Goal: Task Accomplishment & Management: Manage account settings

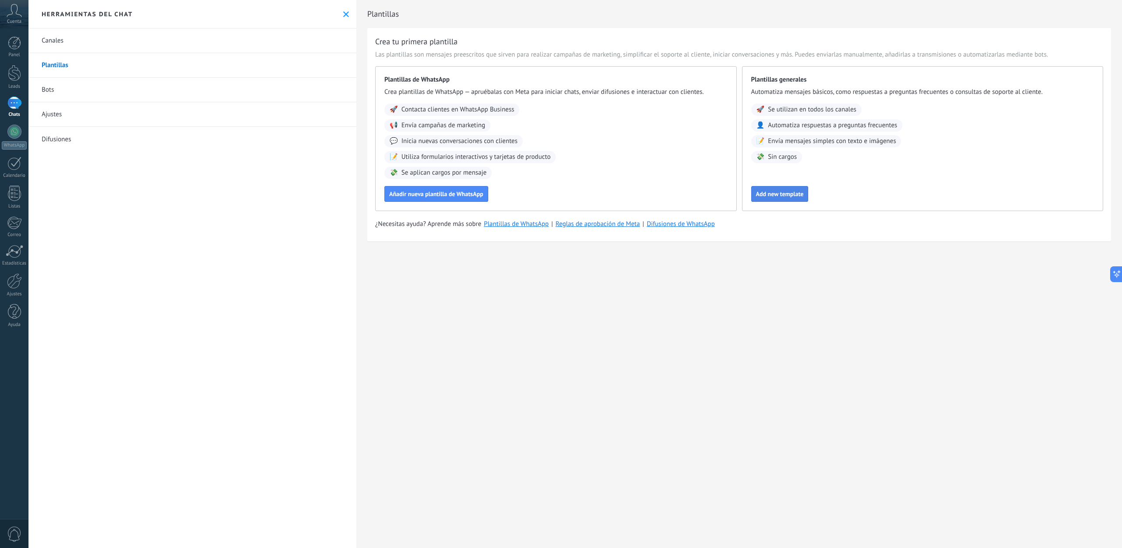
click at [790, 192] on span "Add new template" at bounding box center [780, 194] width 48 height 6
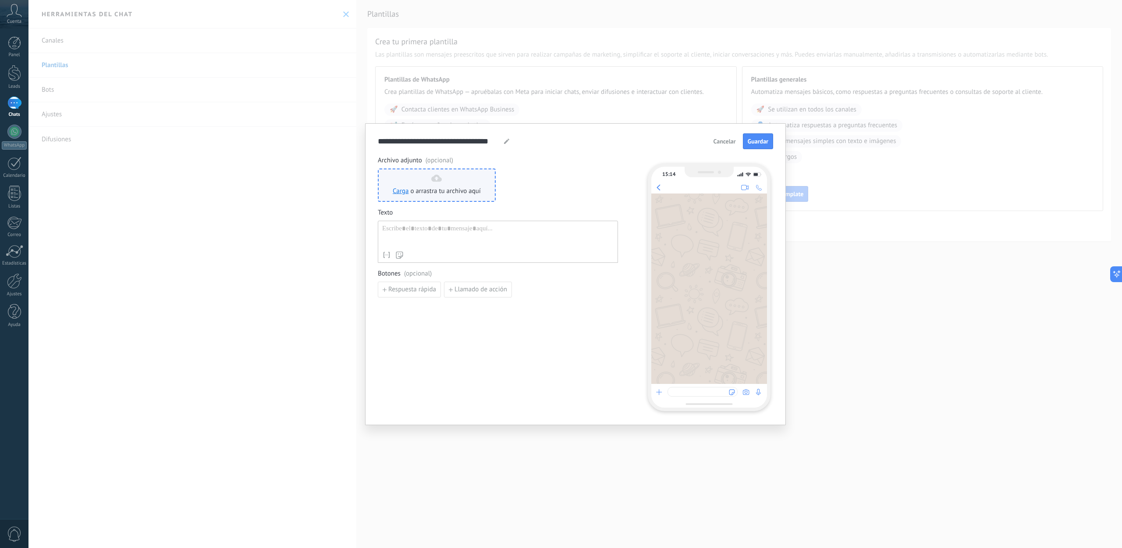
click at [437, 181] on use at bounding box center [436, 177] width 11 height 7
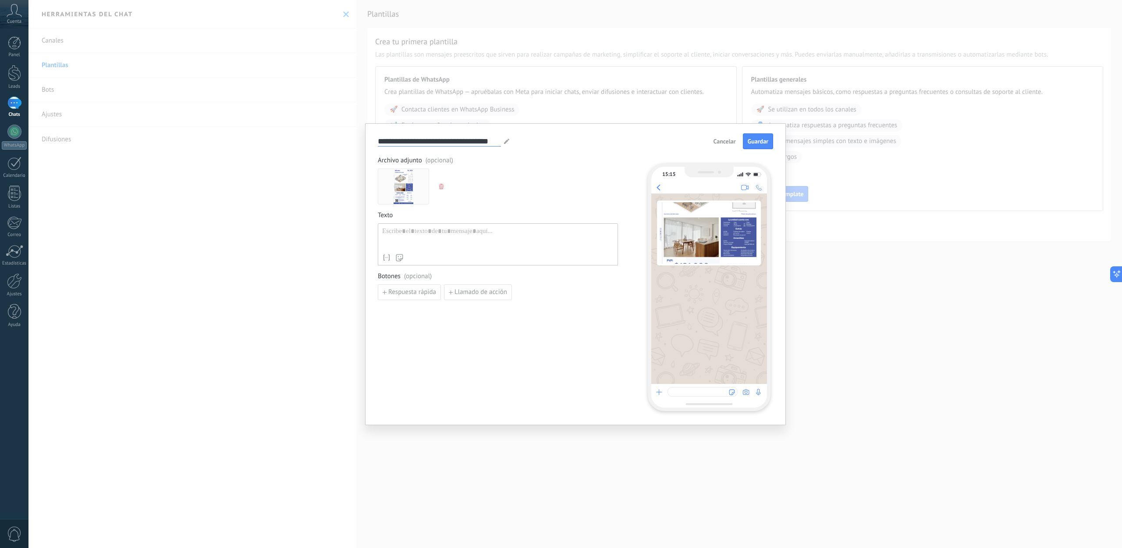
click at [432, 141] on input "**********" at bounding box center [439, 141] width 123 height 10
click at [505, 139] on icon at bounding box center [506, 141] width 5 height 5
click at [451, 139] on input "**********" at bounding box center [439, 141] width 123 height 10
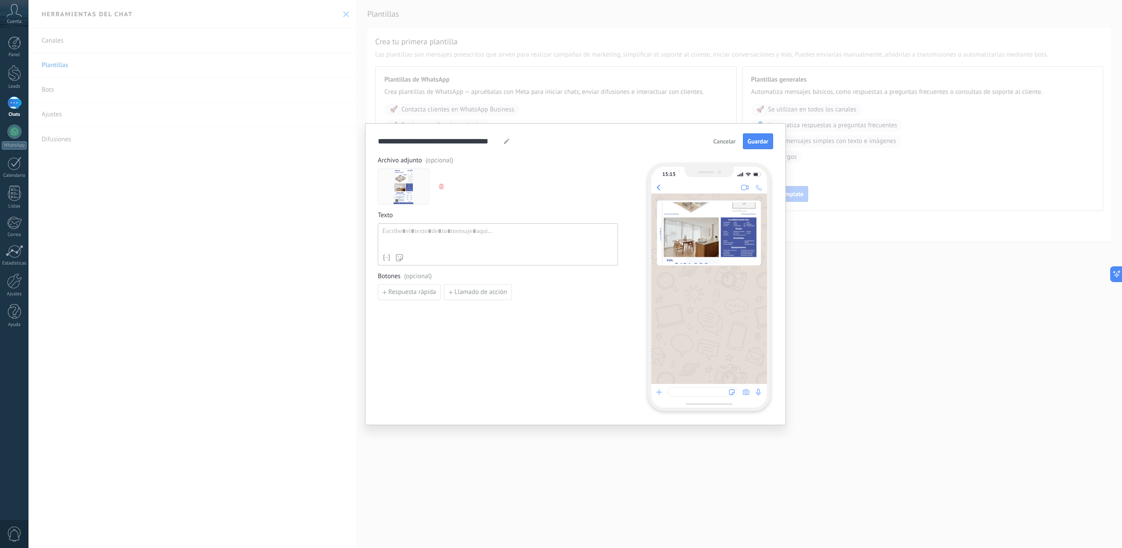
click at [444, 186] on span "button" at bounding box center [442, 186] width 6 height 5
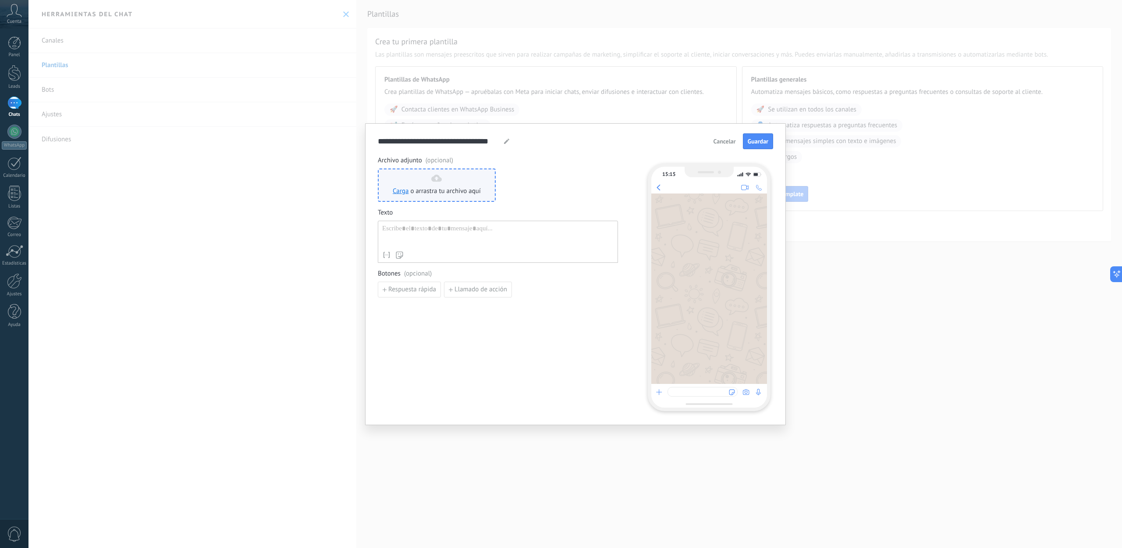
click at [448, 188] on span "o arrastra tu archivo aquí" at bounding box center [445, 191] width 71 height 9
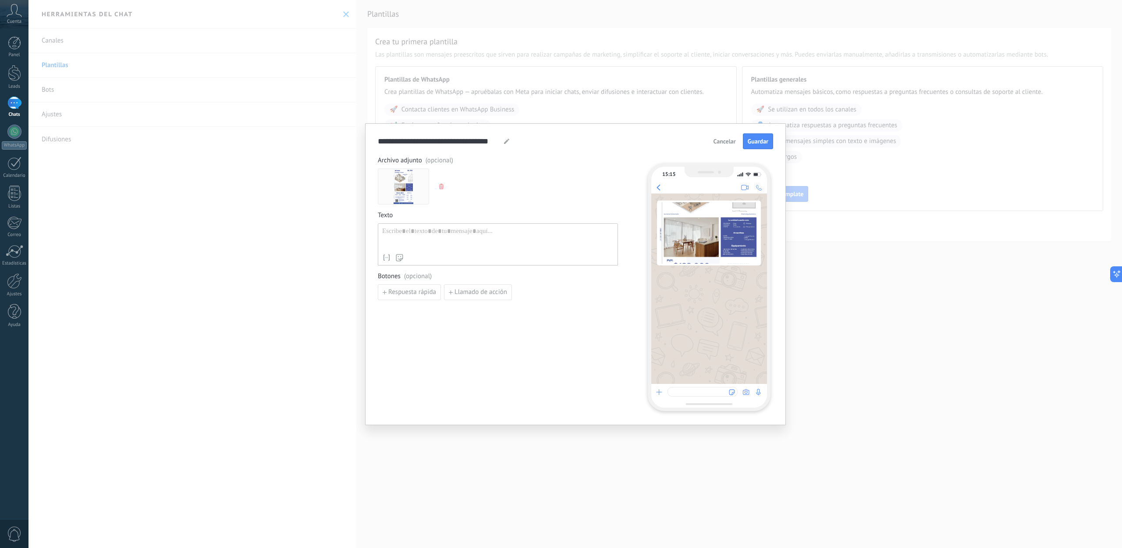
click at [465, 231] on div at bounding box center [497, 238] width 231 height 22
click at [500, 231] on div at bounding box center [497, 238] width 231 height 22
click at [462, 144] on input "**********" at bounding box center [439, 141] width 123 height 10
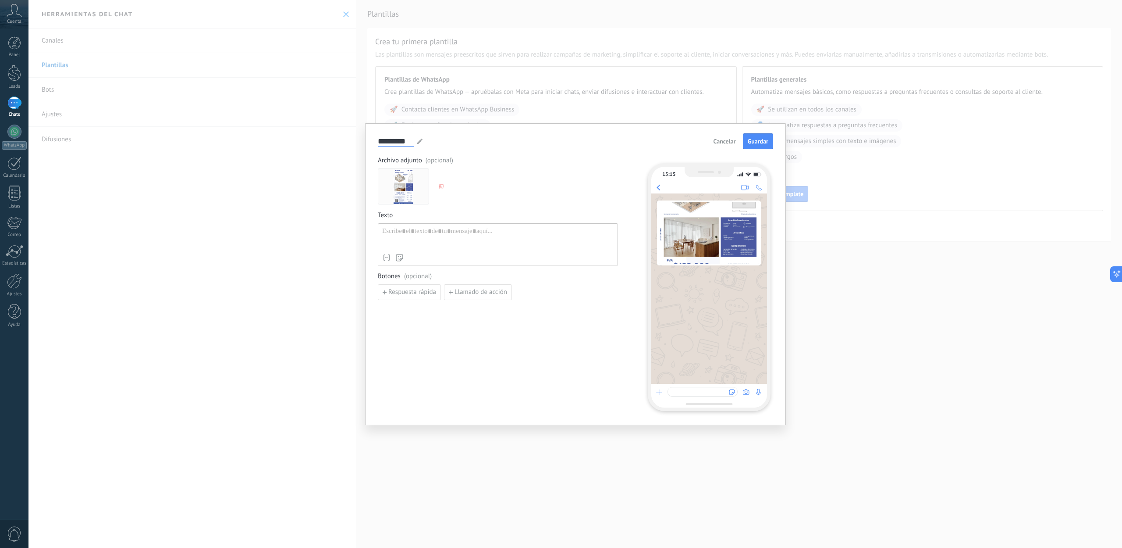
type input "*********"
drag, startPoint x: 440, startPoint y: 247, endPoint x: 444, endPoint y: 242, distance: 5.6
click at [440, 247] on div at bounding box center [497, 238] width 231 height 22
paste div
click at [754, 142] on span "Guardar" at bounding box center [758, 141] width 21 height 6
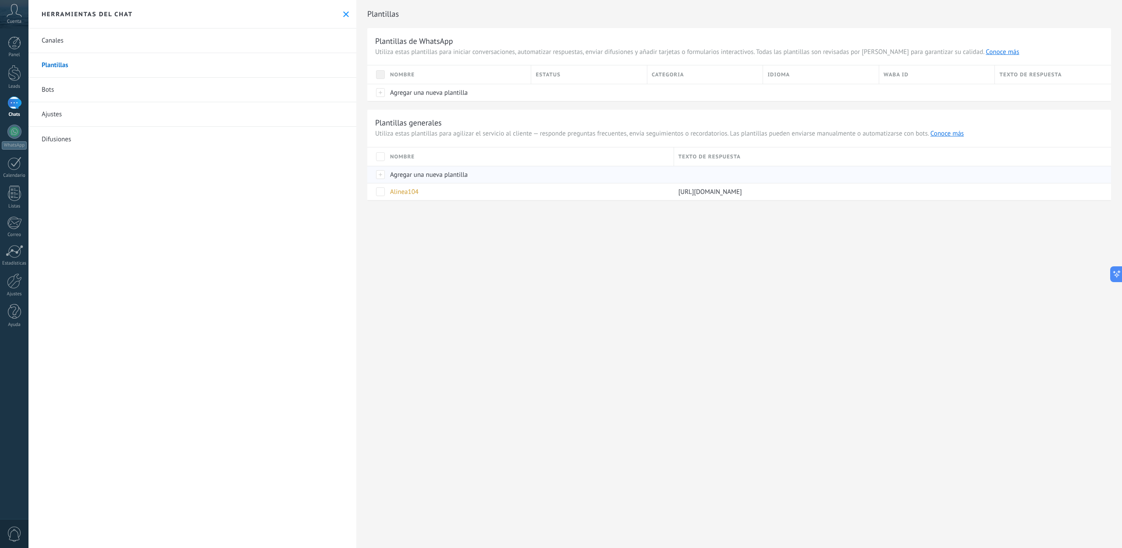
click at [421, 178] on span "Agregar una nueva plantilla" at bounding box center [429, 175] width 78 height 8
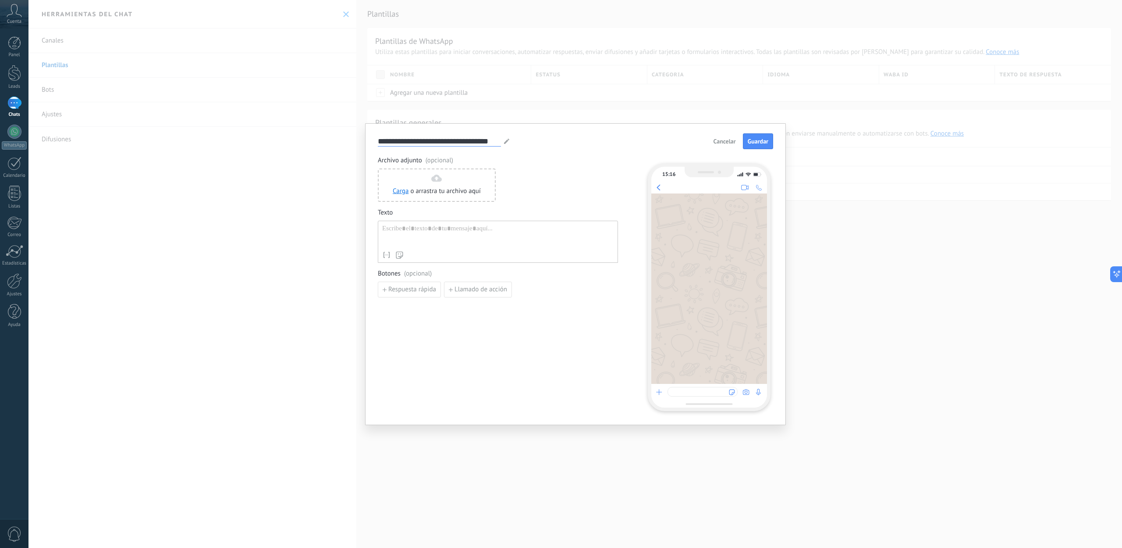
click at [444, 142] on input "**********" at bounding box center [439, 141] width 123 height 10
type input "*********"
click at [441, 172] on div "Carga o arrastra tu archivo aquí Arrastra aquí" at bounding box center [437, 184] width 118 height 33
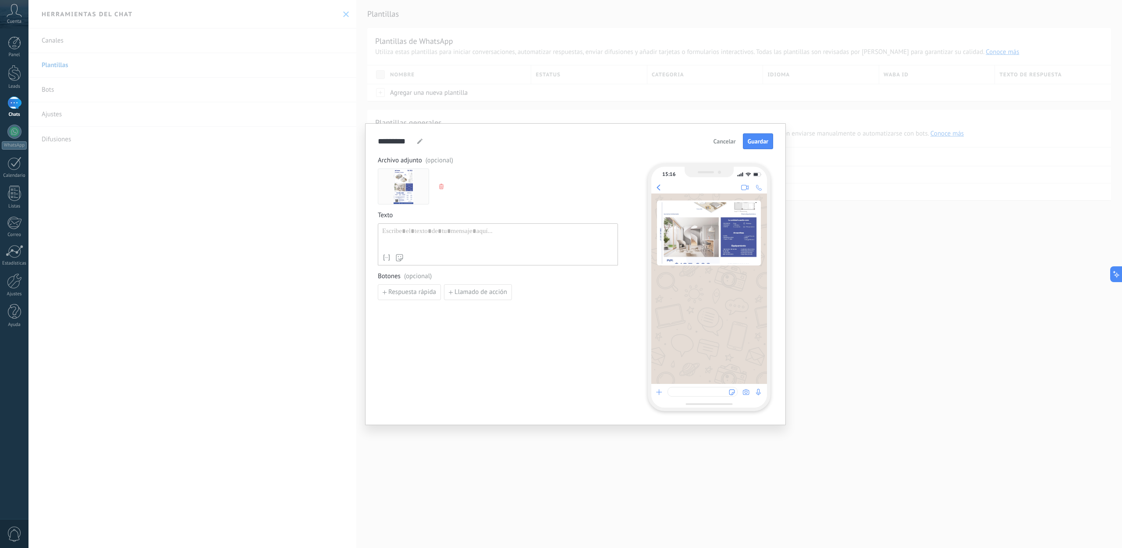
click at [531, 237] on div at bounding box center [497, 238] width 231 height 22
paste div
click at [462, 231] on div "**********" at bounding box center [497, 238] width 231 height 22
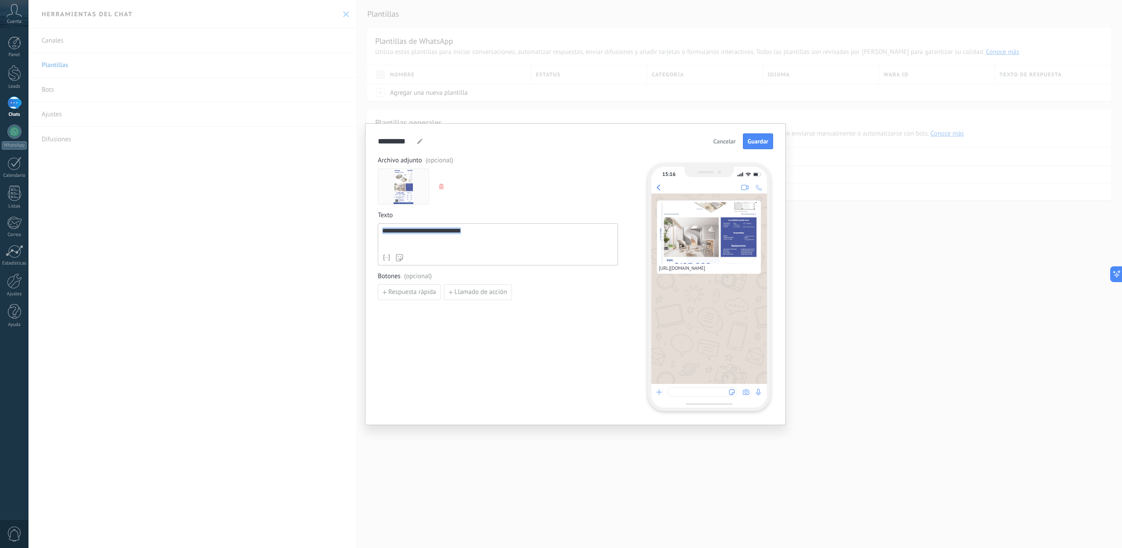
copy div "**********"
click at [761, 140] on span "Guardar" at bounding box center [758, 141] width 21 height 6
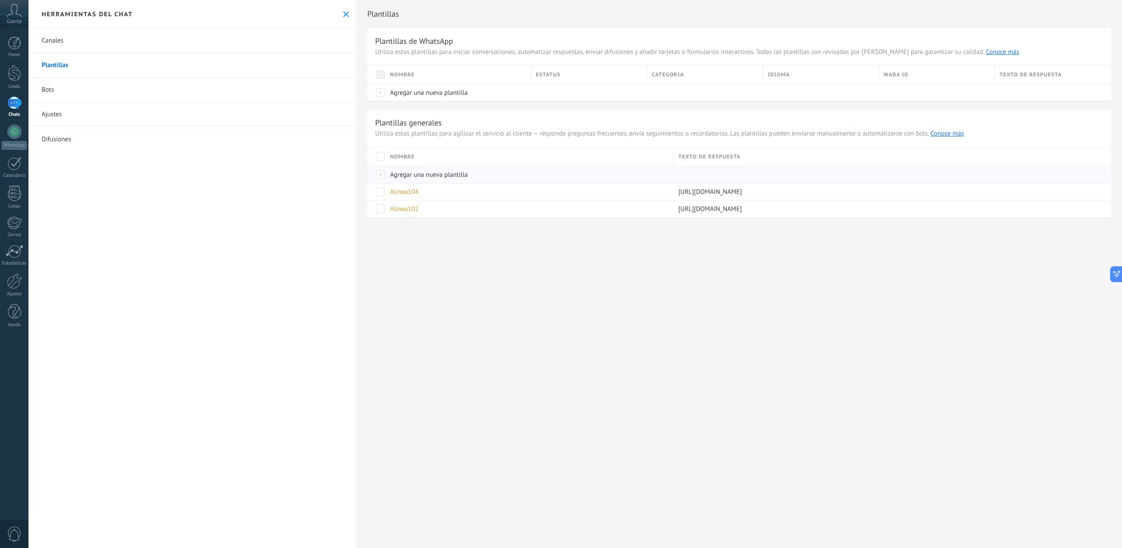
click at [426, 178] on span "Agregar una nueva plantilla" at bounding box center [429, 175] width 78 height 8
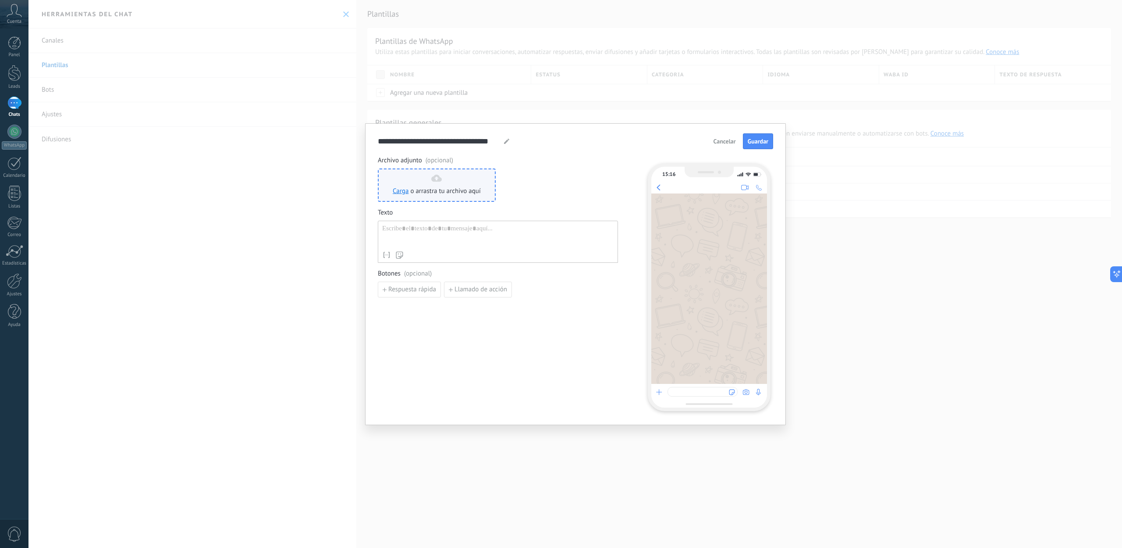
click at [448, 184] on div "Carga o arrastra tu archivo aquí Arrastra aquí" at bounding box center [437, 184] width 88 height 21
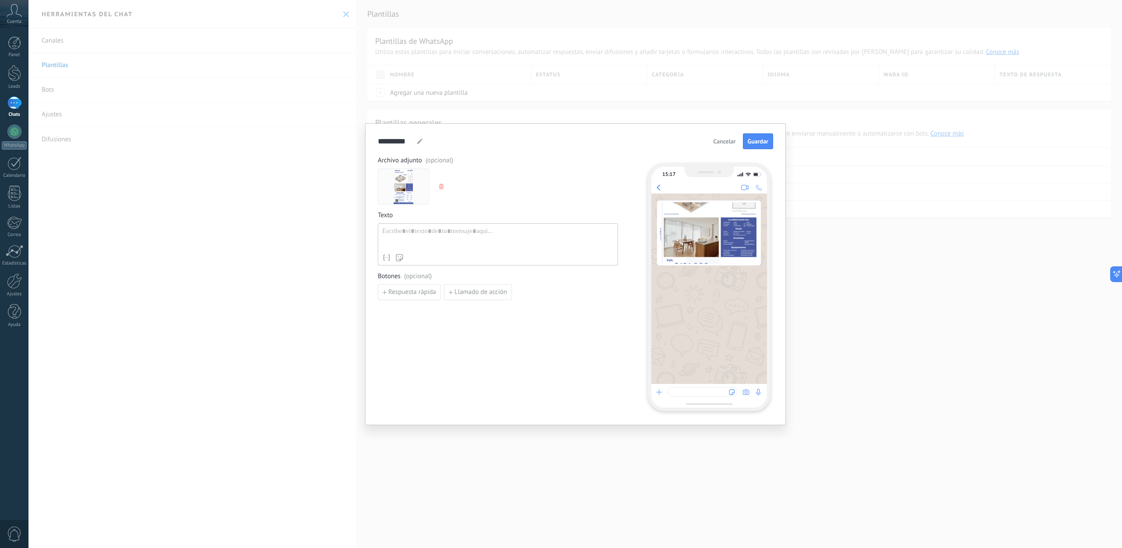
type input "*********"
click at [444, 229] on div at bounding box center [497, 238] width 231 height 22
click at [440, 234] on div at bounding box center [497, 238] width 231 height 22
paste div
click at [761, 143] on span "Guardar" at bounding box center [758, 141] width 21 height 6
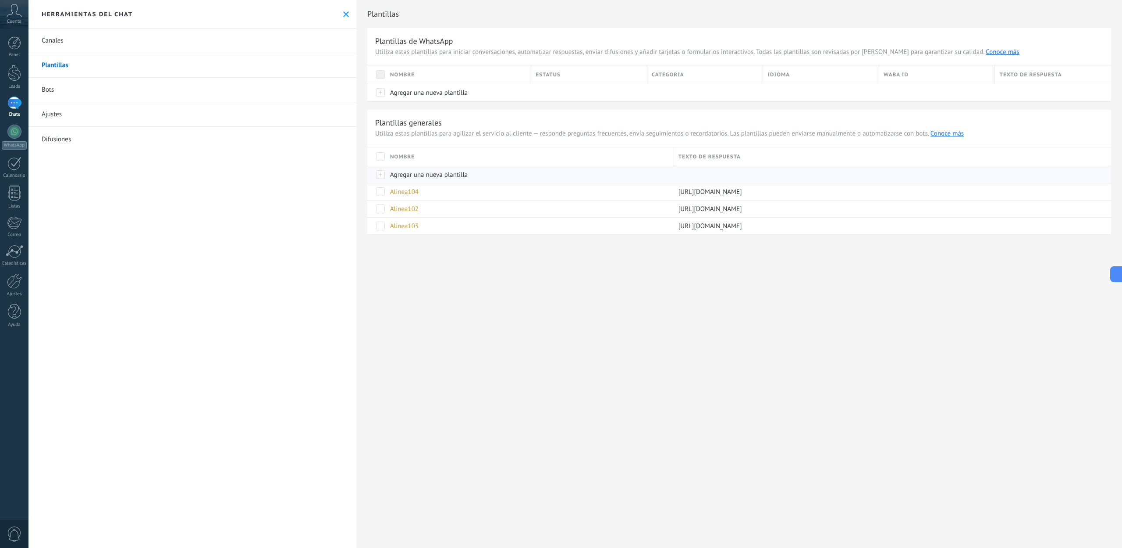
click at [401, 176] on span "Agregar una nueva plantilla" at bounding box center [429, 175] width 78 height 8
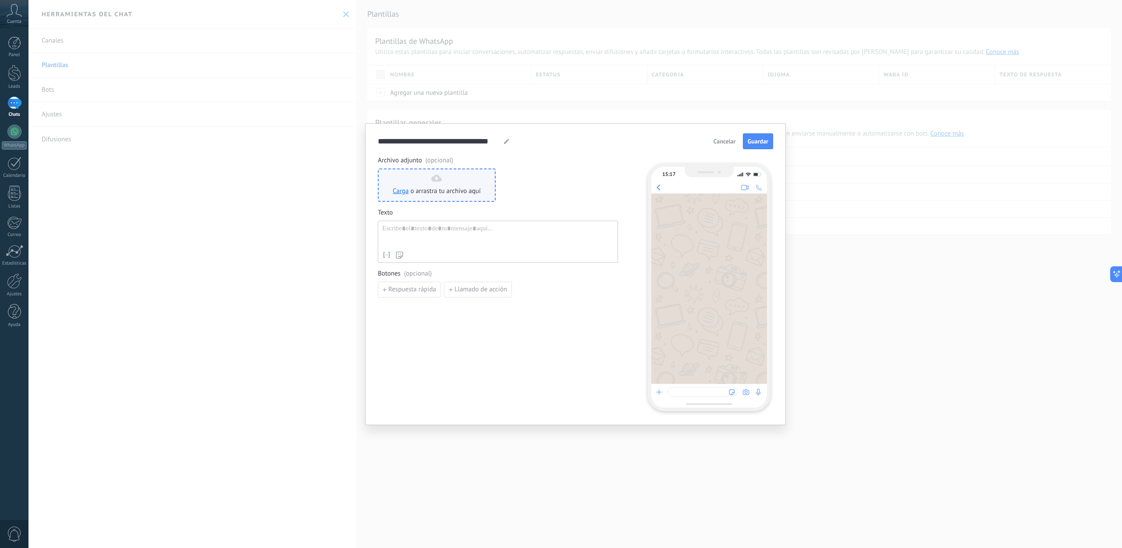
click at [441, 179] on use at bounding box center [436, 177] width 11 height 7
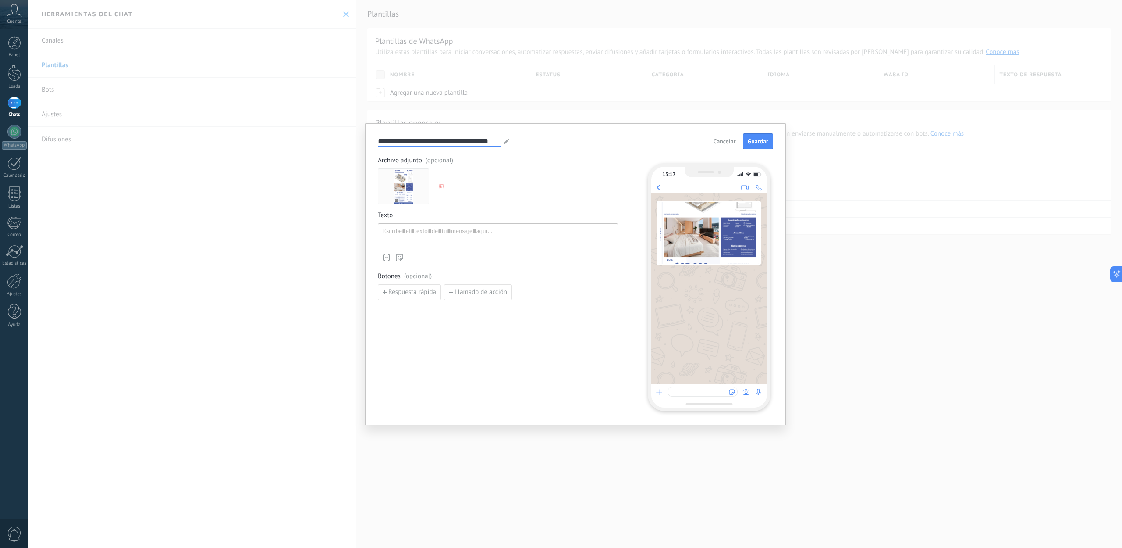
click at [474, 142] on input "**********" at bounding box center [439, 141] width 123 height 10
type input "*********"
click at [452, 235] on div at bounding box center [497, 238] width 231 height 22
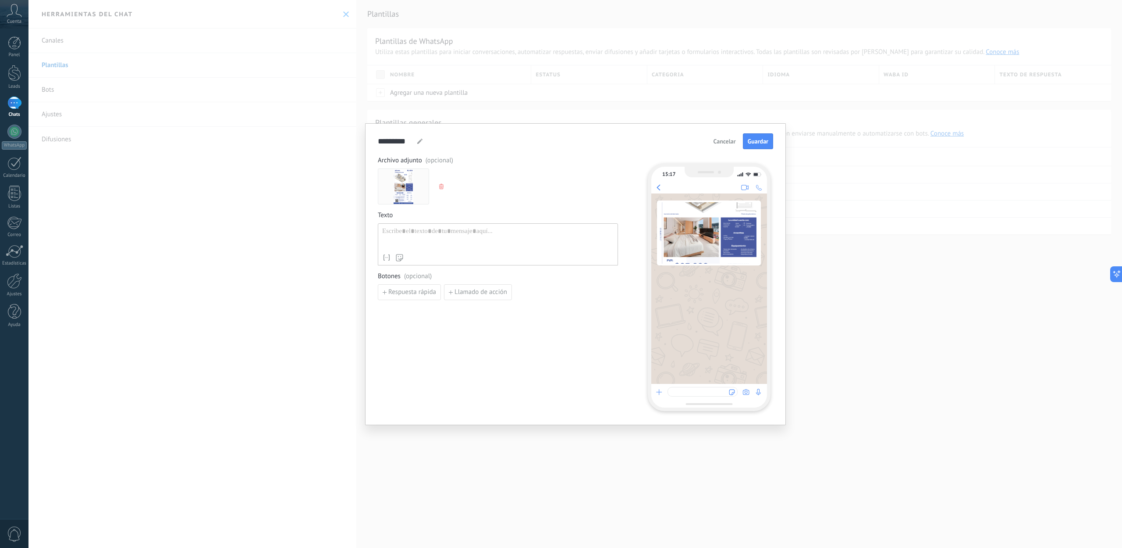
paste div
copy div "**********"
click at [757, 142] on span "Guardar" at bounding box center [758, 141] width 21 height 6
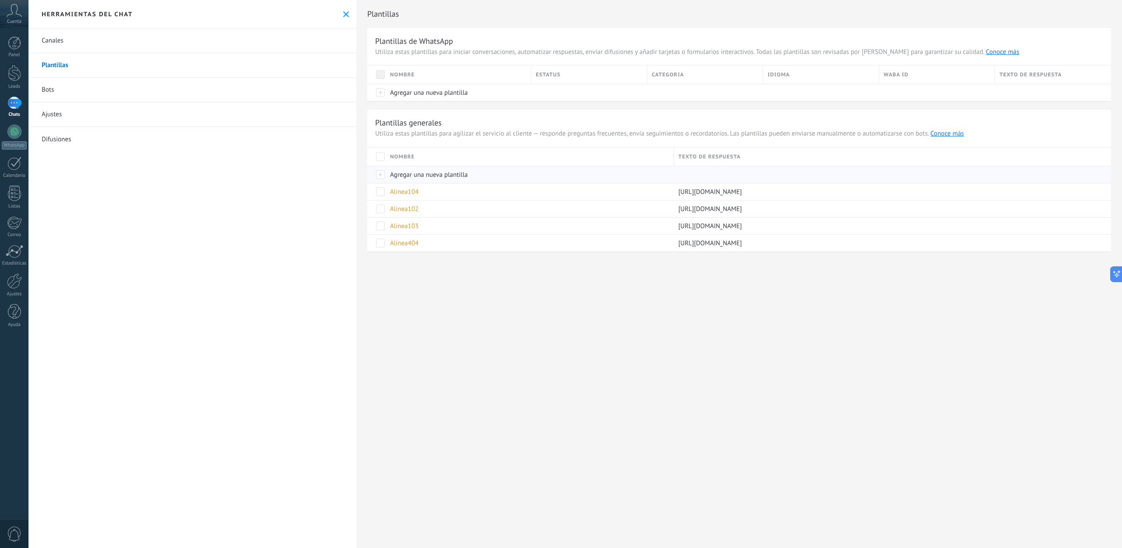
click at [402, 173] on span "Agregar una nueva plantilla" at bounding box center [429, 175] width 78 height 8
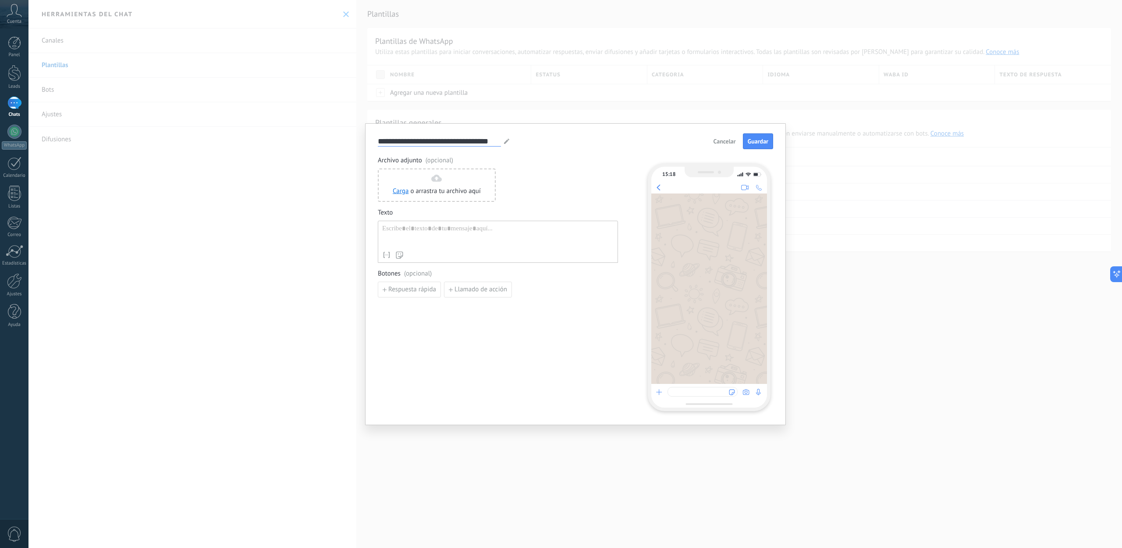
click at [455, 144] on input "**********" at bounding box center [439, 141] width 123 height 10
type input "*********"
click at [445, 177] on div "Carga o arrastra tu archivo aquí Arrastra aquí" at bounding box center [437, 184] width 88 height 21
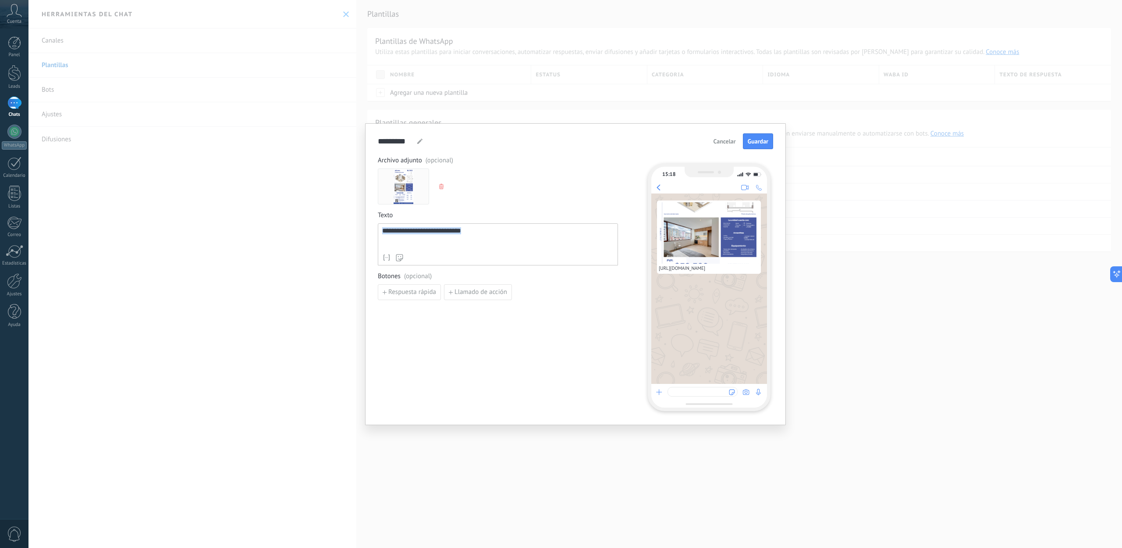
copy div "**********"
click at [757, 143] on span "Guardar" at bounding box center [758, 141] width 21 height 6
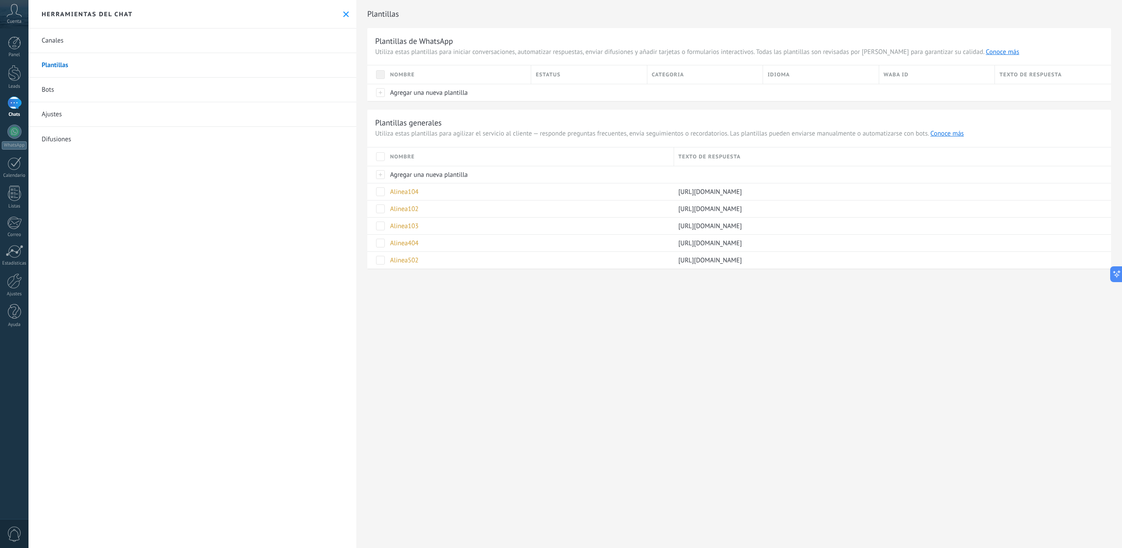
click at [345, 17] on button at bounding box center [345, 14] width 7 height 7
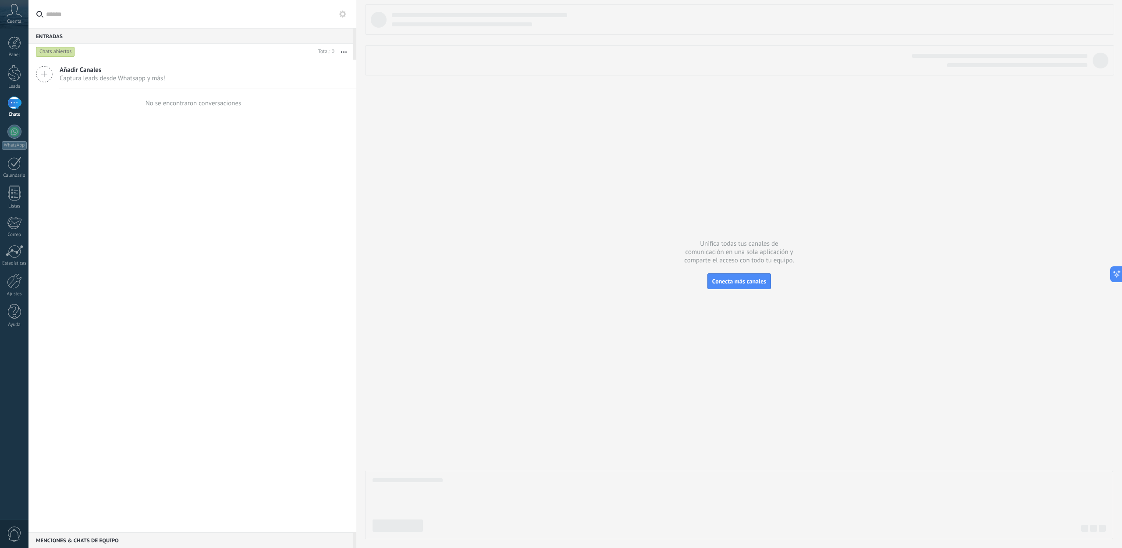
click at [19, 106] on div at bounding box center [14, 102] width 14 height 13
click at [472, 392] on div at bounding box center [739, 271] width 748 height 534
click at [471, 476] on div at bounding box center [739, 504] width 748 height 68
click at [470, 477] on div at bounding box center [739, 504] width 748 height 68
click at [467, 478] on div at bounding box center [739, 504] width 748 height 68
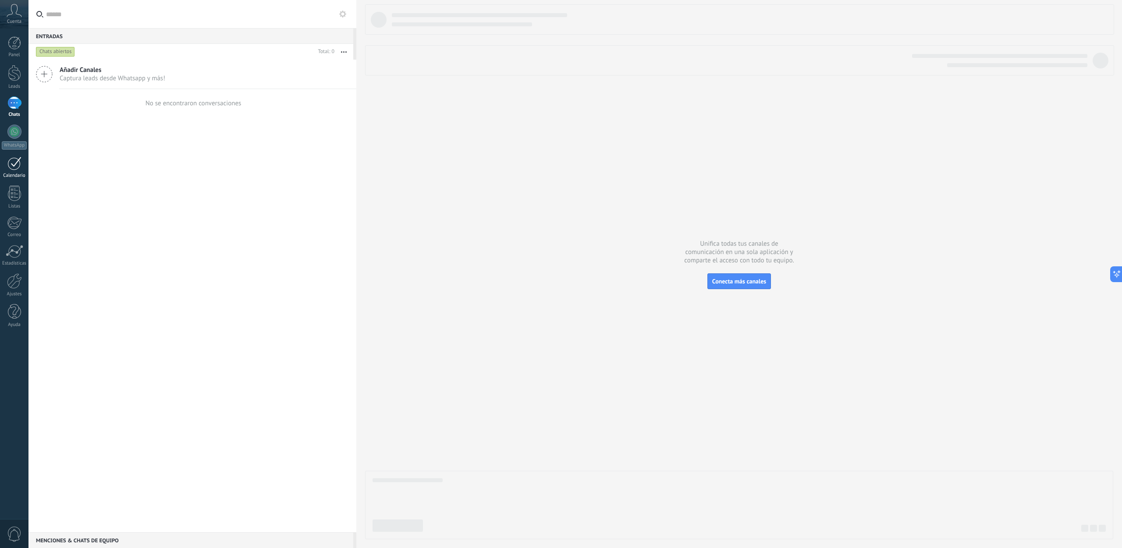
click at [11, 167] on div at bounding box center [14, 163] width 14 height 14
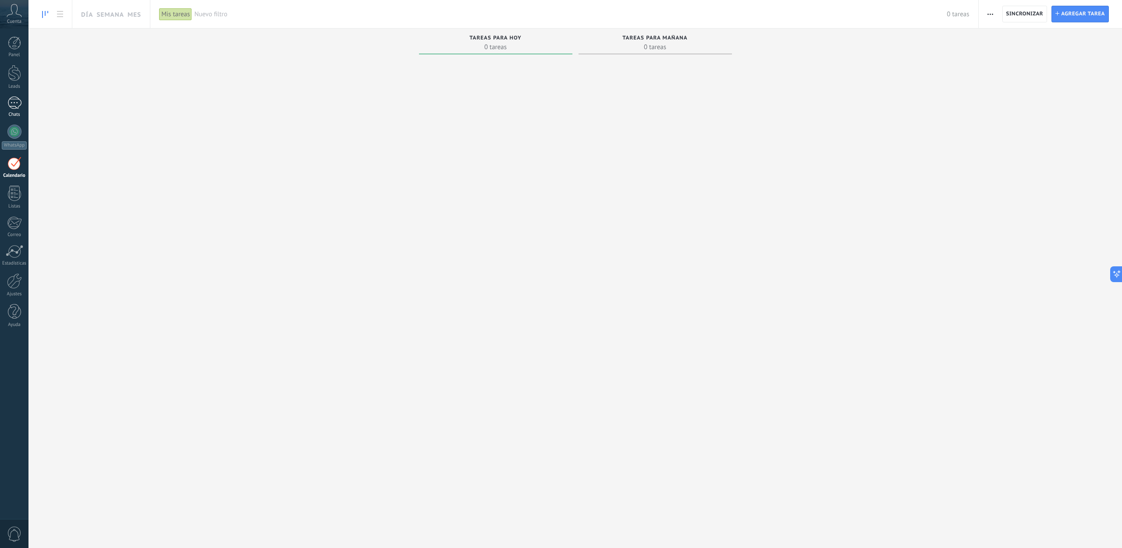
click at [15, 106] on div at bounding box center [14, 102] width 14 height 13
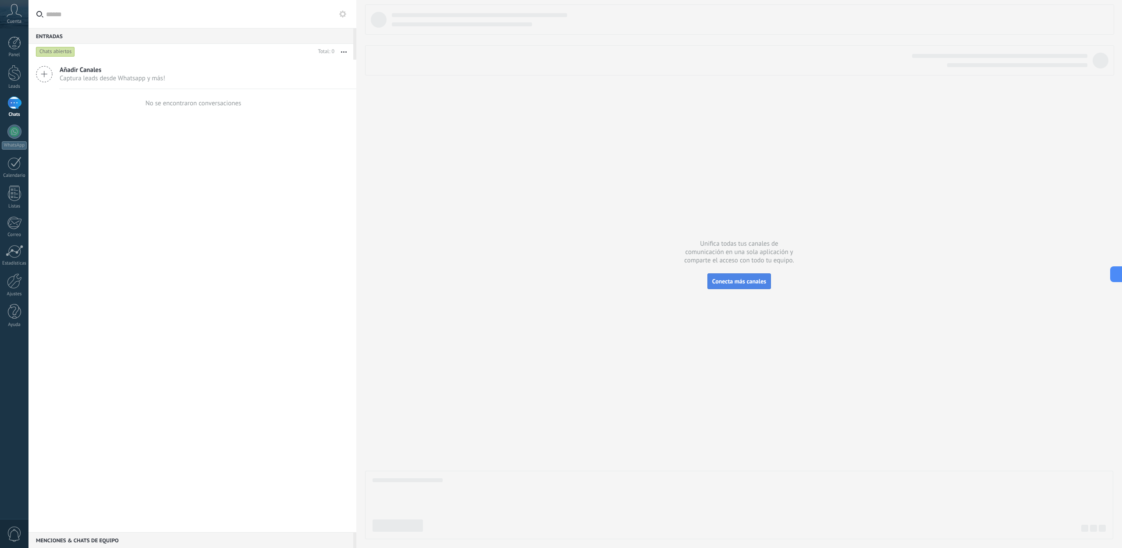
click at [758, 283] on span "Conecta más canales" at bounding box center [739, 281] width 54 height 8
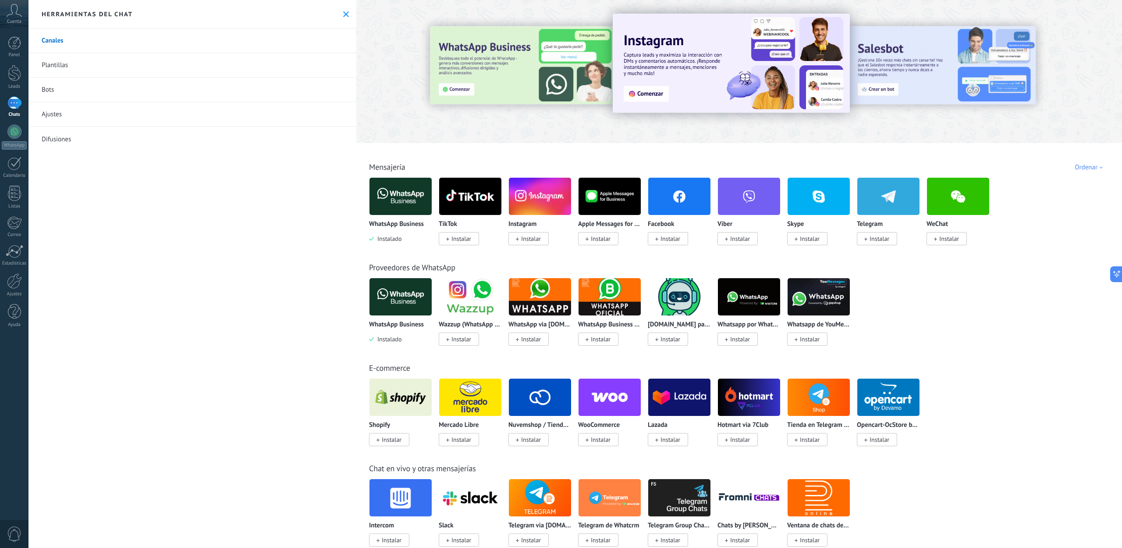
click at [539, 201] on img at bounding box center [540, 196] width 62 height 43
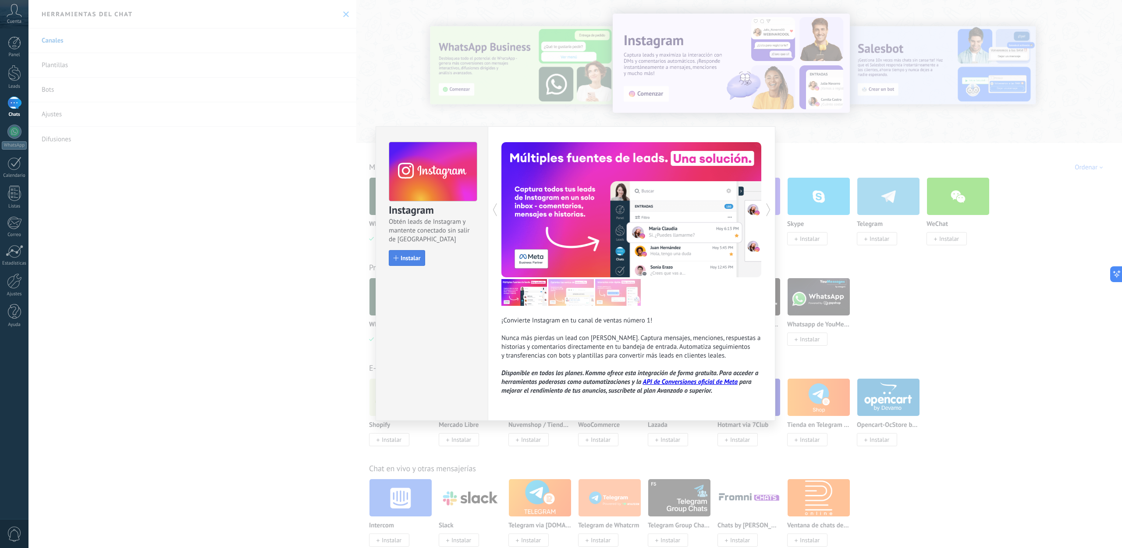
click at [423, 263] on button "Instalar" at bounding box center [407, 258] width 36 height 16
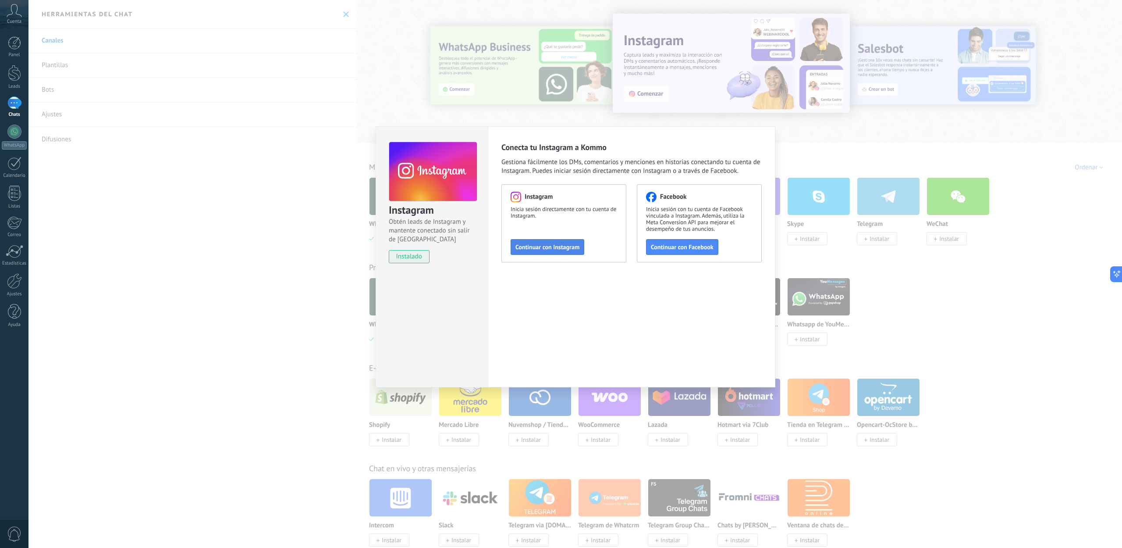
click at [576, 246] on span "Continuar con Instagram" at bounding box center [548, 247] width 64 height 6
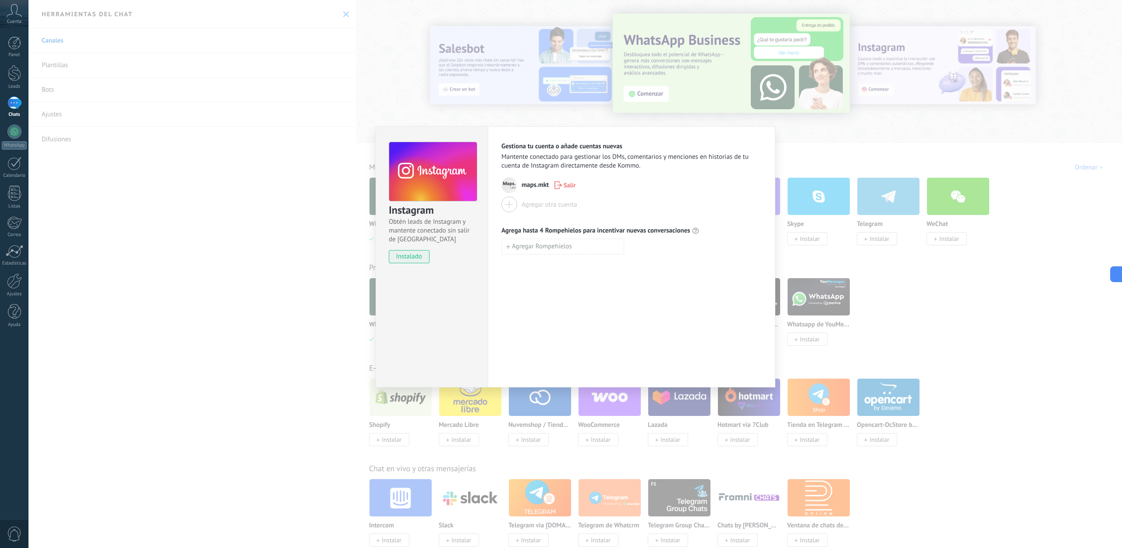
click at [570, 186] on span "Salir" at bounding box center [570, 185] width 12 height 6
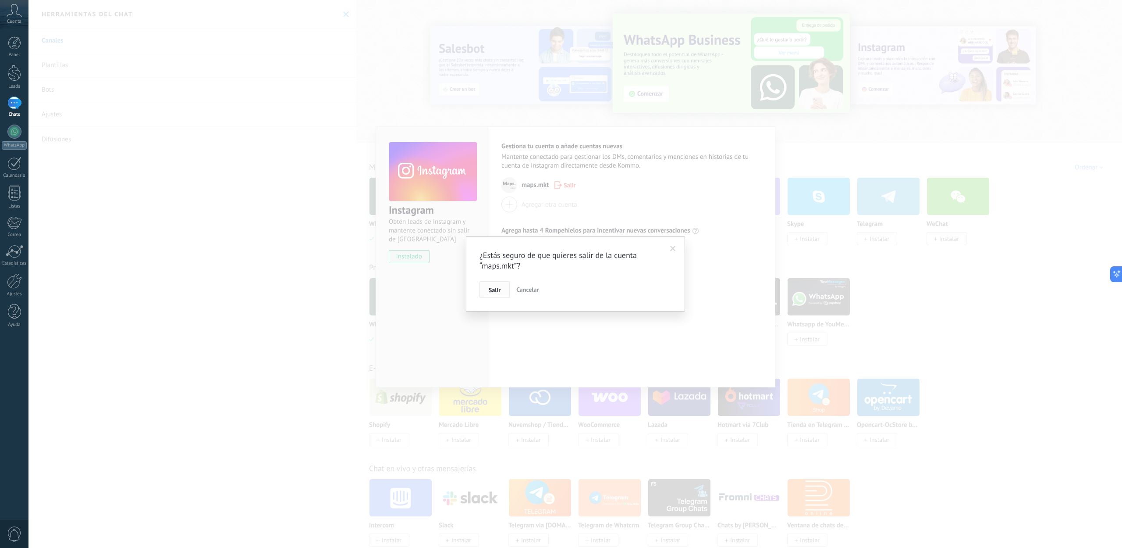
click at [487, 289] on button "Salir" at bounding box center [495, 289] width 30 height 17
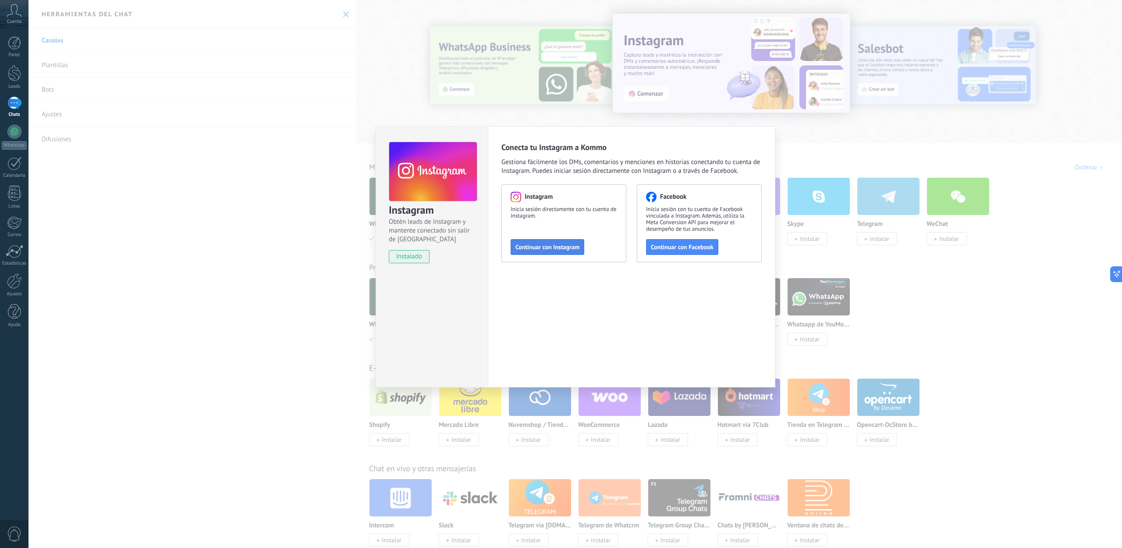
click at [533, 253] on button "Continuar con Instagram" at bounding box center [548, 247] width 74 height 16
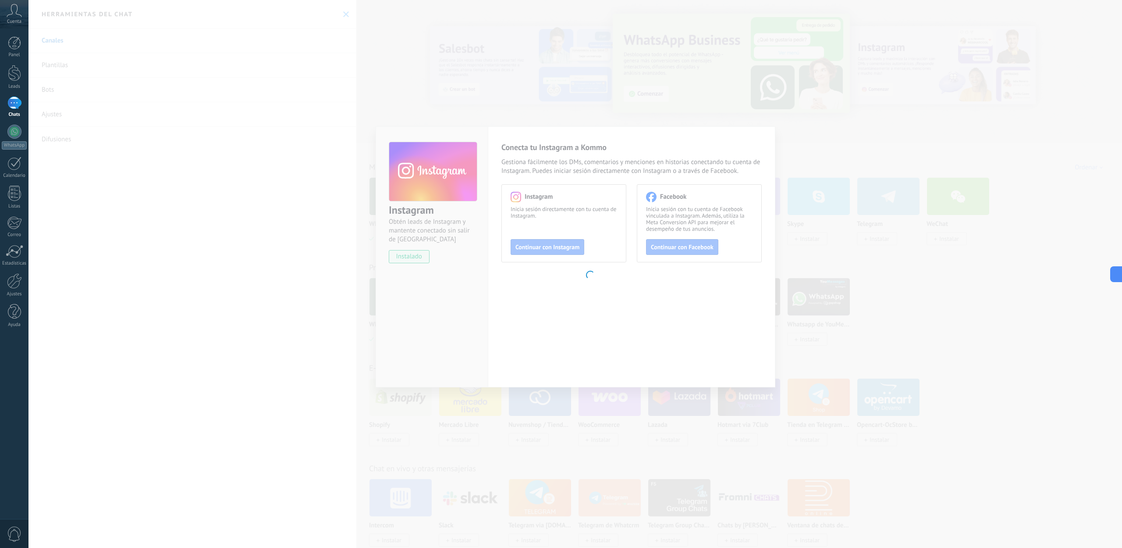
click at [1010, 266] on body ".abccls-1,.abccls-2{fill-rule:evenodd}.abccls-2{fill:#fff} .abfcls-1{fill:none}…" at bounding box center [561, 274] width 1122 height 548
drag, startPoint x: 931, startPoint y: 286, endPoint x: 883, endPoint y: 378, distance: 104.1
click at [922, 310] on body ".abccls-1,.abccls-2{fill-rule:evenodd}.abccls-2{fill:#fff} .abfcls-1{fill:none}…" at bounding box center [561, 274] width 1122 height 548
click at [831, 441] on body ".abccls-1,.abccls-2{fill-rule:evenodd}.abccls-2{fill:#fff} .abfcls-1{fill:none}…" at bounding box center [561, 274] width 1122 height 548
click at [809, 333] on body ".abccls-1,.abccls-2{fill-rule:evenodd}.abccls-2{fill:#fff} .abfcls-1{fill:none}…" at bounding box center [561, 274] width 1122 height 548
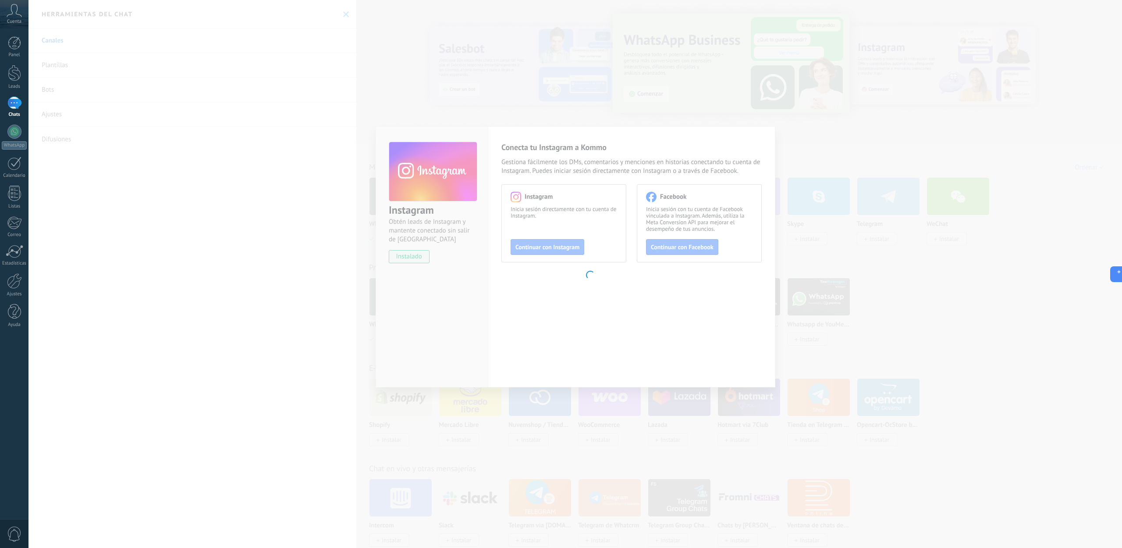
click at [809, 333] on body ".abccls-1,.abccls-2{fill-rule:evenodd}.abccls-2{fill:#fff} .abfcls-1{fill:none}…" at bounding box center [561, 274] width 1122 height 548
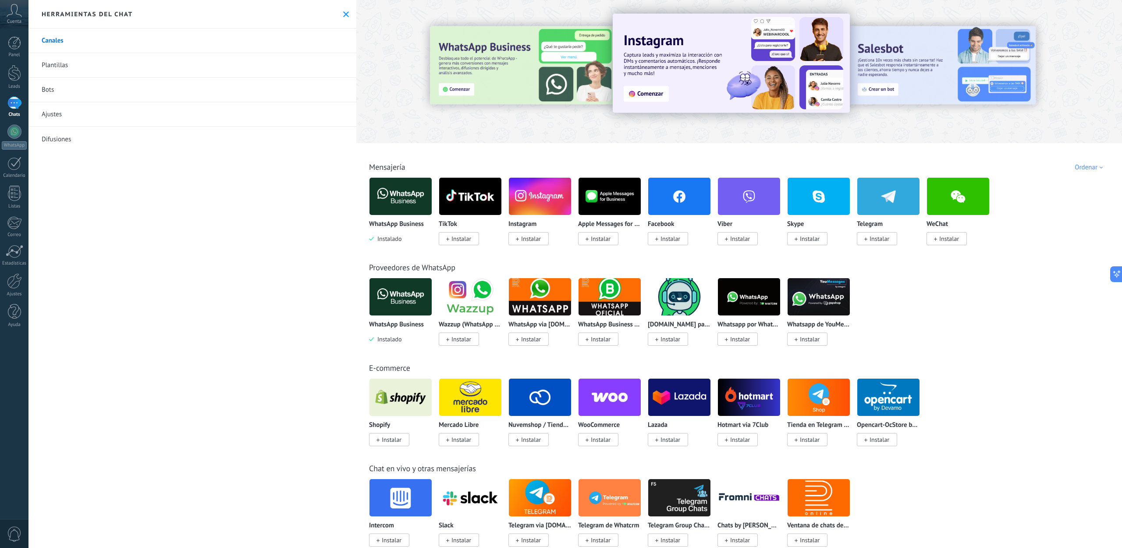
click at [515, 241] on span "Instalar" at bounding box center [529, 238] width 40 height 13
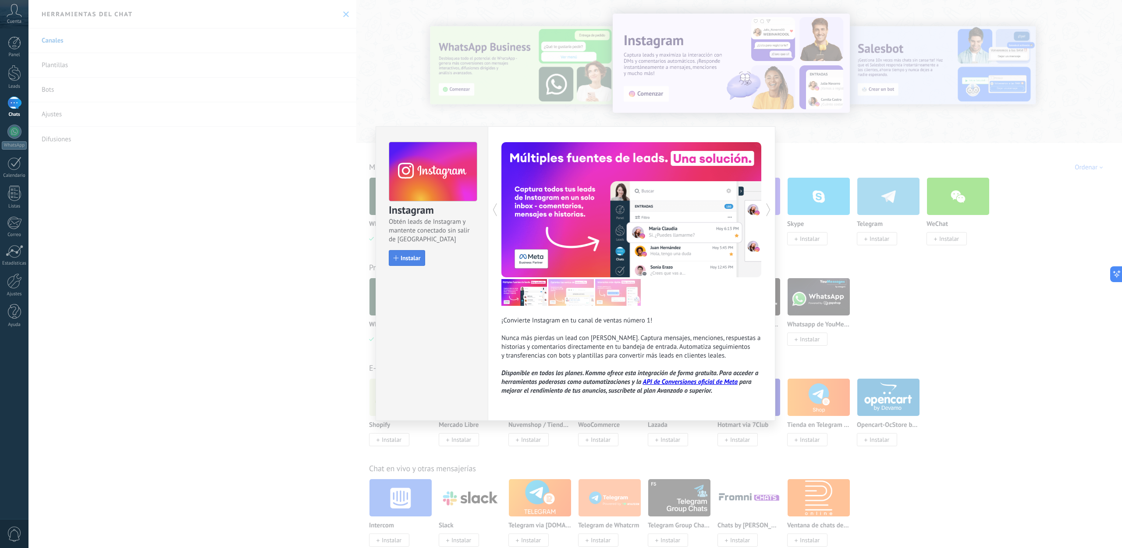
click at [397, 257] on div "button" at bounding box center [396, 257] width 5 height 5
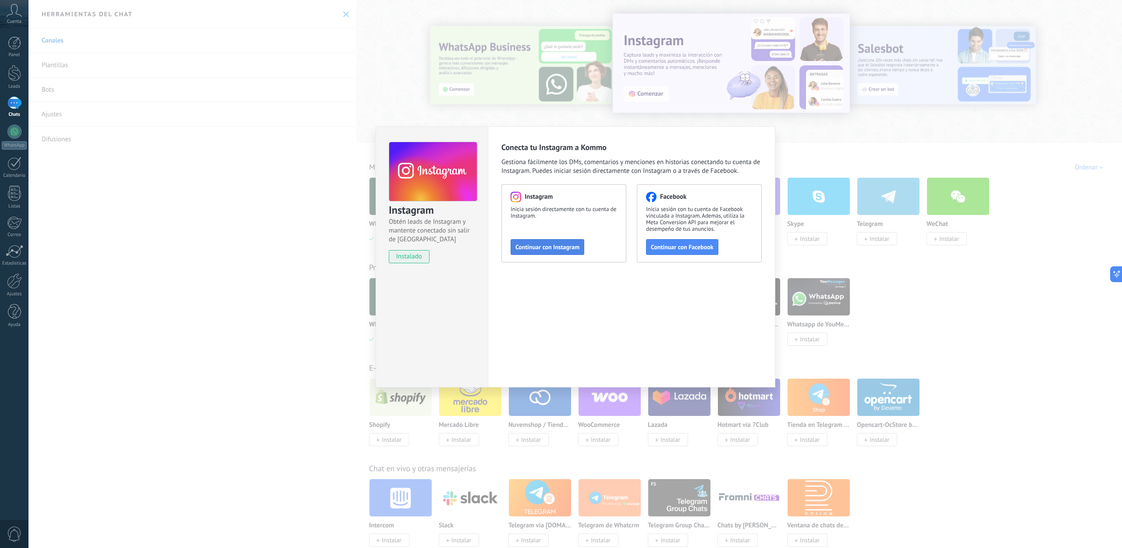
click at [539, 246] on span "Continuar con Instagram" at bounding box center [548, 247] width 64 height 6
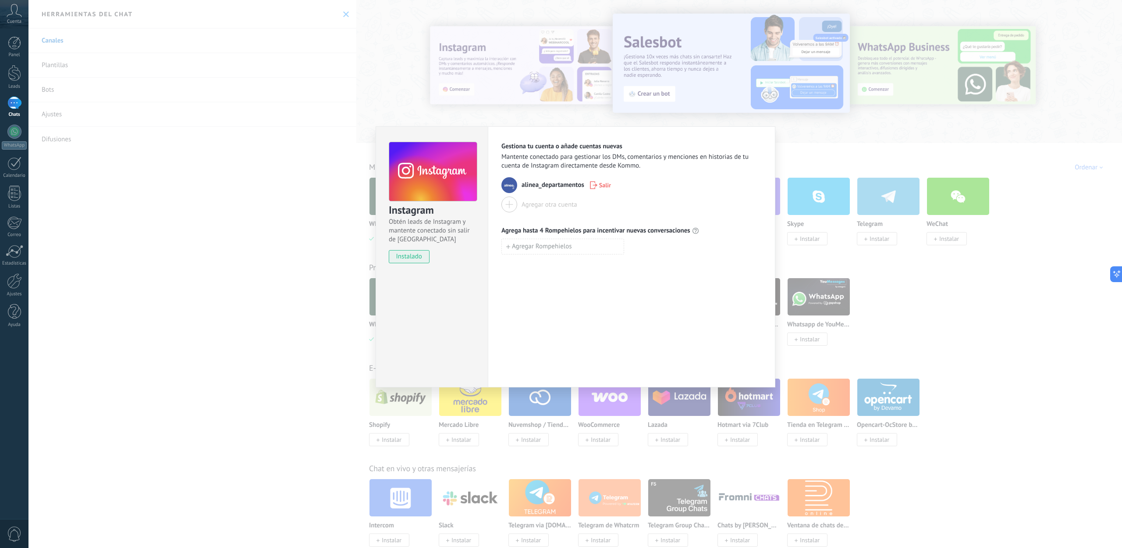
click at [528, 204] on div "Agregar otra cuenta" at bounding box center [550, 204] width 56 height 8
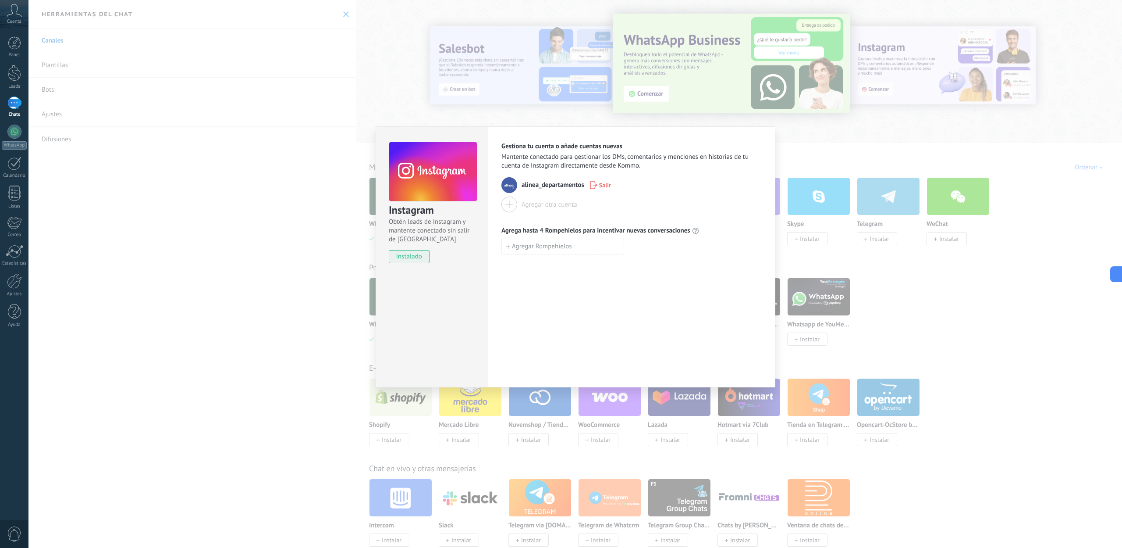
click at [918, 344] on div "Instagram Obtén leads de Instagram y mantente conectado sin salir de Kommo inst…" at bounding box center [575, 274] width 1094 height 548
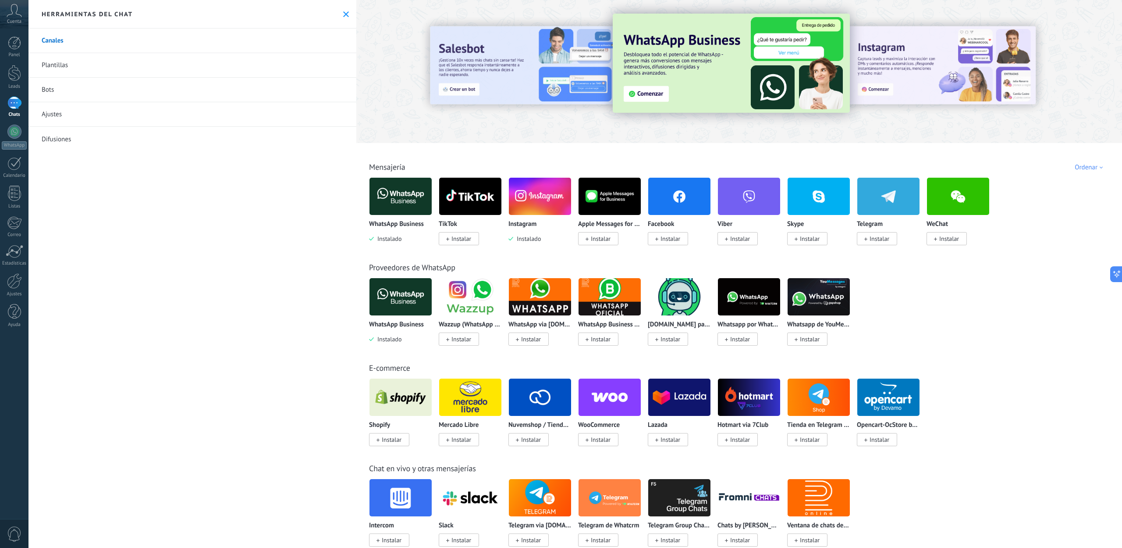
click at [671, 242] on span "Instalar" at bounding box center [671, 239] width 20 height 8
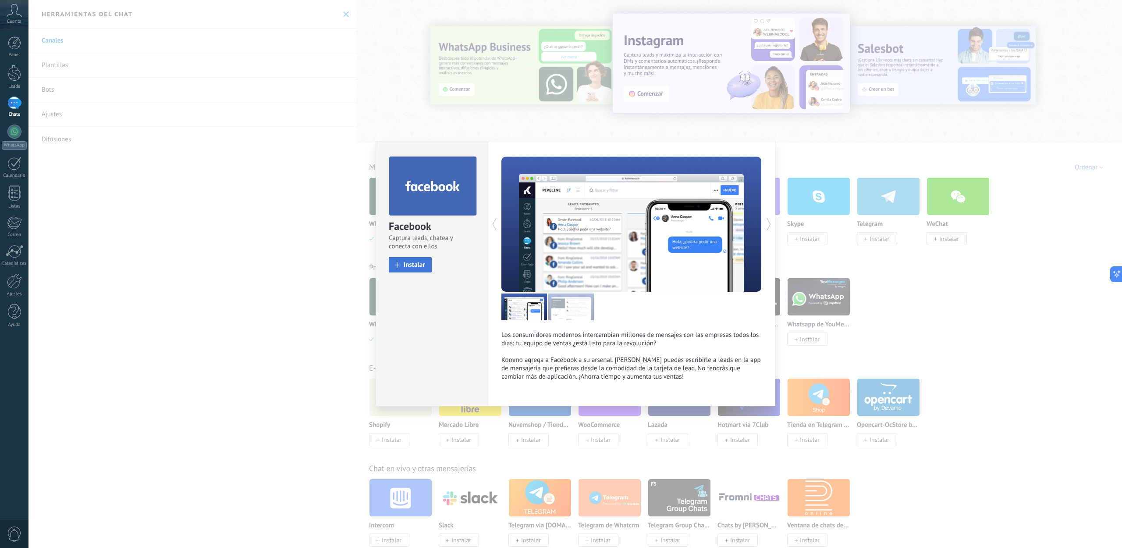
click at [419, 270] on button "Instalar" at bounding box center [410, 264] width 43 height 15
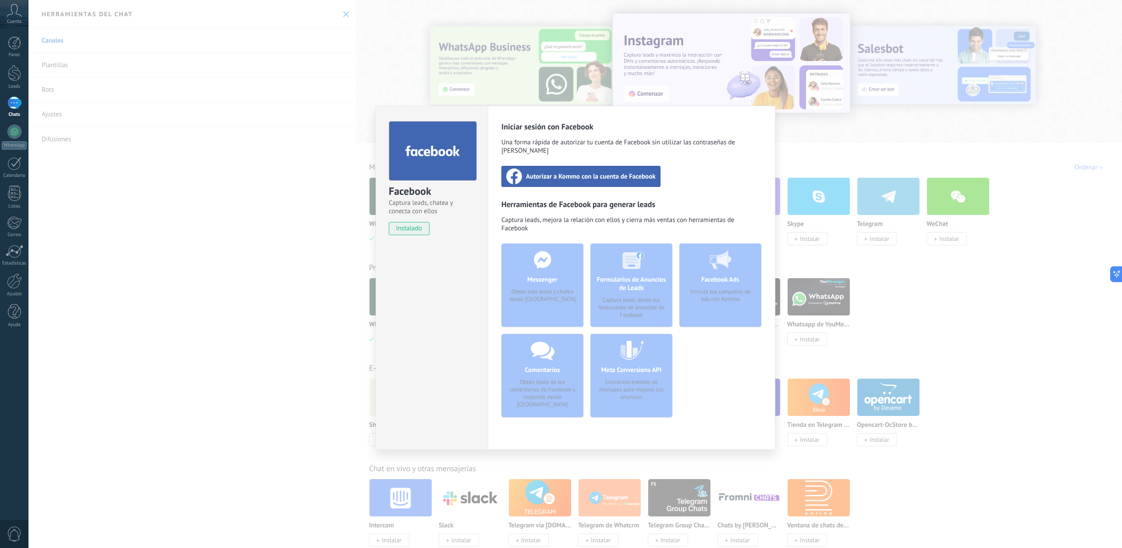
click at [587, 173] on div "Autorizar a Kommo con la cuenta de Facebook" at bounding box center [581, 176] width 159 height 21
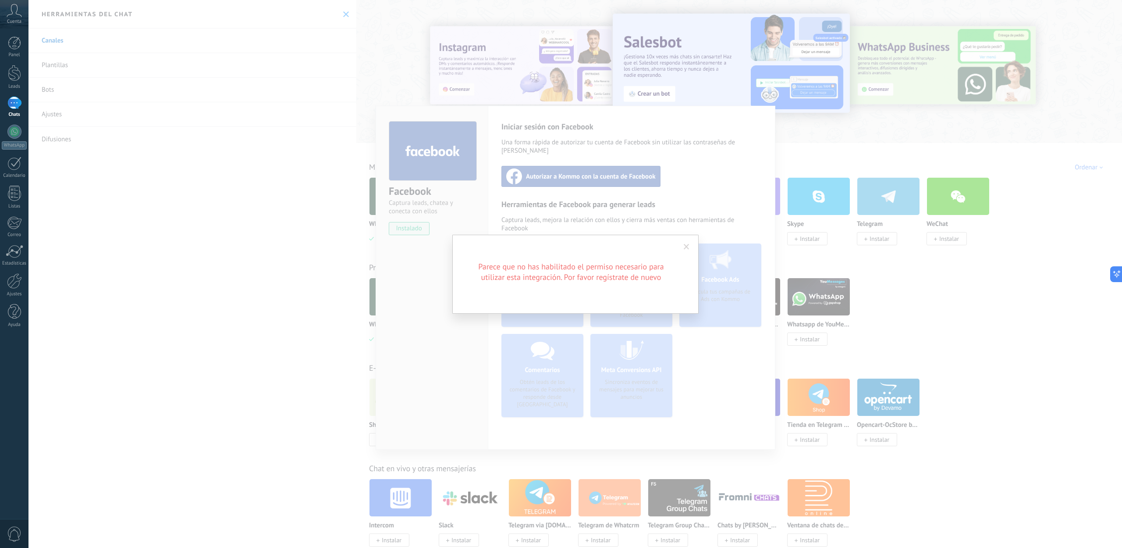
click at [688, 245] on span at bounding box center [687, 247] width 6 height 6
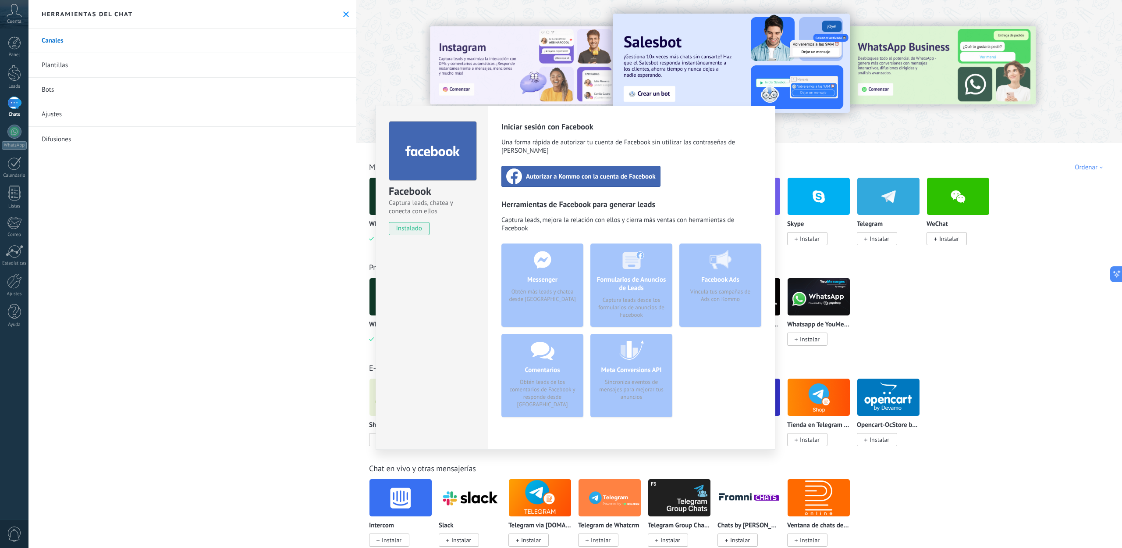
click at [300, 204] on div "Facebook Captura leads, chatea y conecta con ellos instalado Desinstalar Inicia…" at bounding box center [575, 274] width 1094 height 548
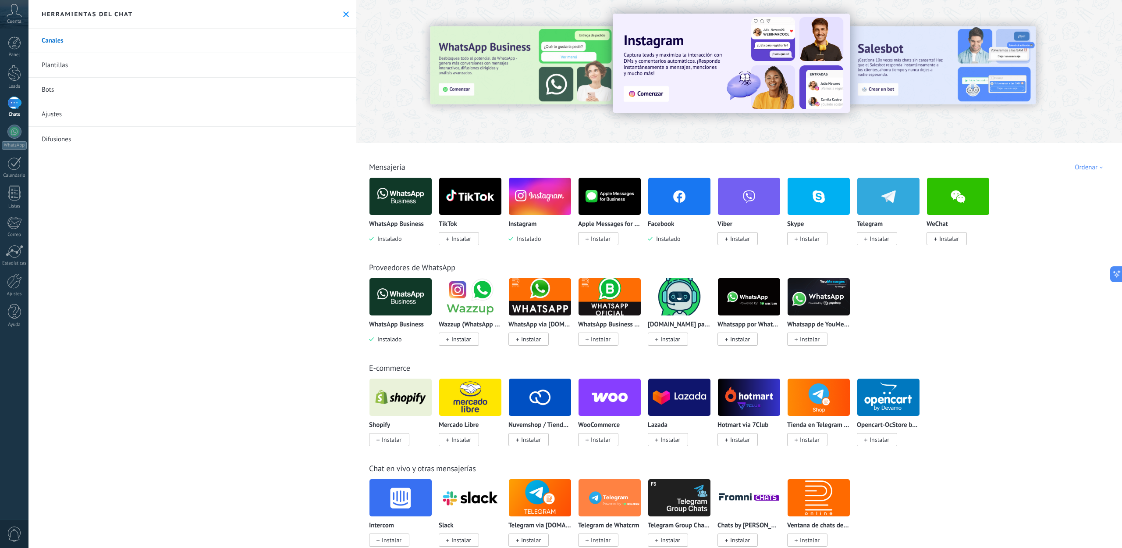
click at [16, 107] on div at bounding box center [14, 102] width 14 height 13
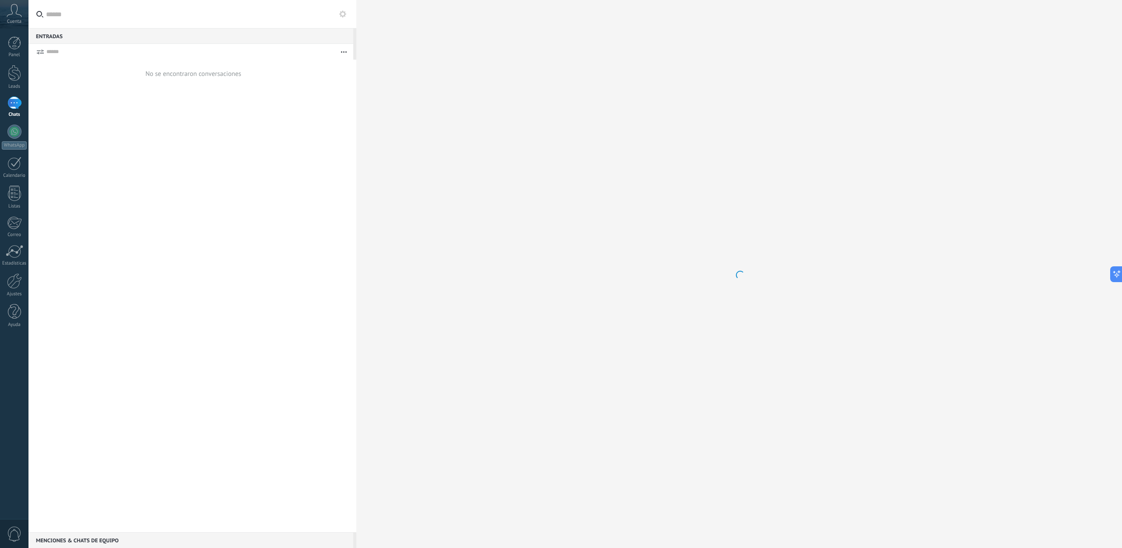
click at [344, 50] on button "button" at bounding box center [343, 52] width 19 height 16
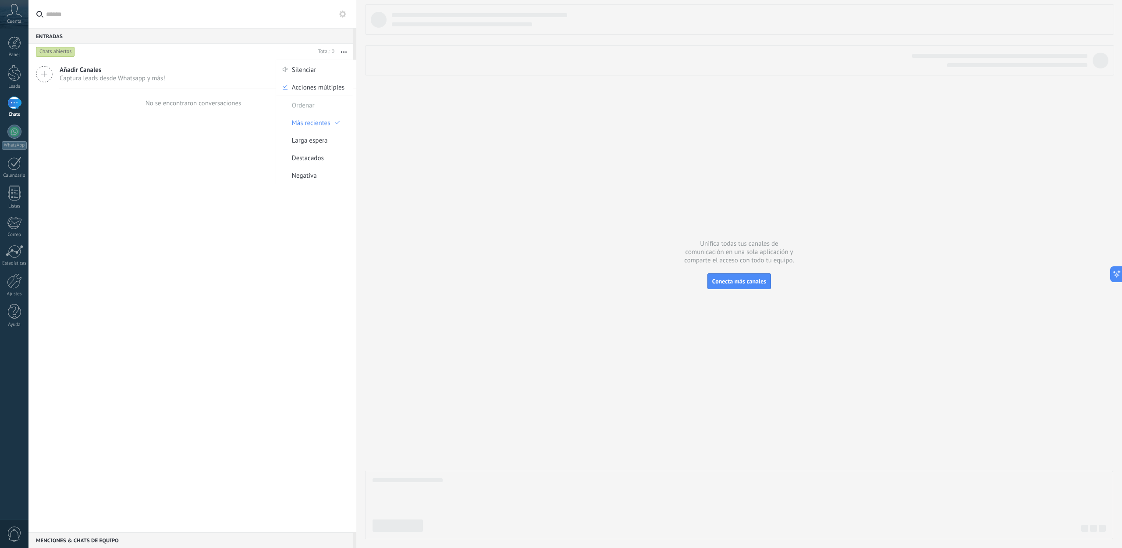
click at [467, 130] on div at bounding box center [739, 271] width 748 height 534
click at [9, 15] on icon at bounding box center [14, 10] width 15 height 13
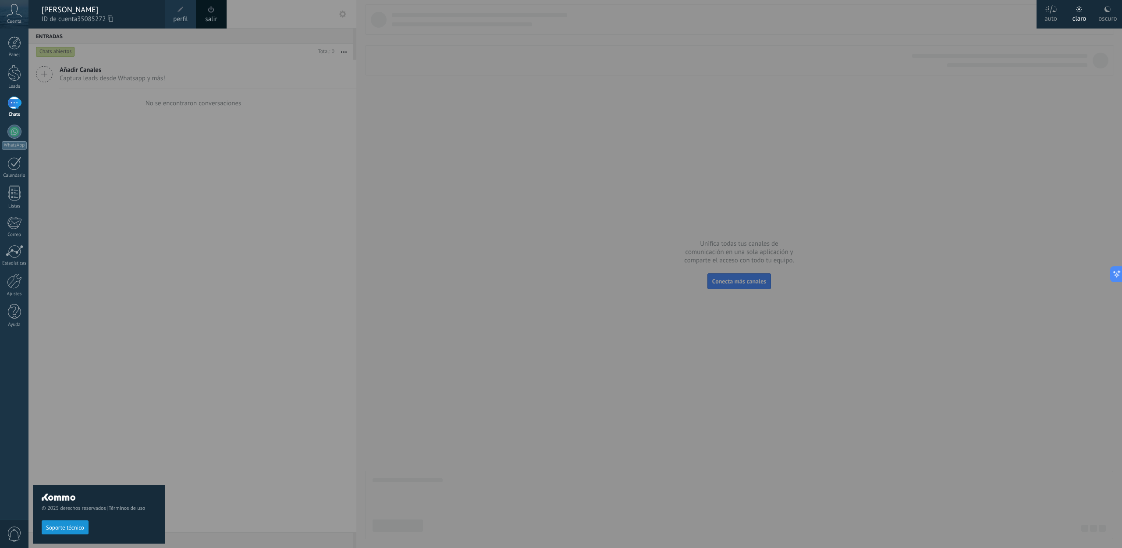
click at [199, 176] on div at bounding box center [589, 274] width 1122 height 548
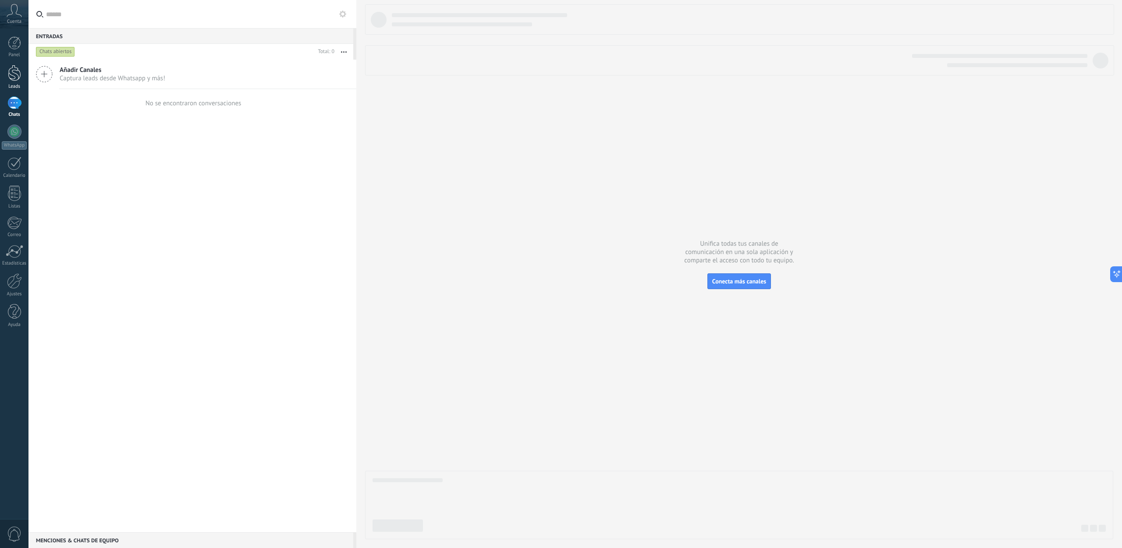
click at [11, 71] on div at bounding box center [14, 73] width 13 height 16
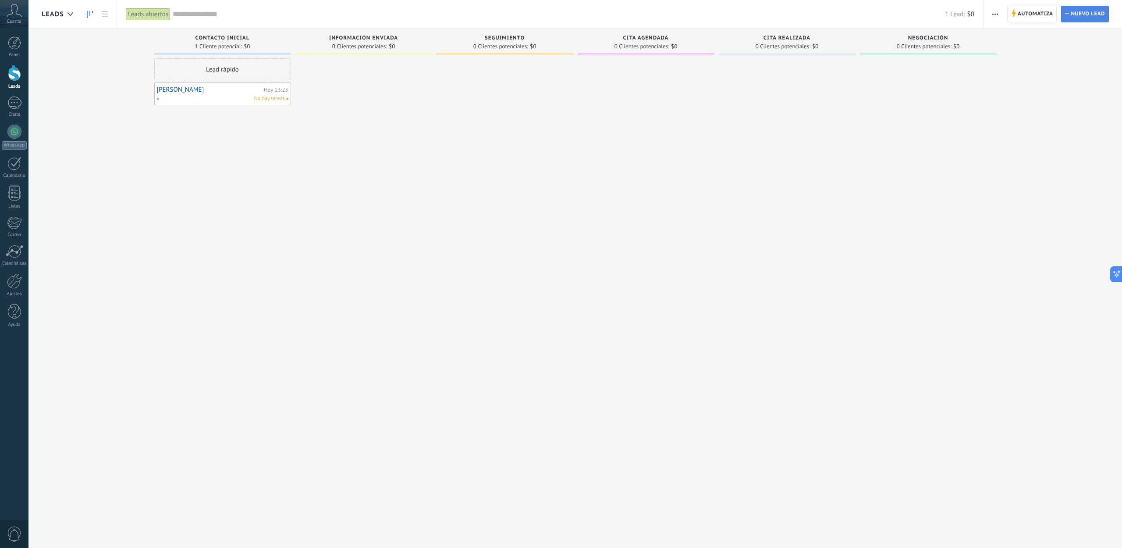
click at [1077, 11] on span "Nuevo lead" at bounding box center [1088, 14] width 34 height 16
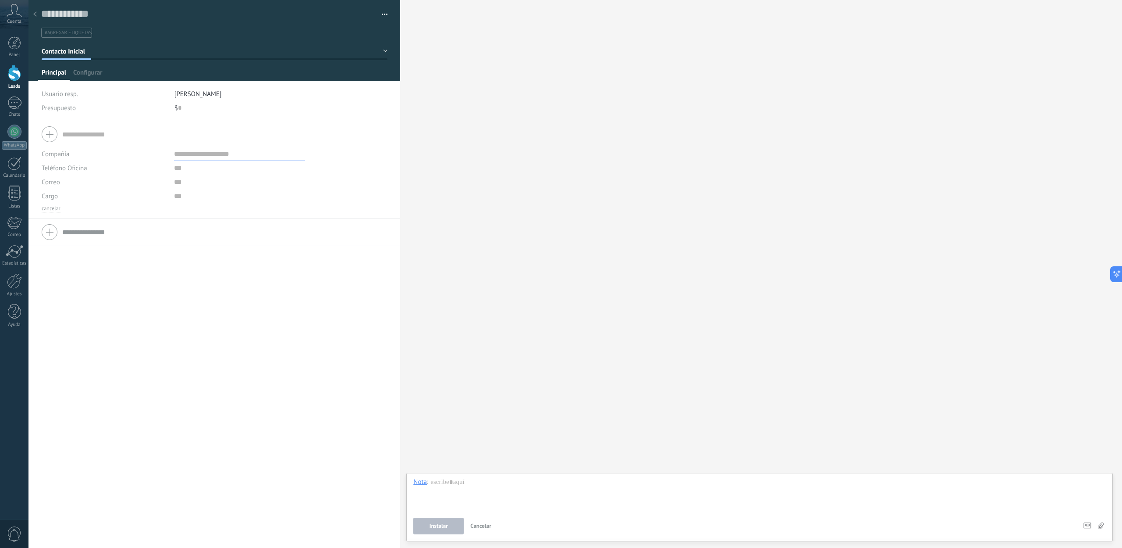
click at [62, 95] on span "Usuario resp." at bounding box center [60, 94] width 36 height 8
click at [182, 96] on span "[PERSON_NAME]" at bounding box center [197, 94] width 47 height 8
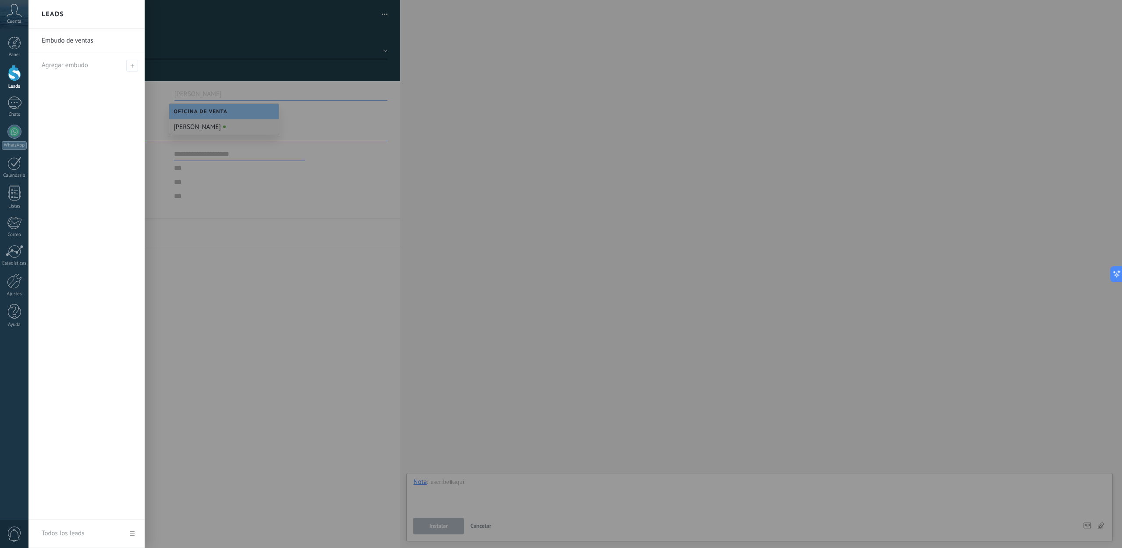
click at [272, 180] on div at bounding box center [589, 274] width 1122 height 548
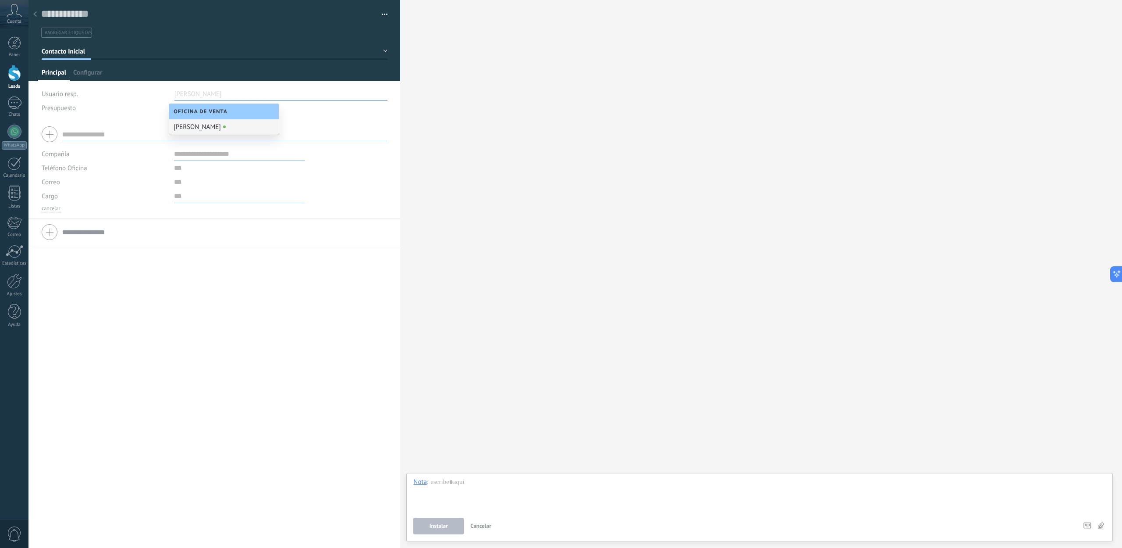
click at [246, 198] on input "text" at bounding box center [239, 196] width 131 height 14
click at [381, 48] on button "Contacto Inicial" at bounding box center [215, 51] width 346 height 16
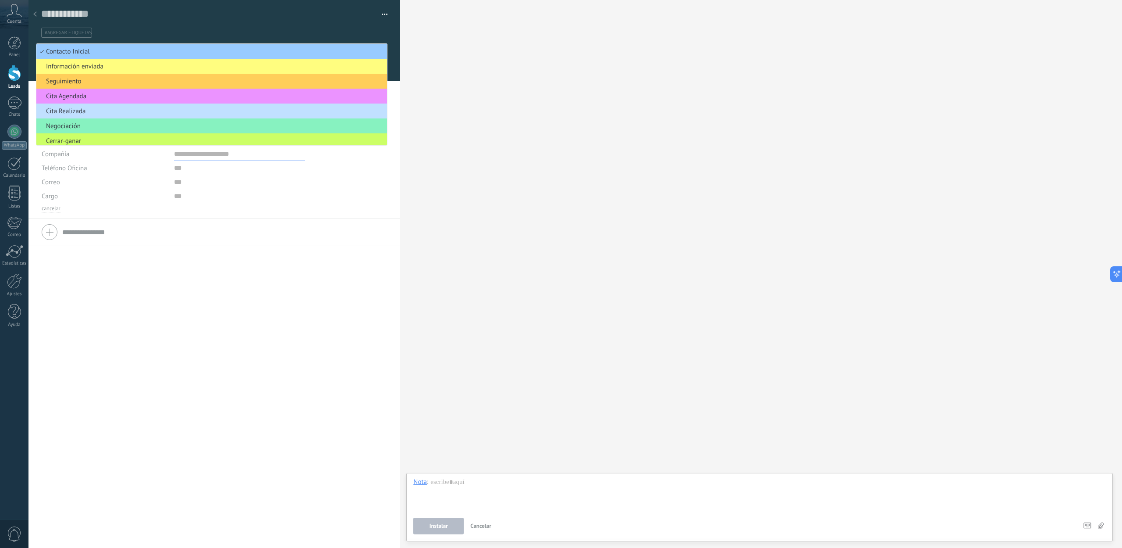
click at [502, 100] on div "Buscar Carga más Participantes: 0 Agregar usuario Bots: 0" at bounding box center [761, 274] width 722 height 548
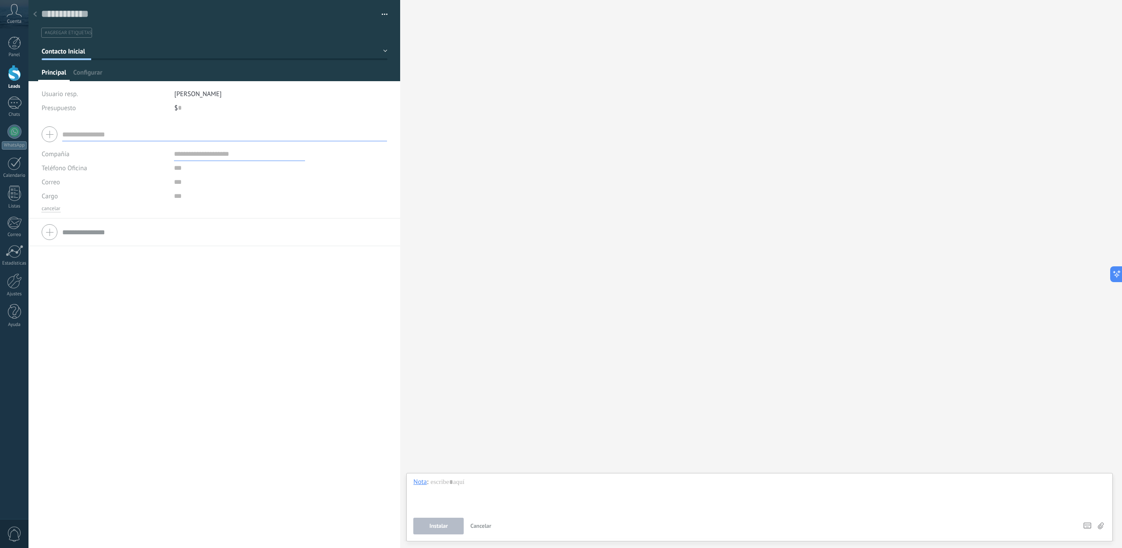
click at [383, 17] on button "button" at bounding box center [381, 14] width 13 height 13
click at [491, 64] on div "Buscar Carga más Participantes: 0 Agregar usuario Bots: 0" at bounding box center [761, 274] width 722 height 548
click at [615, 198] on div "Buscar Carga más Participantes: 0 Agregar usuario Bots: 0" at bounding box center [761, 274] width 722 height 548
click at [16, 11] on icon at bounding box center [14, 10] width 15 height 13
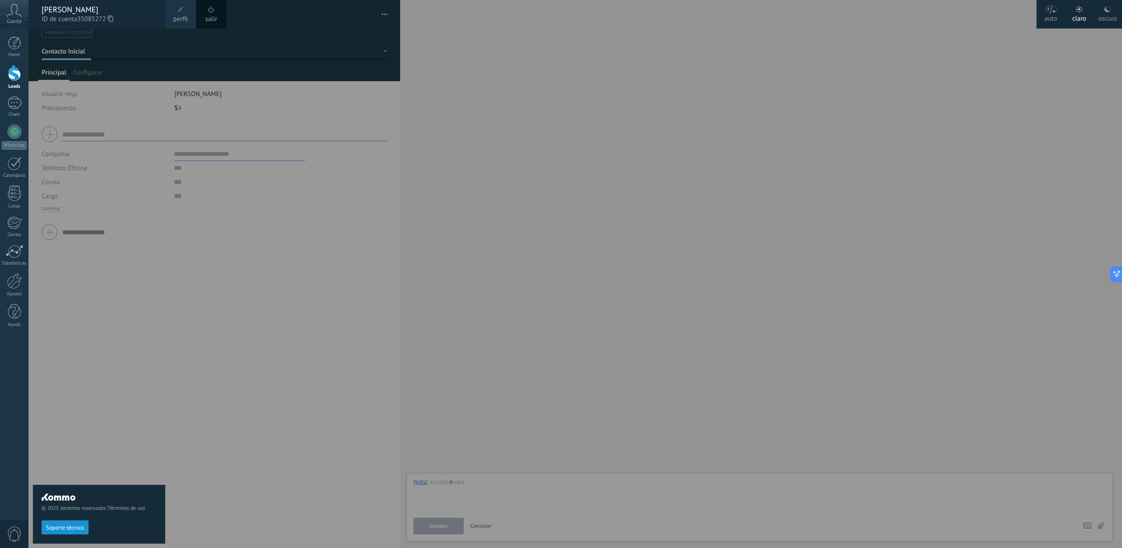
click at [108, 14] on span "35085272" at bounding box center [95, 19] width 36 height 10
click at [18, 42] on div at bounding box center [14, 42] width 13 height 13
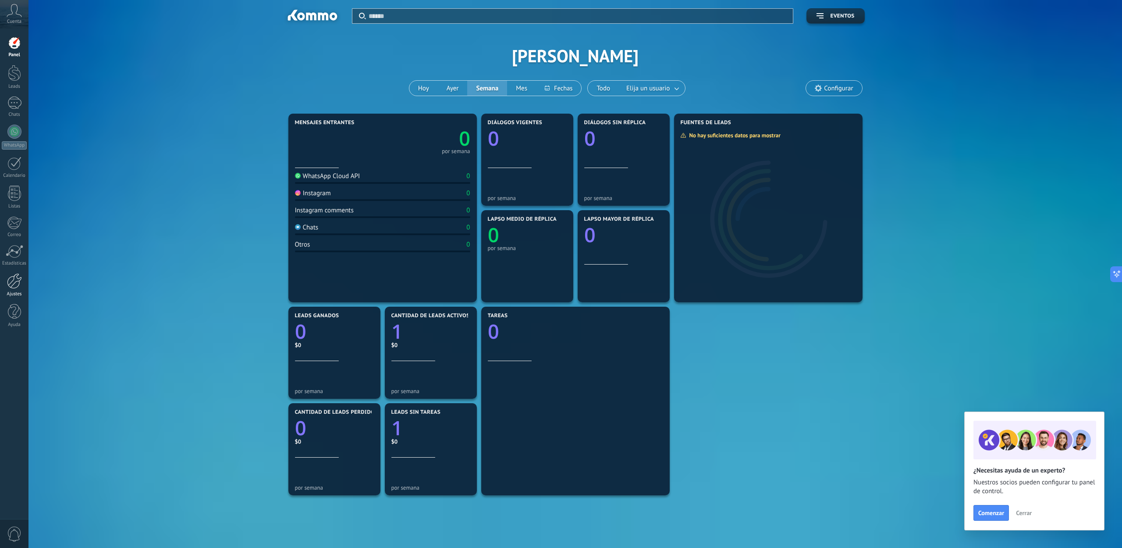
click at [19, 284] on div at bounding box center [14, 280] width 15 height 15
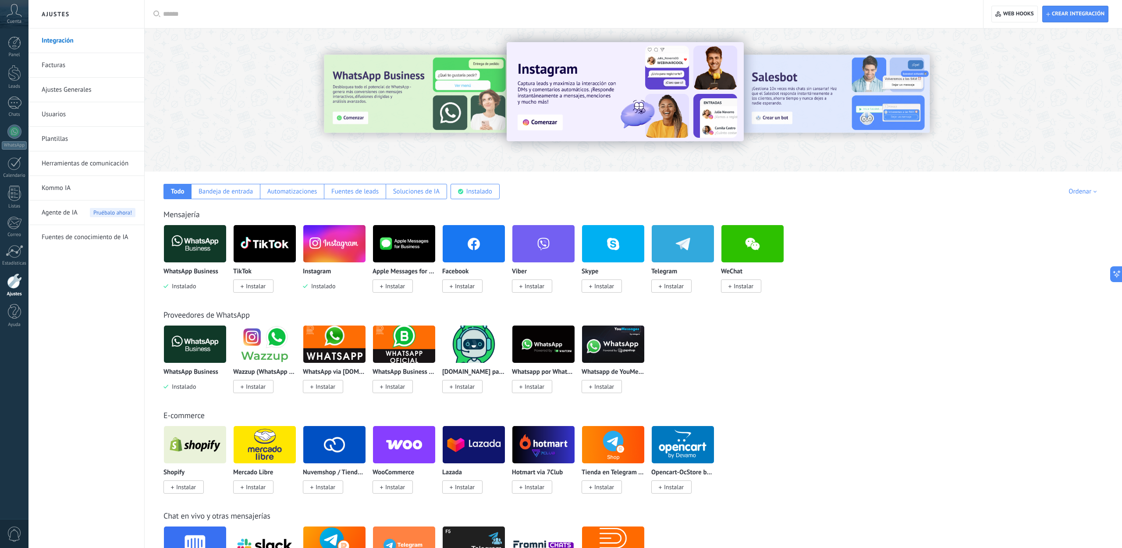
click at [62, 116] on link "Usuarios" at bounding box center [89, 114] width 94 height 25
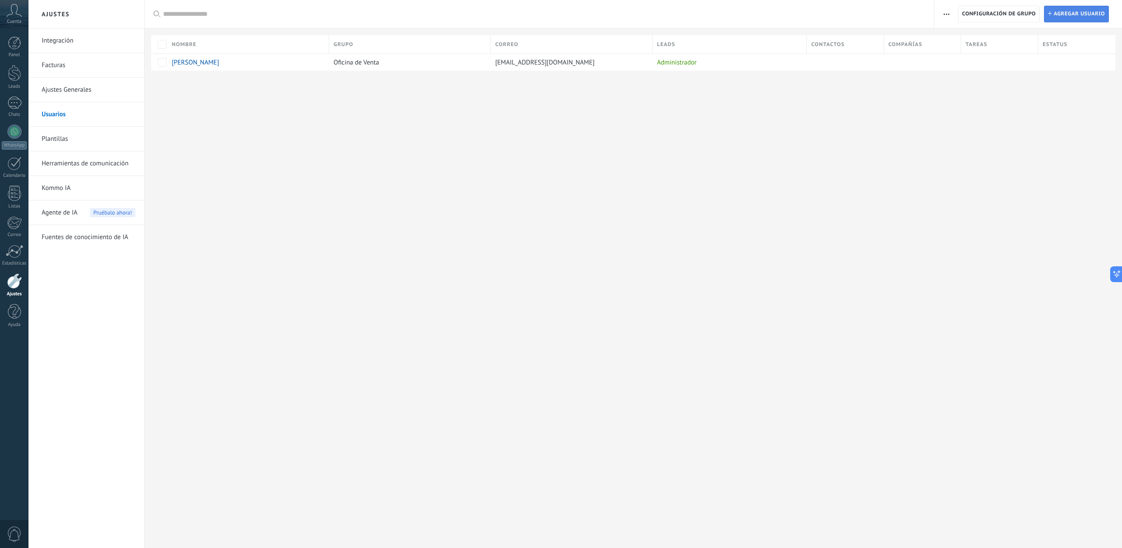
click at [1066, 15] on span "Agregar usuario" at bounding box center [1079, 14] width 51 height 16
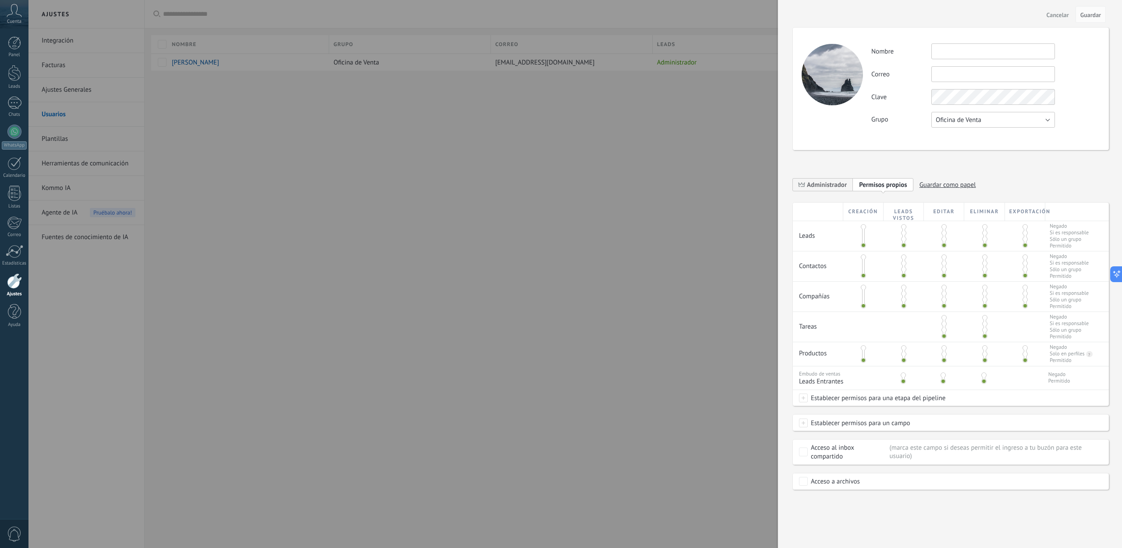
click at [1017, 123] on button "Oficina de Venta" at bounding box center [994, 120] width 124 height 16
click at [1022, 168] on div "**********" at bounding box center [951, 249] width 316 height 479
click at [838, 188] on span "Administrador" at bounding box center [827, 185] width 40 height 8
click at [875, 186] on span "Personalizar permisos" at bounding box center [890, 185] width 62 height 8
click at [812, 185] on span "Administrador" at bounding box center [827, 185] width 40 height 8
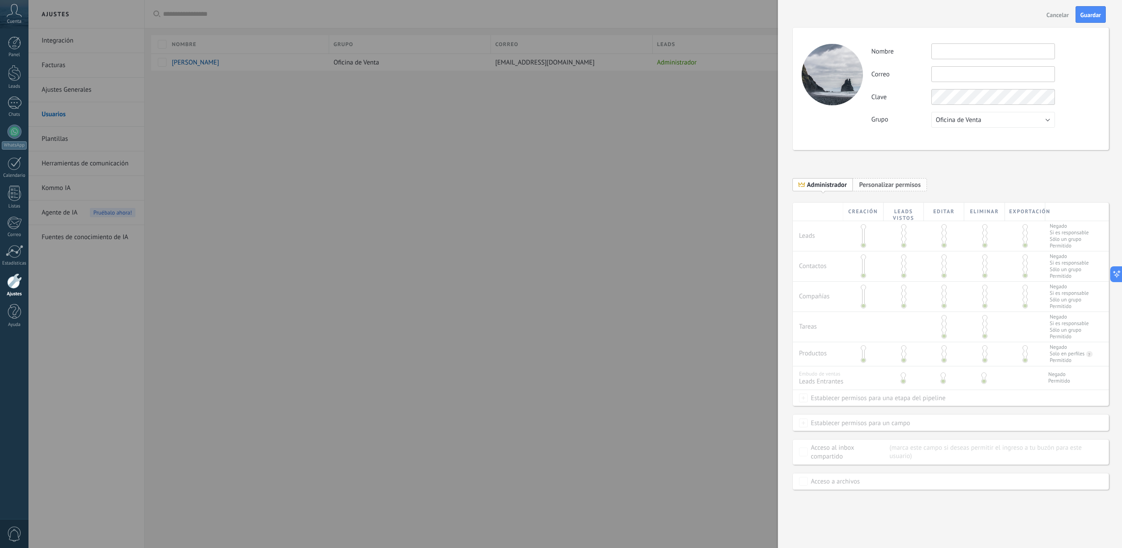
click at [869, 186] on span "Personalizar permisos" at bounding box center [890, 185] width 62 height 8
click at [863, 244] on span at bounding box center [863, 244] width 5 height 5
click at [864, 226] on span at bounding box center [863, 226] width 5 height 5
click at [864, 244] on span at bounding box center [863, 244] width 5 height 5
click at [1056, 14] on span "Cancelar" at bounding box center [1058, 15] width 22 height 6
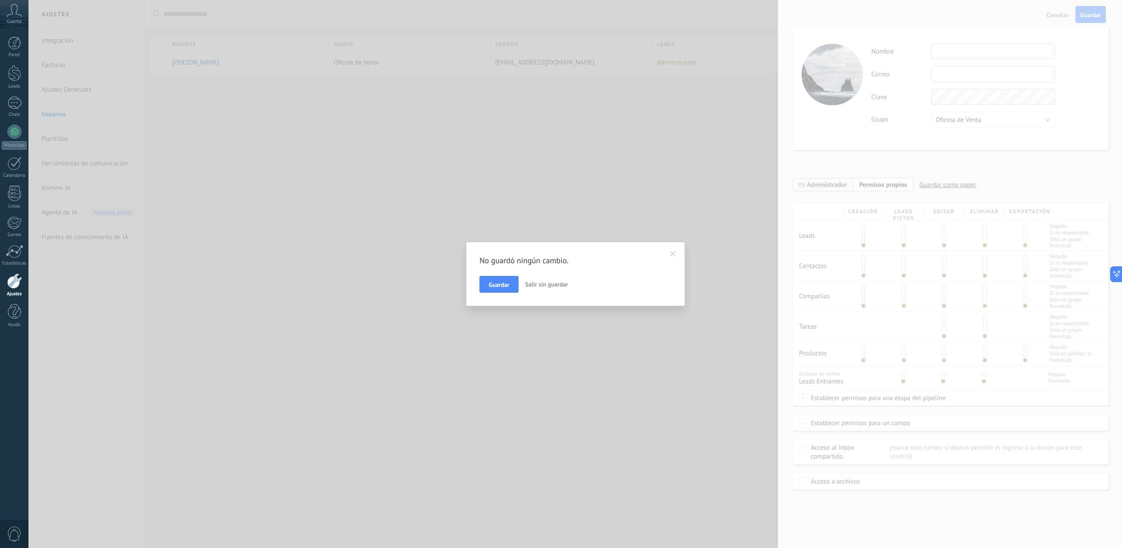
click at [547, 282] on span "Salir sin guardar" at bounding box center [546, 284] width 43 height 8
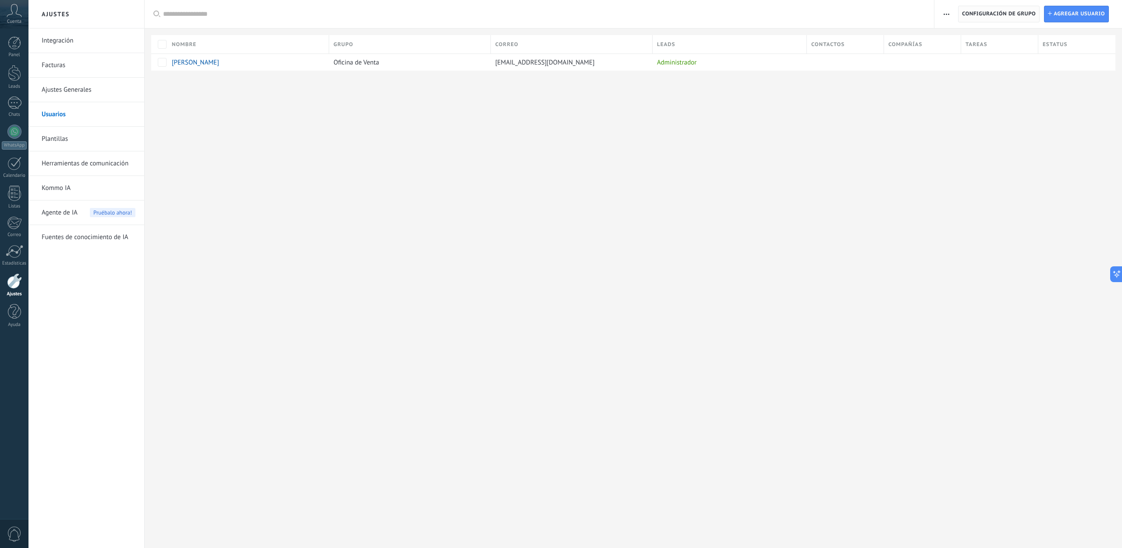
click at [978, 15] on span "Configuración de grupo" at bounding box center [999, 14] width 74 height 16
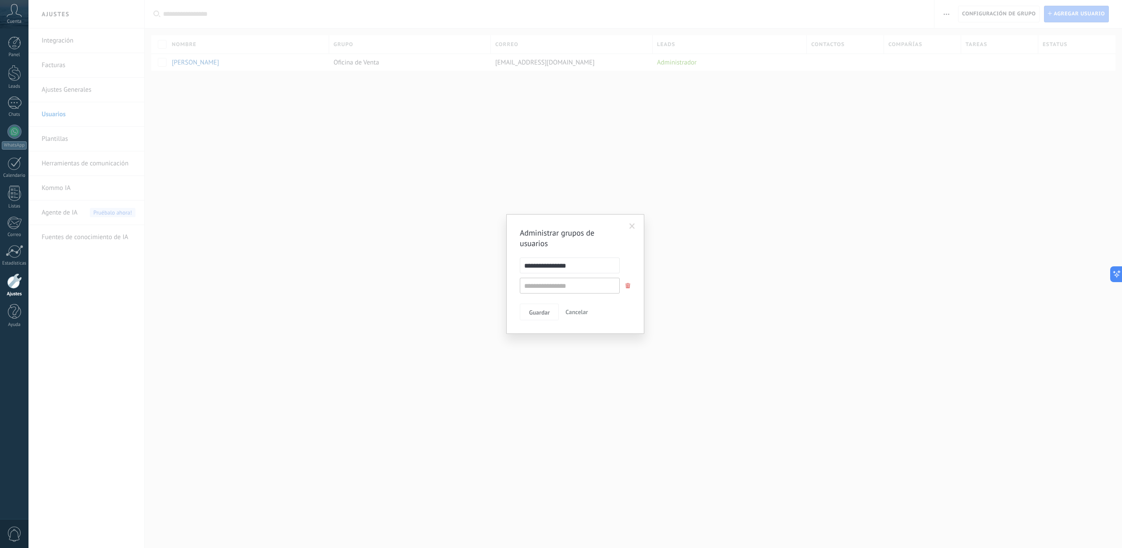
click at [627, 223] on span at bounding box center [632, 226] width 14 height 15
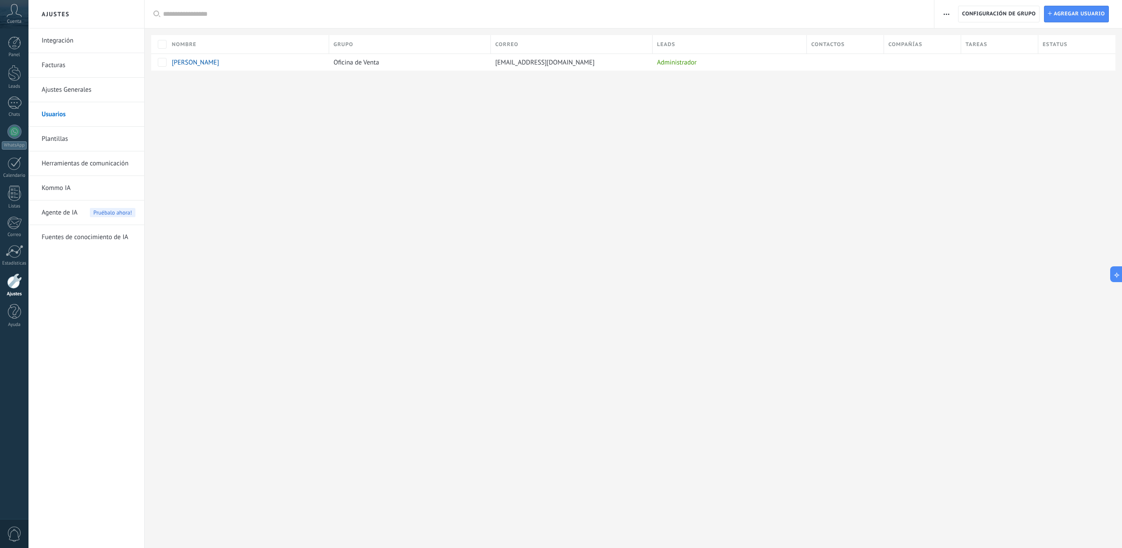
click at [81, 163] on link "Herramientas de comunicación" at bounding box center [89, 163] width 94 height 25
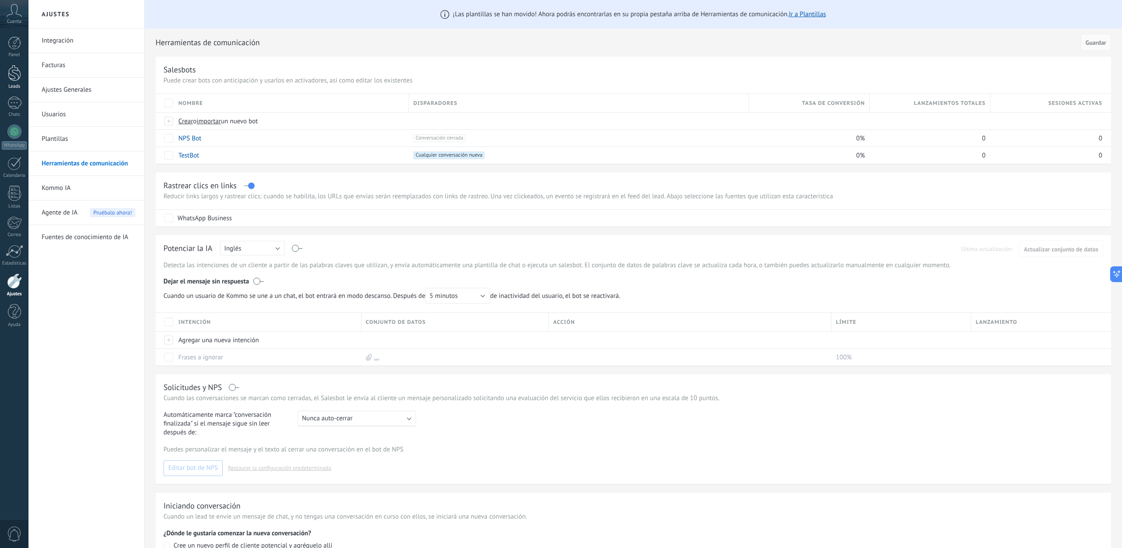
click at [13, 70] on div at bounding box center [14, 73] width 13 height 16
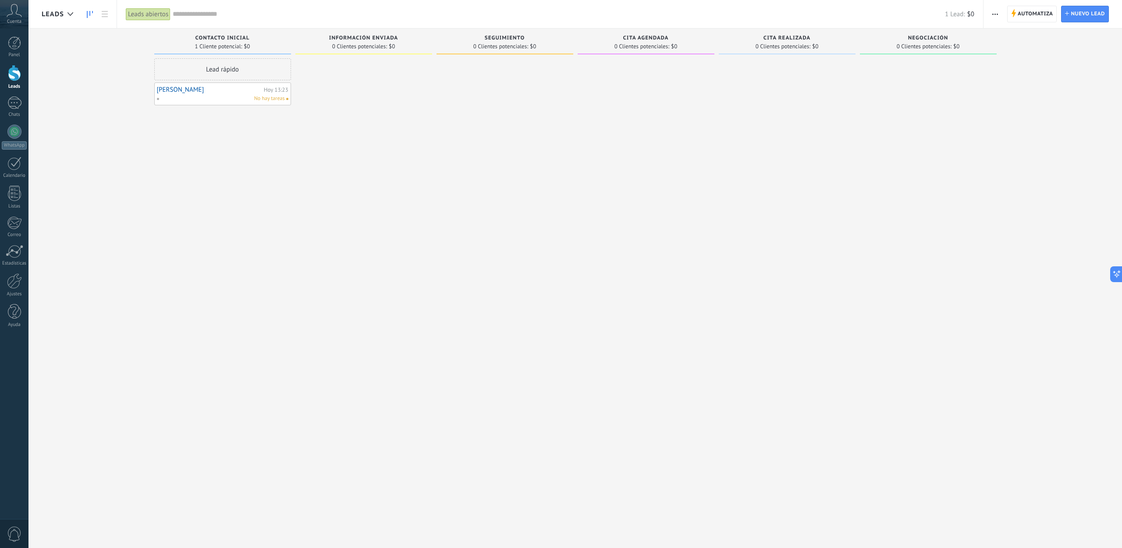
click at [344, 87] on div at bounding box center [363, 274] width 137 height 433
drag, startPoint x: 356, startPoint y: 69, endPoint x: 361, endPoint y: 76, distance: 8.4
click at [356, 69] on div at bounding box center [363, 274] width 137 height 433
click at [1032, 18] on span "Automatiza" at bounding box center [1036, 14] width 36 height 16
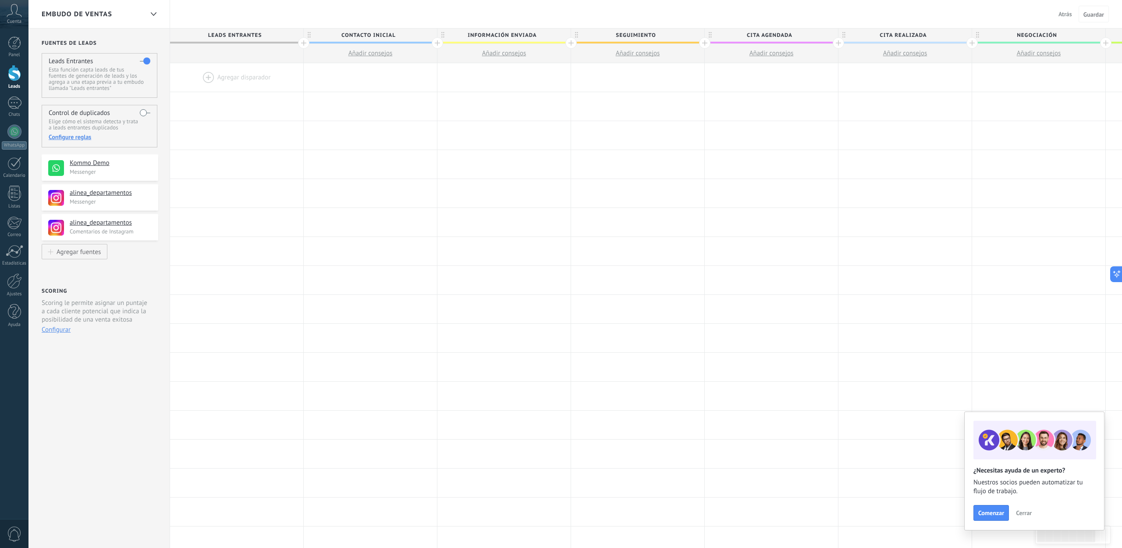
click at [246, 75] on div at bounding box center [236, 77] width 133 height 28
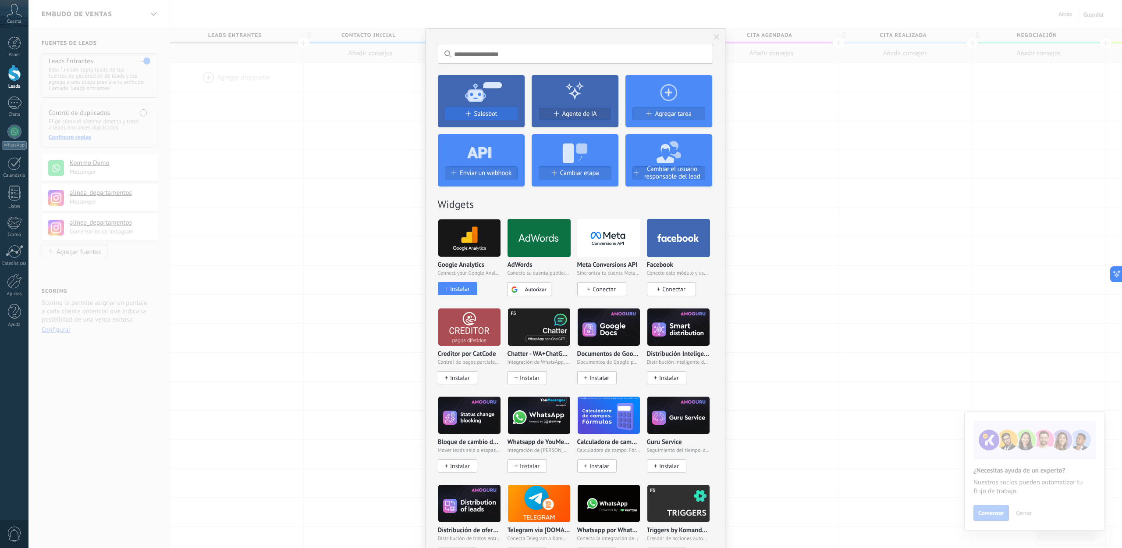
click at [480, 115] on span "Salesbot" at bounding box center [485, 113] width 23 height 7
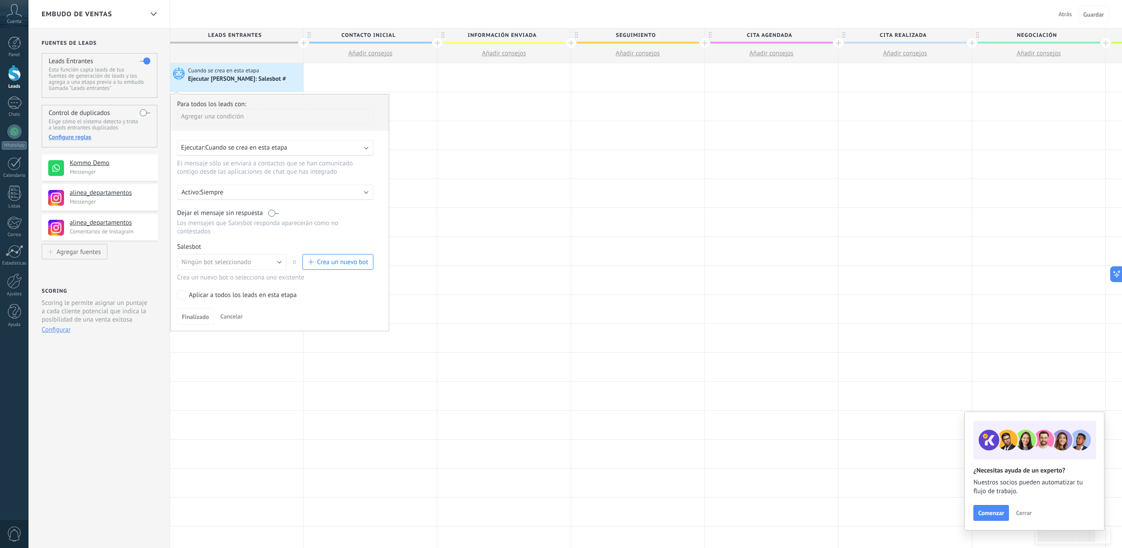
click at [240, 118] on div "Agregar una condición" at bounding box center [275, 116] width 196 height 15
click at [258, 117] on div at bounding box center [280, 213] width 218 height 239
click at [279, 149] on span "Cuando se crea en esta etapa" at bounding box center [246, 147] width 82 height 8
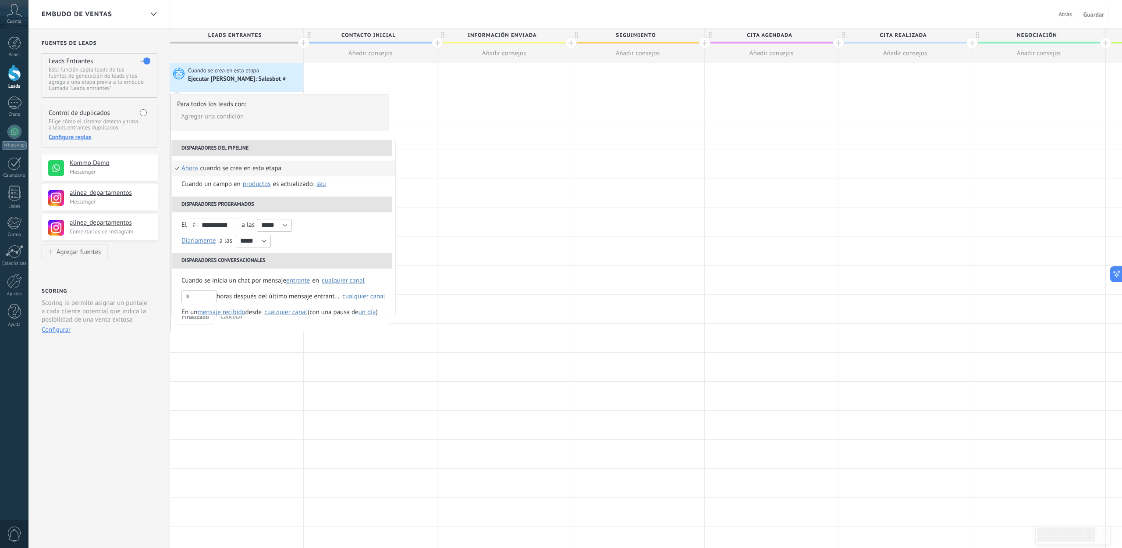
click at [319, 129] on div "Agregar una condición" at bounding box center [275, 120] width 196 height 22
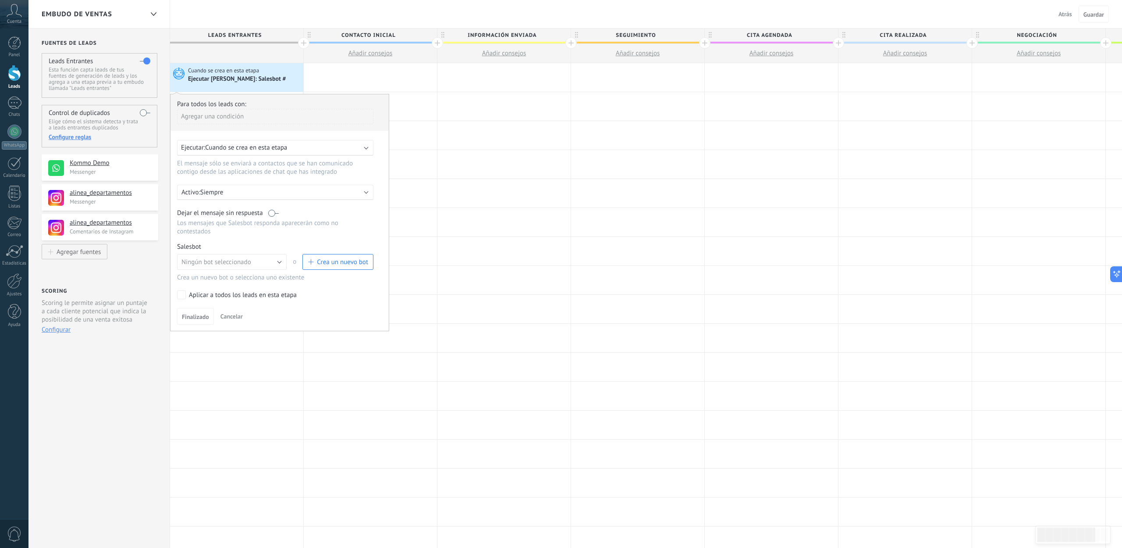
click at [457, 149] on div "Agregar disparador" at bounding box center [504, 135] width 134 height 29
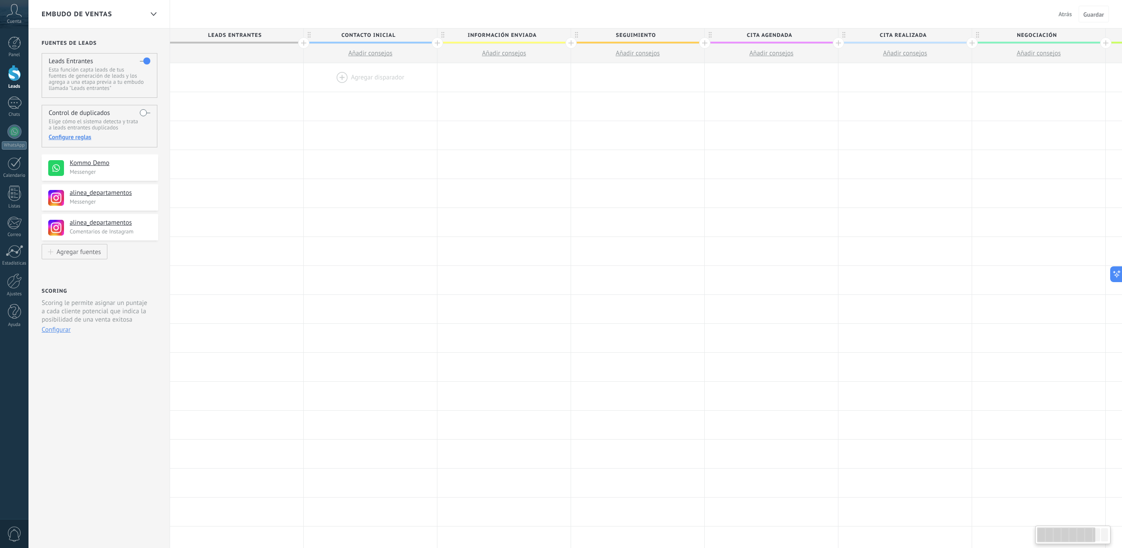
click at [357, 79] on div at bounding box center [370, 77] width 133 height 28
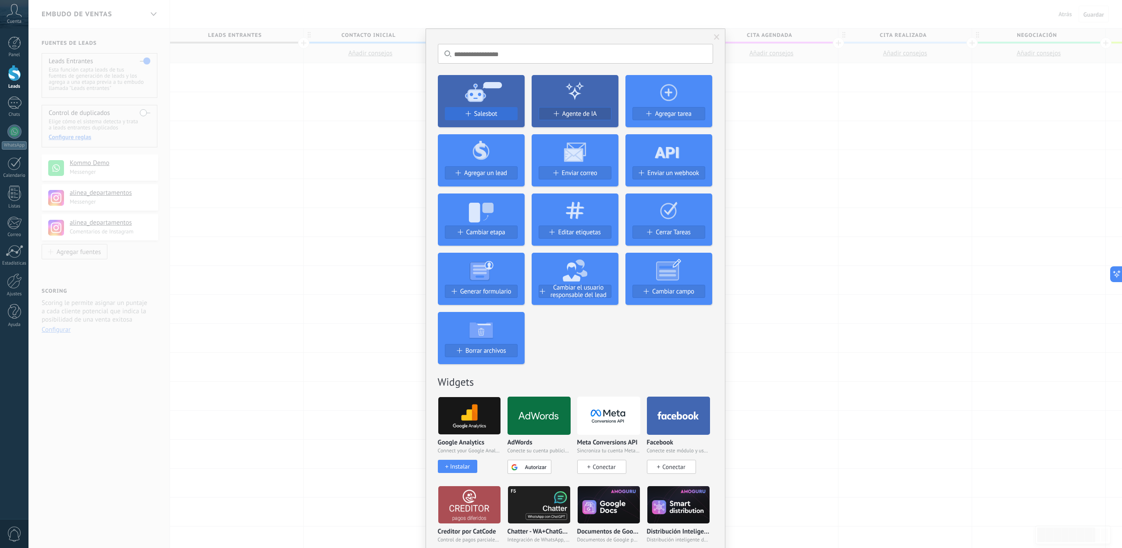
click at [505, 109] on button "Salesbot" at bounding box center [481, 113] width 73 height 13
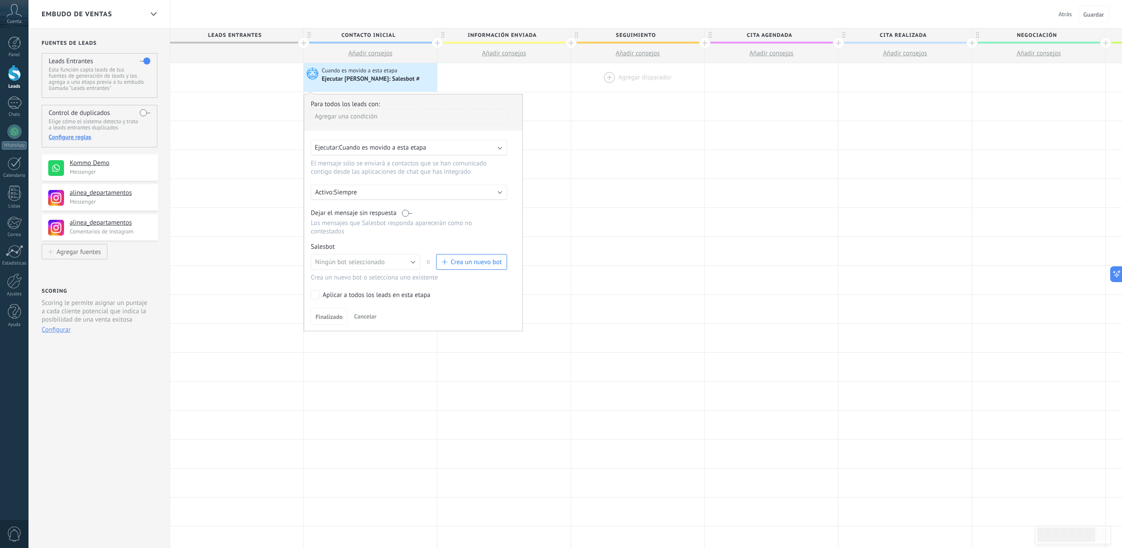
click at [609, 76] on div at bounding box center [637, 77] width 133 height 28
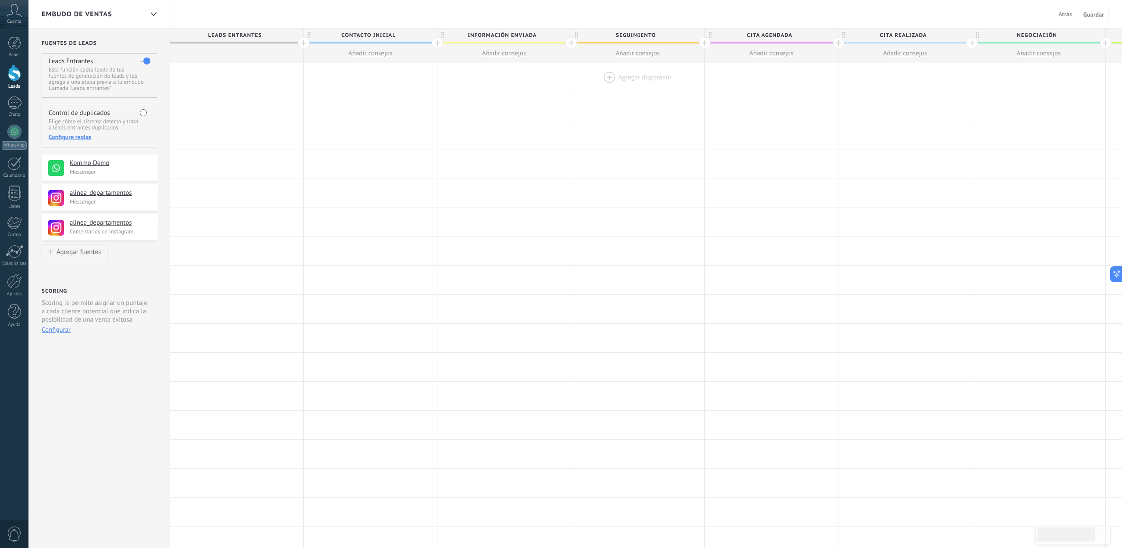
click at [635, 77] on div at bounding box center [637, 77] width 133 height 28
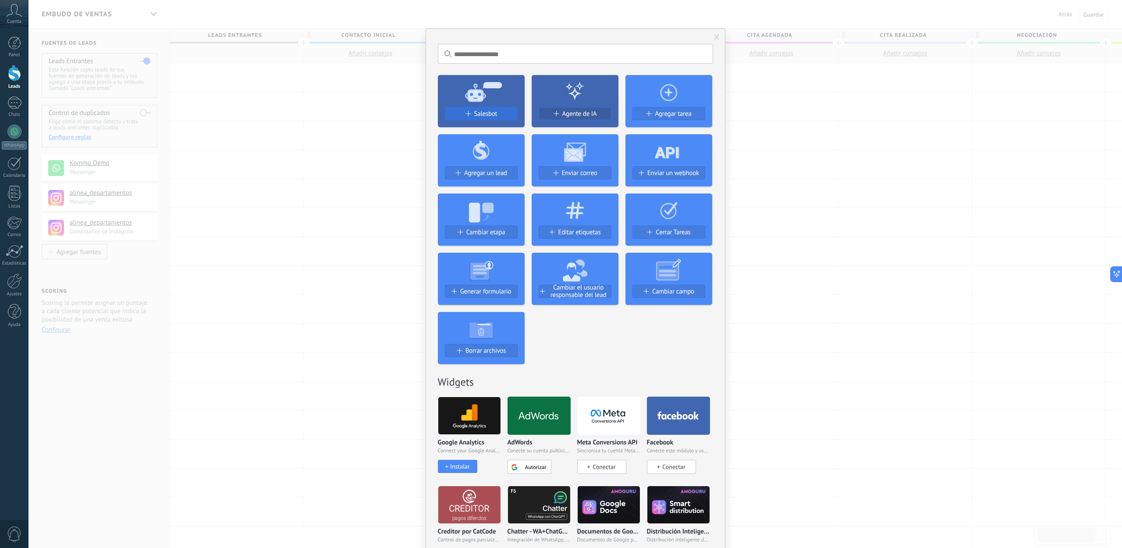
click at [479, 110] on span "Salesbot" at bounding box center [485, 113] width 23 height 7
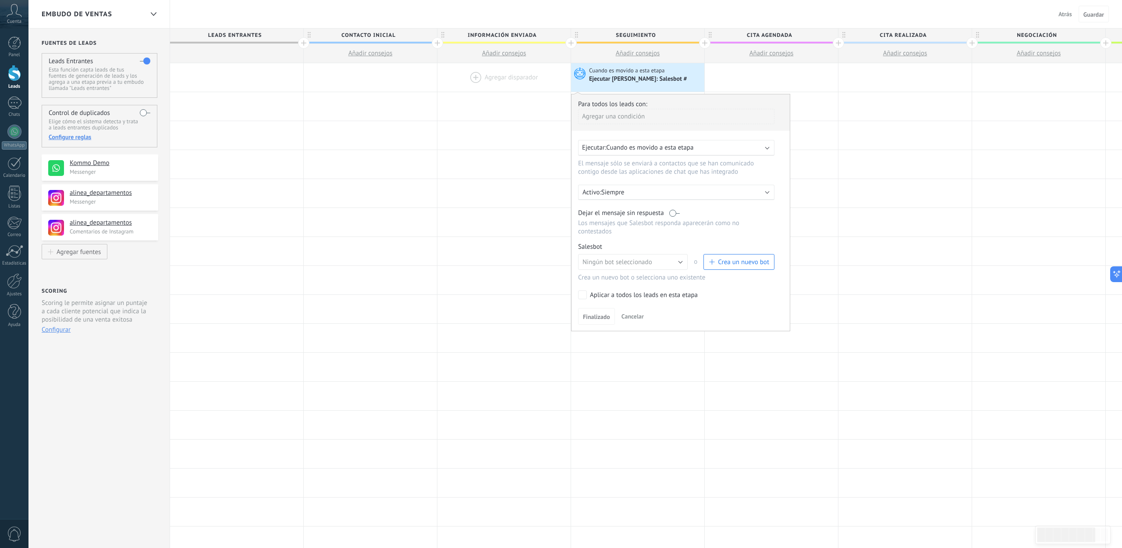
click at [497, 82] on div at bounding box center [503, 77] width 133 height 28
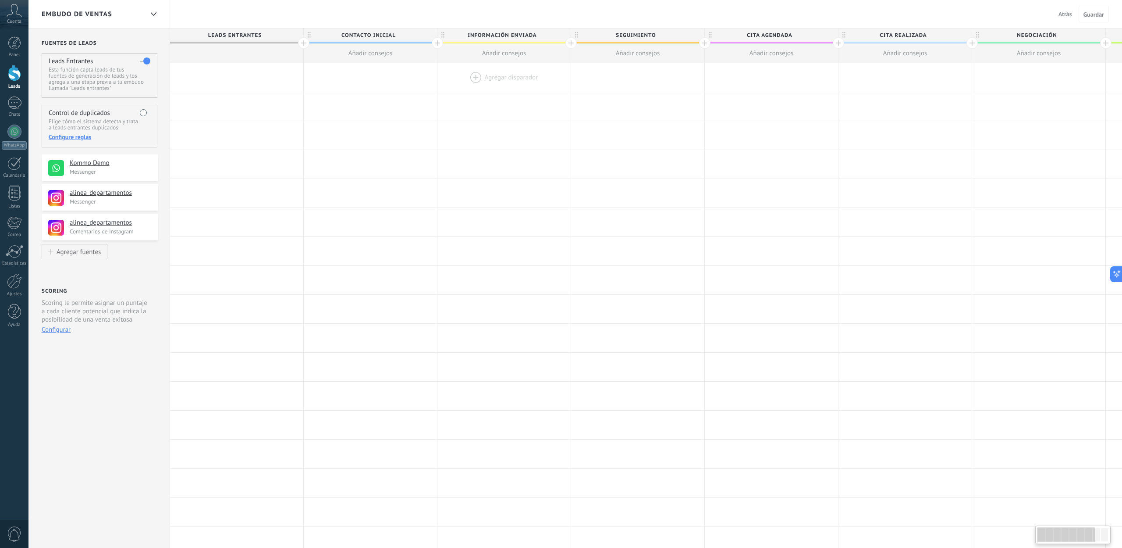
click at [512, 75] on div at bounding box center [503, 77] width 133 height 28
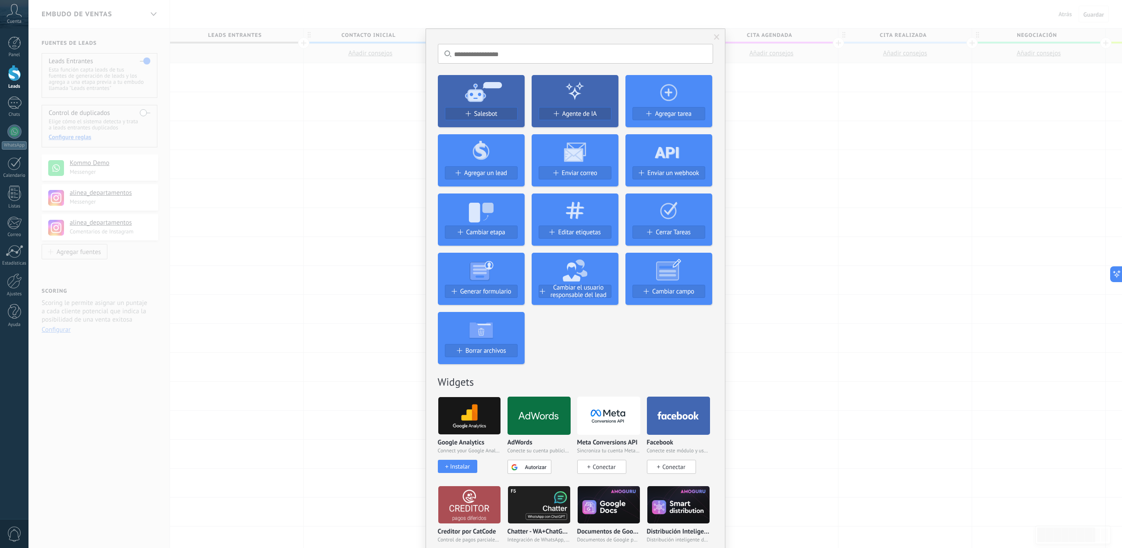
click at [469, 105] on icon at bounding box center [481, 91] width 87 height 32
click at [485, 115] on span "Salesbot" at bounding box center [485, 113] width 23 height 7
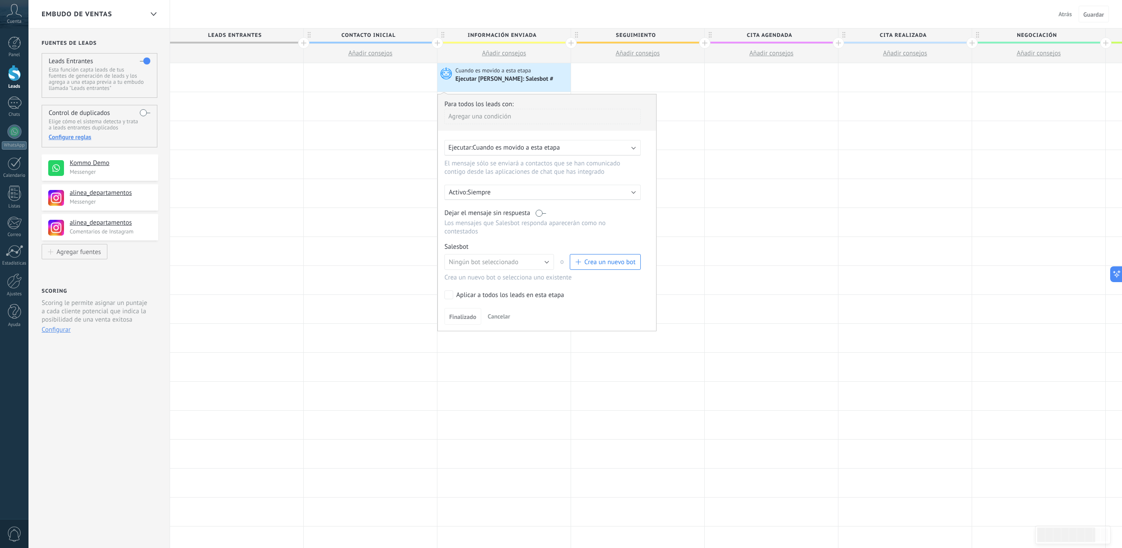
click at [564, 149] on div "Ejecutar: Cuando es movido a esta etapa" at bounding box center [538, 147] width 181 height 8
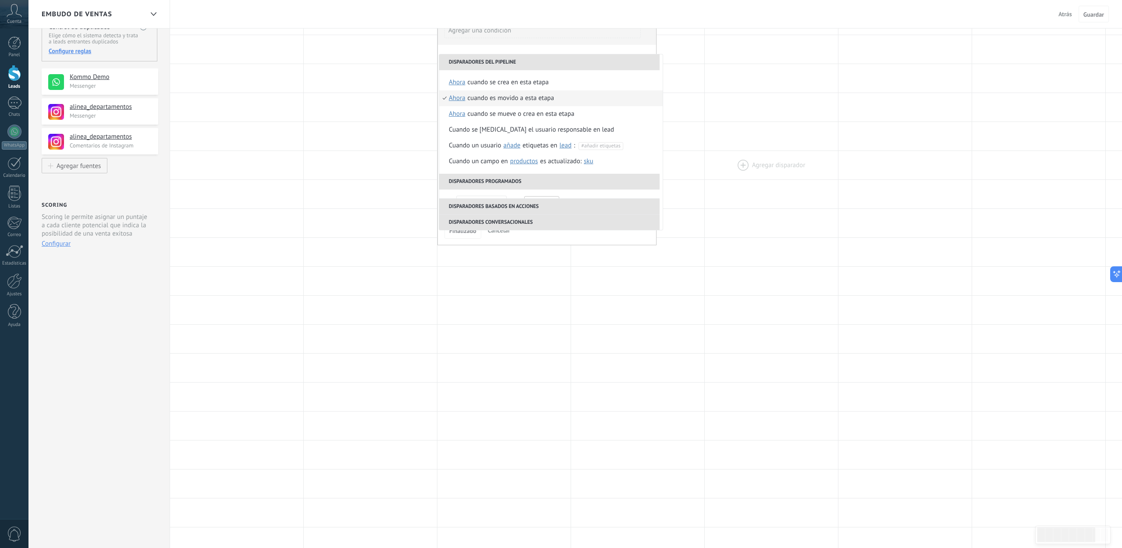
click at [711, 172] on div at bounding box center [771, 165] width 133 height 28
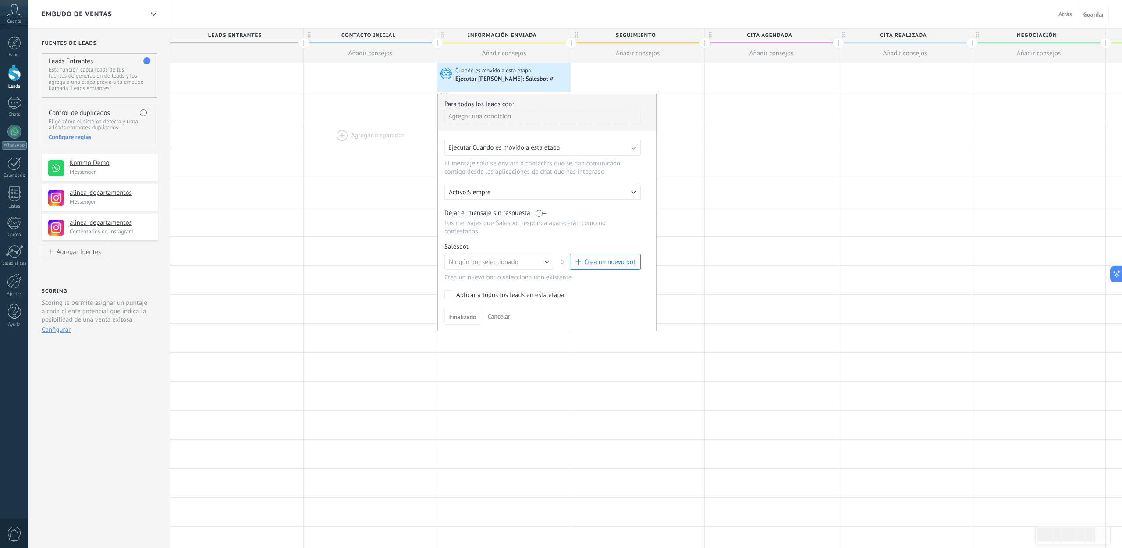
click at [428, 128] on div at bounding box center [370, 135] width 133 height 28
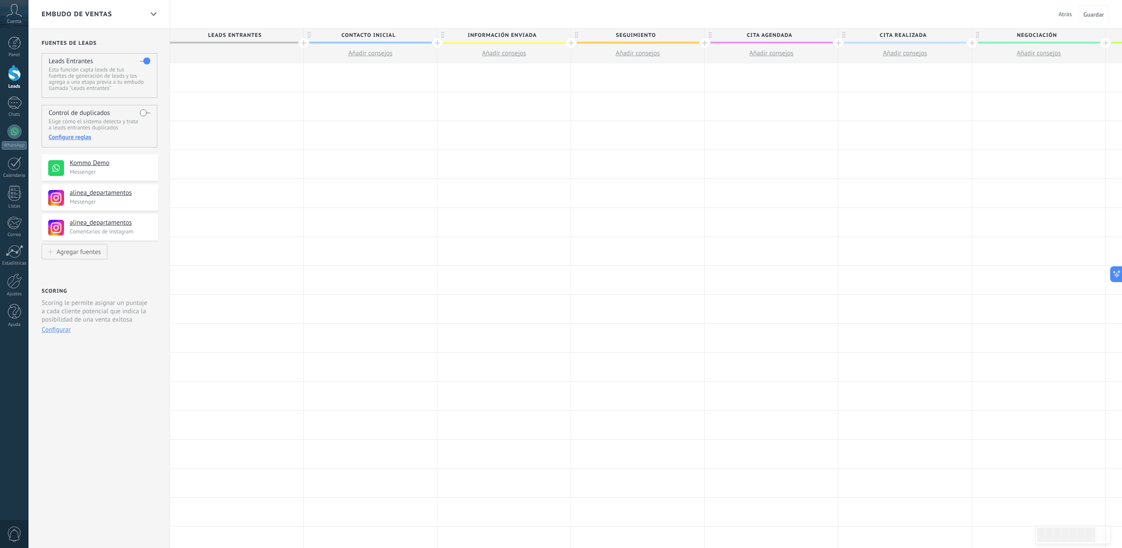
click at [17, 14] on use at bounding box center [14, 10] width 15 height 13
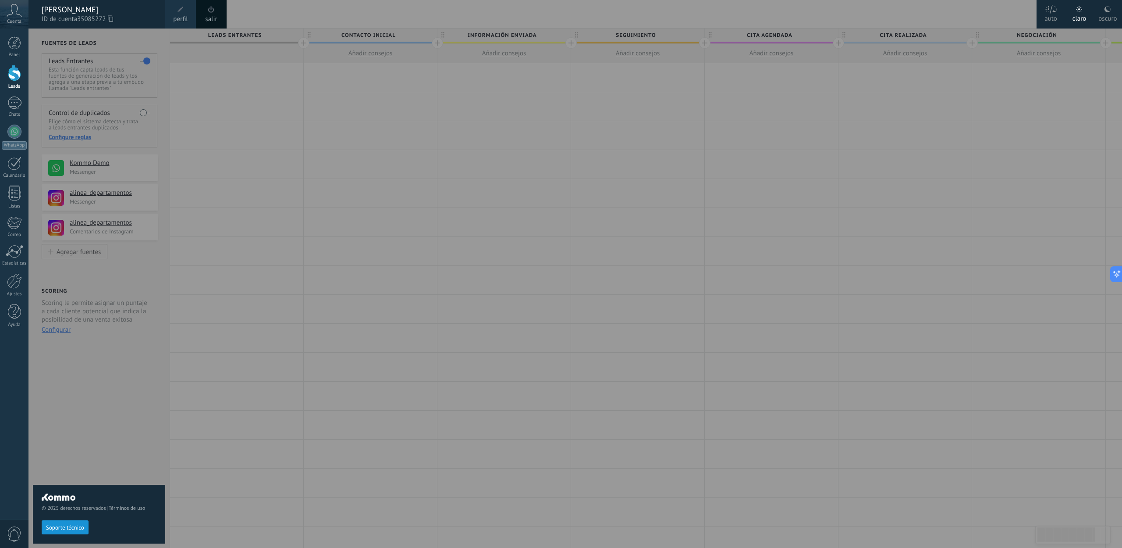
click at [11, 17] on div "Cuenta" at bounding box center [14, 14] width 28 height 28
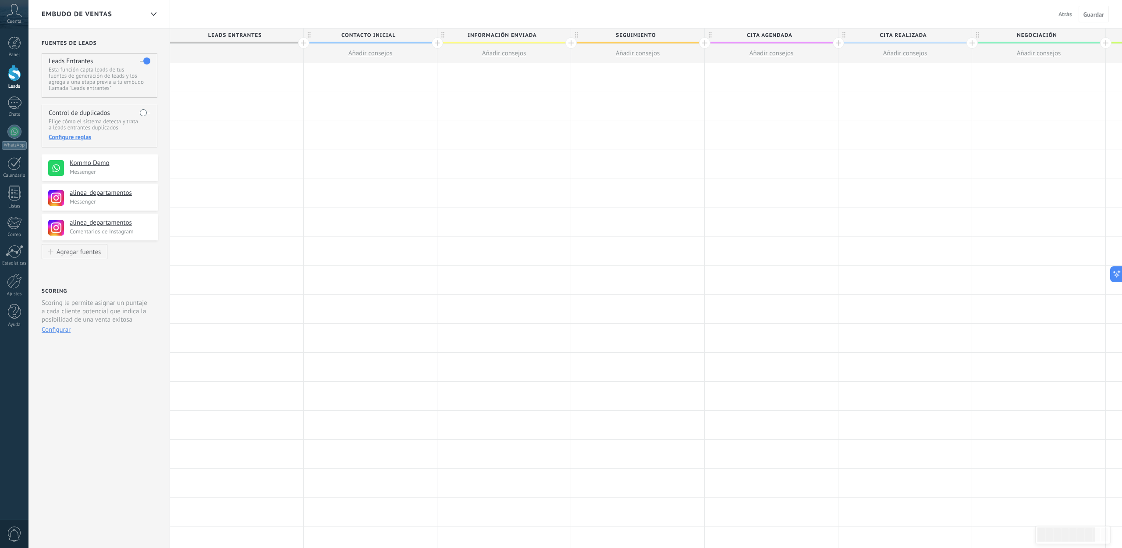
click at [1063, 12] on span "Atrás" at bounding box center [1066, 14] width 14 height 8
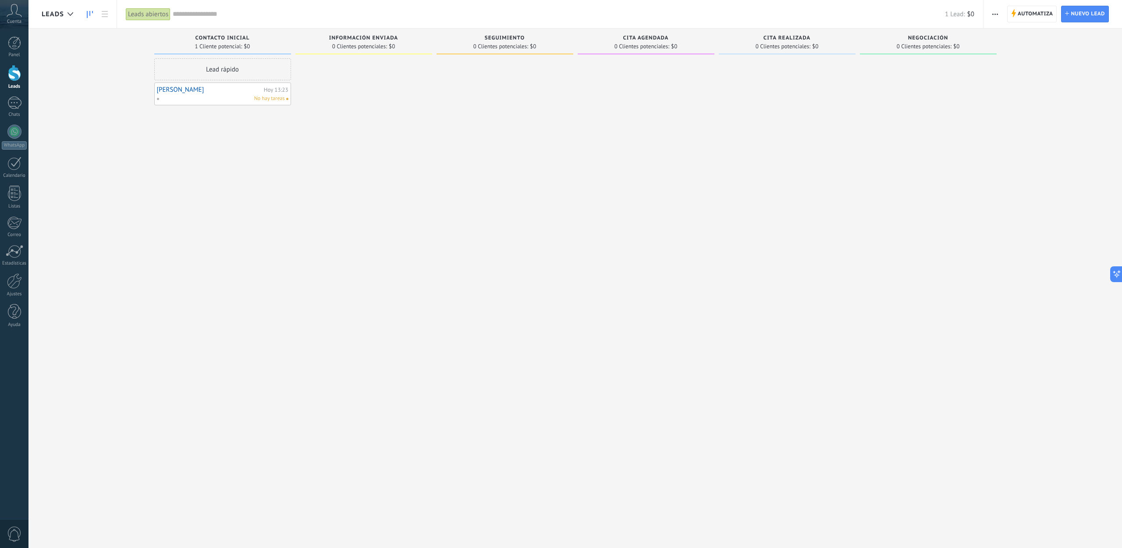
click at [228, 95] on div "No hay tareas" at bounding box center [220, 99] width 128 height 8
click at [271, 89] on div "Hoy 13:23" at bounding box center [276, 90] width 25 height 6
click at [214, 92] on link "Daniel Crespo" at bounding box center [209, 89] width 105 height 7
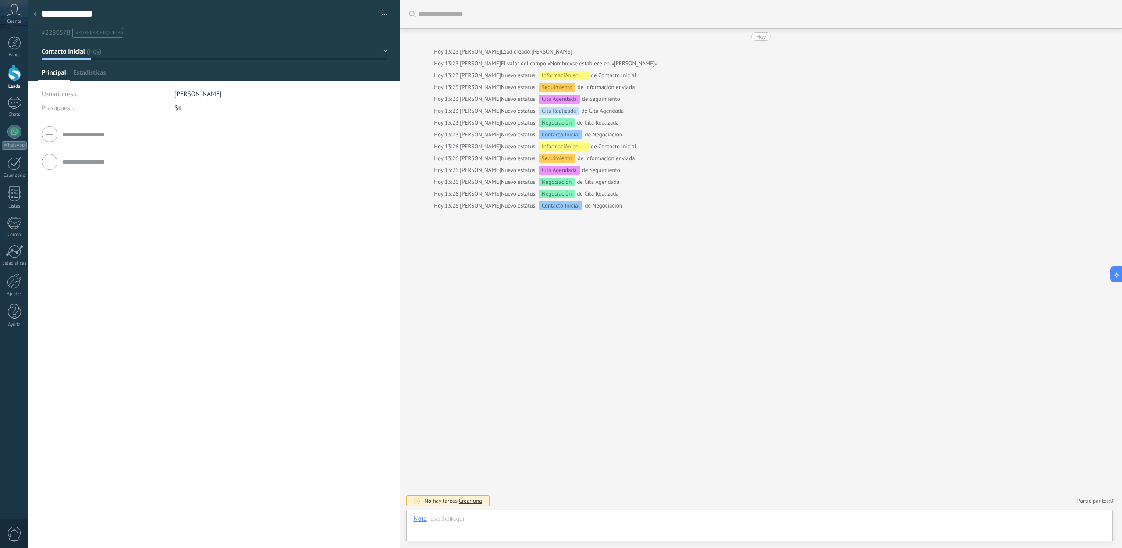
scroll to position [13, 0]
click at [37, 11] on div at bounding box center [35, 14] width 12 height 17
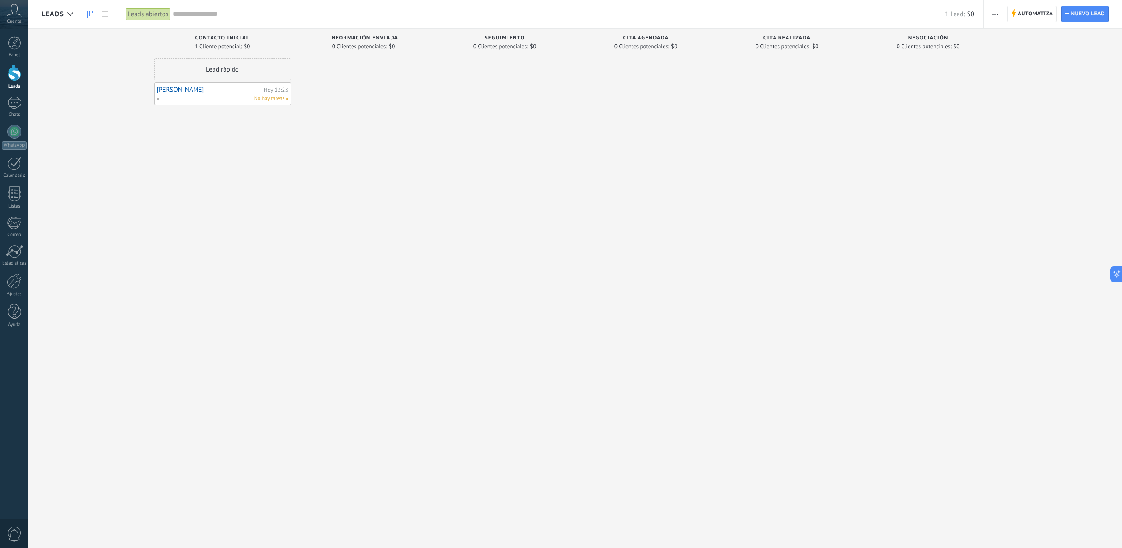
click at [205, 97] on div "No hay tareas" at bounding box center [220, 99] width 128 height 8
drag, startPoint x: 267, startPoint y: 92, endPoint x: 263, endPoint y: 102, distance: 10.7
click at [245, 93] on div "Daniel Crespo Hoy 13:23 No hay tareas" at bounding box center [223, 94] width 132 height 18
click at [184, 87] on link "Daniel Crespo" at bounding box center [209, 89] width 105 height 7
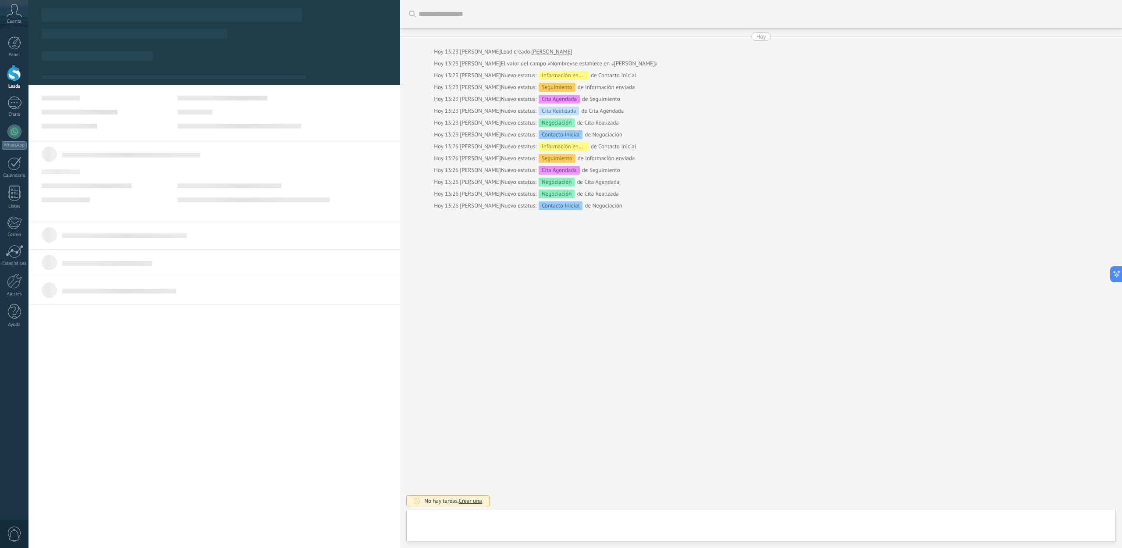
type textarea "**********"
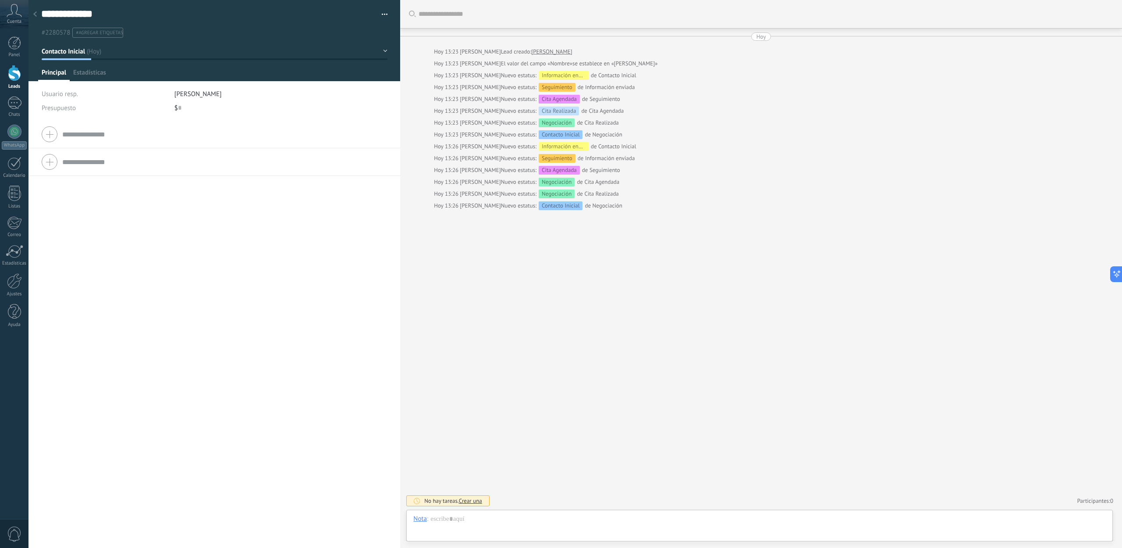
scroll to position [13, 0]
click at [87, 68] on div at bounding box center [214, 40] width 372 height 81
click at [86, 71] on span "Estadísticas" at bounding box center [89, 74] width 33 height 13
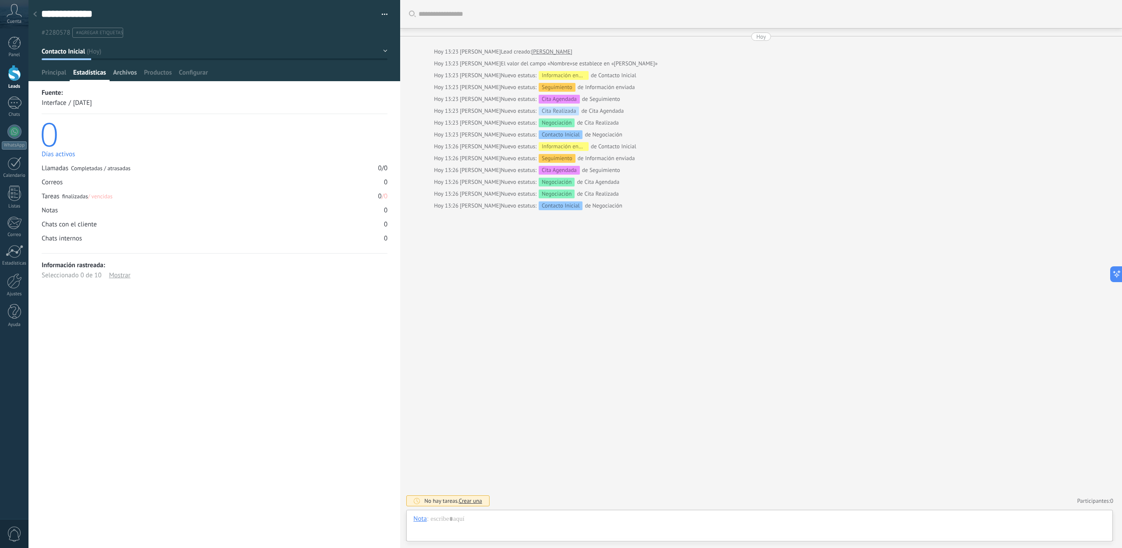
click at [133, 76] on span "Archivos" at bounding box center [125, 74] width 24 height 13
click at [160, 75] on span "Productos" at bounding box center [158, 74] width 28 height 13
click at [203, 73] on span "Configurar" at bounding box center [193, 74] width 29 height 13
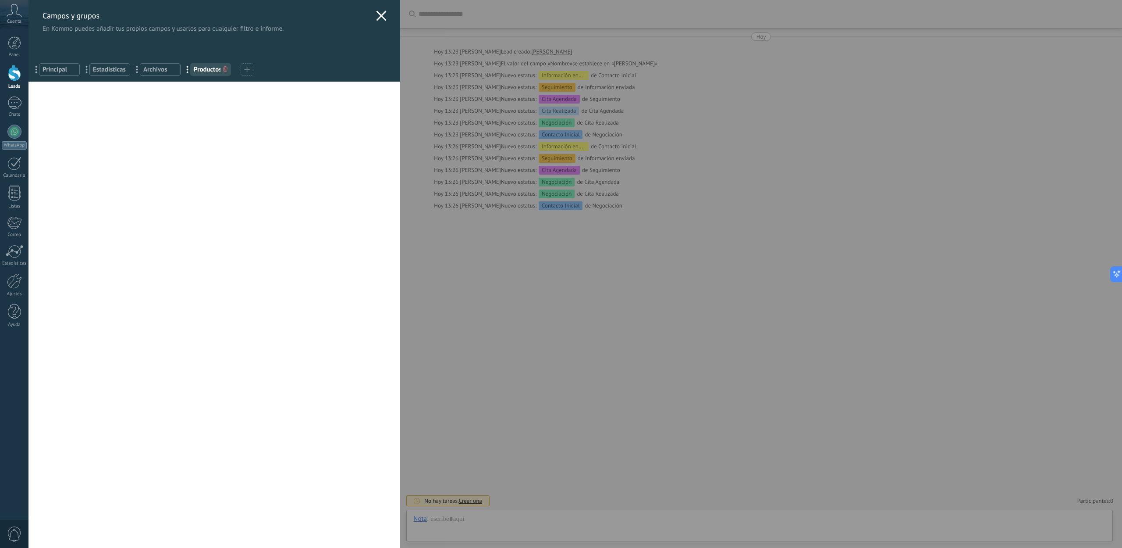
drag, startPoint x: 377, startPoint y: 14, endPoint x: 296, endPoint y: 92, distance: 112.5
click at [376, 14] on icon at bounding box center [381, 16] width 11 height 11
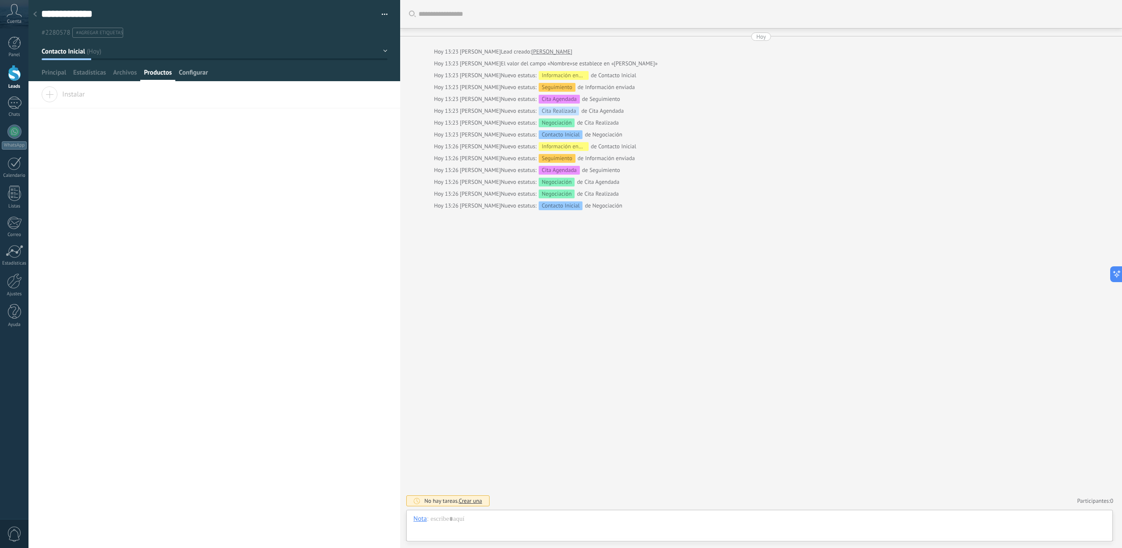
click at [184, 69] on span "Configurar" at bounding box center [193, 74] width 29 height 13
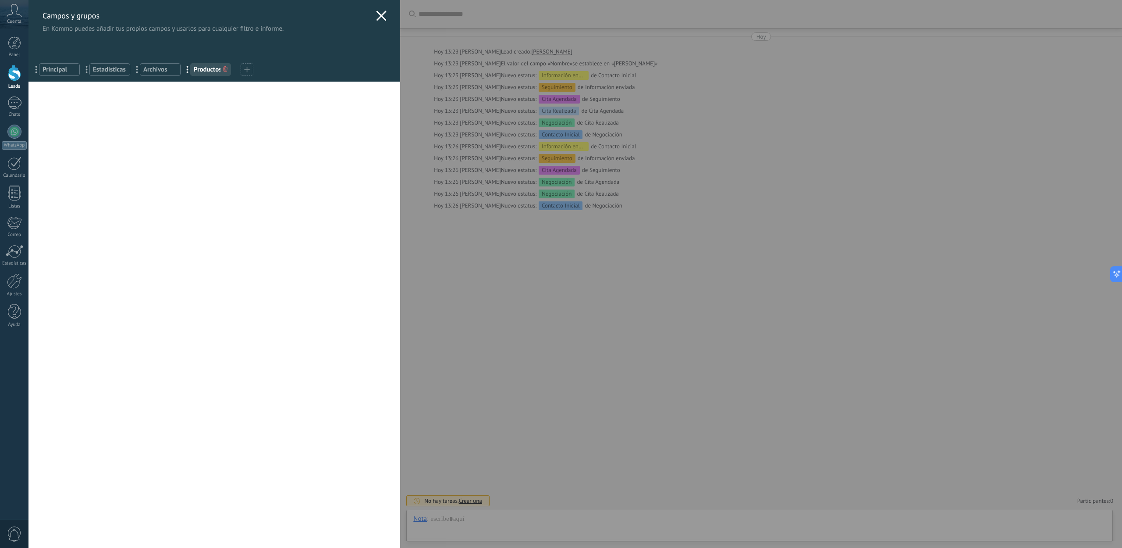
click at [380, 17] on use at bounding box center [382, 16] width 10 height 10
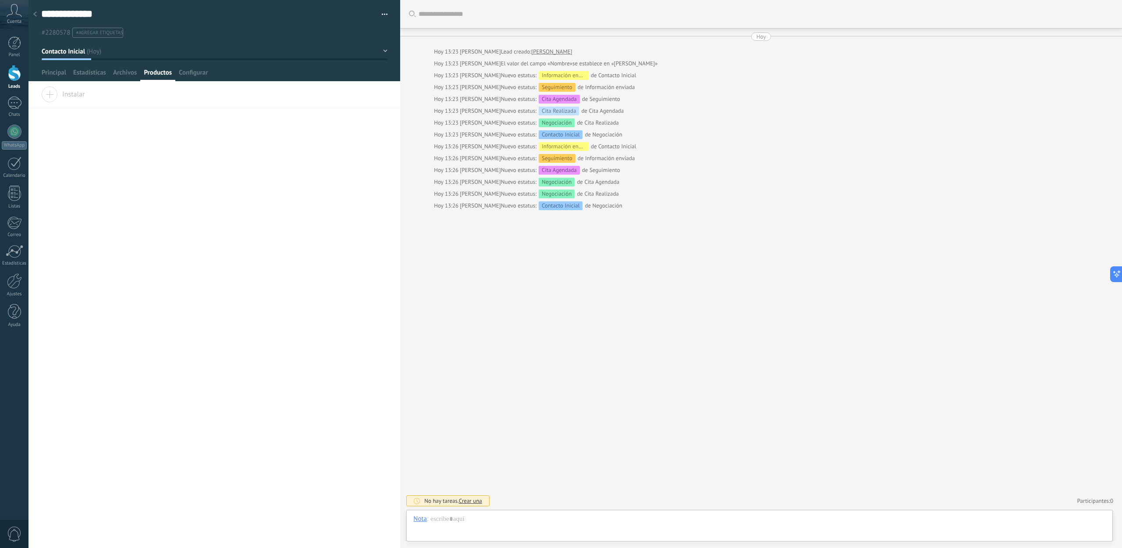
click at [459, 292] on div "Buscar Carga más Hoy Hoy 13:23 DANIEL CRESPO Lead creado: Daniel Crespo Hoy 13:…" at bounding box center [761, 274] width 722 height 548
click at [39, 16] on div at bounding box center [35, 14] width 12 height 17
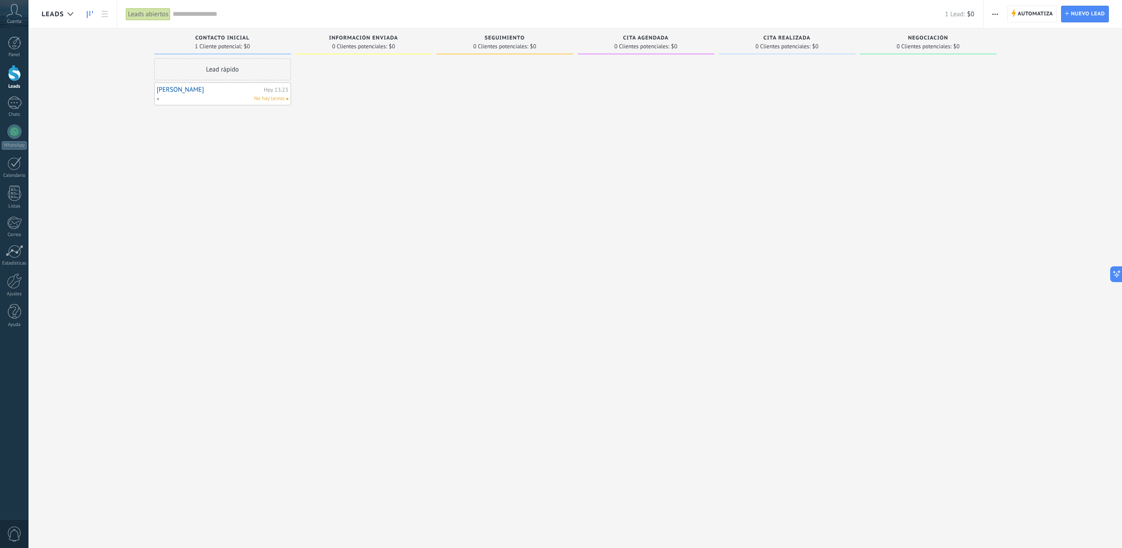
click at [995, 12] on span "button" at bounding box center [995, 14] width 6 height 17
click at [859, 164] on div "Cita Realizada 0 Clientes potenciales: $0" at bounding box center [789, 259] width 141 height 463
click at [214, 100] on div "No hay tareas" at bounding box center [220, 99] width 128 height 8
click at [171, 89] on link "Daniel Crespo" at bounding box center [209, 89] width 105 height 7
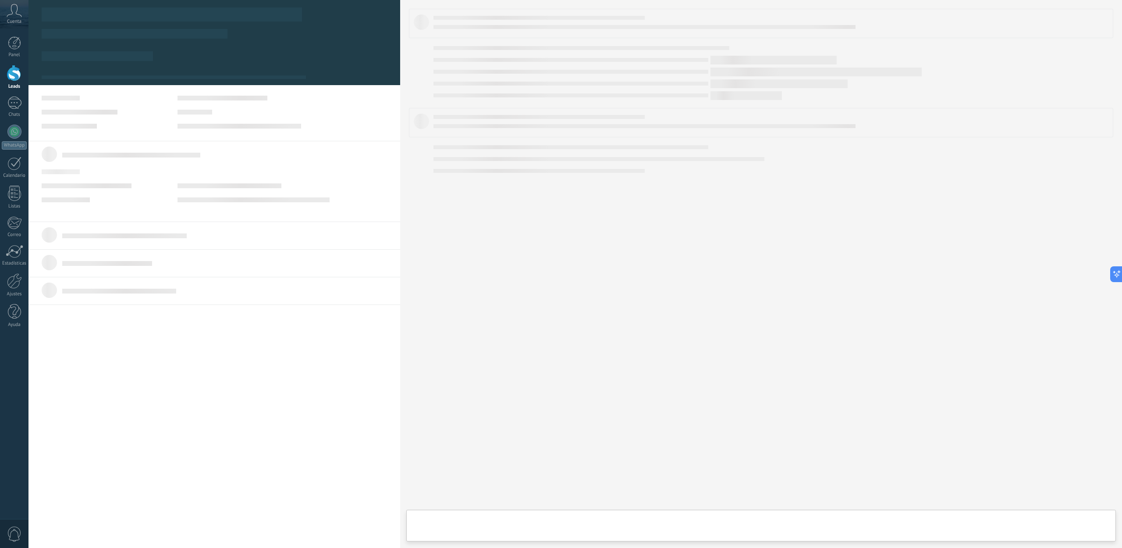
type textarea "**********"
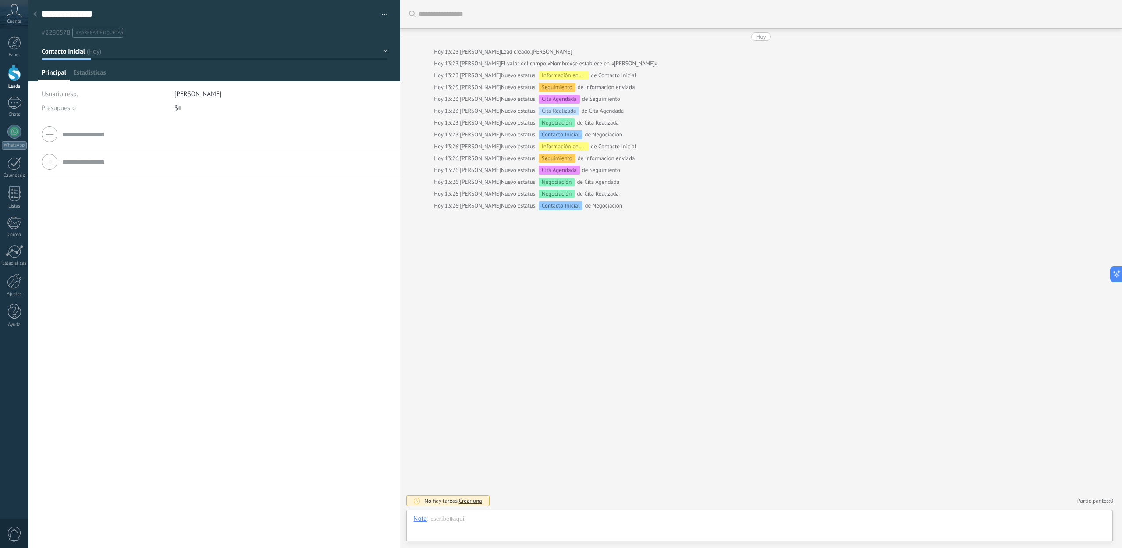
scroll to position [13, 0]
click at [97, 32] on span "#agregar etiquetas" at bounding box center [99, 33] width 47 height 6
click at [206, 239] on div "Compañía Teléfono Oficina Ofic. directo Celular Fax Casa Otro Teléfono Oficina …" at bounding box center [214, 334] width 372 height 427
click at [100, 33] on span "#agregar etiquetas" at bounding box center [99, 33] width 47 height 6
click at [61, 32] on span "#2280578" at bounding box center [56, 32] width 28 height 8
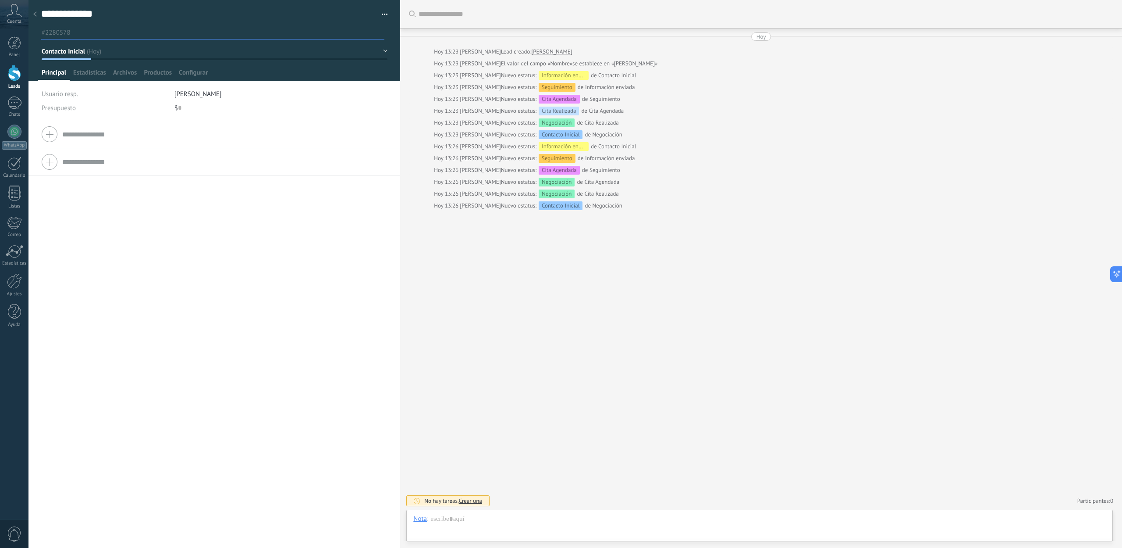
click at [198, 234] on div "Compañía Teléfono Oficina Ofic. directo Celular Fax Casa Otro Teléfono Oficina …" at bounding box center [214, 334] width 372 height 427
click at [384, 12] on button "button" at bounding box center [381, 14] width 13 height 13
click at [349, 82] on span "Eliminar el lead" at bounding box center [343, 83] width 44 height 18
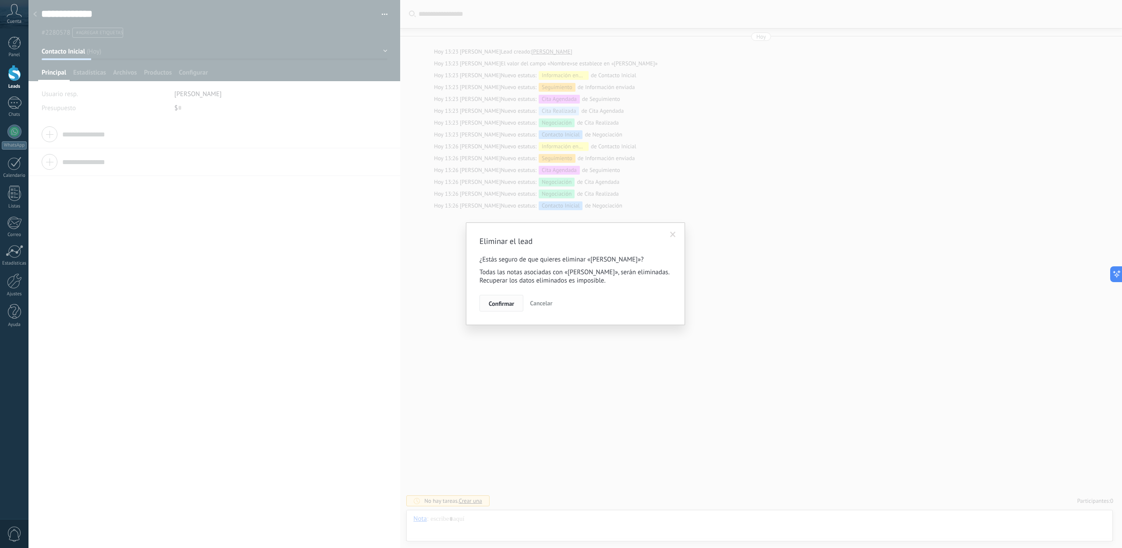
click at [510, 310] on button "Confirmar" at bounding box center [502, 303] width 44 height 17
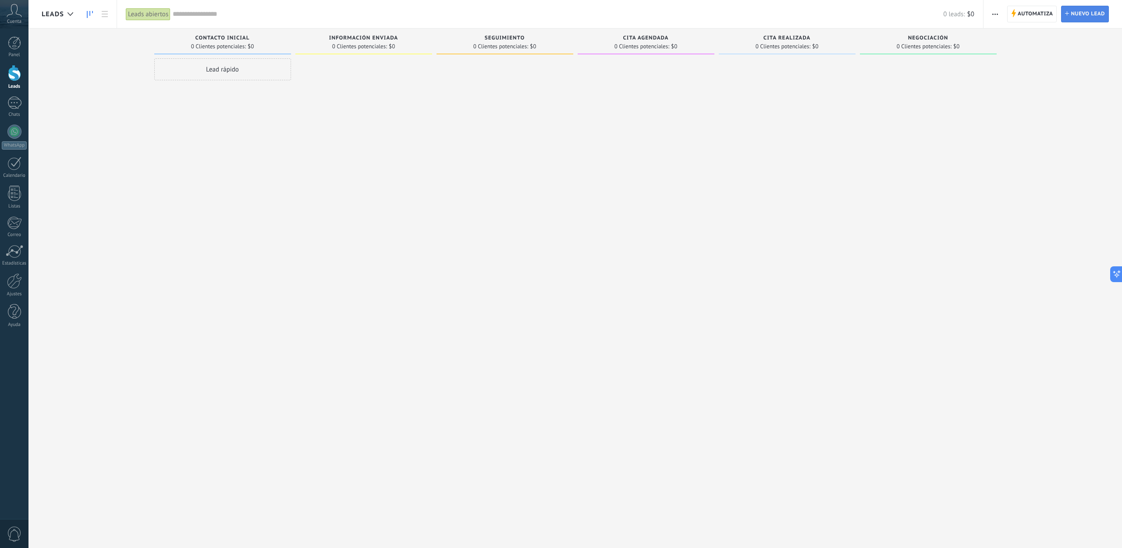
click at [1092, 17] on span "Nuevo lead" at bounding box center [1088, 14] width 34 height 16
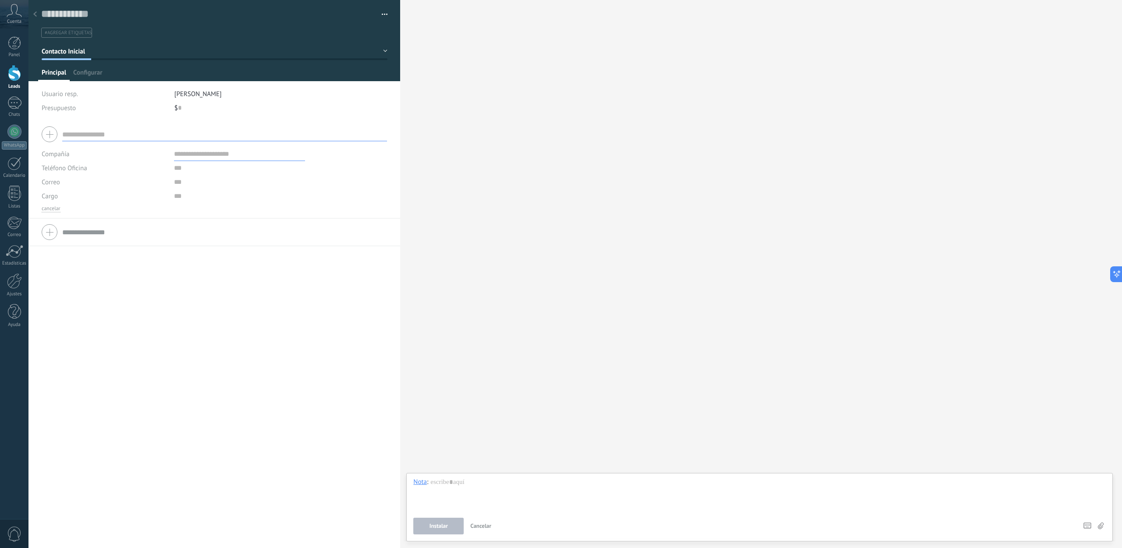
click at [102, 138] on input "text" at bounding box center [224, 134] width 325 height 14
type input "**********"
click at [212, 160] on input "text" at bounding box center [239, 154] width 131 height 14
click at [185, 180] on input "text" at bounding box center [239, 182] width 131 height 14
type input "**********"
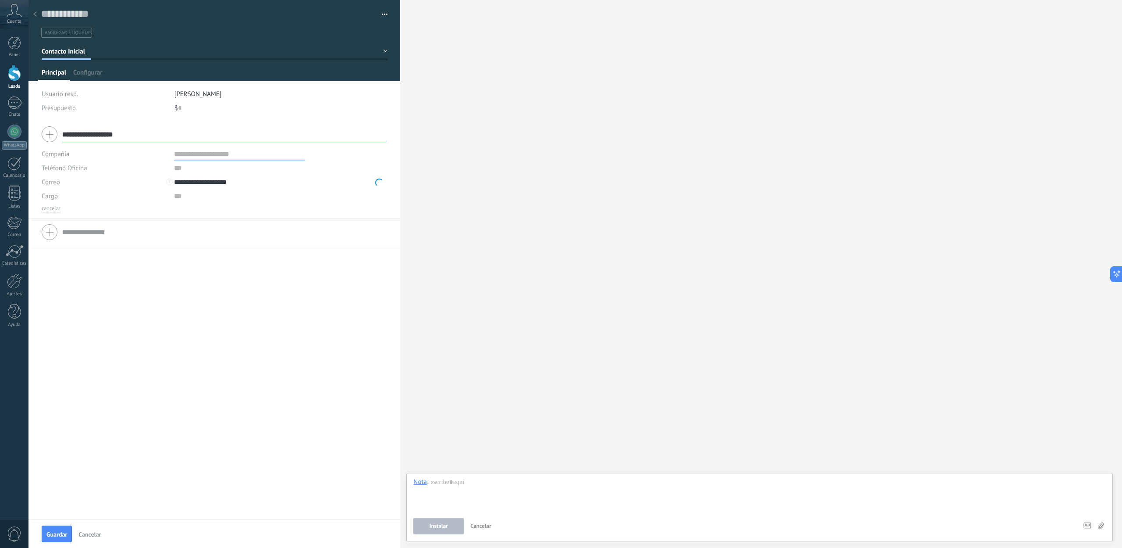
click at [184, 313] on div "**********" at bounding box center [214, 320] width 372 height 398
click at [78, 75] on span "Configurar" at bounding box center [87, 74] width 29 height 13
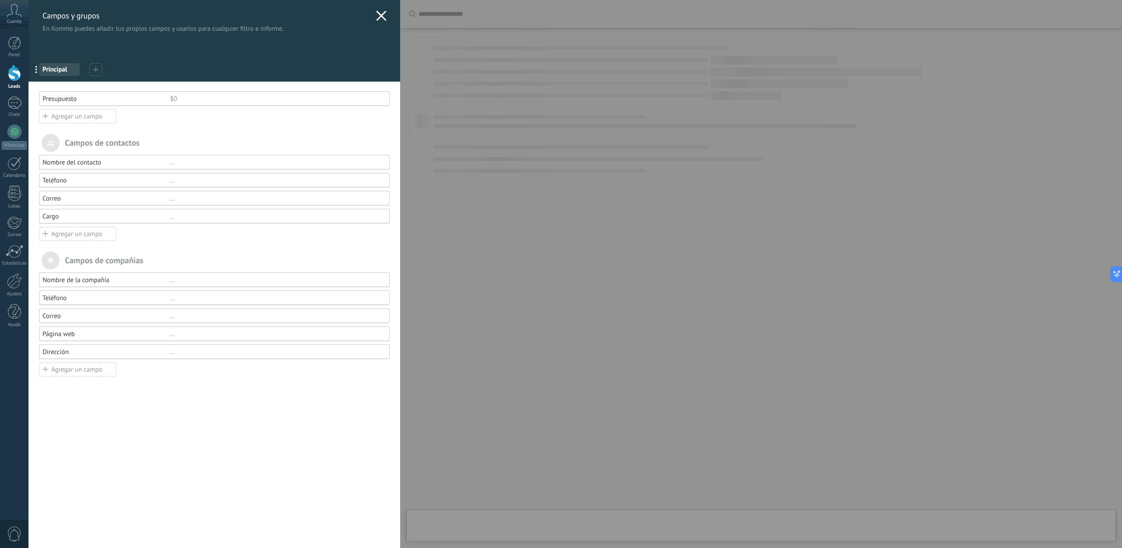
type textarea "**********"
click at [118, 160] on div "Nombre del contacto" at bounding box center [107, 162] width 128 height 8
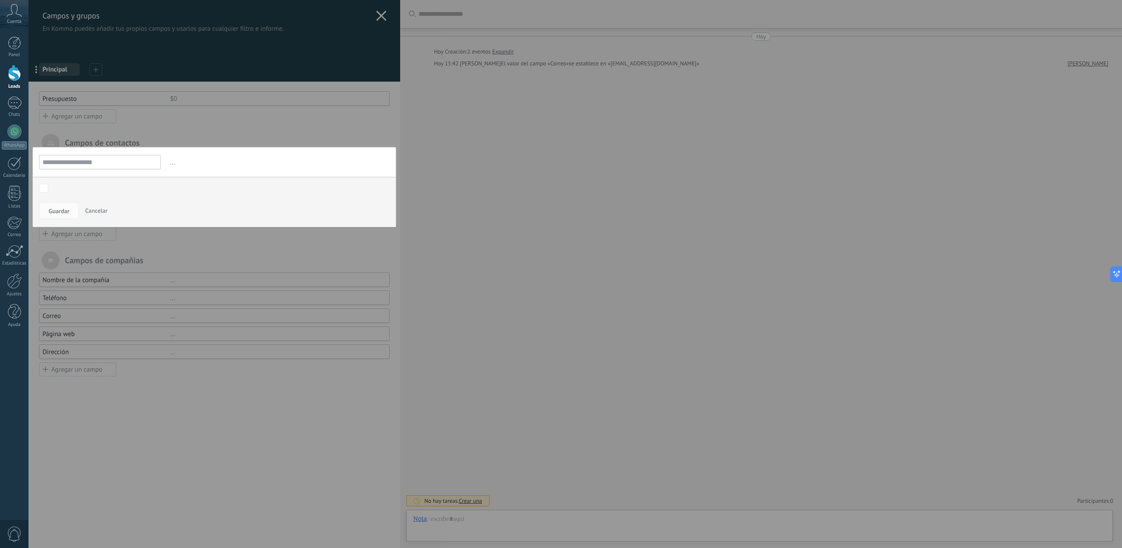
click at [382, 16] on div at bounding box center [214, 274] width 372 height 548
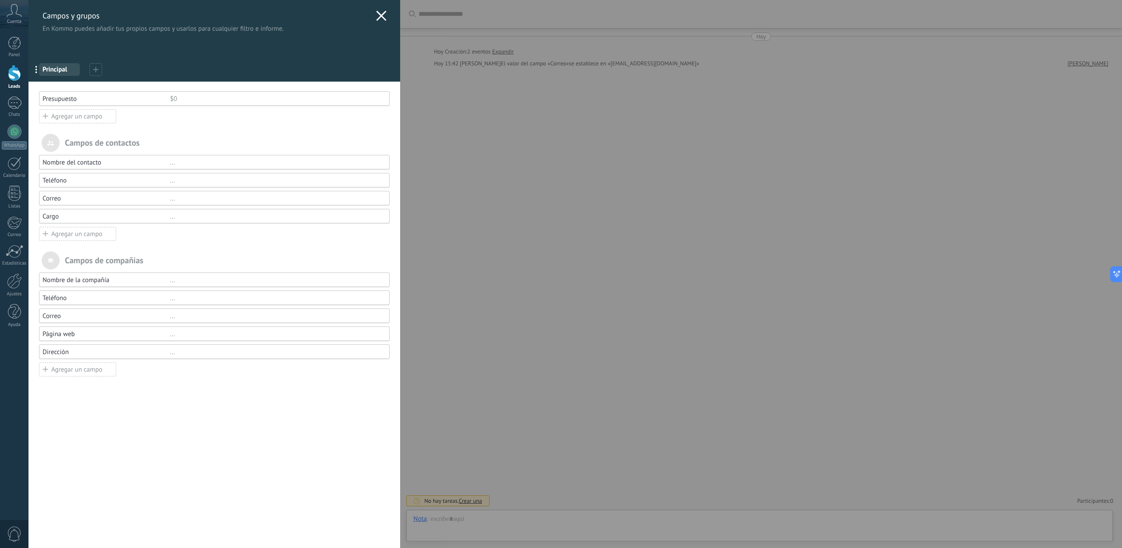
click at [379, 20] on icon at bounding box center [381, 16] width 11 height 11
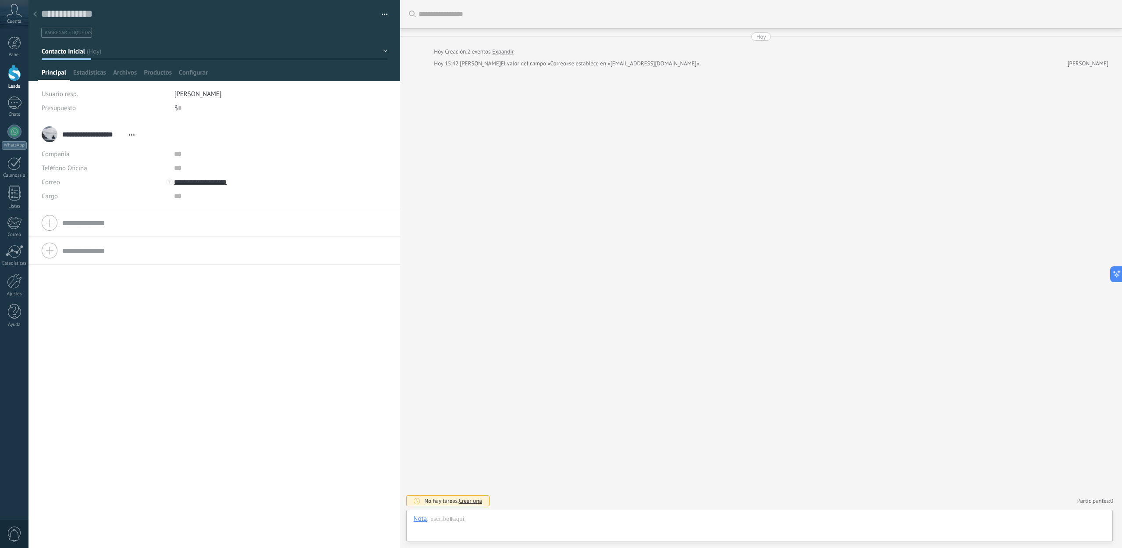
click at [133, 134] on use at bounding box center [132, 134] width 6 height 1
click at [82, 215] on div at bounding box center [214, 223] width 345 height 22
click at [81, 220] on div "Teléfono Oficina Ofic. directo Celular Fax Casa Otro Teléfono Oficina Llamar Co…" at bounding box center [214, 210] width 345 height 42
click at [91, 264] on input "text" at bounding box center [224, 260] width 325 height 14
click at [54, 160] on div at bounding box center [214, 162] width 345 height 22
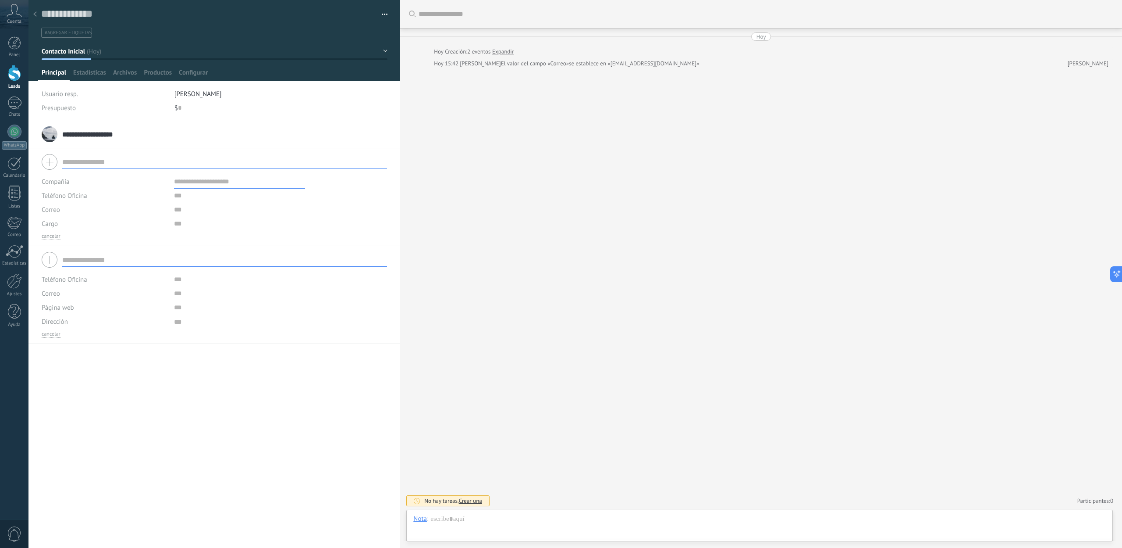
click at [50, 162] on div at bounding box center [214, 162] width 345 height 22
click at [99, 390] on div "**********" at bounding box center [214, 334] width 372 height 427
click at [120, 402] on div "**********" at bounding box center [214, 334] width 372 height 427
click at [89, 163] on input "text" at bounding box center [224, 162] width 325 height 14
type input "**********"
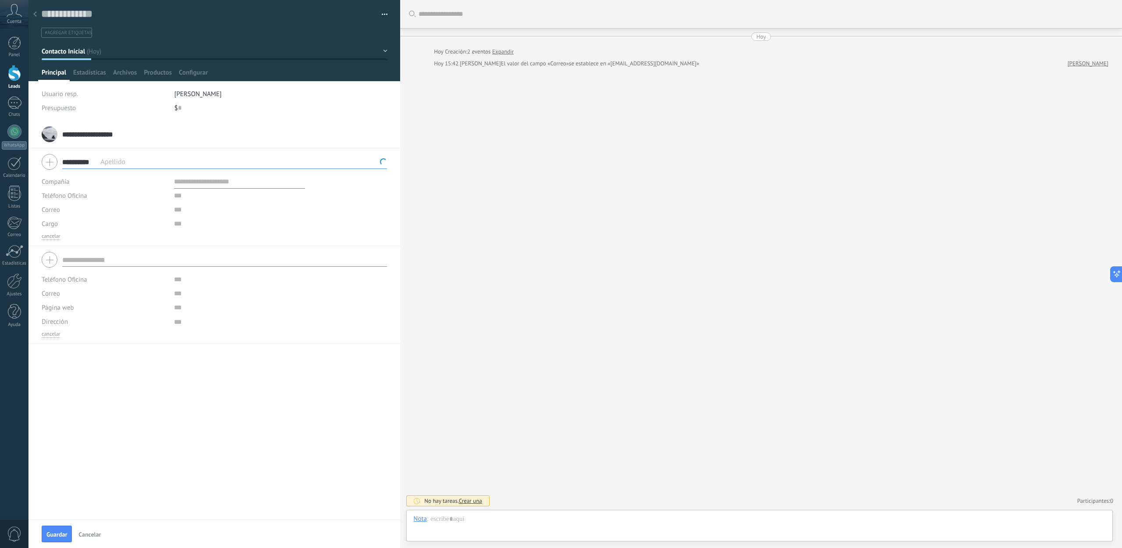
click at [171, 366] on div "**********" at bounding box center [214, 320] width 372 height 398
click at [88, 540] on button "Cancelar" at bounding box center [89, 533] width 29 height 14
click at [426, 122] on div "Buscar Carga más Hoy Hoy Creación: 2 eventos Expandir Hoy 15:42 DANIEL CRESPO E…" at bounding box center [761, 274] width 722 height 548
click at [35, 13] on icon at bounding box center [35, 13] width 4 height 5
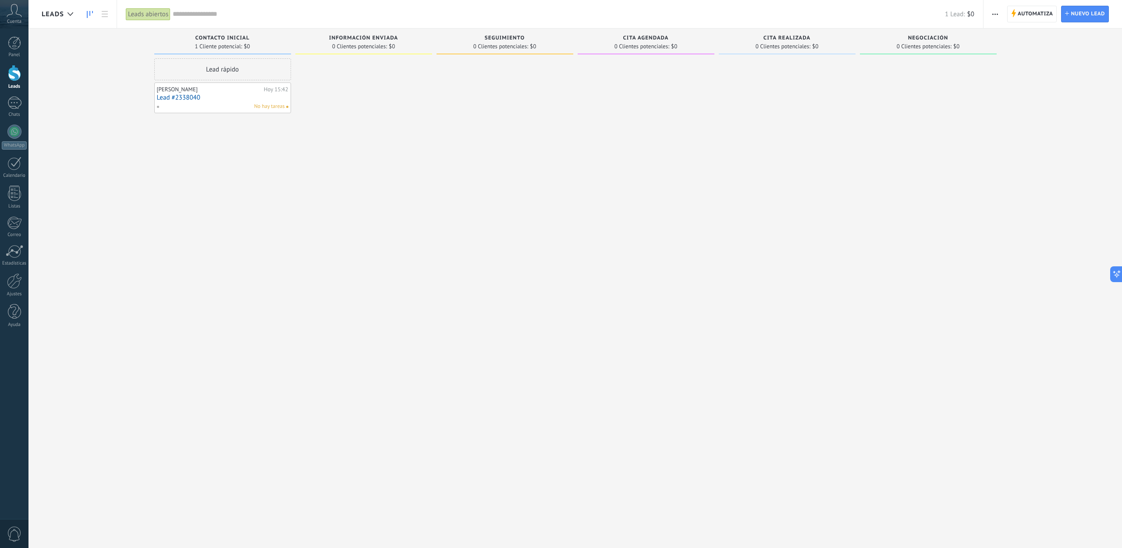
click at [236, 103] on div "No hay tareas" at bounding box center [220, 107] width 128 height 8
click at [188, 98] on link "Lead #2338040" at bounding box center [223, 97] width 132 height 7
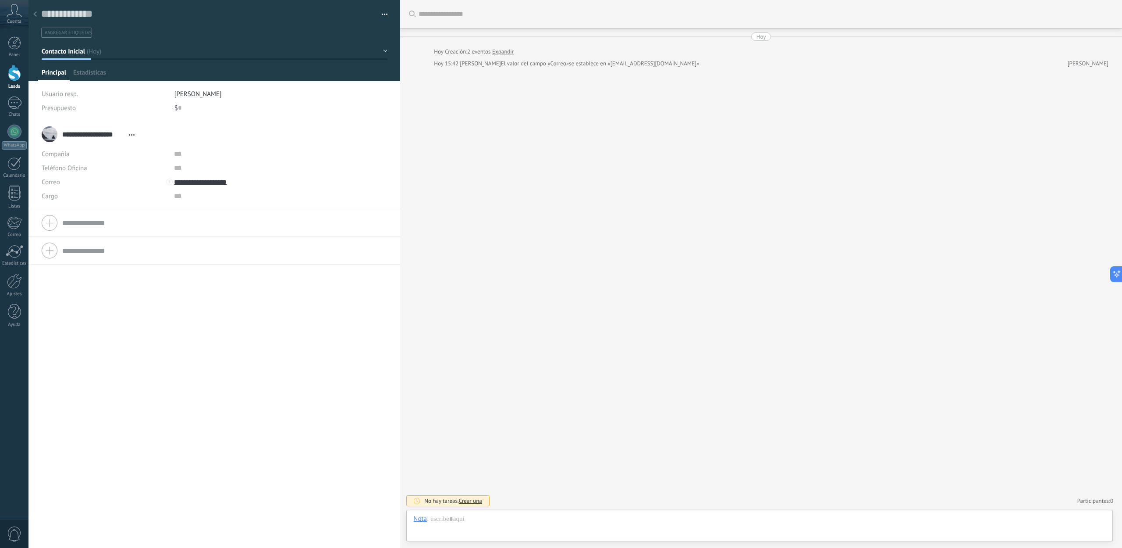
scroll to position [13, 0]
click at [100, 75] on span "Estadísticas" at bounding box center [89, 74] width 33 height 13
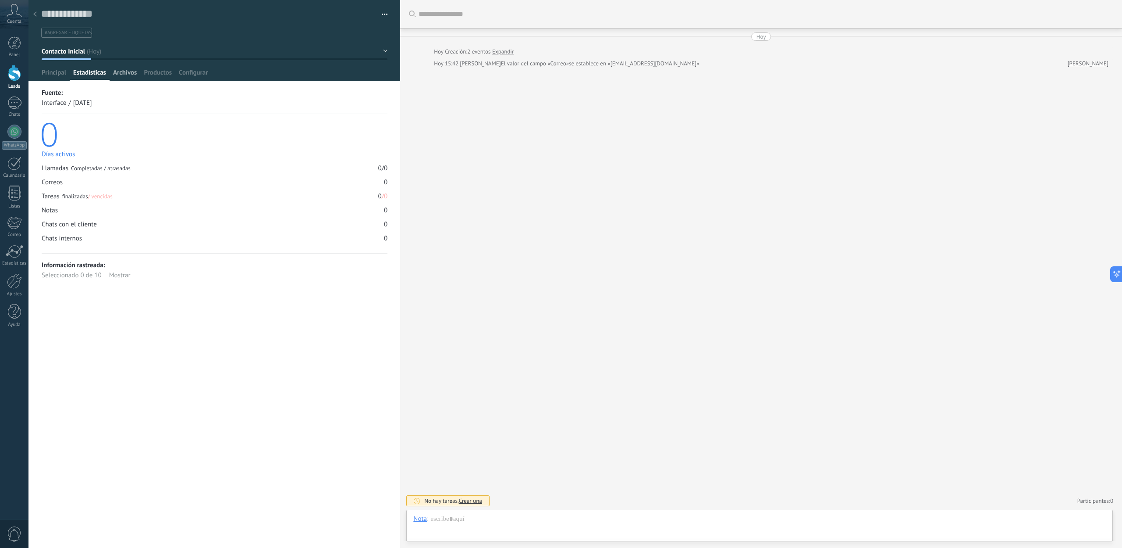
click at [120, 75] on span "Archivos" at bounding box center [125, 74] width 24 height 13
click at [156, 74] on span "Productos" at bounding box center [158, 74] width 28 height 13
click at [204, 76] on span "Configurar" at bounding box center [193, 74] width 29 height 13
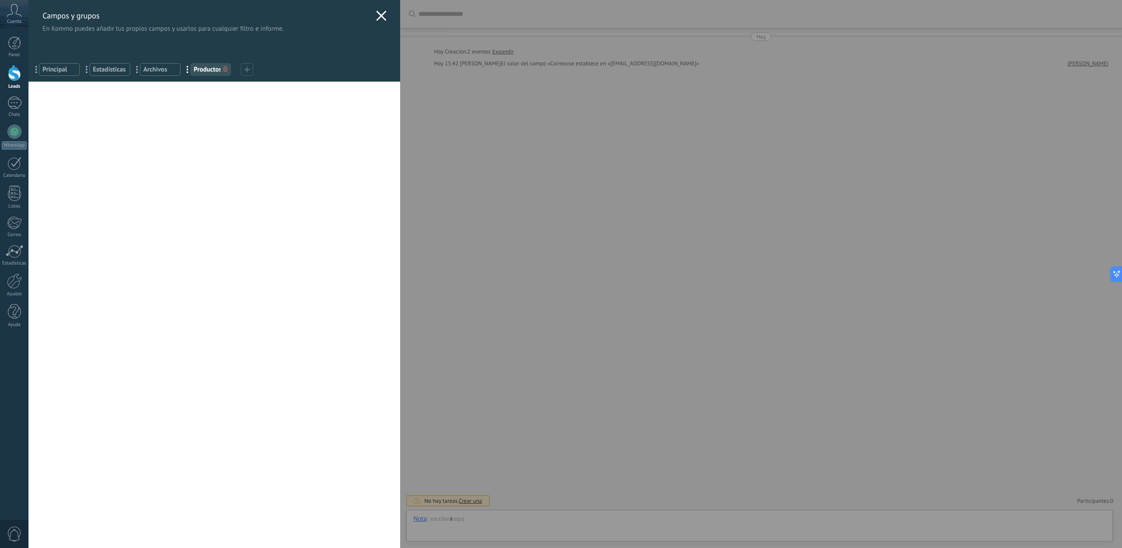
click at [380, 15] on icon at bounding box center [381, 16] width 11 height 11
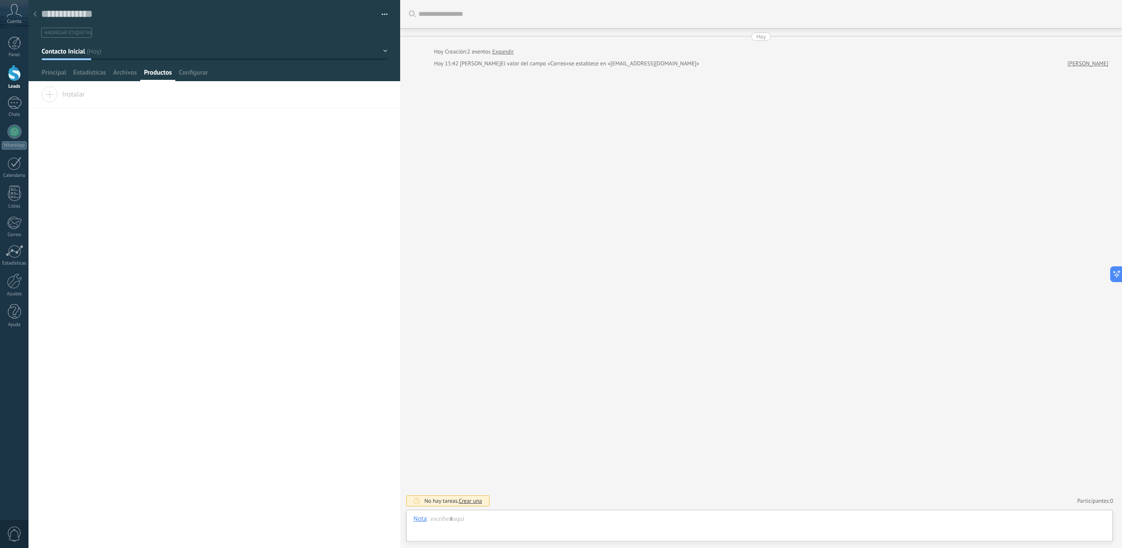
click at [385, 14] on button "button" at bounding box center [381, 14] width 13 height 13
click at [351, 85] on span "Eliminar el lead" at bounding box center [343, 83] width 44 height 18
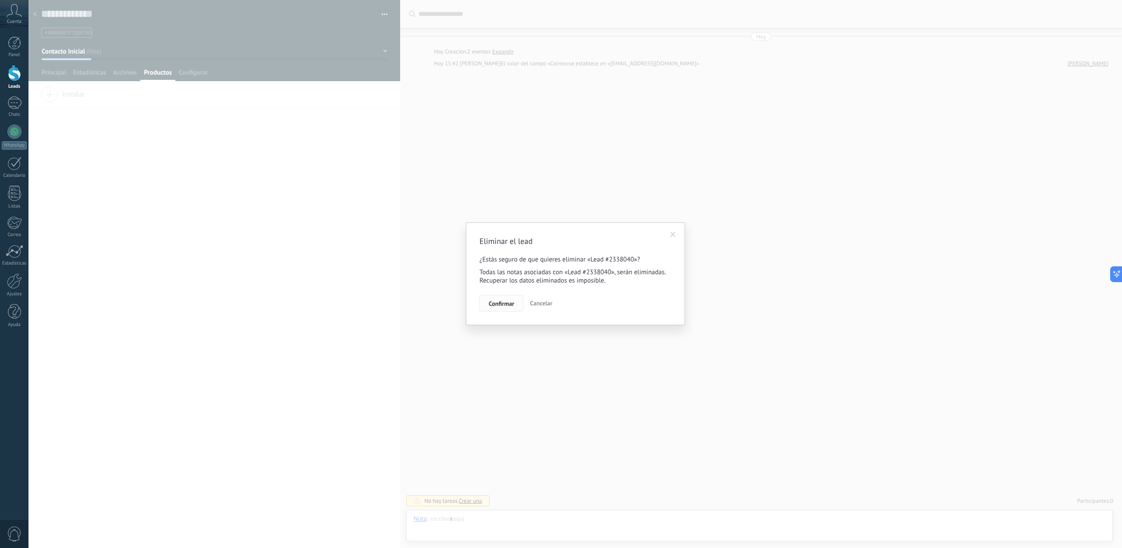
click at [496, 303] on span "Confirmar" at bounding box center [501, 303] width 25 height 6
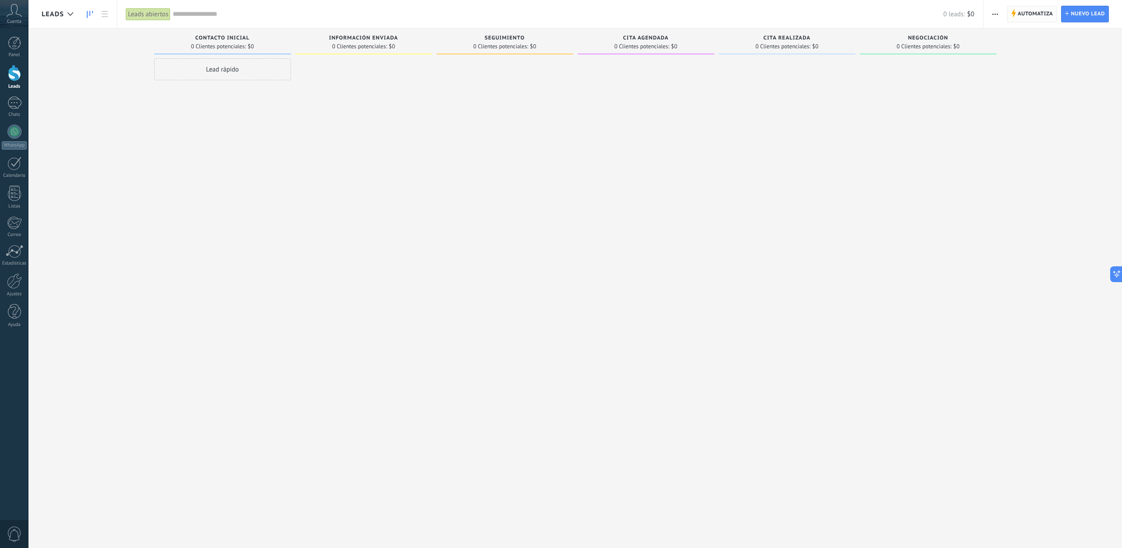
click at [1024, 18] on span "Automatiza" at bounding box center [1036, 14] width 36 height 16
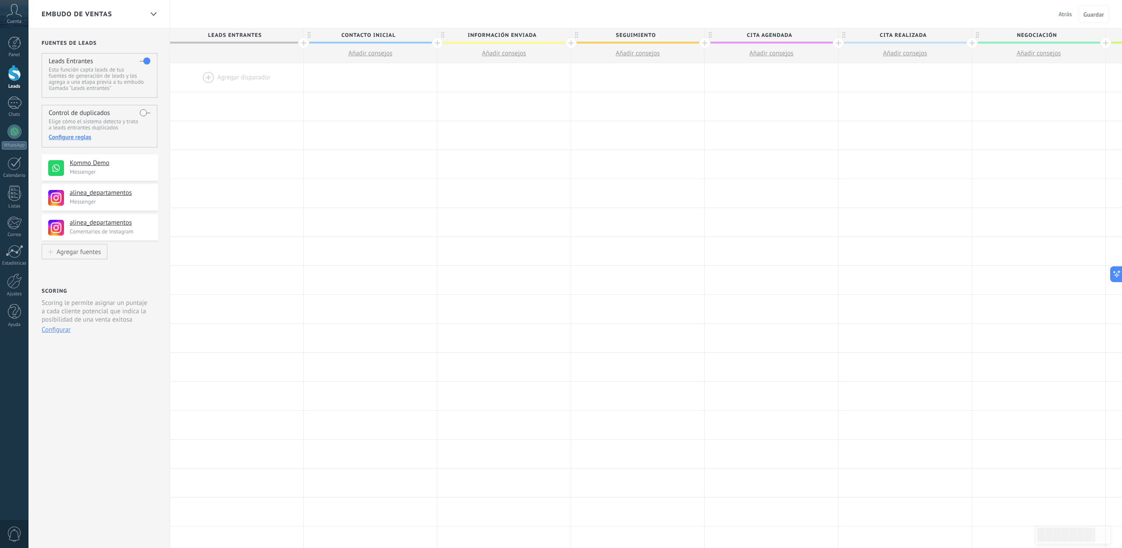
click at [78, 164] on h4 "Kommo Demo" at bounding box center [111, 163] width 82 height 9
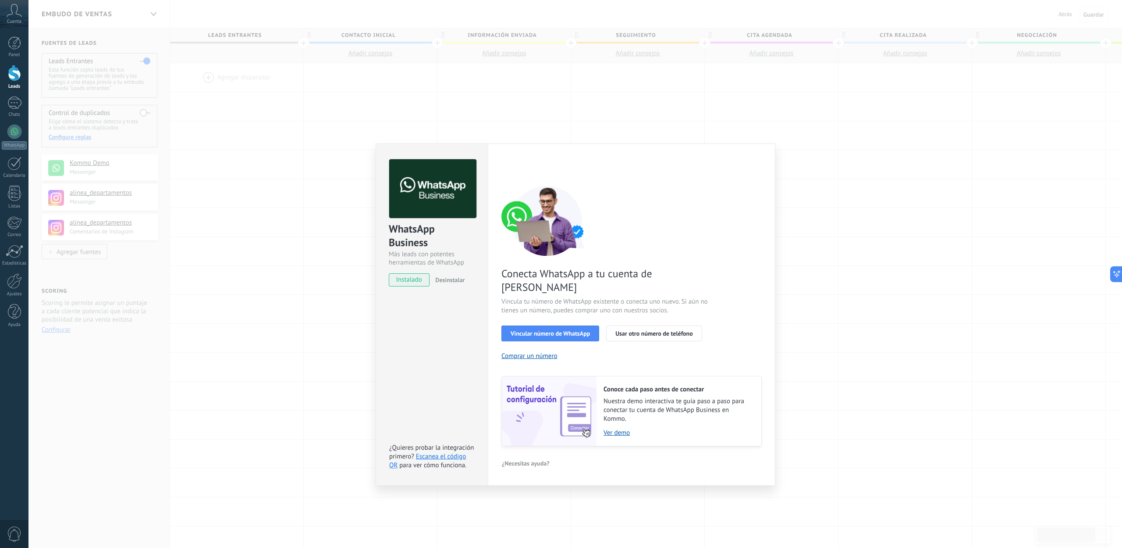
drag, startPoint x: 580, startPoint y: 317, endPoint x: 658, endPoint y: 377, distance: 97.9
click at [580, 330] on span "Vincular número de WhatsApp" at bounding box center [550, 333] width 79 height 6
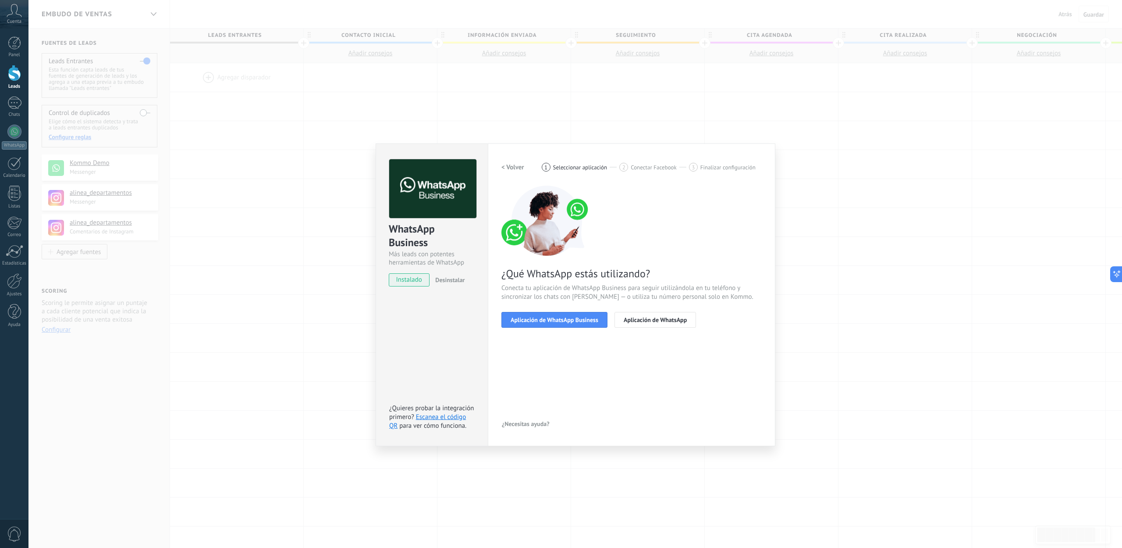
click at [499, 472] on div "WhatsApp Business Más leads con potentes herramientas de WhatsApp instalado Des…" at bounding box center [575, 274] width 1094 height 548
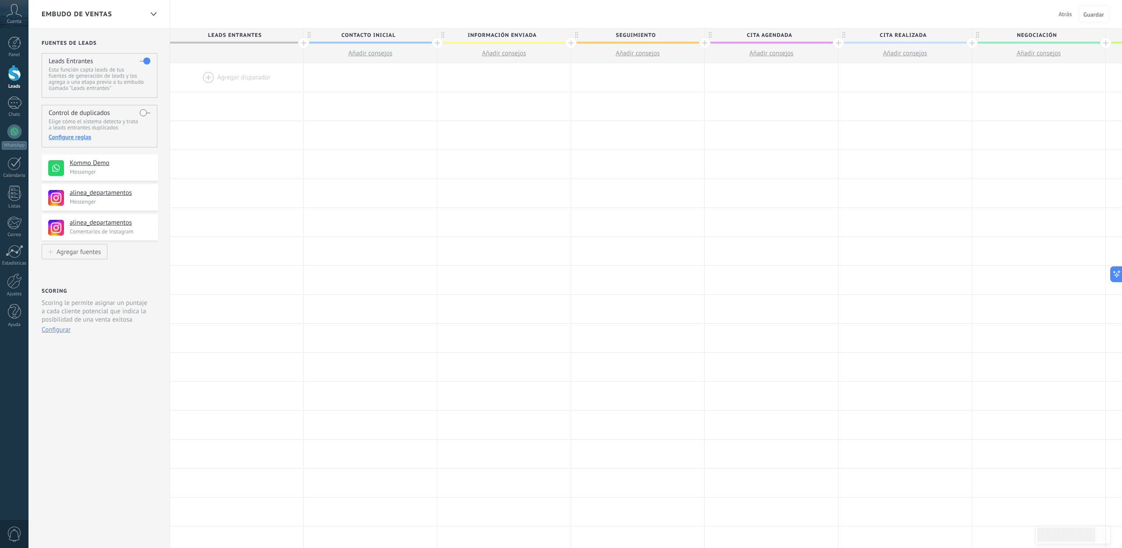
click at [11, 303] on div "Panel Leads Chats WhatsApp Clientes" at bounding box center [14, 186] width 28 height 300
click at [12, 316] on div at bounding box center [14, 311] width 13 height 15
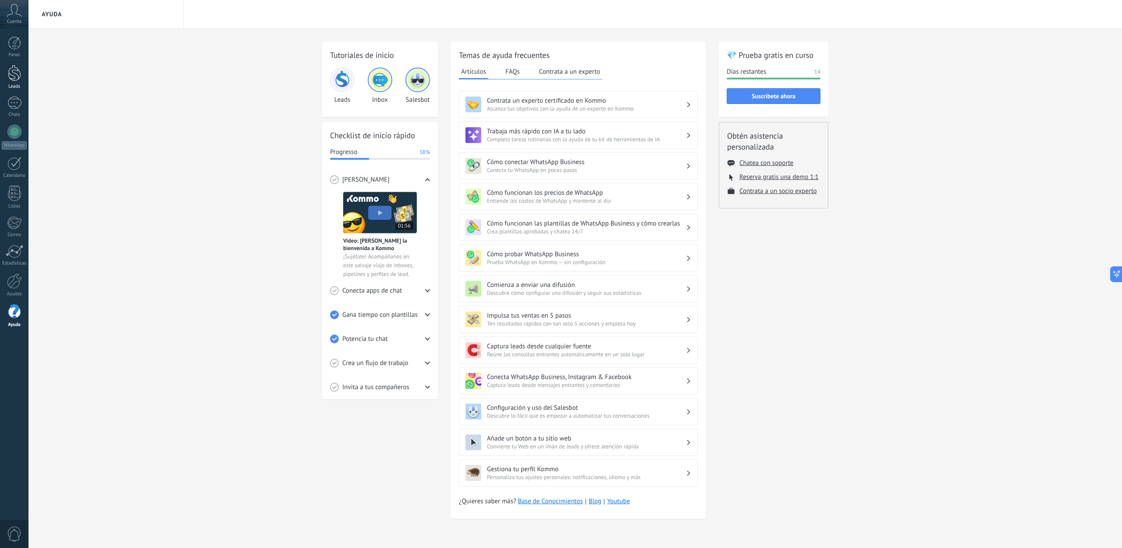
click at [9, 73] on div at bounding box center [14, 73] width 13 height 16
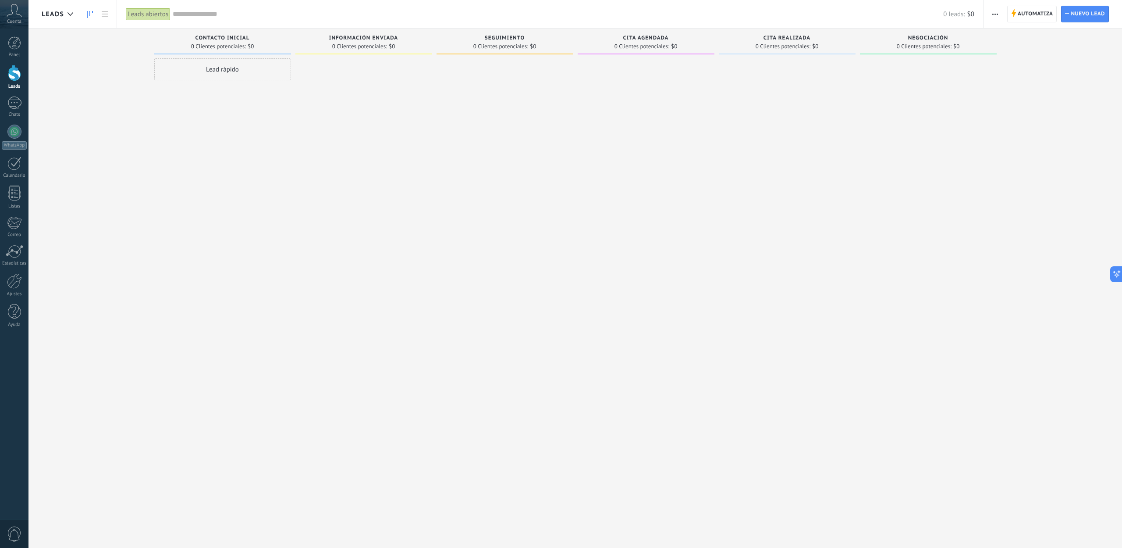
click at [994, 10] on span "button" at bounding box center [995, 14] width 6 height 17
click at [944, 207] on div at bounding box center [928, 274] width 137 height 433
click at [941, 34] on div "Negociación 0 Clientes potenciales: $0" at bounding box center [928, 41] width 137 height 26
click at [926, 90] on div at bounding box center [928, 274] width 137 height 433
click at [1025, 14] on span "Automatiza" at bounding box center [1036, 14] width 36 height 16
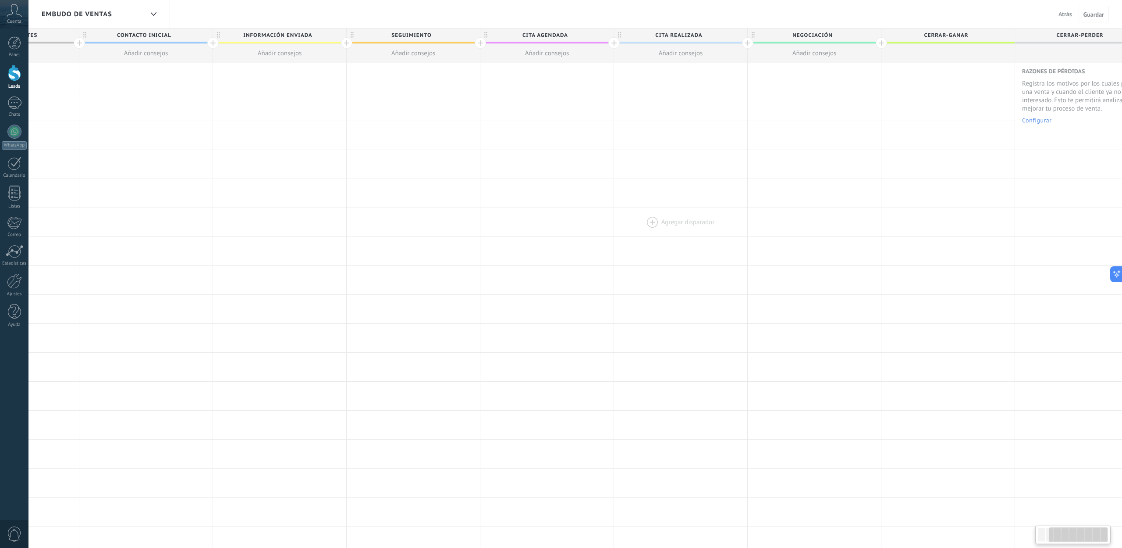
scroll to position [0, 251]
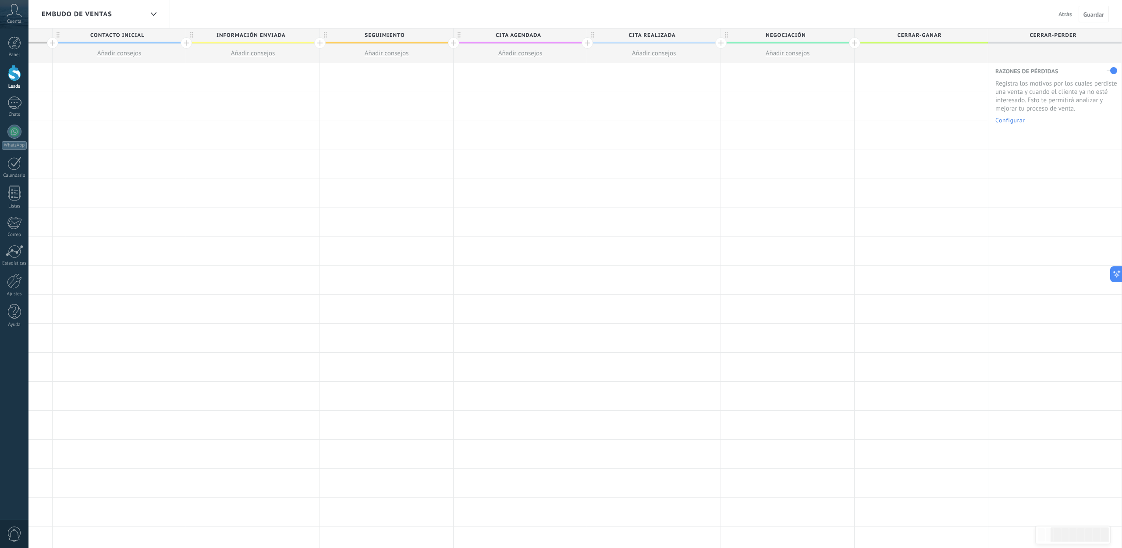
click at [1015, 120] on button "Configurar" at bounding box center [1010, 120] width 29 height 6
click at [932, 152] on div at bounding box center [921, 164] width 133 height 28
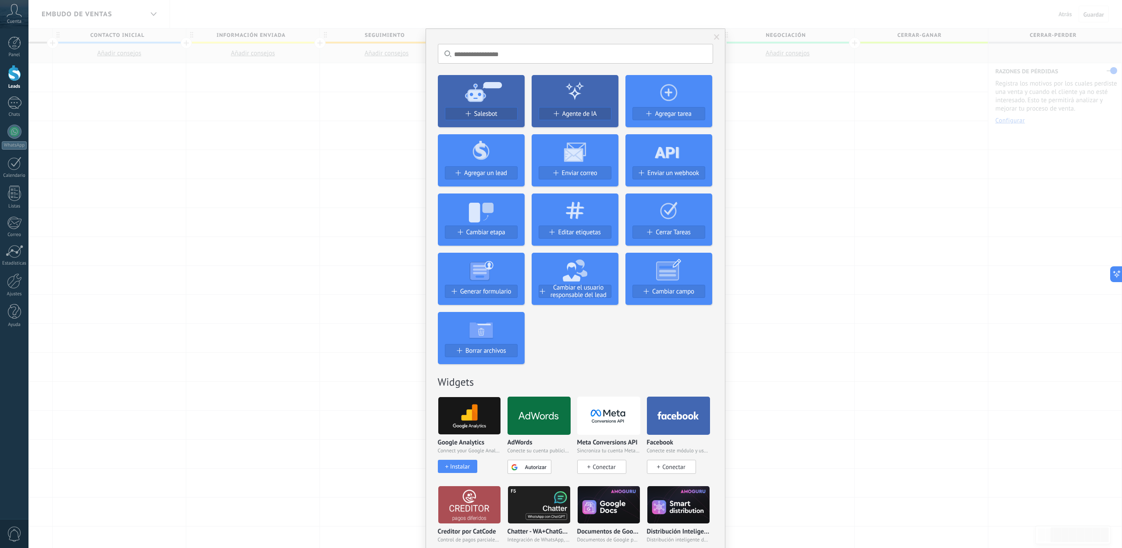
click at [716, 37] on span at bounding box center [717, 37] width 6 height 6
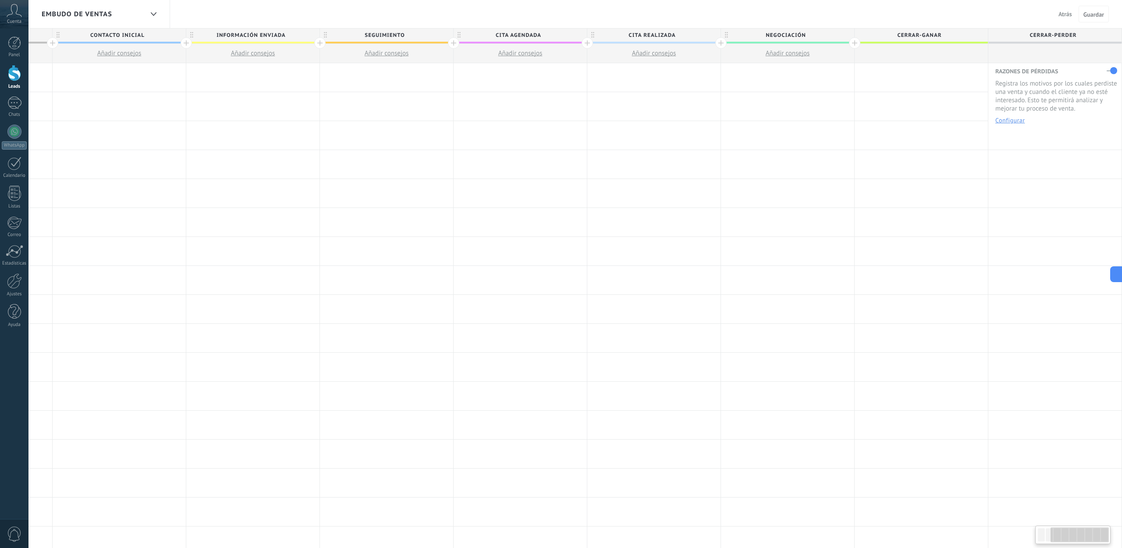
click at [1110, 72] on label at bounding box center [1112, 71] width 11 height 14
click at [1113, 71] on label at bounding box center [1112, 71] width 11 height 14
click at [1023, 119] on button "Configurar" at bounding box center [1010, 120] width 29 height 6
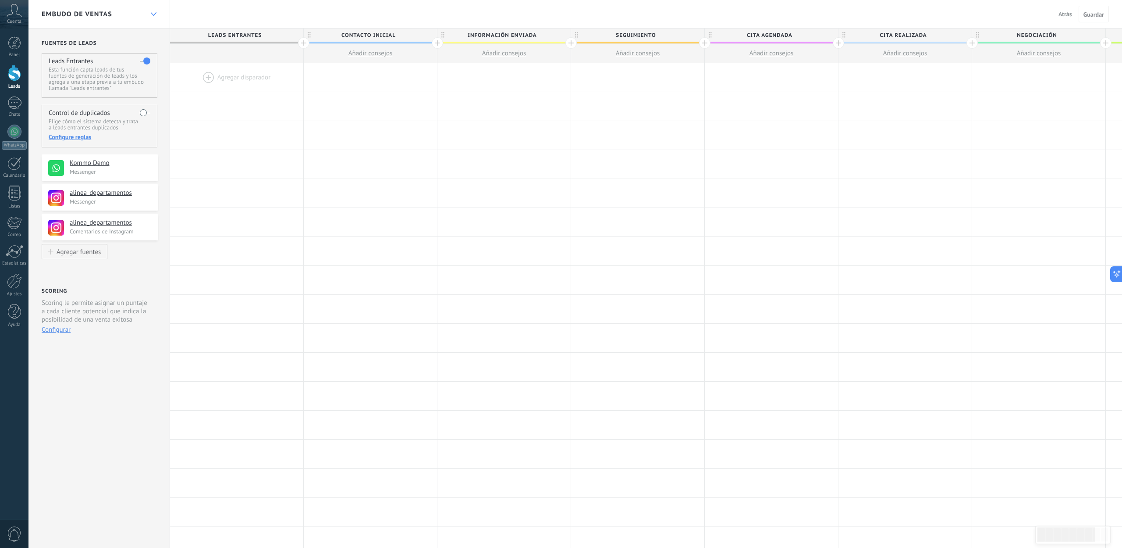
click at [151, 12] on use at bounding box center [153, 14] width 6 height 4
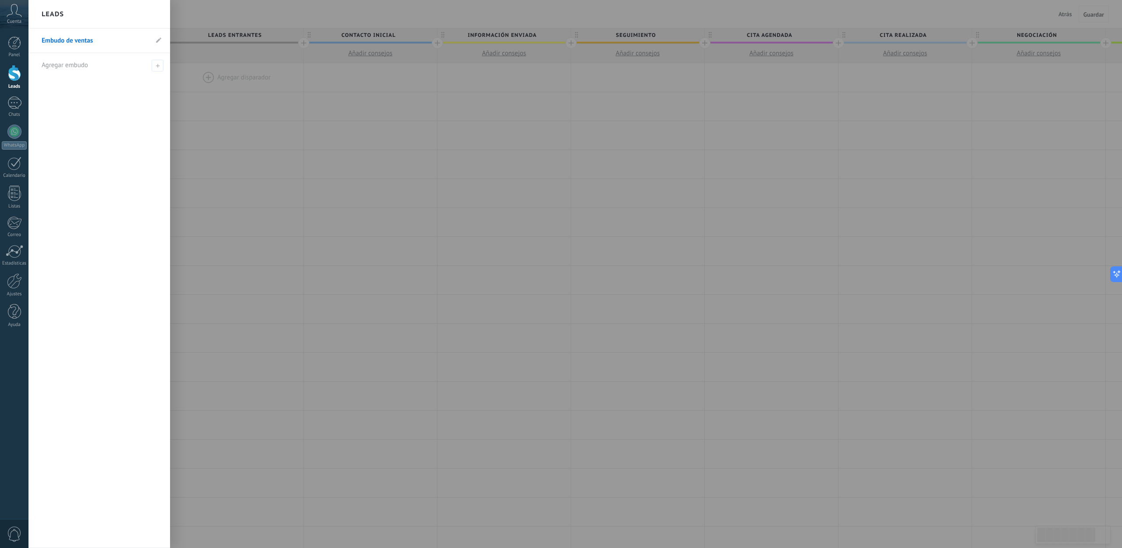
click at [276, 118] on div at bounding box center [589, 274] width 1122 height 548
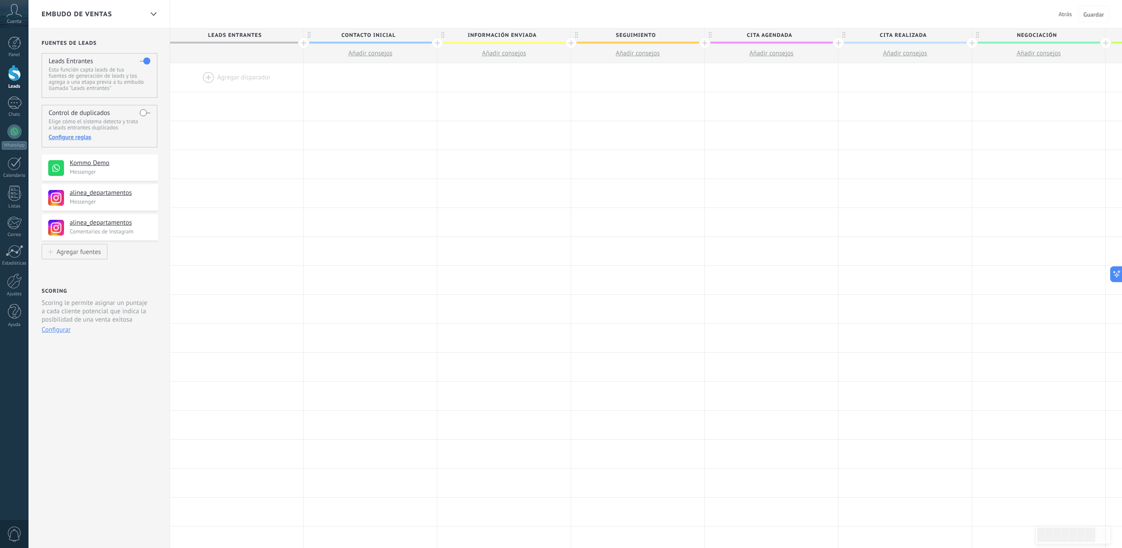
click at [1069, 14] on span "Atrás" at bounding box center [1066, 14] width 14 height 8
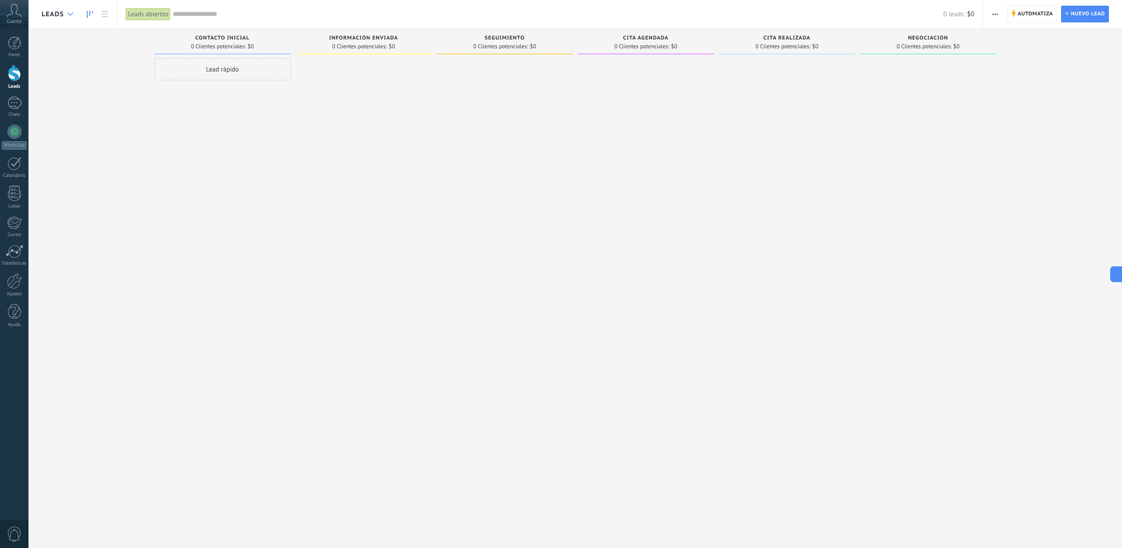
click at [72, 15] on icon at bounding box center [71, 14] width 6 height 4
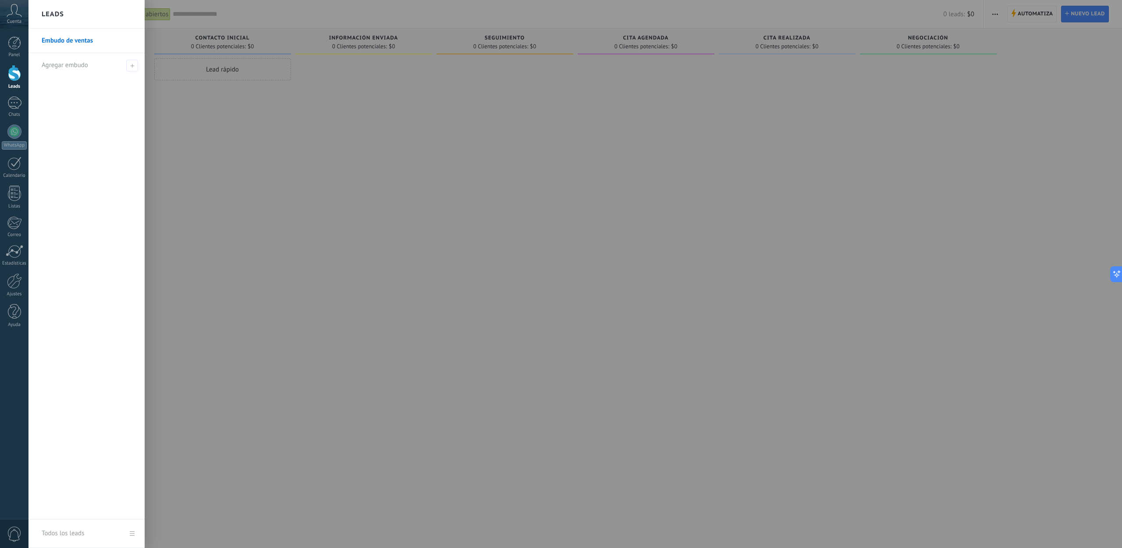
click at [283, 143] on div at bounding box center [589, 274] width 1122 height 548
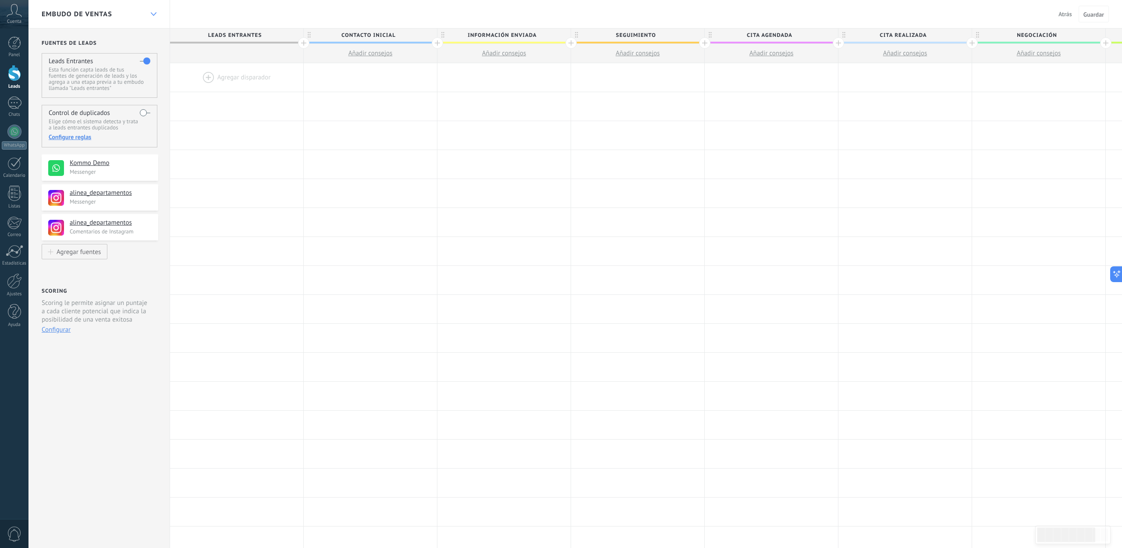
click at [148, 14] on div at bounding box center [153, 14] width 15 height 17
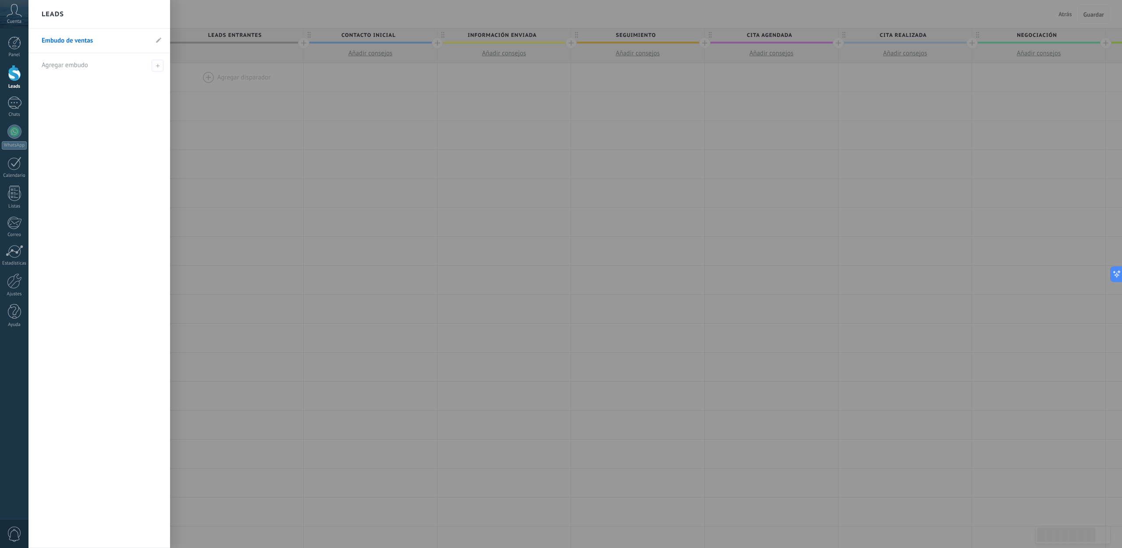
click at [263, 190] on div at bounding box center [589, 274] width 1122 height 548
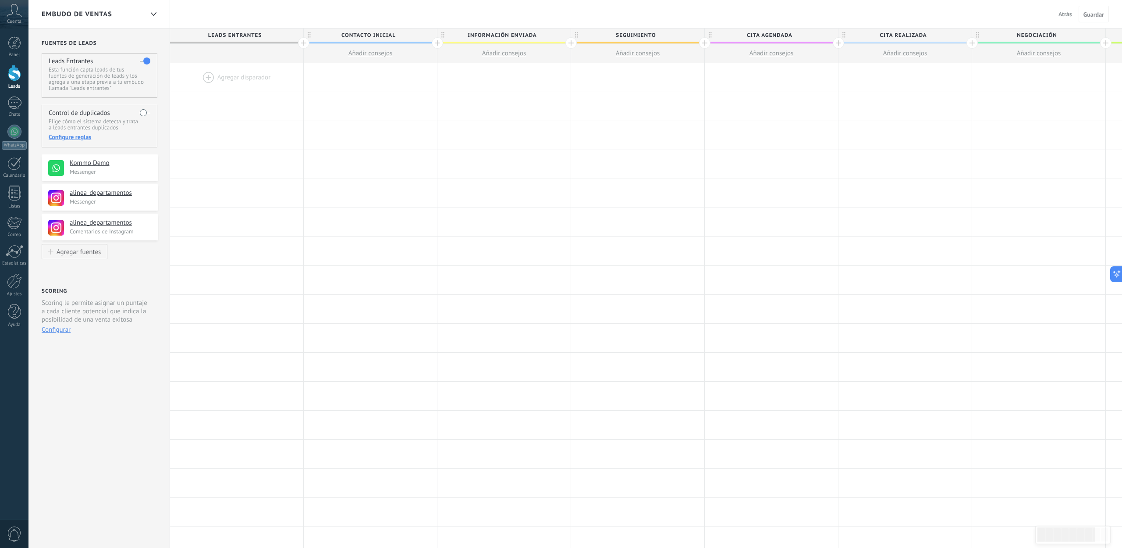
click at [15, 75] on div at bounding box center [14, 73] width 13 height 16
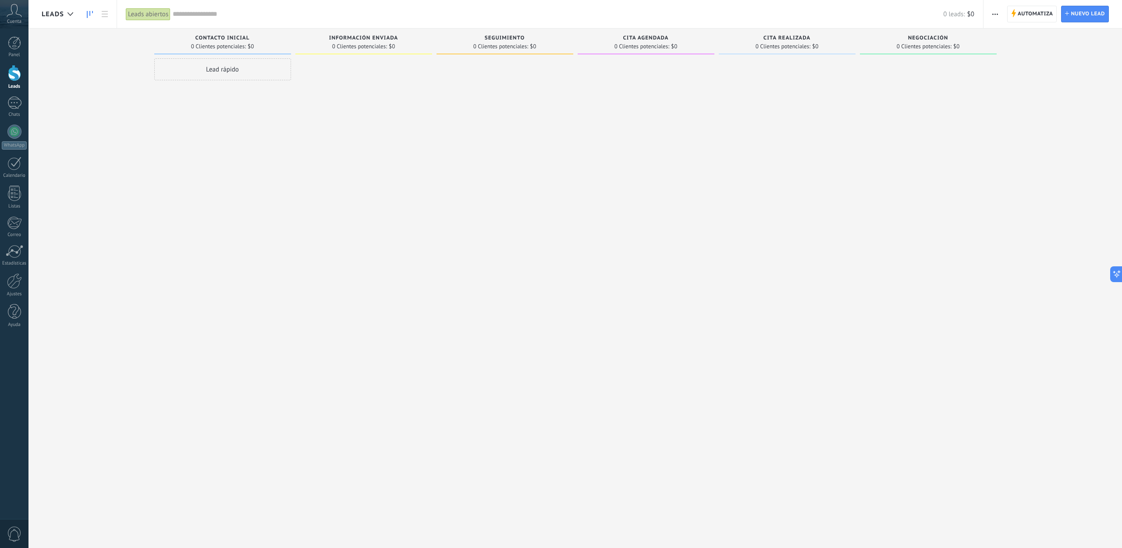
click at [55, 18] on span "Leads" at bounding box center [53, 14] width 22 height 8
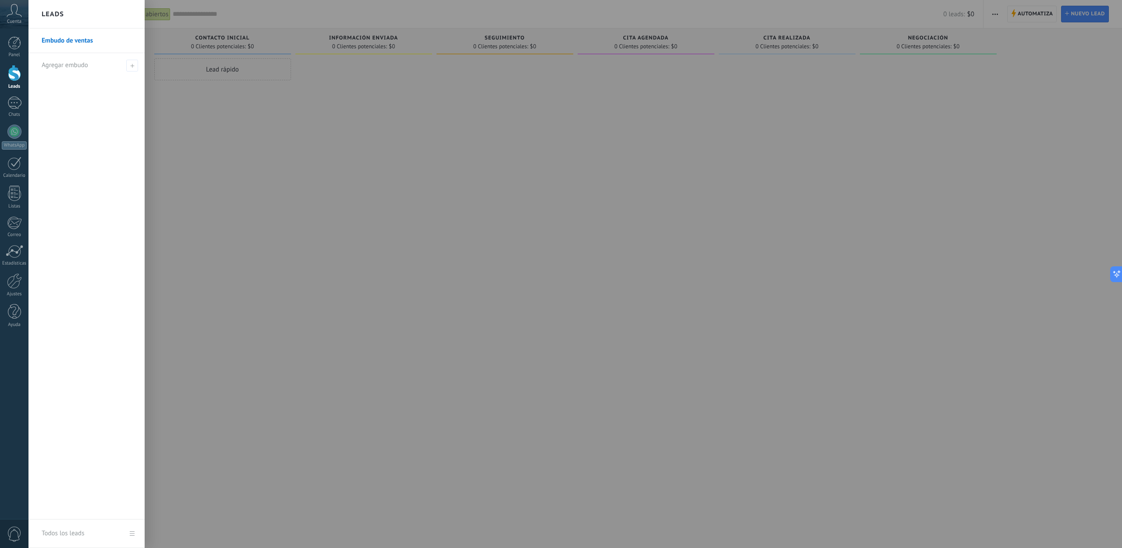
click at [57, 40] on link "Embudo de ventas" at bounding box center [89, 40] width 94 height 25
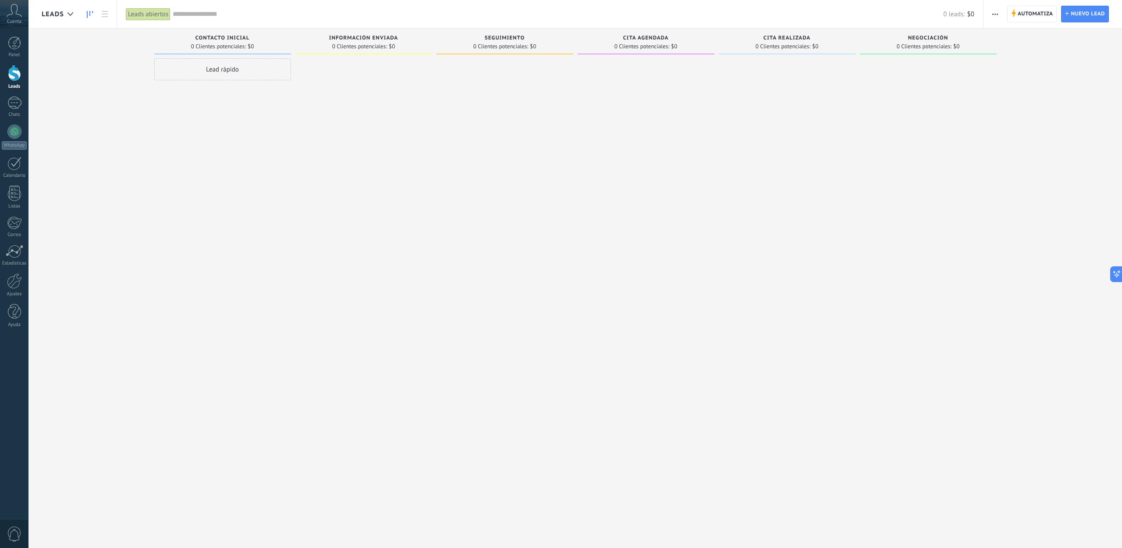
click at [53, 10] on span "Leads" at bounding box center [53, 14] width 22 height 8
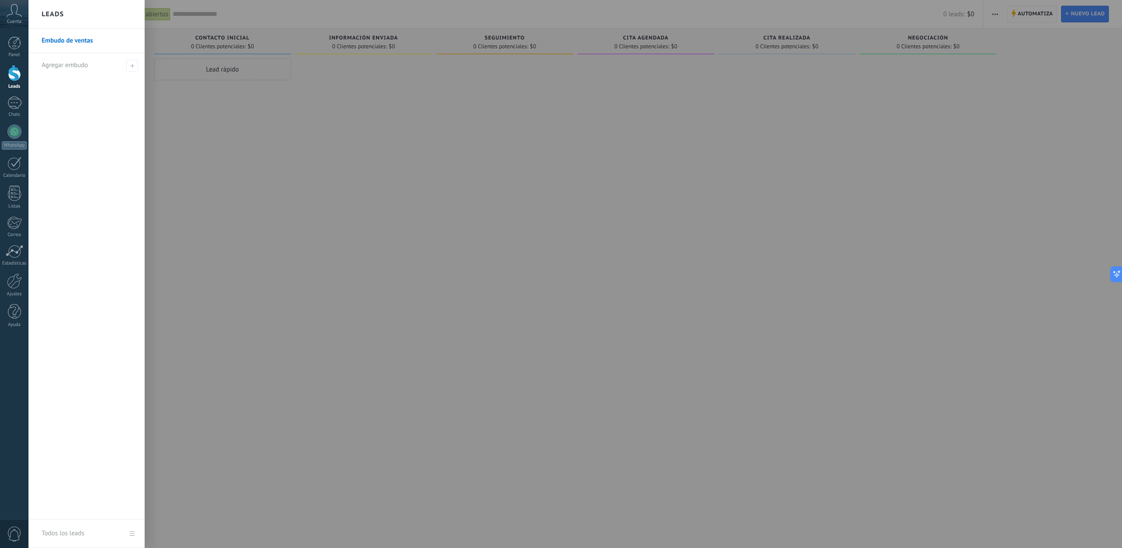
click at [57, 41] on link "Embudo de ventas" at bounding box center [89, 40] width 94 height 25
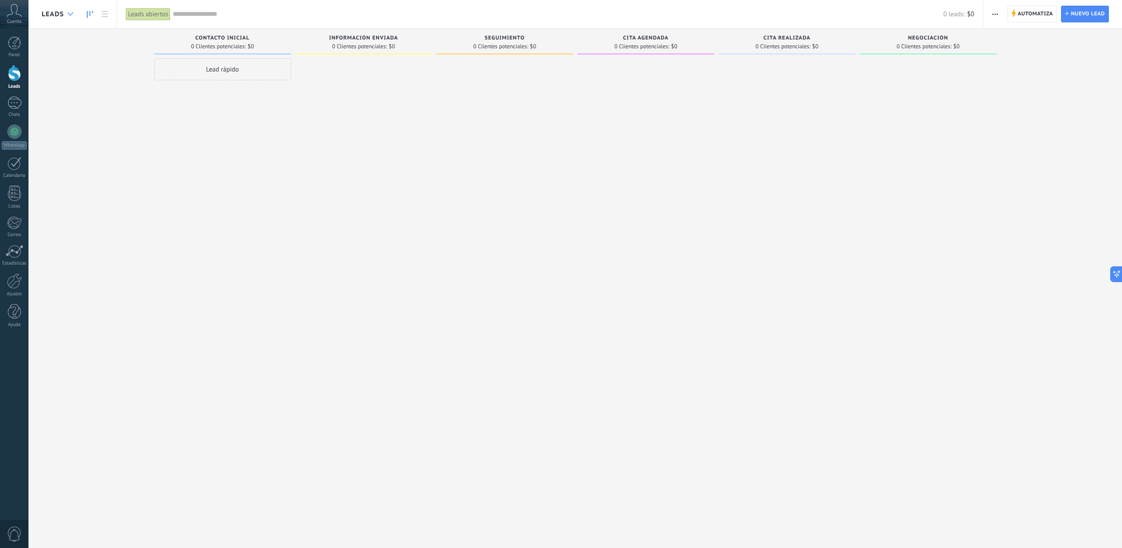
click at [70, 11] on div at bounding box center [70, 14] width 14 height 17
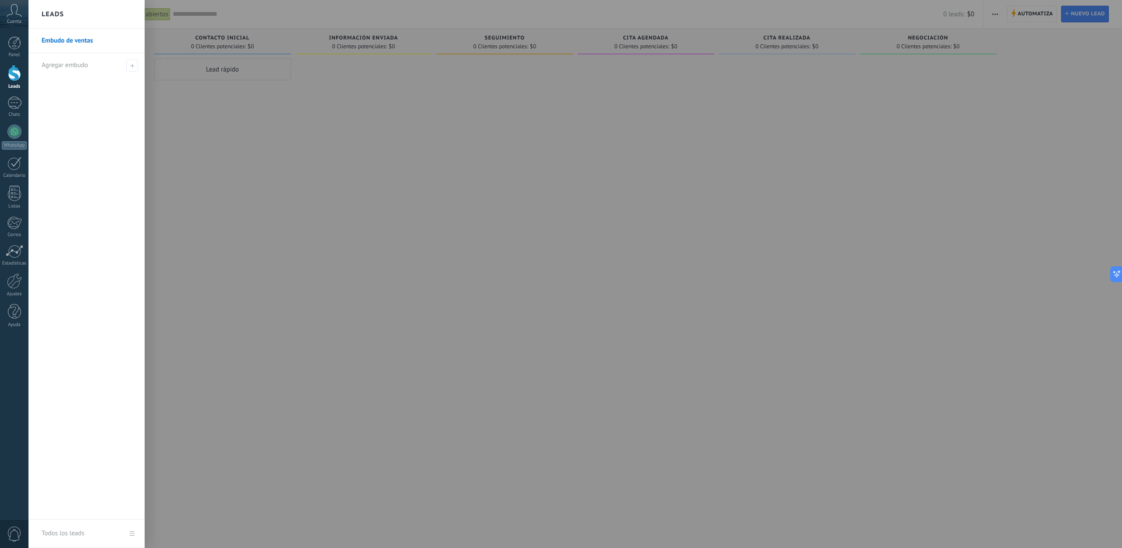
click at [202, 112] on div at bounding box center [589, 274] width 1122 height 548
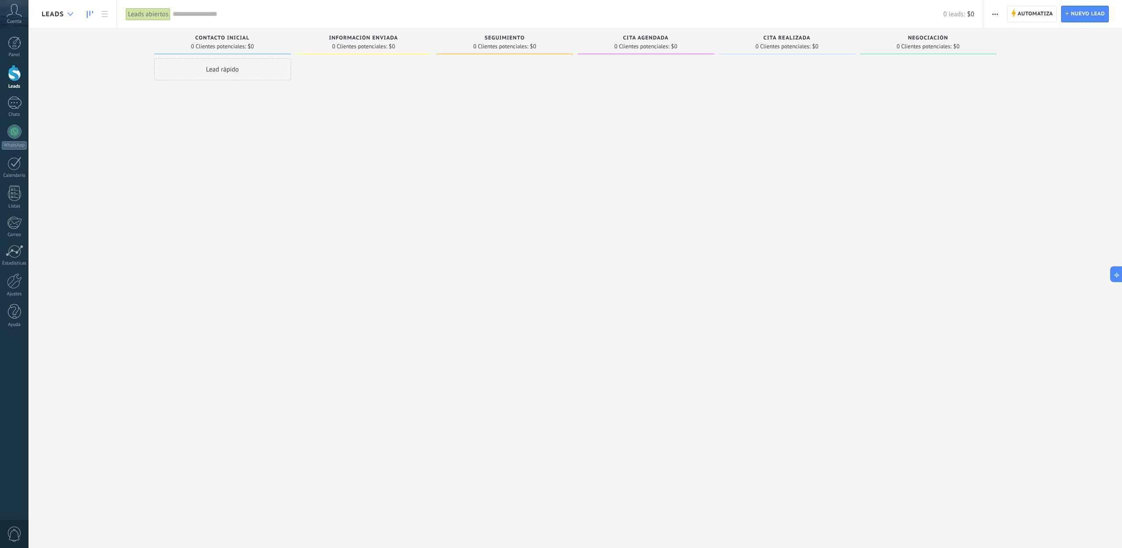
click at [71, 16] on div at bounding box center [70, 14] width 14 height 17
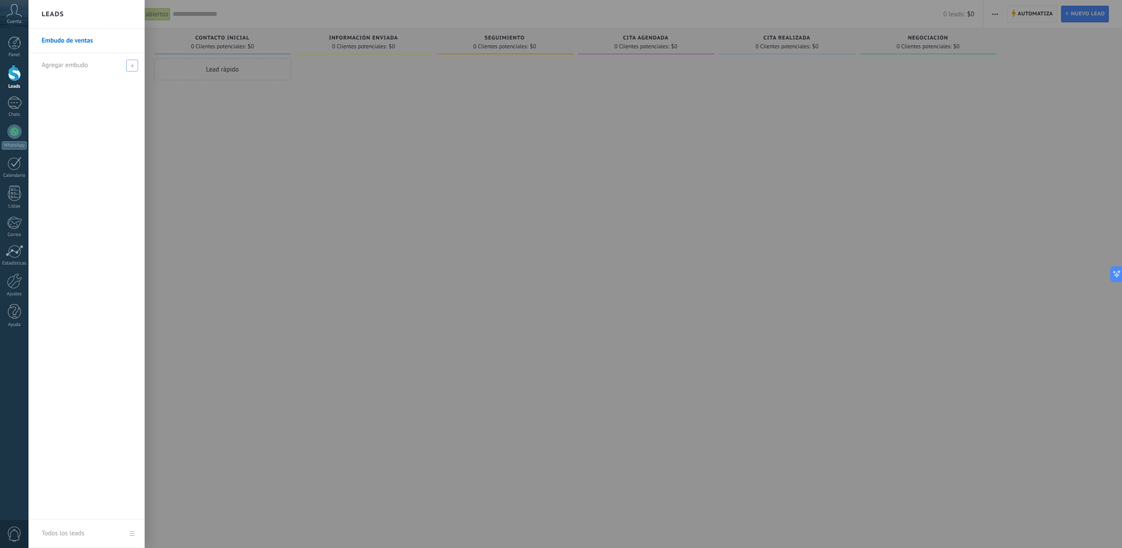
click at [135, 68] on span at bounding box center [132, 66] width 12 height 12
click at [95, 117] on div "Embudo de ventas" at bounding box center [86, 273] width 116 height 491
click at [437, 185] on div at bounding box center [589, 274] width 1122 height 548
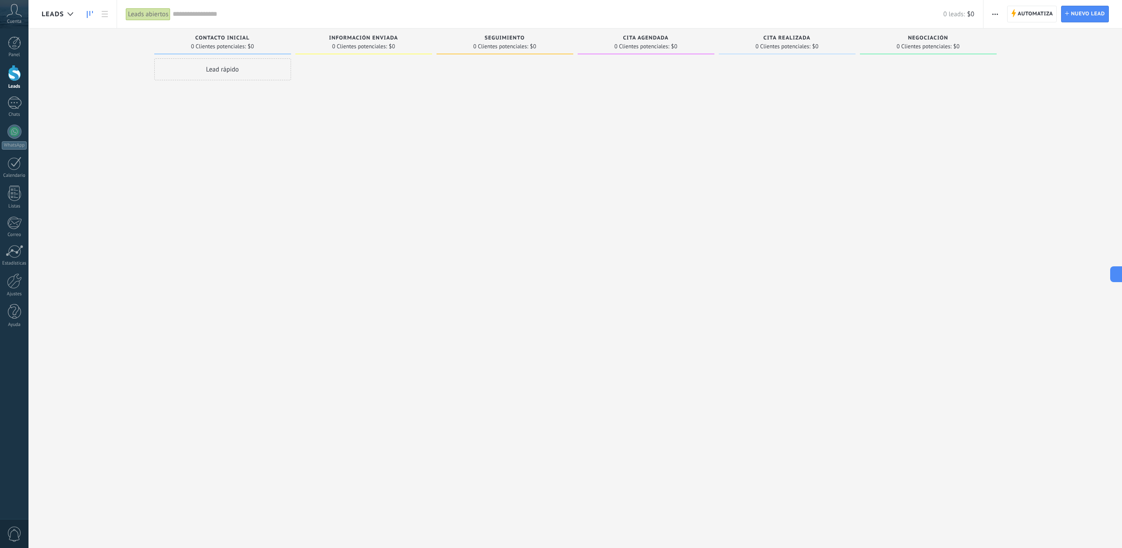
click at [14, 68] on div at bounding box center [14, 73] width 13 height 16
click at [103, 16] on use at bounding box center [105, 14] width 6 height 6
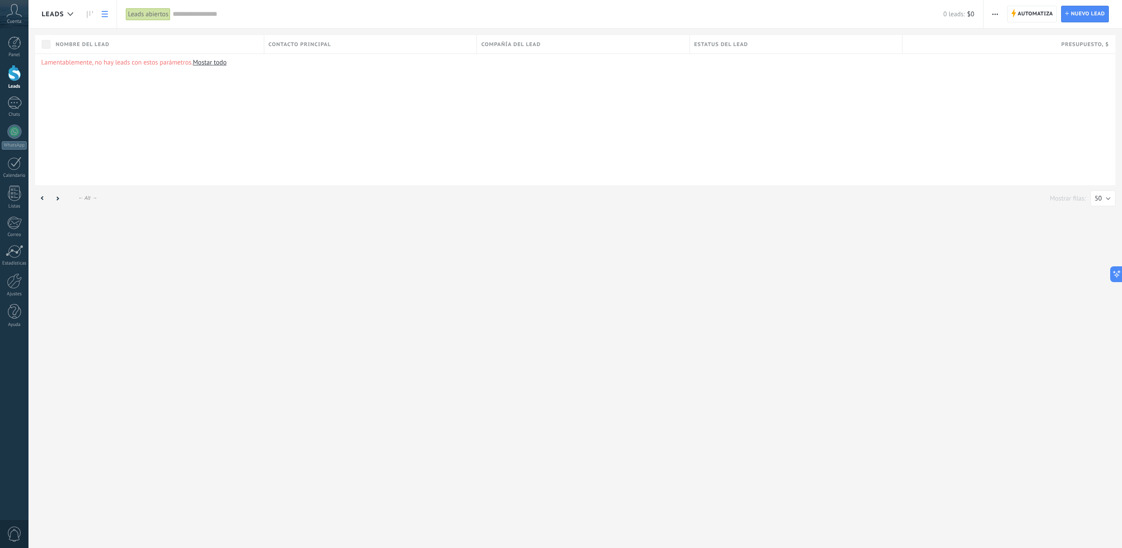
click at [80, 16] on div "Leads" at bounding box center [62, 14] width 40 height 28
click at [76, 13] on div at bounding box center [70, 14] width 14 height 17
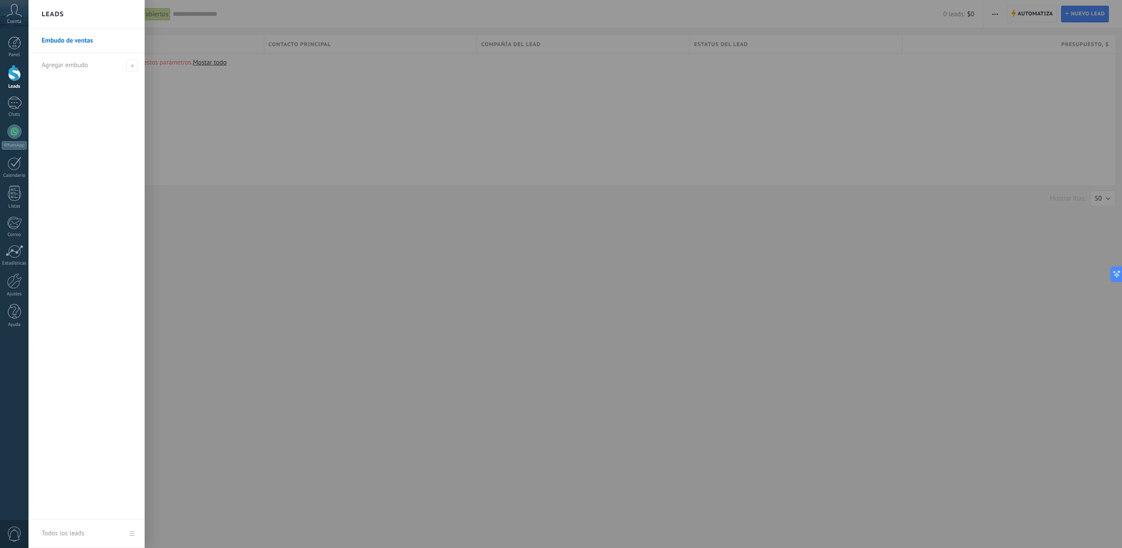
click at [72, 39] on link "Embudo de ventas" at bounding box center [89, 40] width 94 height 25
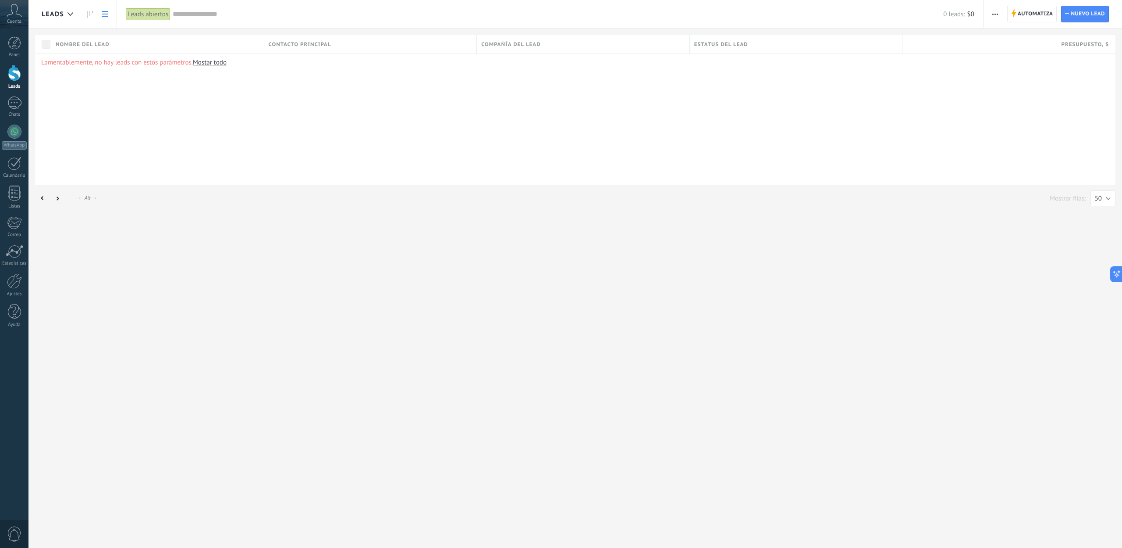
drag, startPoint x: 86, startPoint y: 11, endPoint x: 104, endPoint y: 71, distance: 63.0
click at [87, 11] on icon at bounding box center [90, 14] width 6 height 7
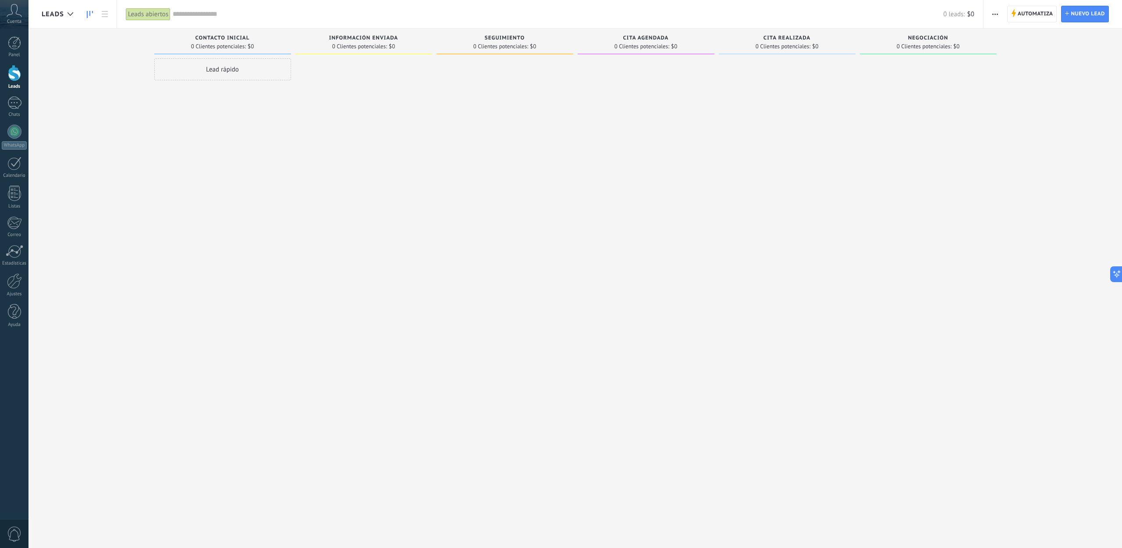
click at [50, 11] on span "Leads" at bounding box center [53, 14] width 22 height 8
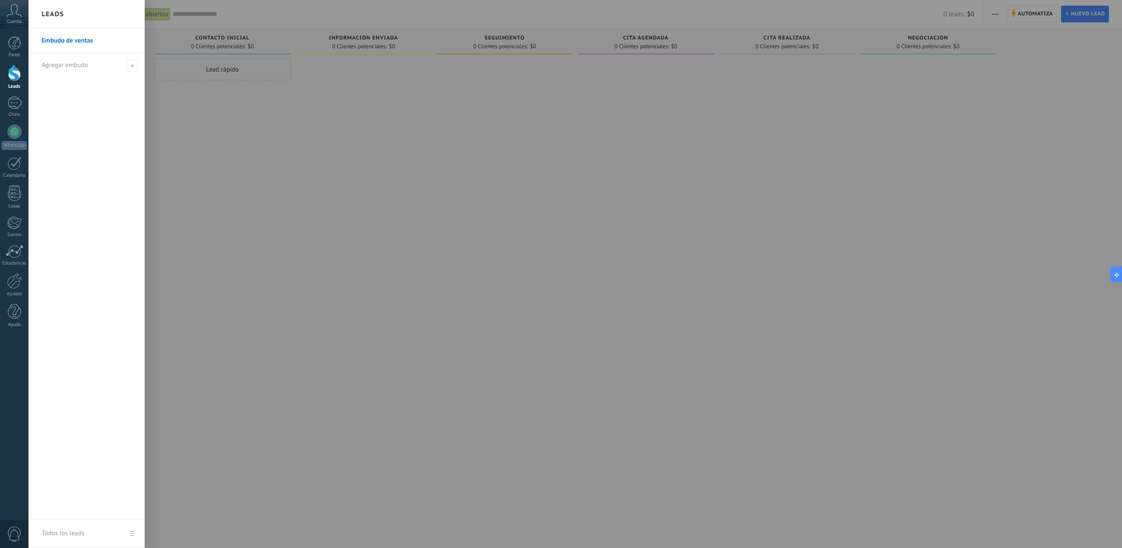
click at [85, 43] on link "Embudo de ventas" at bounding box center [89, 40] width 94 height 25
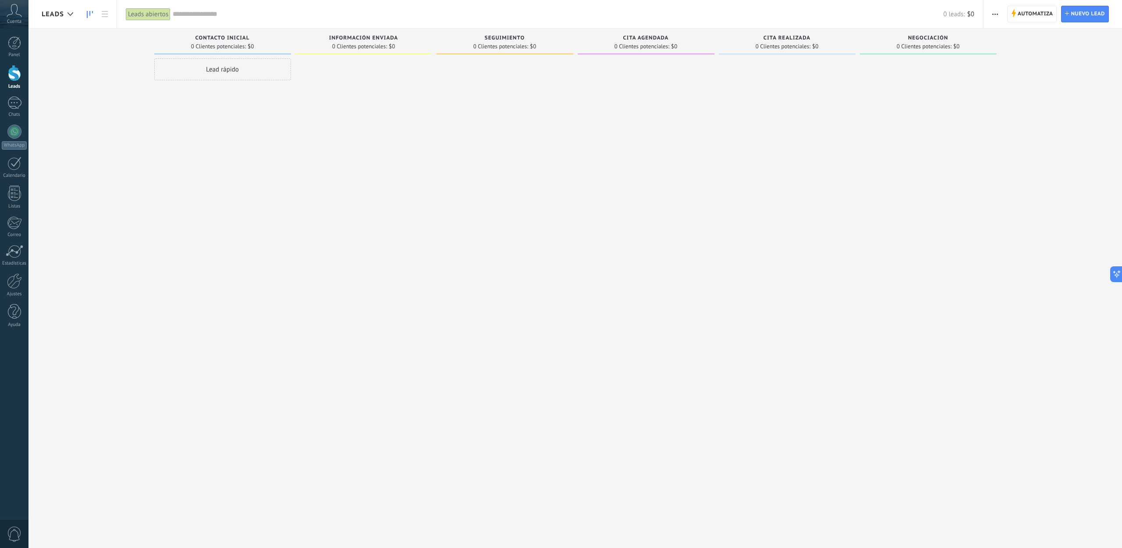
click at [176, 19] on div "0 leads: $0" at bounding box center [574, 14] width 802 height 28
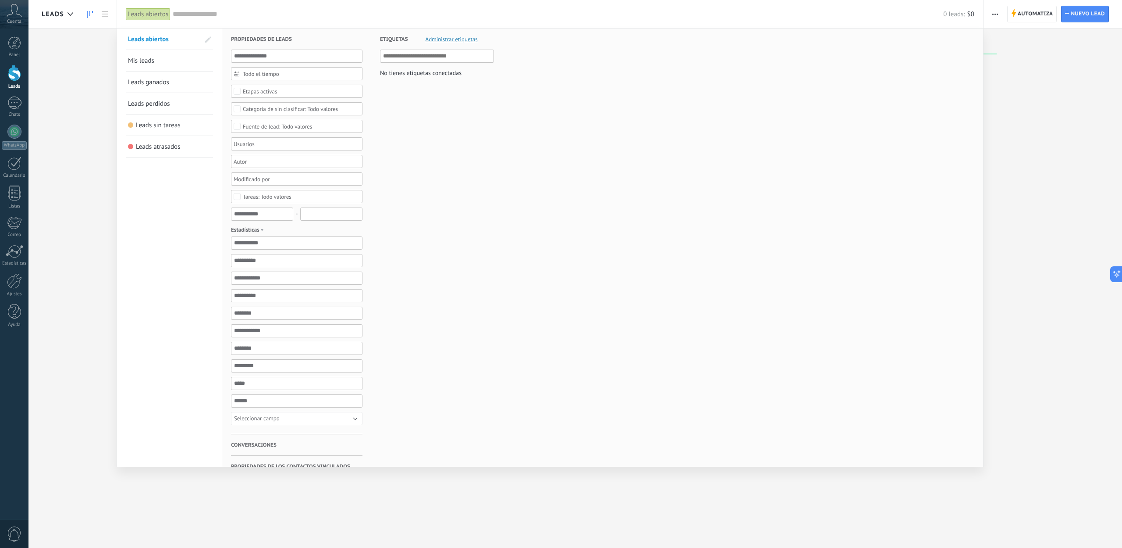
click at [181, 13] on input "text" at bounding box center [558, 14] width 771 height 9
click at [144, 16] on div "Leads abiertos" at bounding box center [148, 14] width 45 height 13
click at [80, 58] on div at bounding box center [561, 274] width 1122 height 548
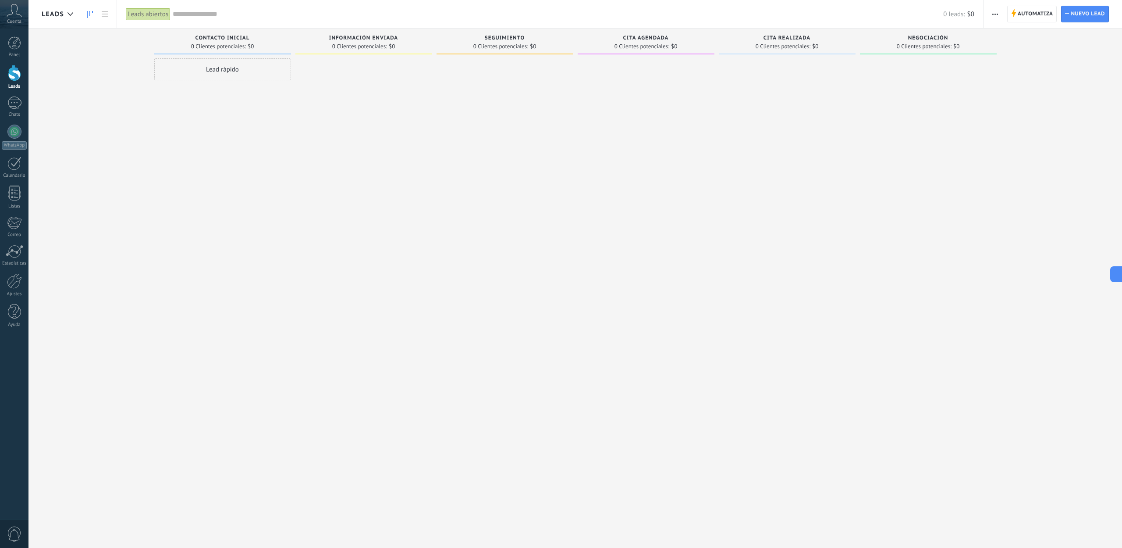
click at [91, 61] on div "Leads Entrantes Solicitudes: 0 0 0 0 0 0 0 0 0 Contacto Inicial 0 Clientes pote…" at bounding box center [582, 259] width 1081 height 463
click at [85, 49] on div "Leads Entrantes Solicitudes: 0 0 0 0 0 0 0 0 0 Contacto Inicial 0 Clientes pote…" at bounding box center [582, 259] width 1081 height 463
click at [75, 78] on div "Leads Entrantes Solicitudes: 0 0 0 0 0 0 0 0 0 Contacto Inicial 0 Clientes pote…" at bounding box center [582, 259] width 1081 height 463
click at [116, 83] on div "Leads Entrantes Solicitudes: 0 0 0 0 0 0 0 0 0 Contacto Inicial 0 Clientes pote…" at bounding box center [582, 259] width 1081 height 463
click at [124, 57] on div "Leads Entrantes Solicitudes: 0 0 0 0 0 0 0 0 0 Contacto Inicial 0 Clientes pote…" at bounding box center [582, 259] width 1081 height 463
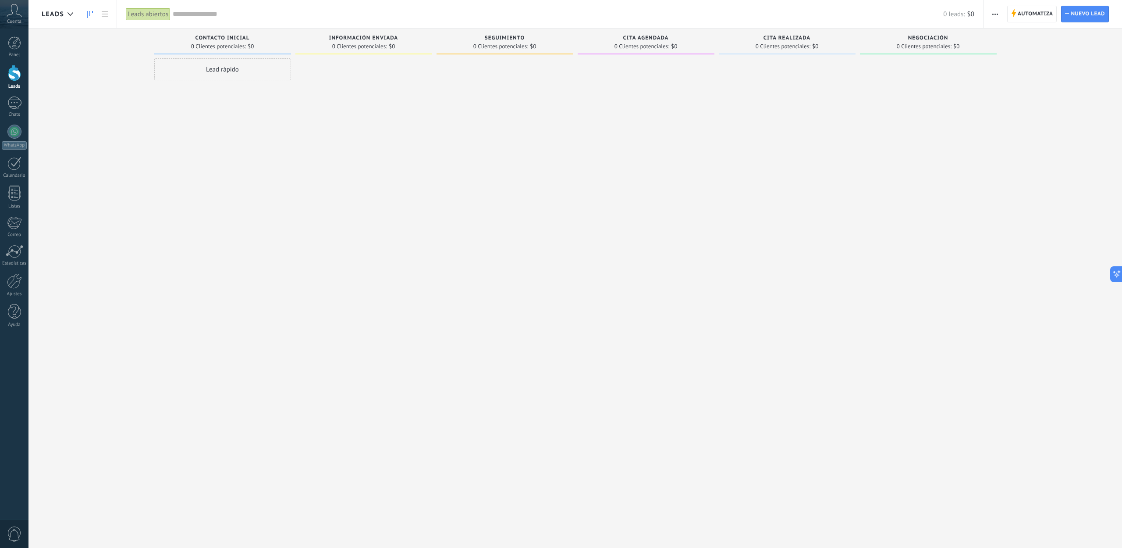
click at [154, 17] on div "Leads abiertos" at bounding box center [148, 14] width 45 height 13
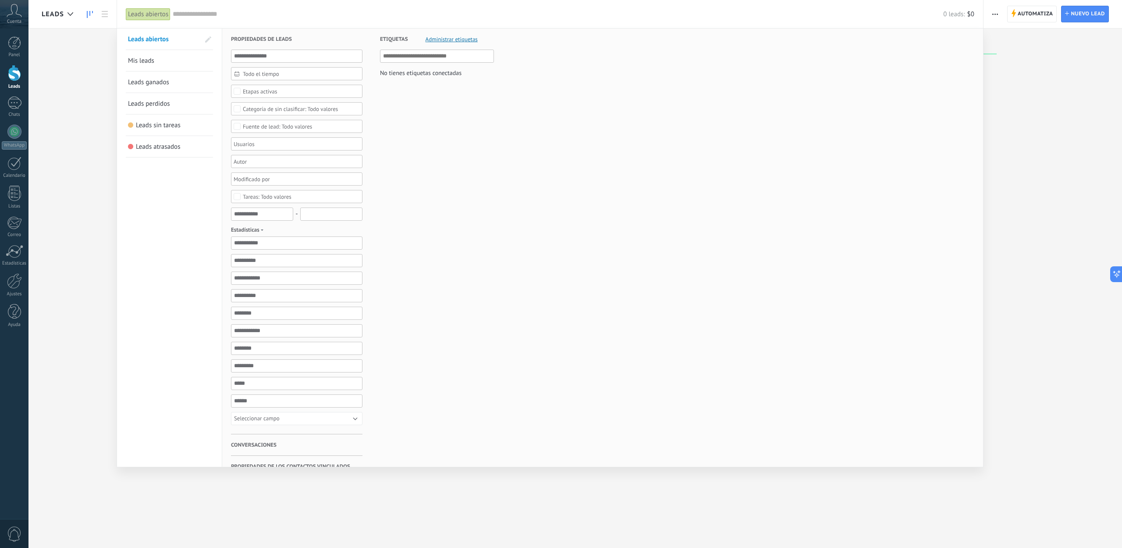
click at [89, 118] on div at bounding box center [561, 274] width 1122 height 548
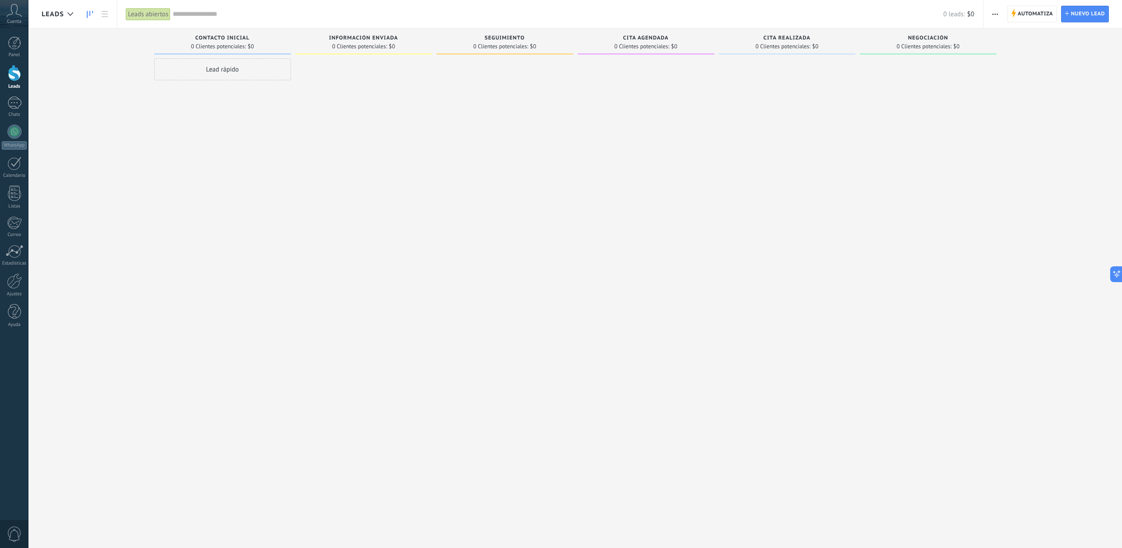
click at [157, 18] on div "Leads abiertos" at bounding box center [148, 14] width 45 height 13
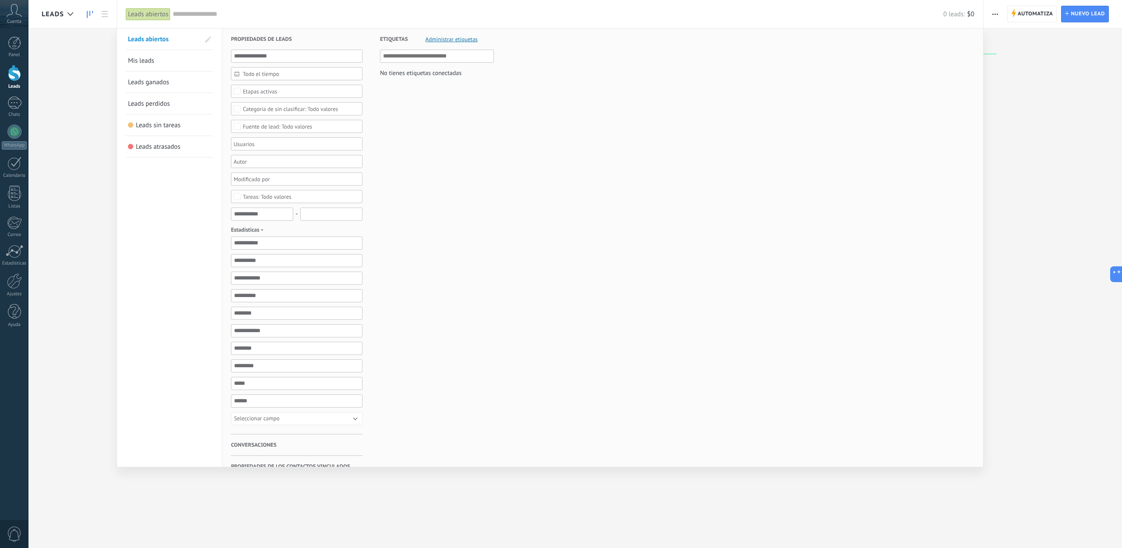
click at [85, 149] on div at bounding box center [561, 274] width 1122 height 548
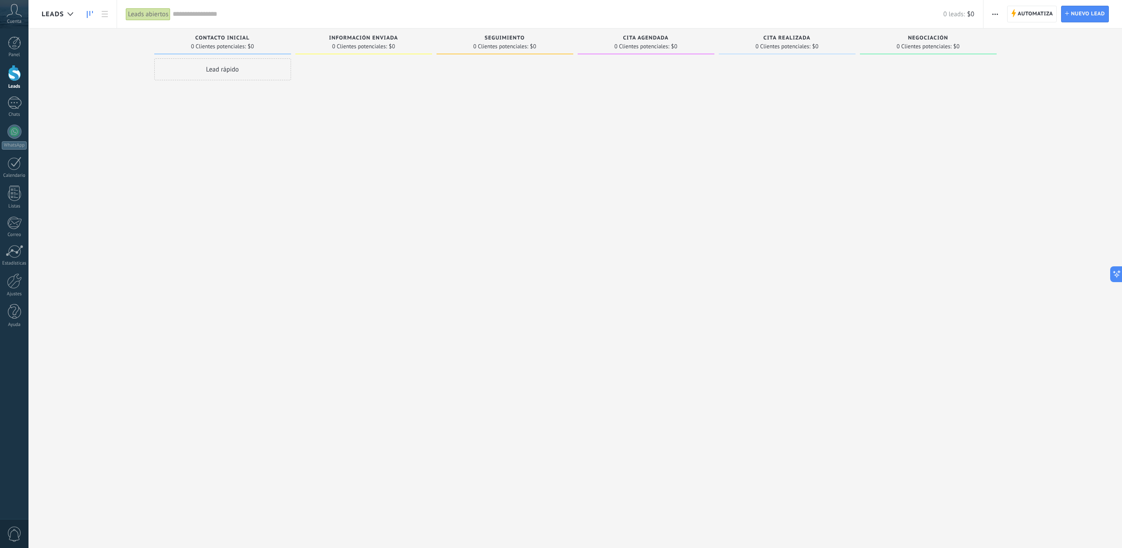
click at [212, 37] on span "Contacto Inicial" at bounding box center [223, 38] width 54 height 6
click at [1060, 18] on div "Automatiza Nueva difusión Editar embudo Editar el diseño de la tarjeta Importar…" at bounding box center [1053, 14] width 139 height 28
click at [1049, 18] on span "Automatiza" at bounding box center [1036, 14] width 36 height 16
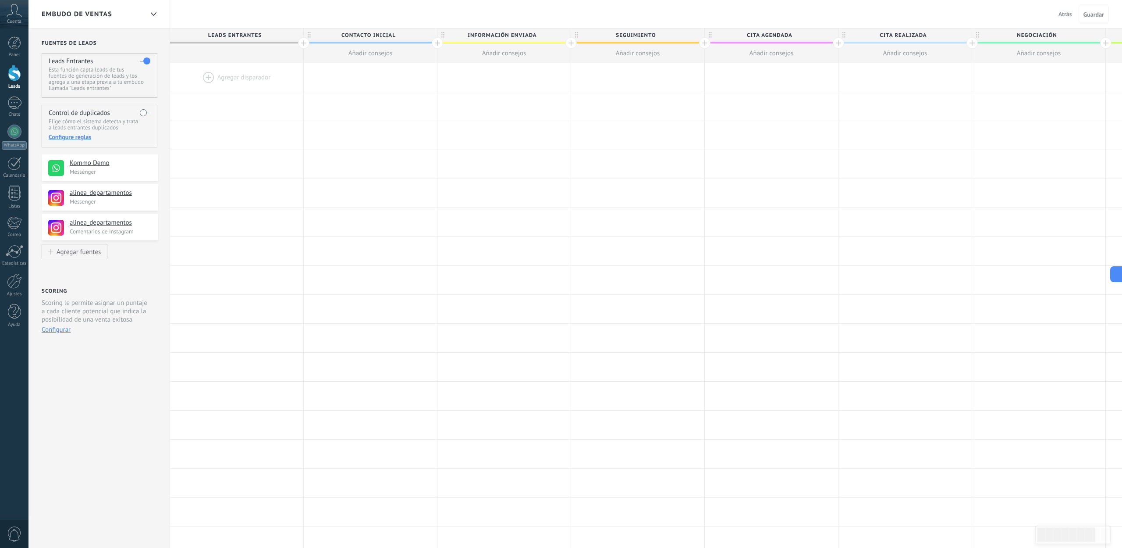
click at [145, 62] on label at bounding box center [145, 61] width 11 height 14
click at [142, 61] on body ".abccls-1,.abccls-2{fill-rule:evenodd}.abccls-2{fill:#fff} .abfcls-1{fill:none}…" at bounding box center [561, 274] width 1122 height 548
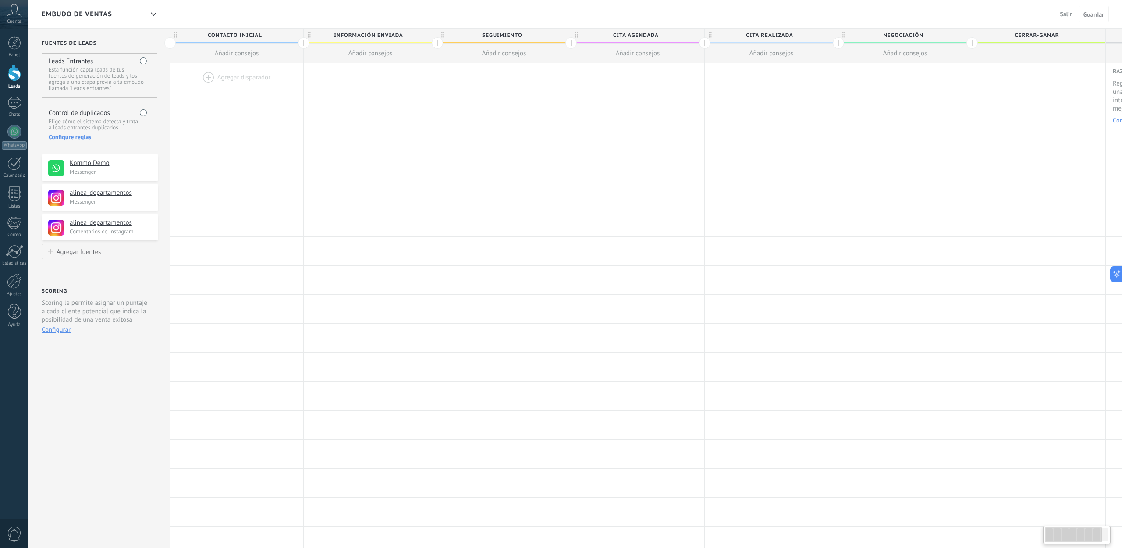
click at [143, 59] on label at bounding box center [145, 61] width 11 height 14
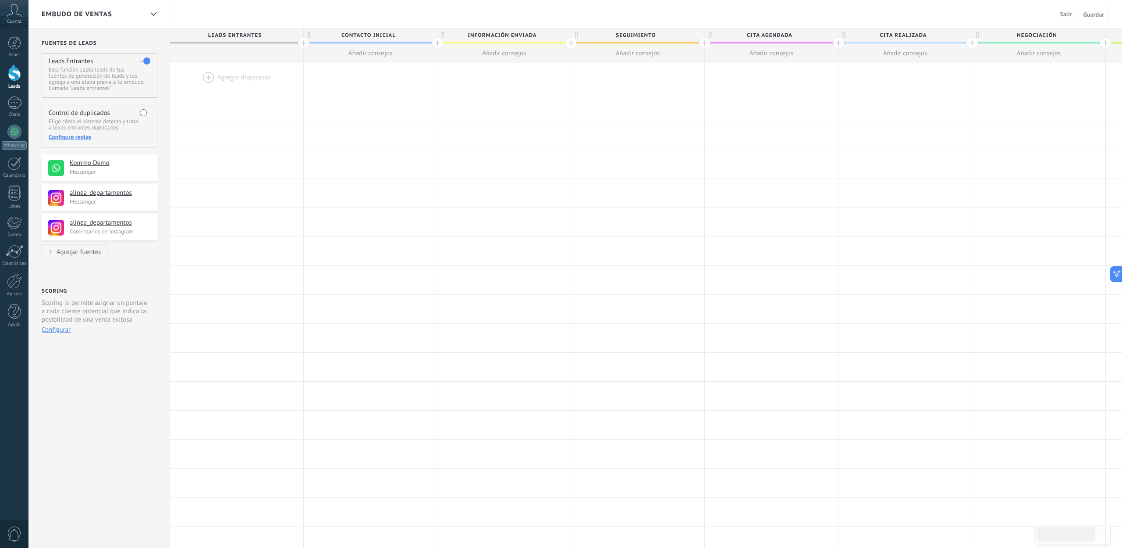
click at [142, 112] on label at bounding box center [145, 113] width 11 height 14
click at [81, 139] on div "Configure reglas" at bounding box center [99, 137] width 101 height 8
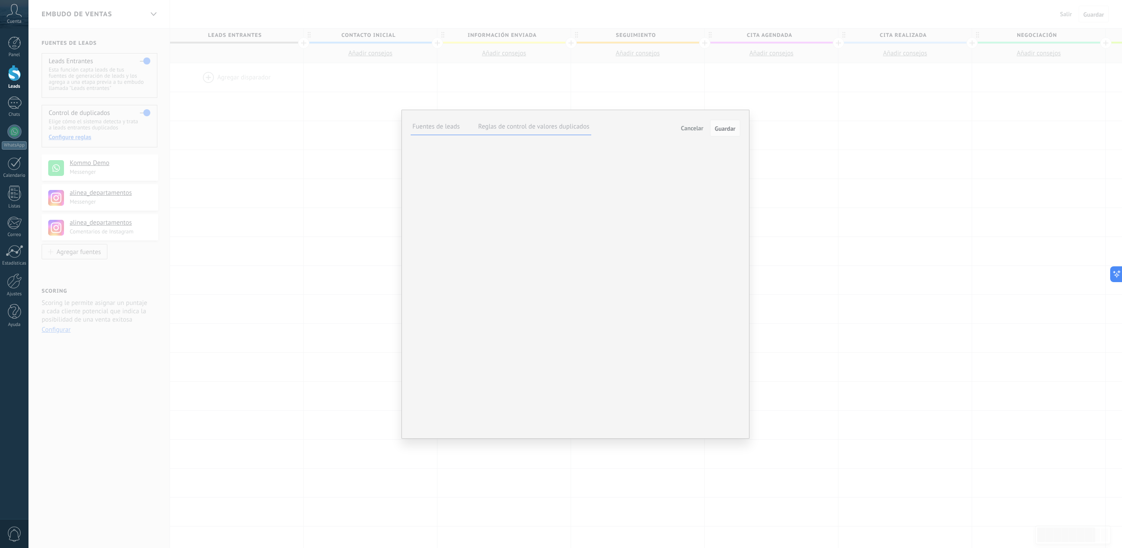
drag, startPoint x: 513, startPoint y: 130, endPoint x: 508, endPoint y: 131, distance: 5.4
click at [513, 130] on label "Reglas de control de valores duplicados" at bounding box center [533, 126] width 111 height 8
click at [683, 132] on button "Cancelar" at bounding box center [692, 127] width 29 height 13
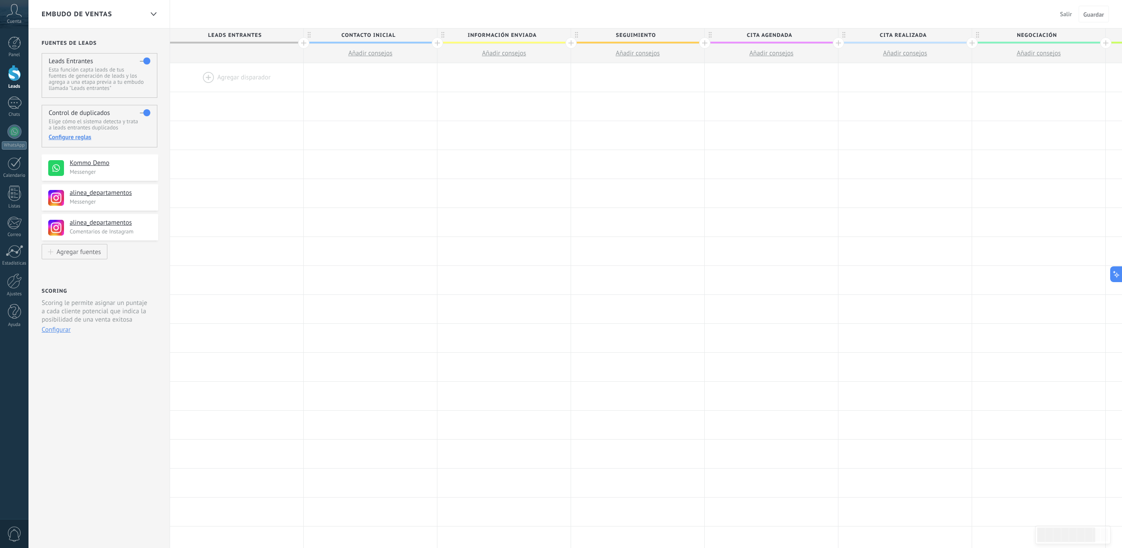
click at [51, 329] on button "Configurar" at bounding box center [56, 329] width 29 height 8
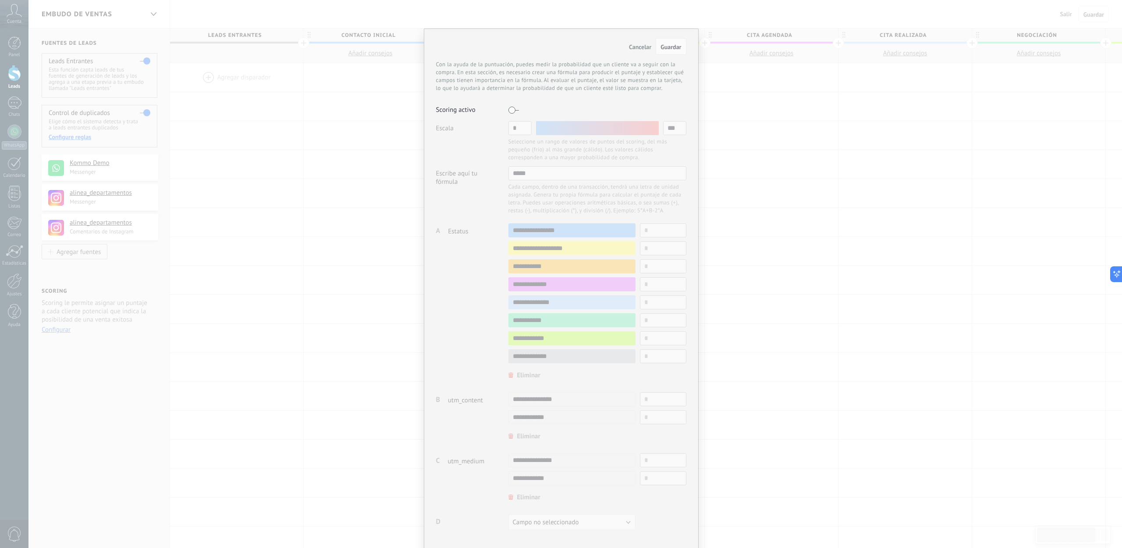
click at [515, 111] on label at bounding box center [514, 110] width 11 height 14
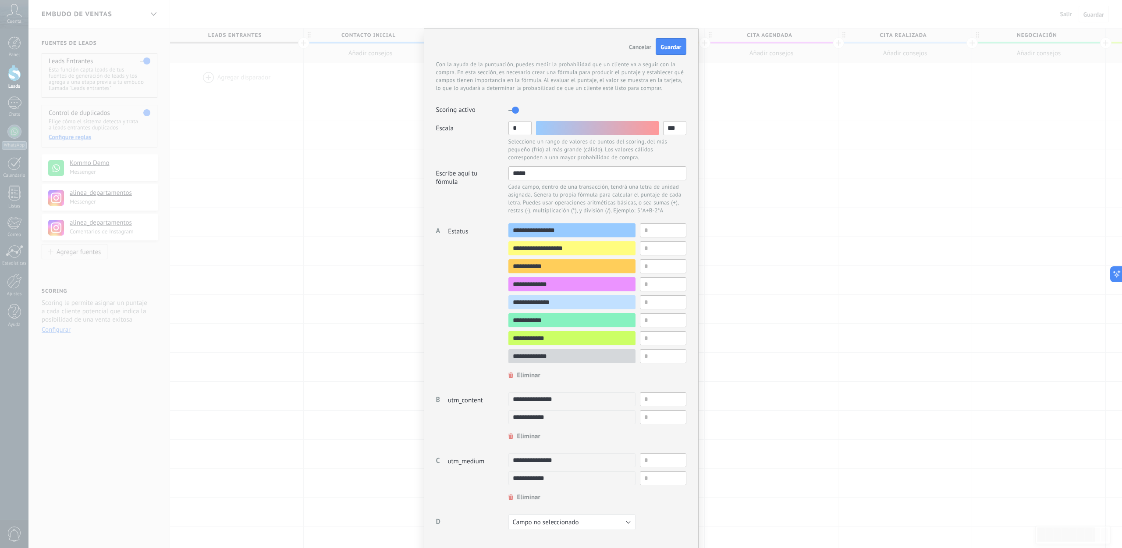
scroll to position [43, 0]
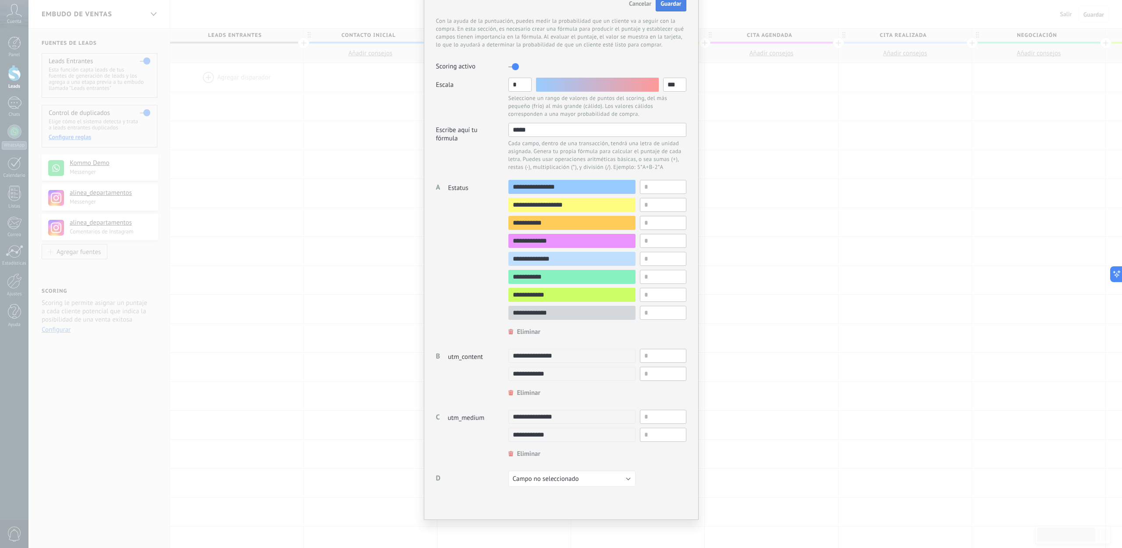
click at [664, 10] on button "Guardar" at bounding box center [671, 3] width 30 height 17
click at [374, 180] on div "Cancelar Guardar Con la ayuda de la puntuación, puedes medir la probabilidad qu…" at bounding box center [561, 274] width 1122 height 548
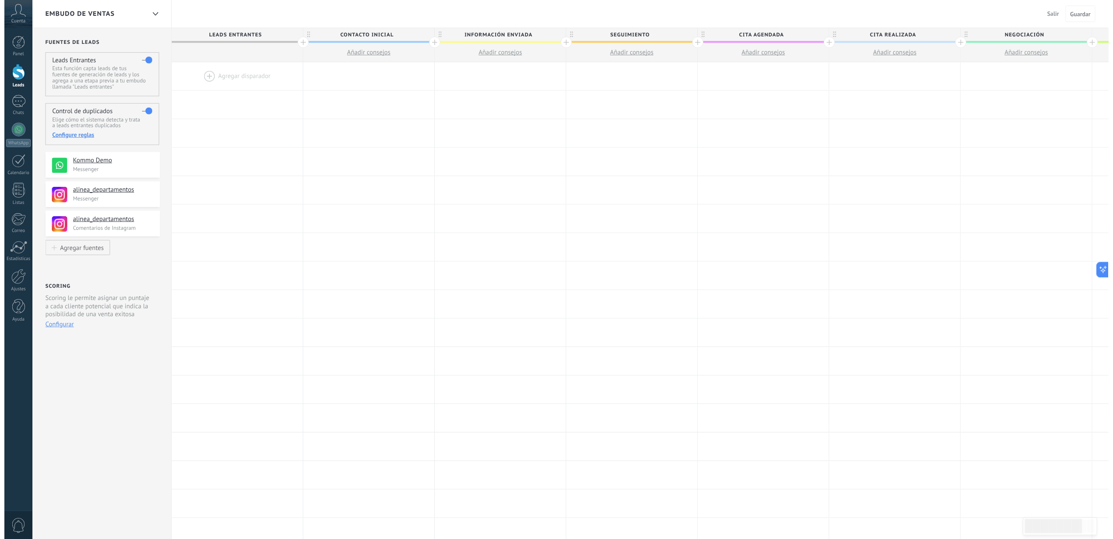
scroll to position [0, 0]
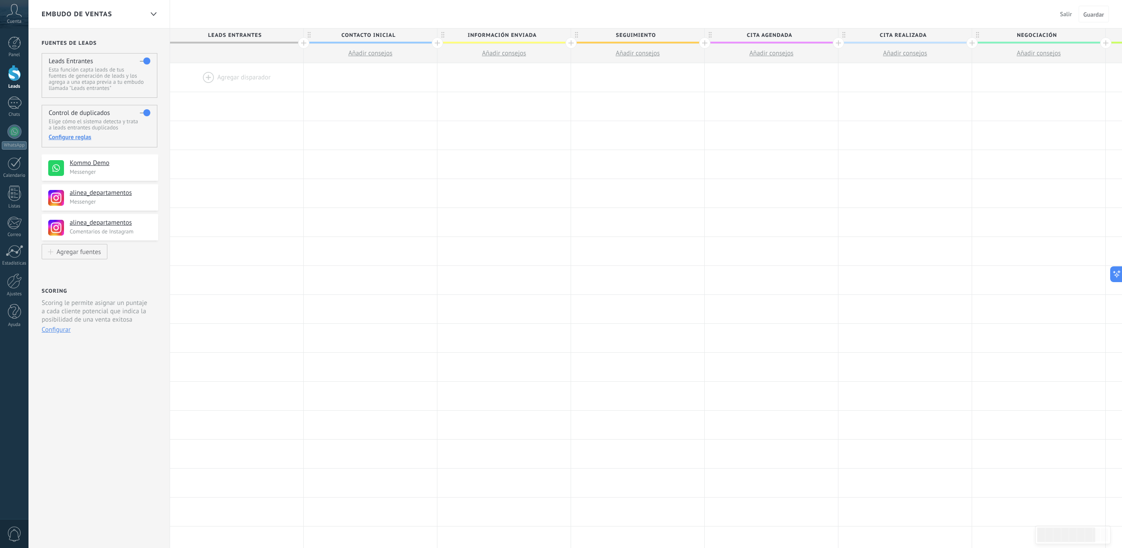
type textarea "**********"
click at [55, 331] on button "Configurar" at bounding box center [56, 329] width 29 height 8
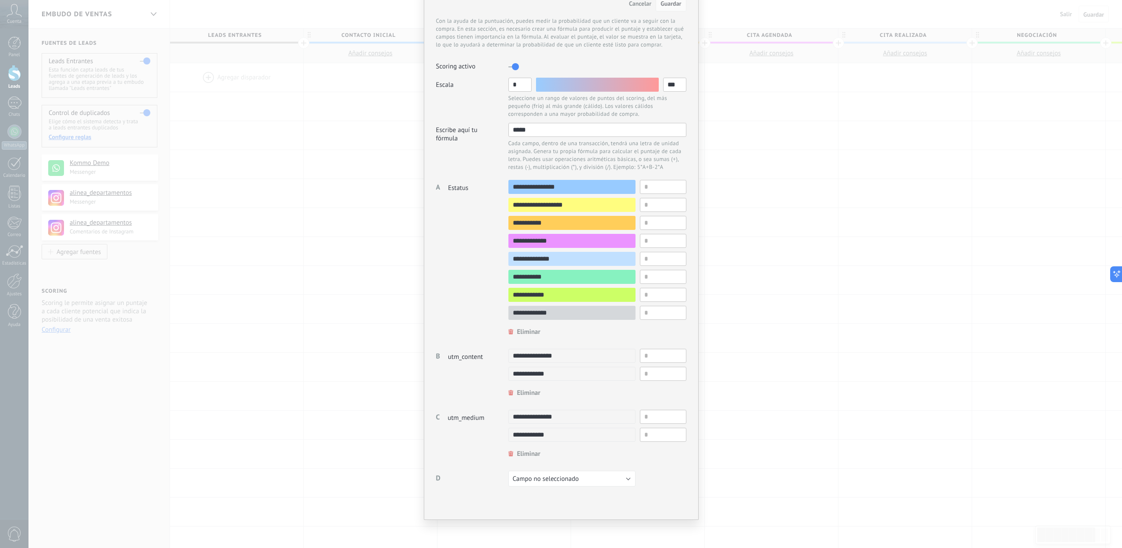
scroll to position [0, 0]
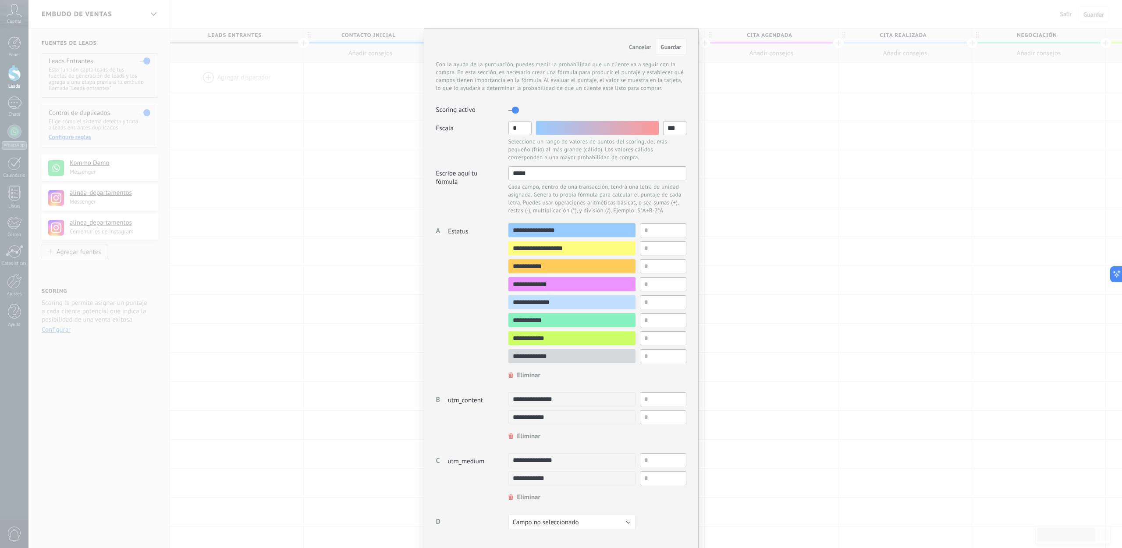
click at [257, 352] on div "Cancelar Guardar Con la ayuda de la puntuación, puedes medir la probabilidad qu…" at bounding box center [561, 274] width 1122 height 548
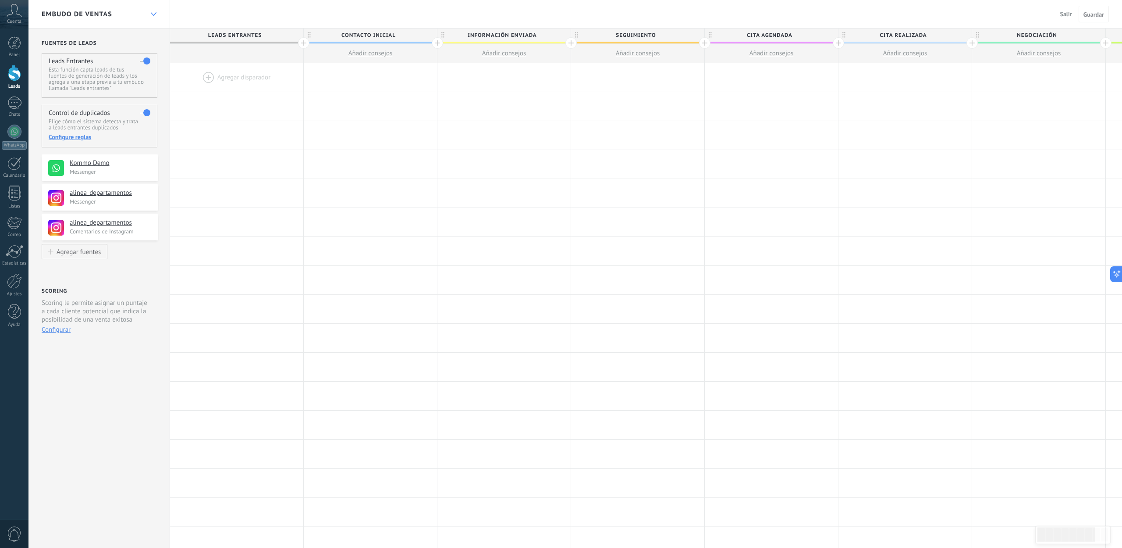
click at [152, 15] on icon at bounding box center [154, 14] width 6 height 4
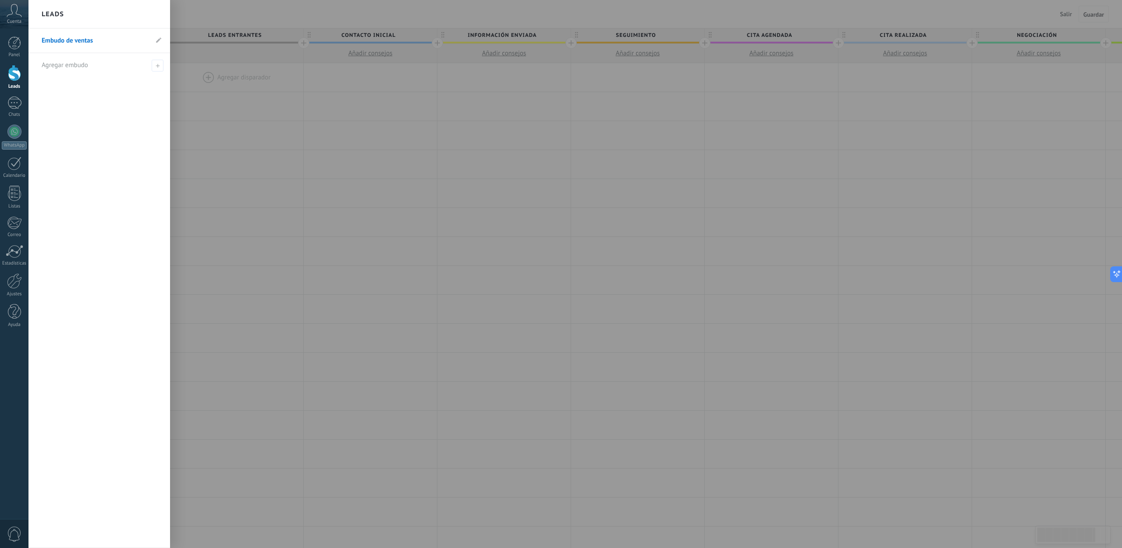
click at [16, 67] on div at bounding box center [14, 73] width 13 height 16
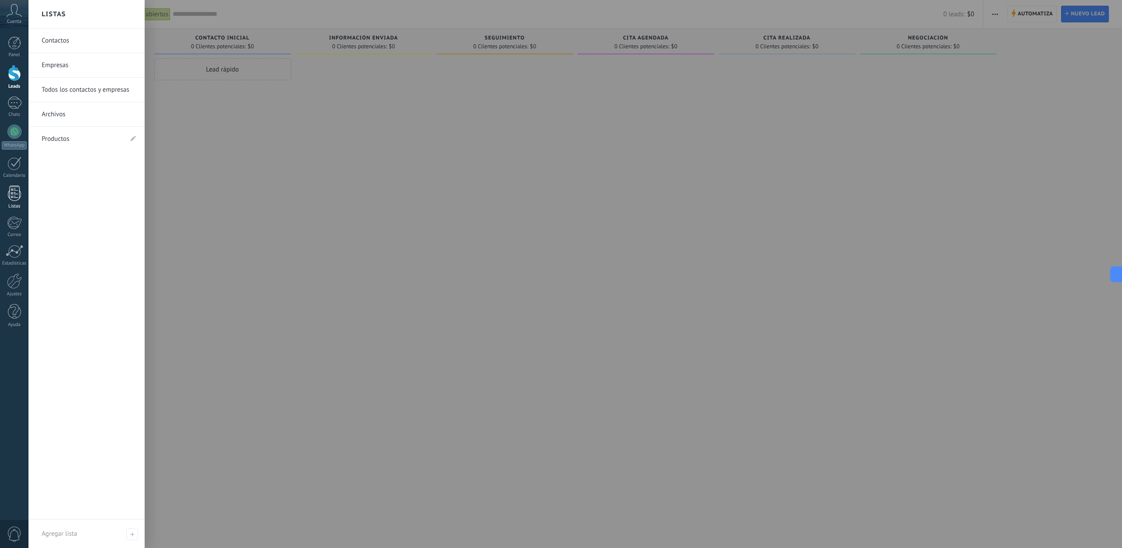
click at [11, 189] on div at bounding box center [14, 192] width 13 height 15
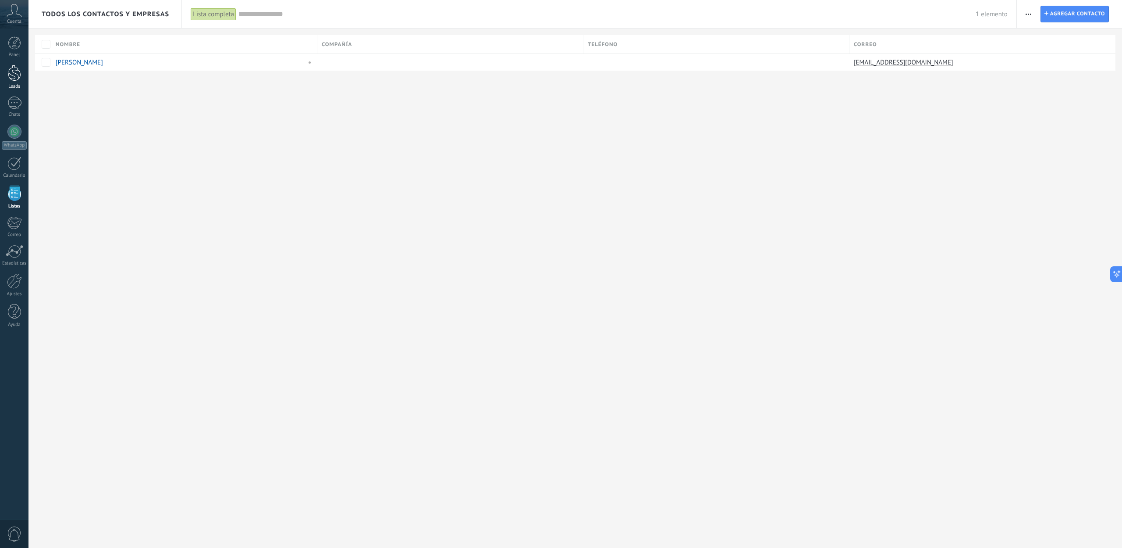
click at [12, 70] on div at bounding box center [14, 73] width 13 height 16
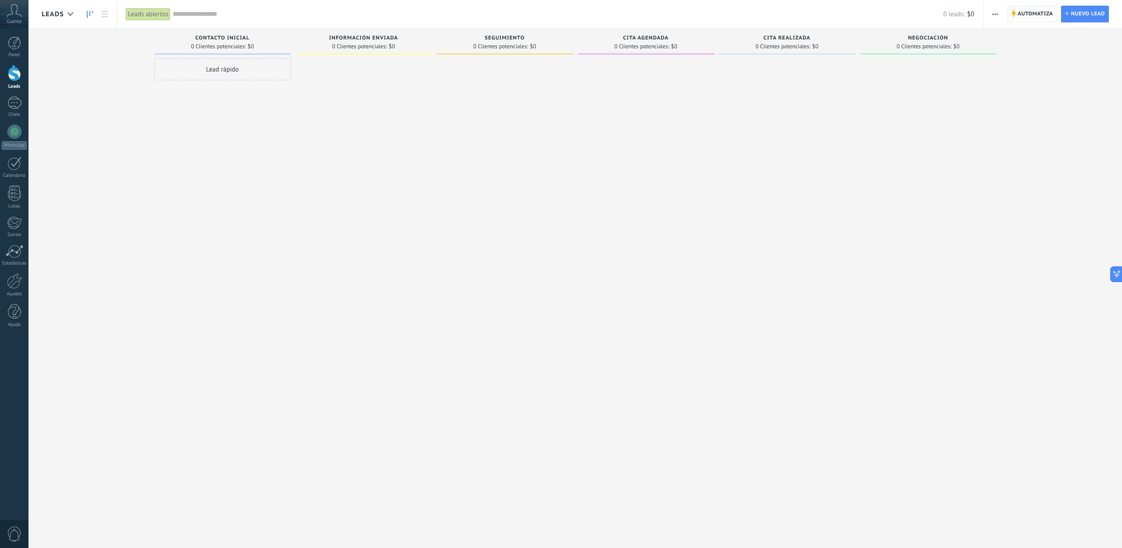
click at [1032, 14] on span "Automatiza" at bounding box center [1036, 14] width 36 height 16
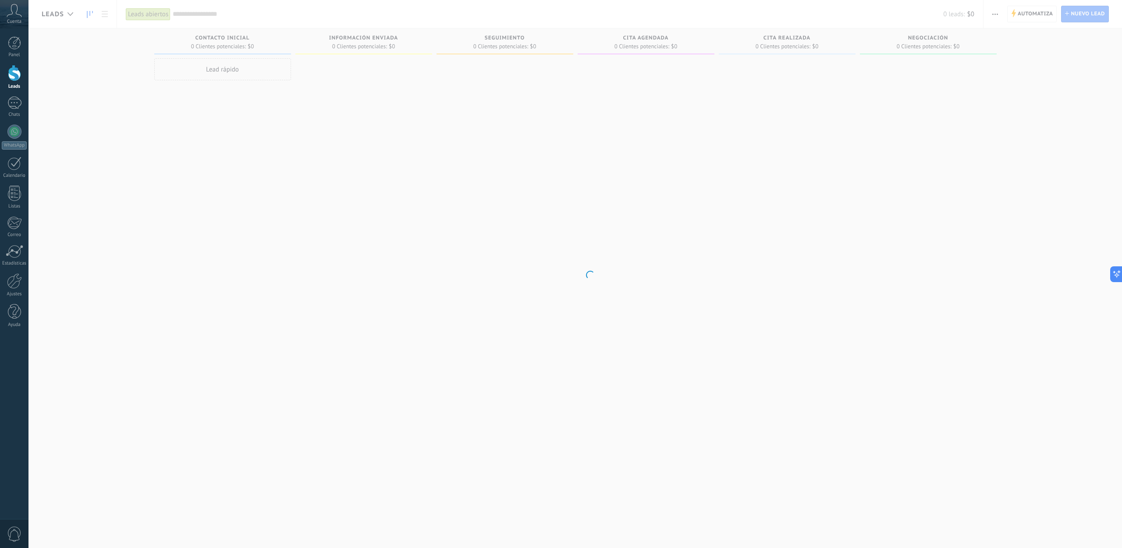
click at [322, 172] on body ".abccls-1,.abccls-2{fill-rule:evenodd}.abccls-2{fill:#fff} .abfcls-1{fill:none}…" at bounding box center [561, 274] width 1122 height 548
click at [252, 241] on body ".abccls-1,.abccls-2{fill-rule:evenodd}.abccls-2{fill:#fff} .abfcls-1{fill:none}…" at bounding box center [561, 274] width 1122 height 548
click at [519, 304] on body ".abccls-1,.abccls-2{fill-rule:evenodd}.abccls-2{fill:#fff} .abfcls-1{fill:none}…" at bounding box center [561, 274] width 1122 height 548
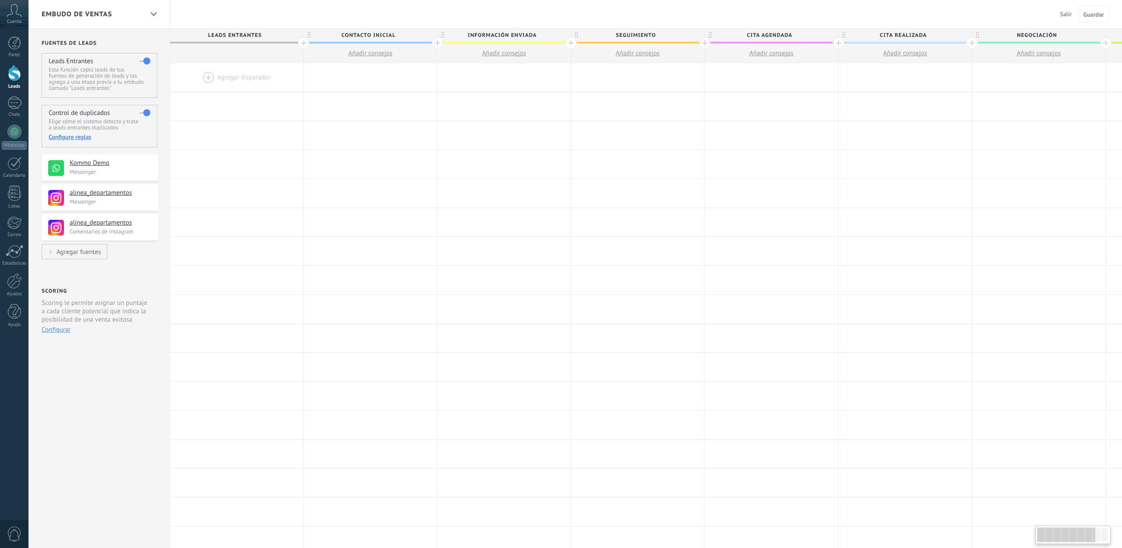
click at [151, 14] on icon at bounding box center [154, 14] width 6 height 4
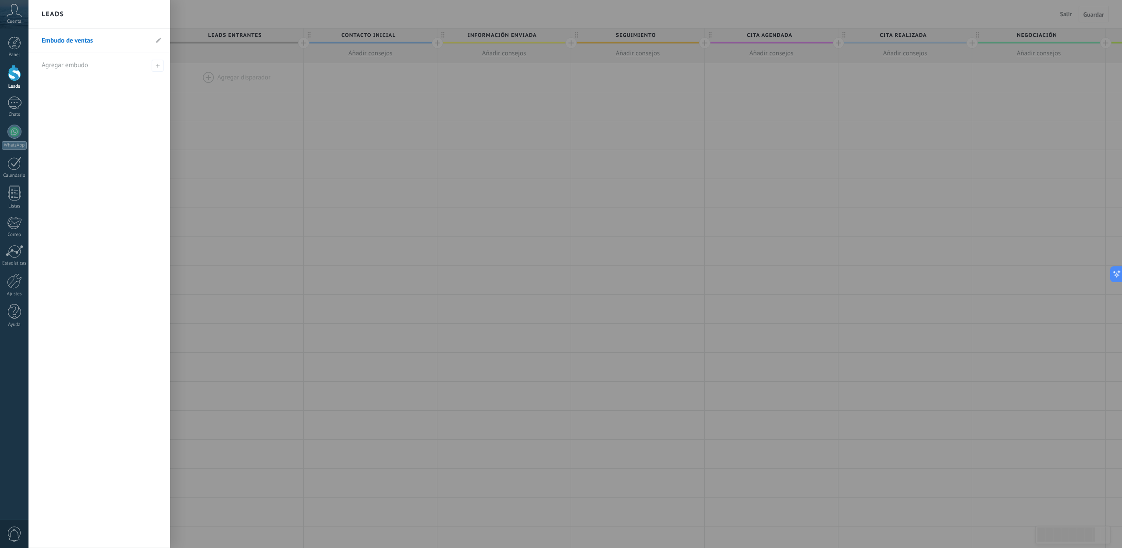
click at [15, 78] on div at bounding box center [14, 73] width 13 height 16
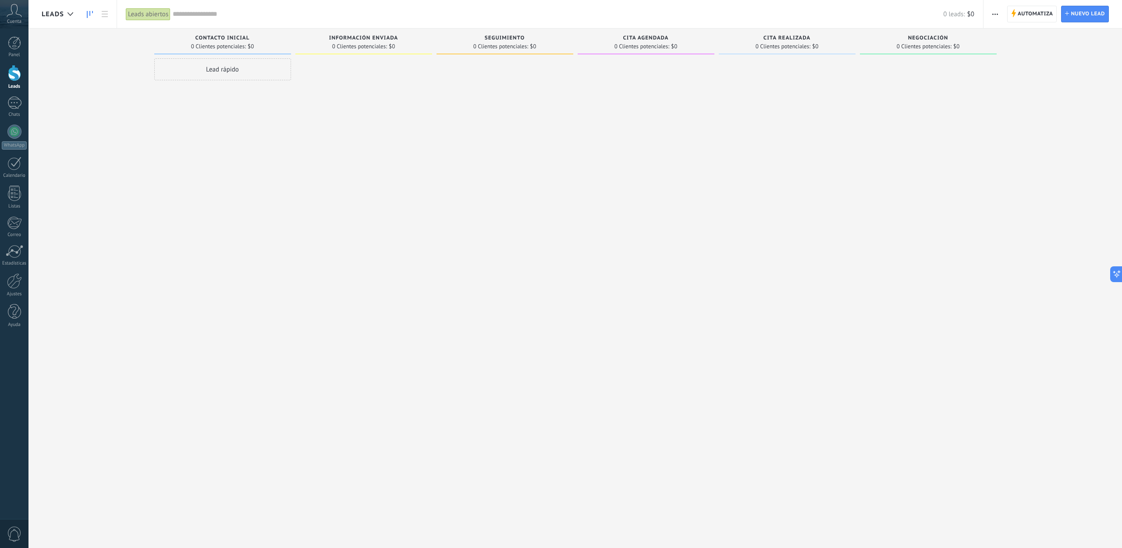
click at [953, 96] on div at bounding box center [928, 274] width 137 height 433
click at [213, 68] on div "Lead rápido" at bounding box center [222, 69] width 137 height 22
type input "******"
click at [164, 189] on span "Instalar" at bounding box center [173, 187] width 20 height 6
drag, startPoint x: 211, startPoint y: 94, endPoint x: 925, endPoint y: 68, distance: 714.6
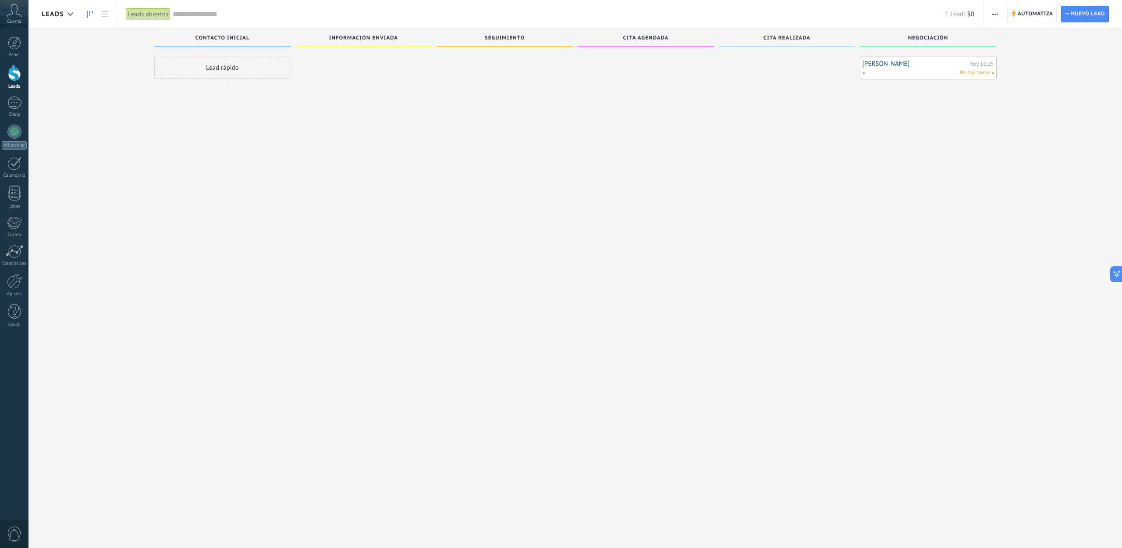
click at [873, 63] on link "[PERSON_NAME]" at bounding box center [915, 63] width 105 height 7
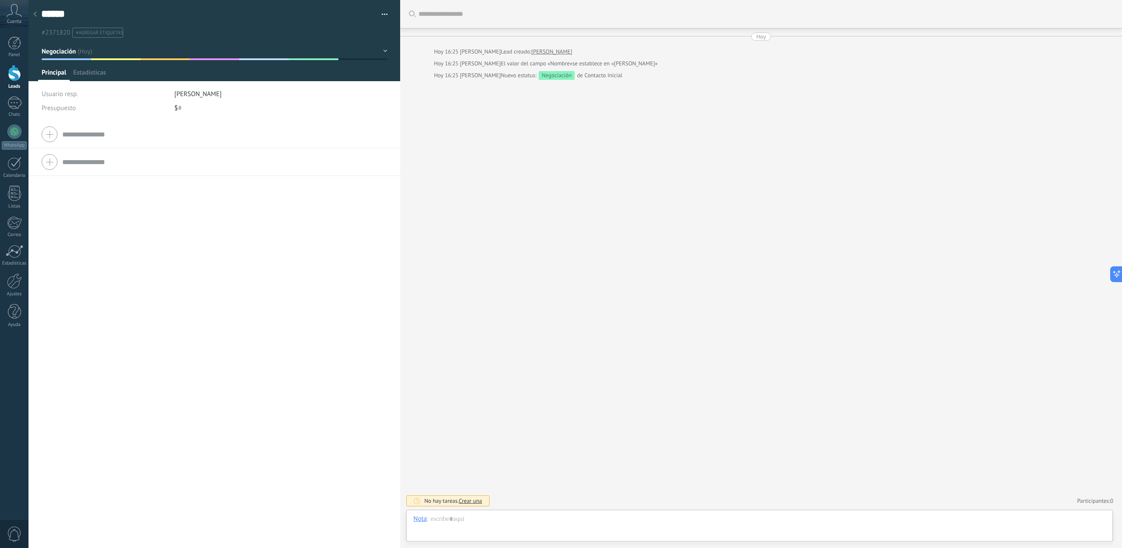
scroll to position [13, 0]
click at [181, 72] on span "Configurar" at bounding box center [193, 74] width 29 height 13
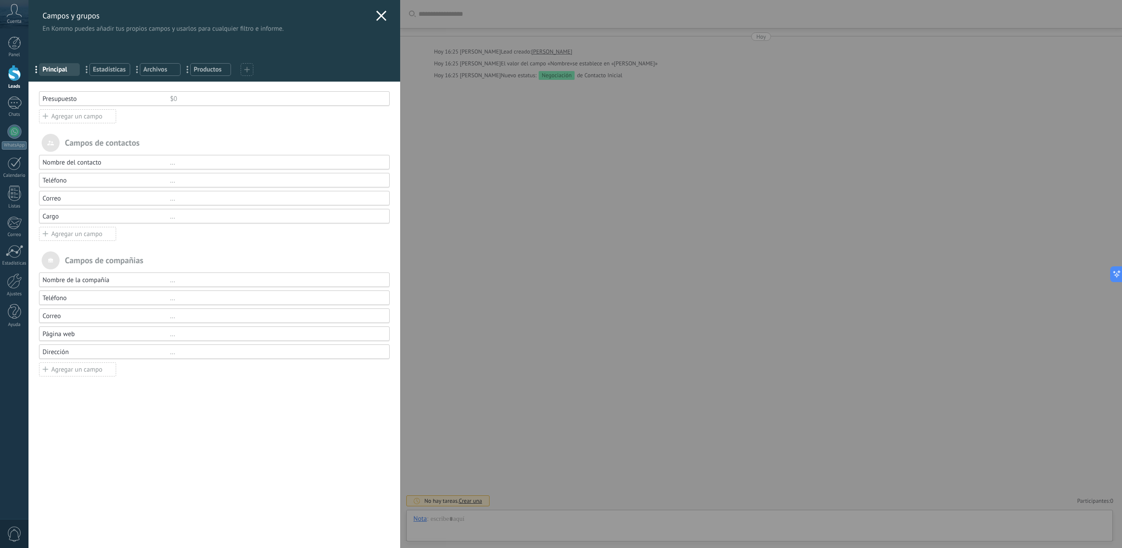
click at [377, 21] on icon at bounding box center [381, 16] width 11 height 11
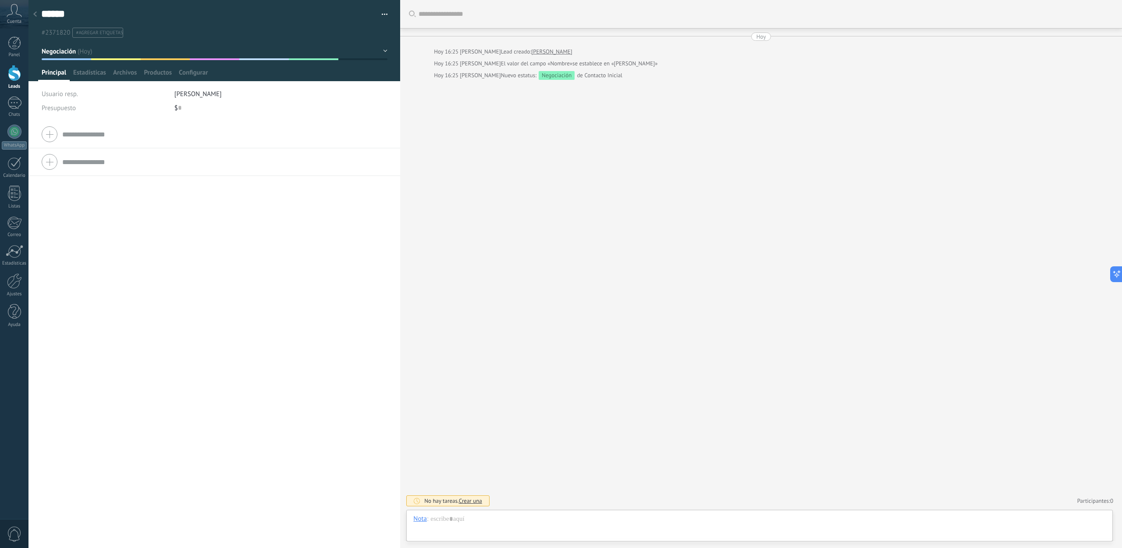
click at [14, 70] on div at bounding box center [14, 73] width 13 height 16
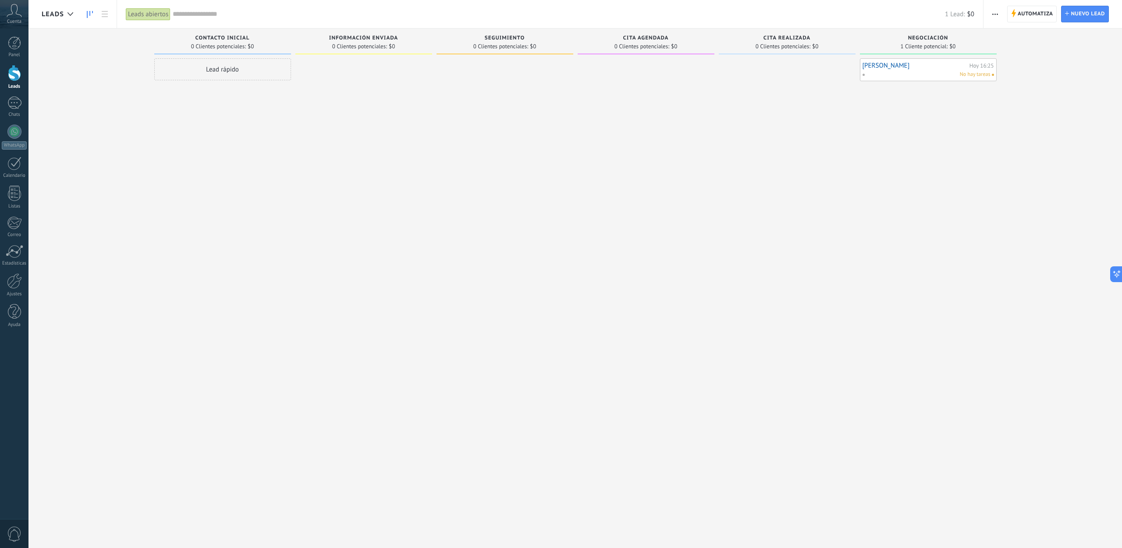
click at [996, 11] on span "button" at bounding box center [995, 14] width 6 height 17
click at [869, 161] on div "[PERSON_NAME] 16:25 No hay tareas" at bounding box center [928, 274] width 137 height 433
click at [916, 67] on link "[PERSON_NAME]" at bounding box center [915, 65] width 105 height 7
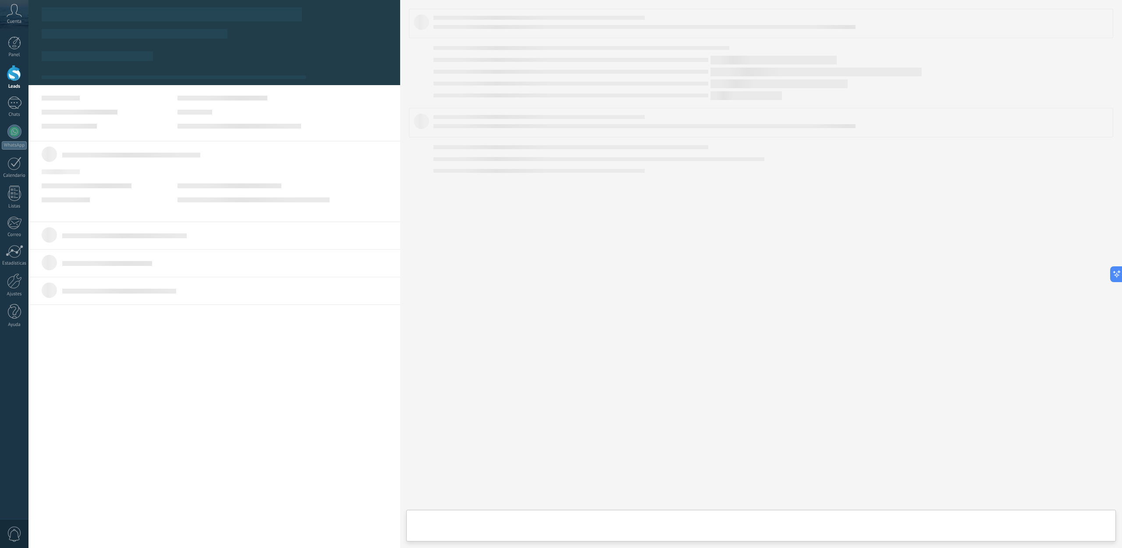
type textarea "******"
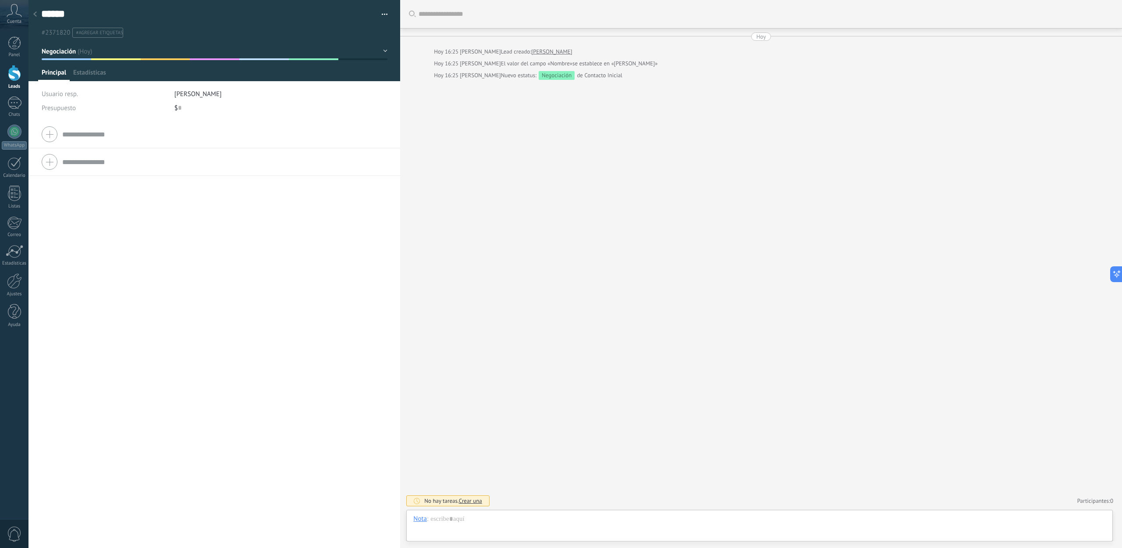
scroll to position [13, 0]
click at [36, 17] on icon at bounding box center [35, 13] width 4 height 5
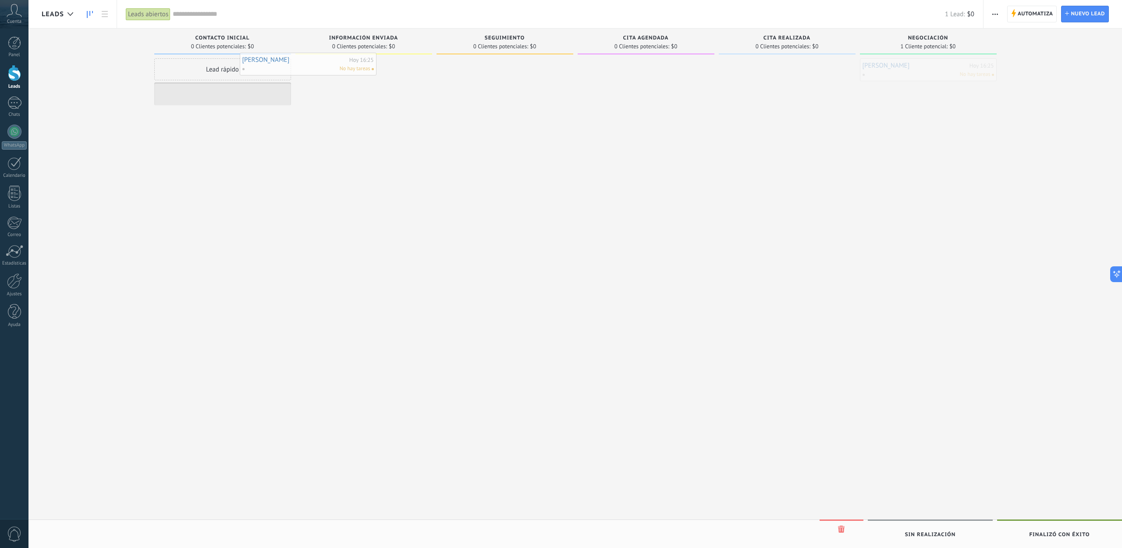
drag, startPoint x: 874, startPoint y: 67, endPoint x: 218, endPoint y: 70, distance: 655.8
click at [1031, 13] on span "Automatiza" at bounding box center [1036, 14] width 36 height 16
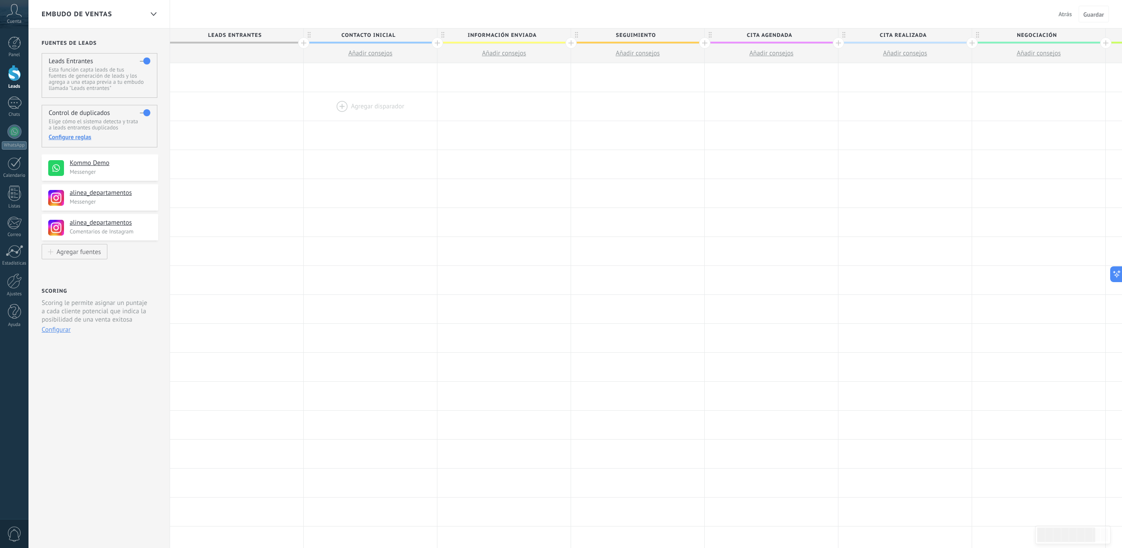
click at [402, 101] on div at bounding box center [370, 106] width 133 height 28
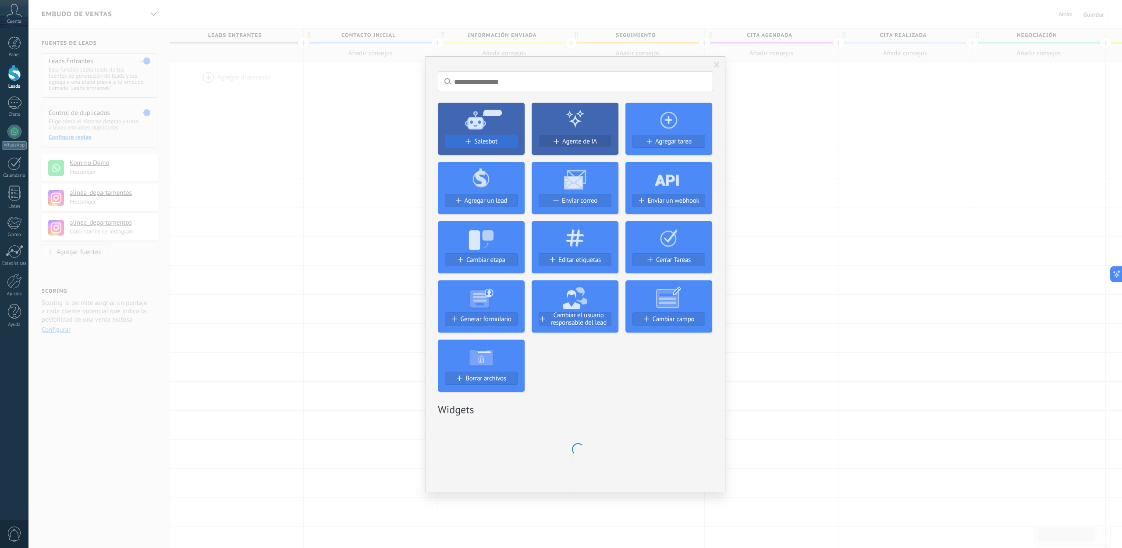
click at [495, 162] on icon at bounding box center [481, 178] width 87 height 32
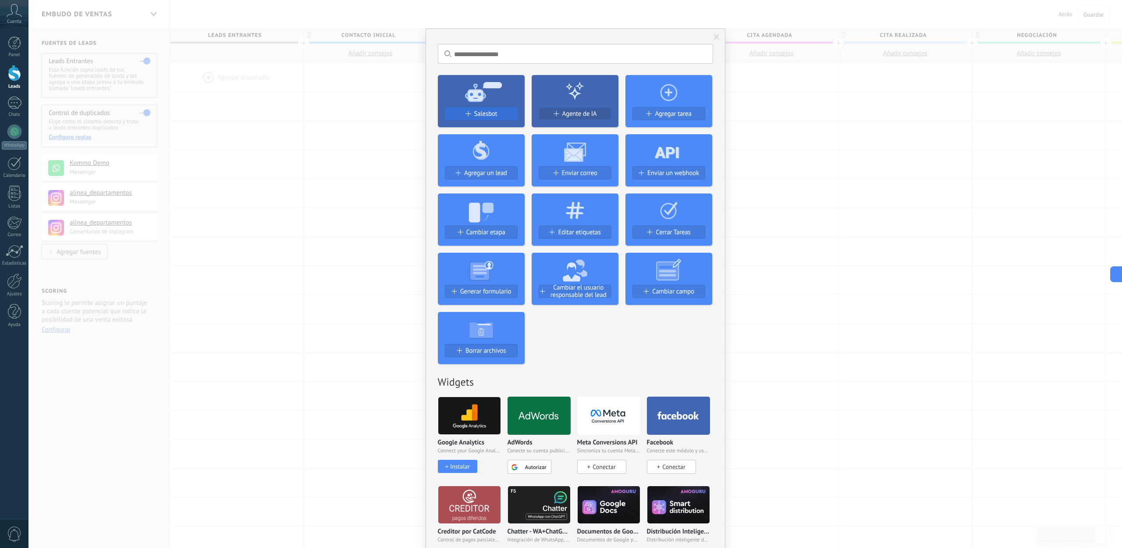
click at [471, 113] on div "Salesbot" at bounding box center [481, 113] width 72 height 7
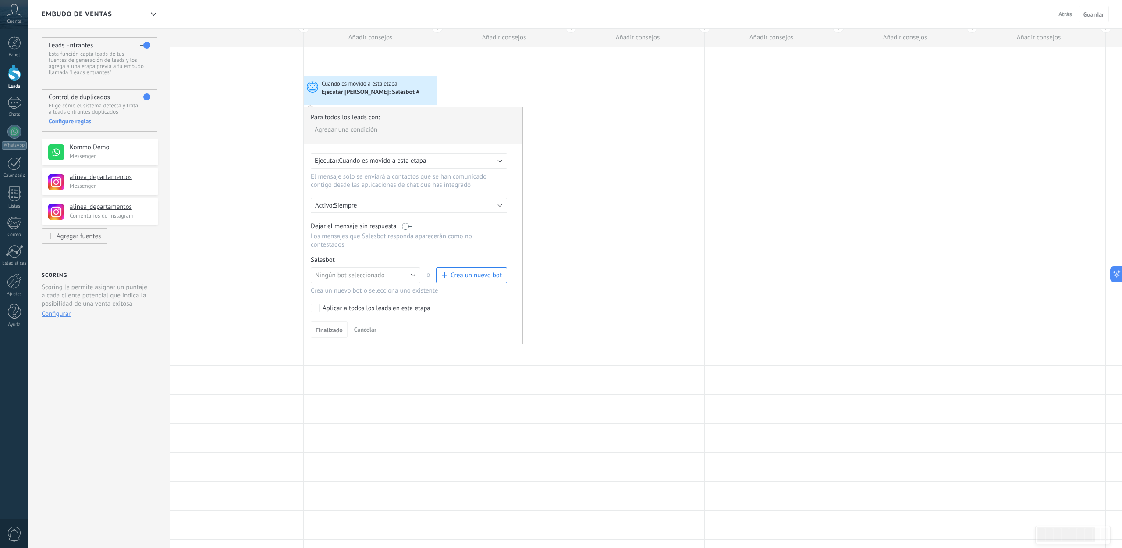
scroll to position [14, 0]
click at [502, 162] on div "Ejecutar: Cuando es movido a esta etapa" at bounding box center [409, 163] width 196 height 16
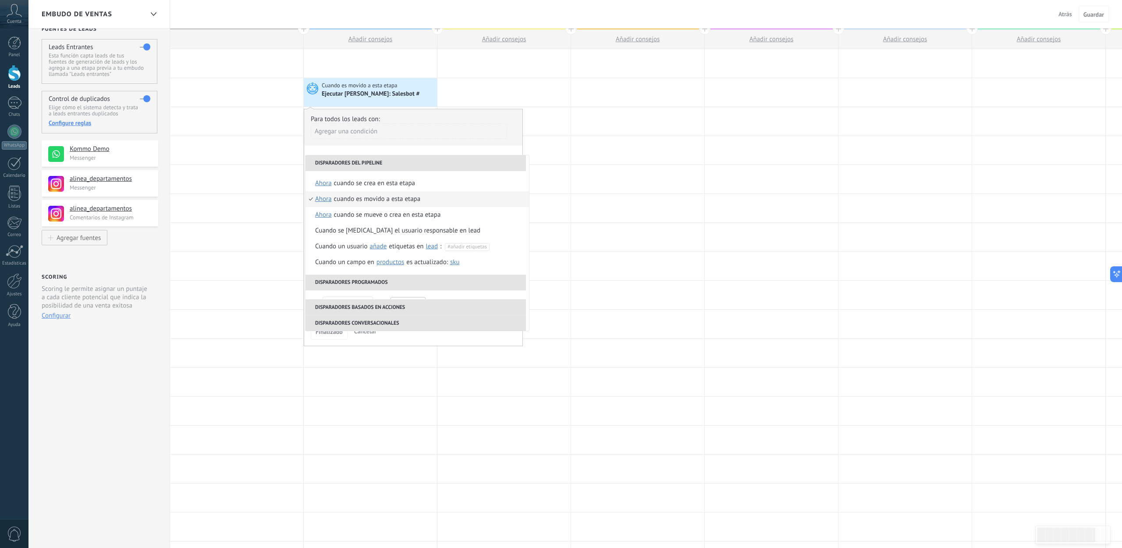
click at [494, 127] on div "Agregar una condición" at bounding box center [409, 131] width 196 height 15
click at [512, 144] on div at bounding box center [413, 228] width 218 height 239
click at [513, 149] on div "**********" at bounding box center [413, 227] width 219 height 237
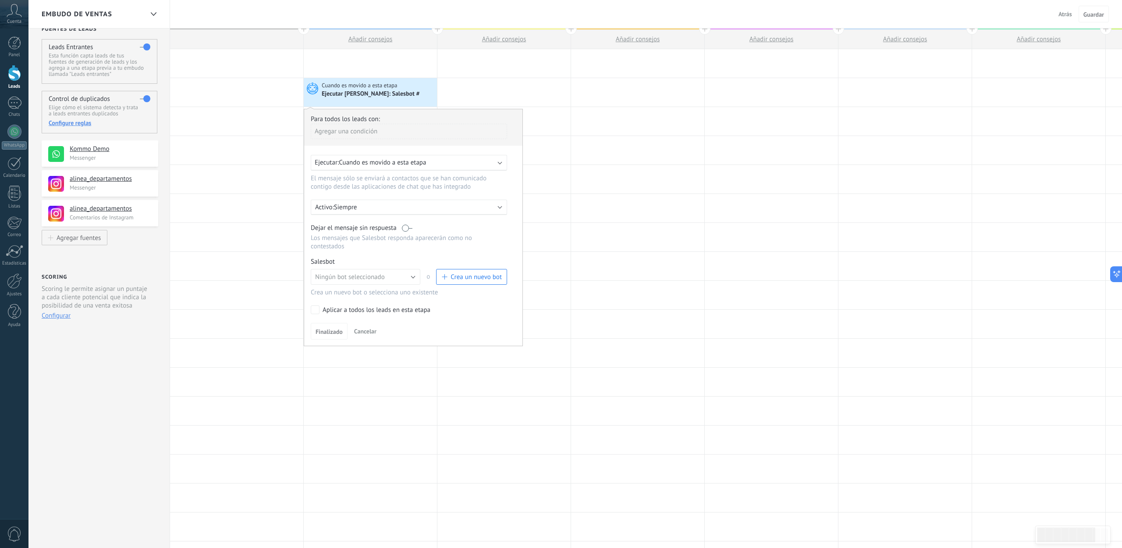
click at [491, 207] on div "Activo: Siempre" at bounding box center [409, 207] width 188 height 8
click at [513, 208] on div at bounding box center [413, 227] width 218 height 236
click at [640, 130] on div at bounding box center [637, 121] width 133 height 28
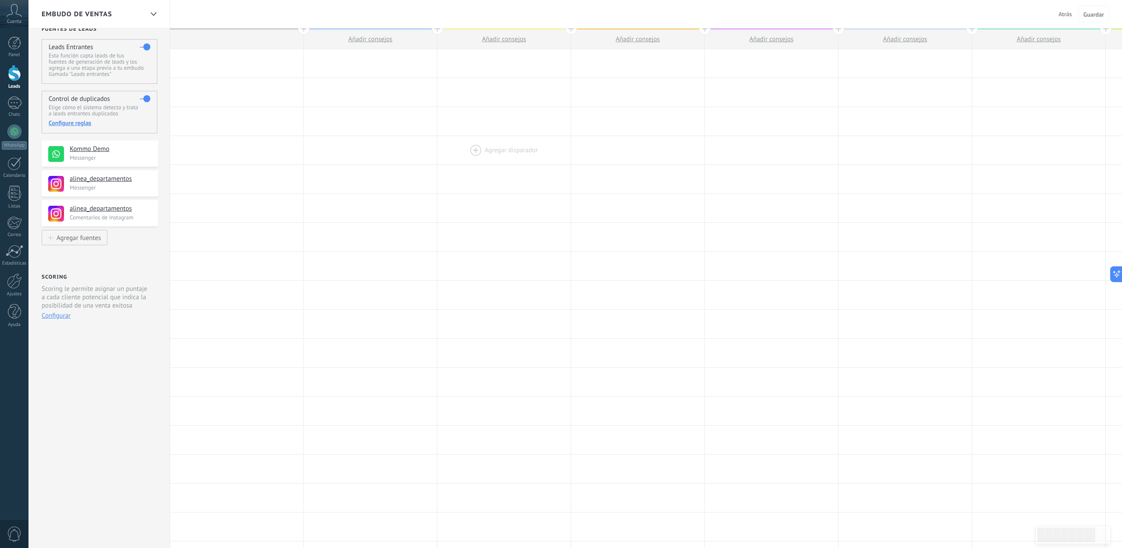
scroll to position [0, 0]
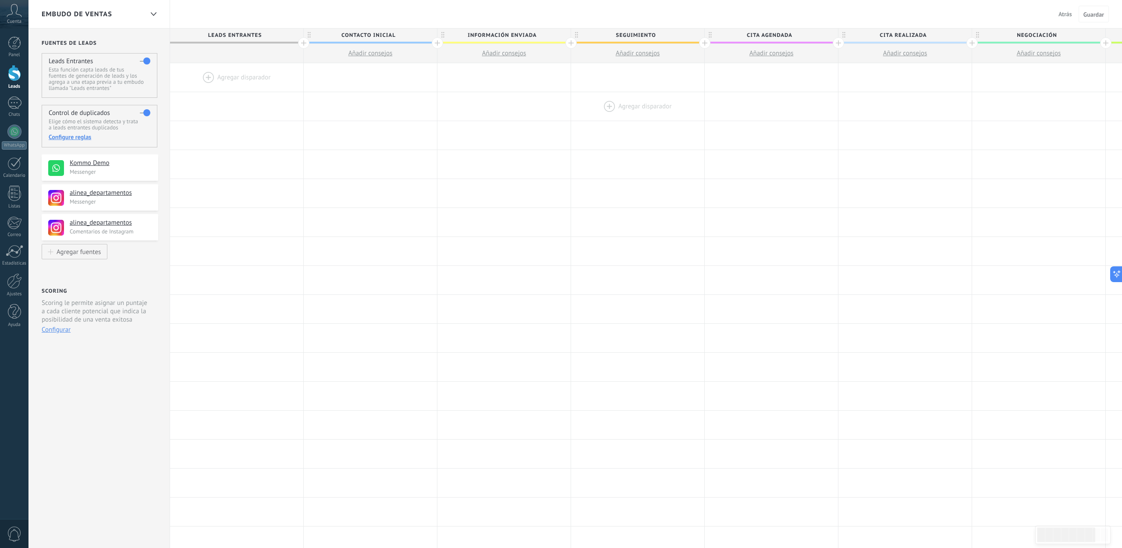
click at [609, 104] on div at bounding box center [637, 106] width 133 height 28
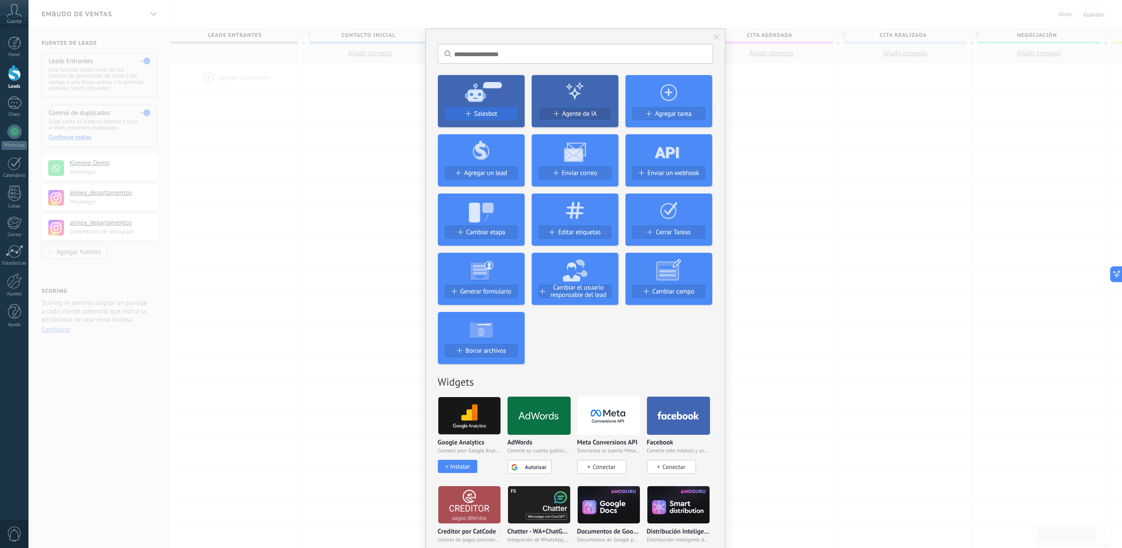
click at [504, 113] on div "Salesbot" at bounding box center [481, 113] width 72 height 7
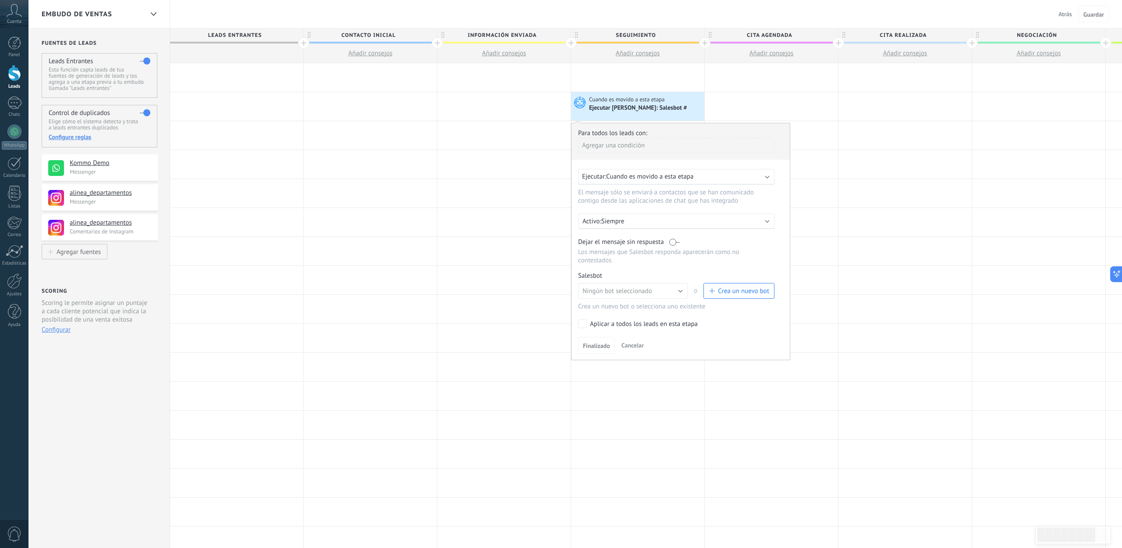
click at [600, 145] on div "Agregar una condición" at bounding box center [676, 145] width 196 height 15
click at [678, 103] on div "Ejecutar Salesbot: Salesbot #" at bounding box center [645, 107] width 113 height 9
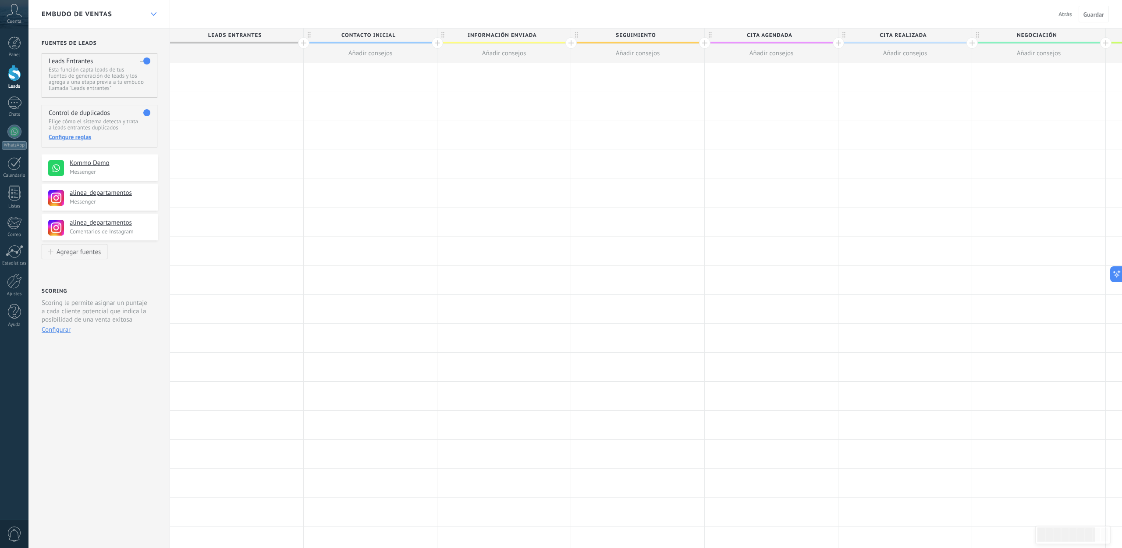
click at [158, 10] on div at bounding box center [153, 14] width 15 height 17
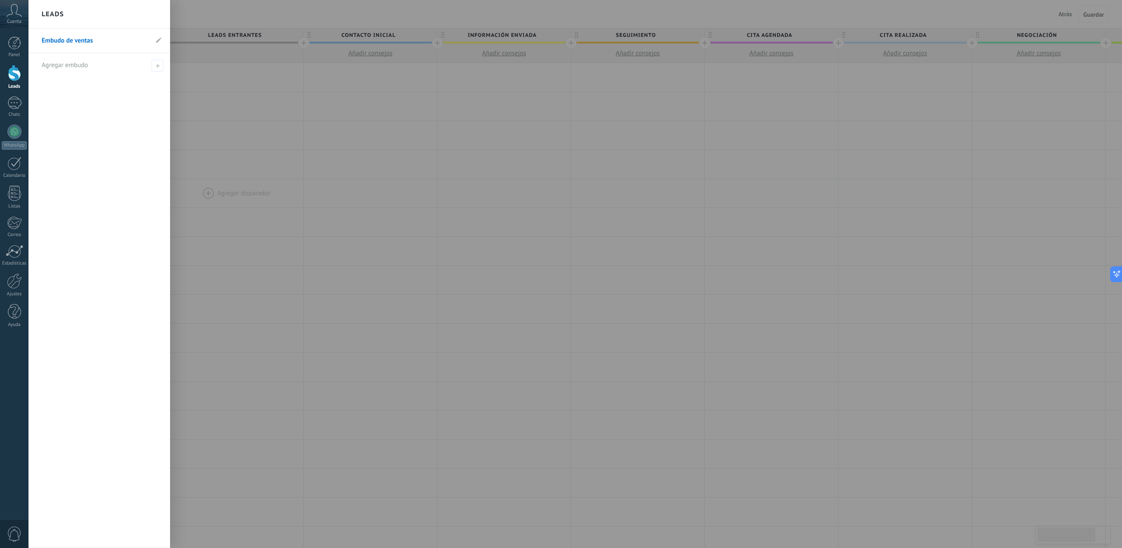
click at [275, 193] on div at bounding box center [589, 274] width 1122 height 548
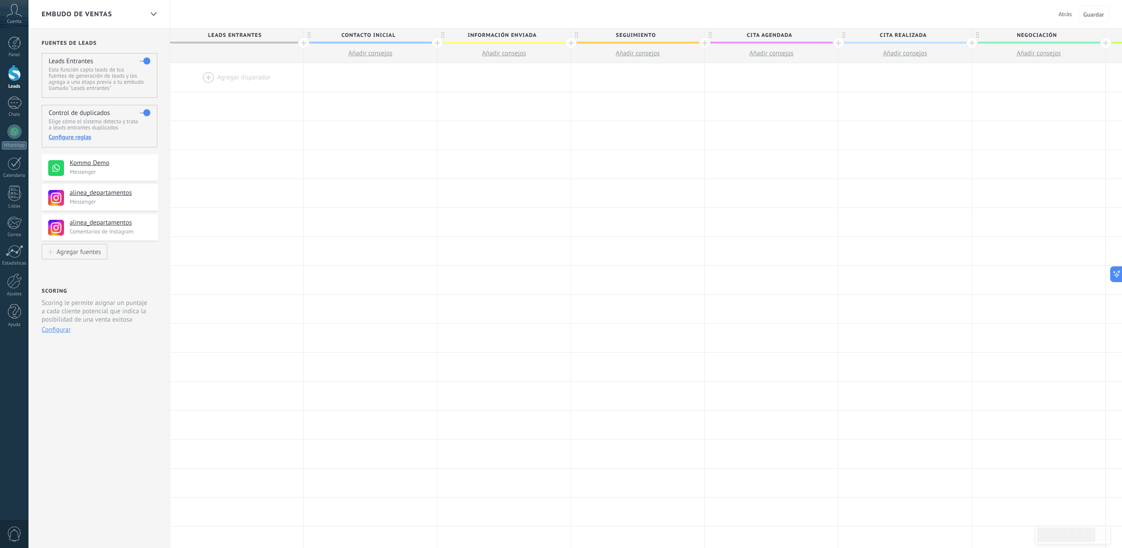
click at [1058, 20] on button "Atrás" at bounding box center [1065, 13] width 21 height 13
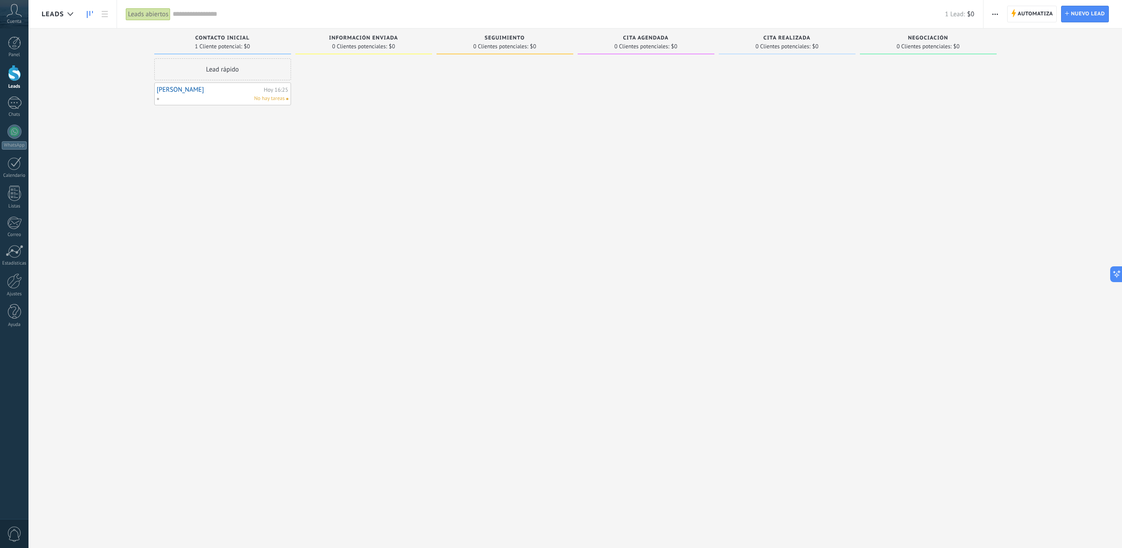
click at [998, 14] on use "button" at bounding box center [995, 14] width 6 height 1
click at [1039, 15] on span "Automatiza" at bounding box center [1036, 14] width 36 height 16
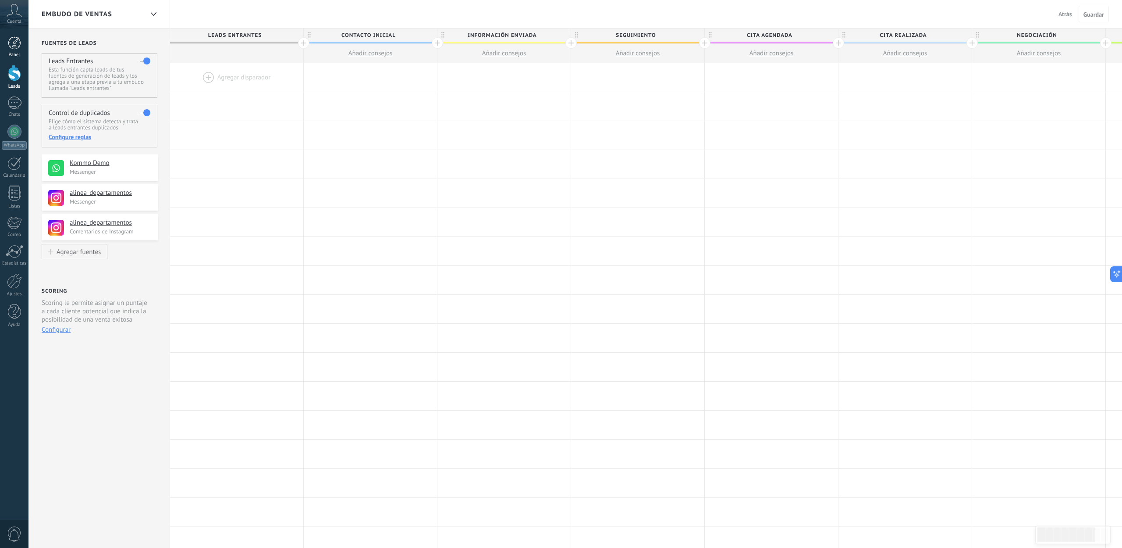
click at [11, 43] on div at bounding box center [14, 42] width 13 height 13
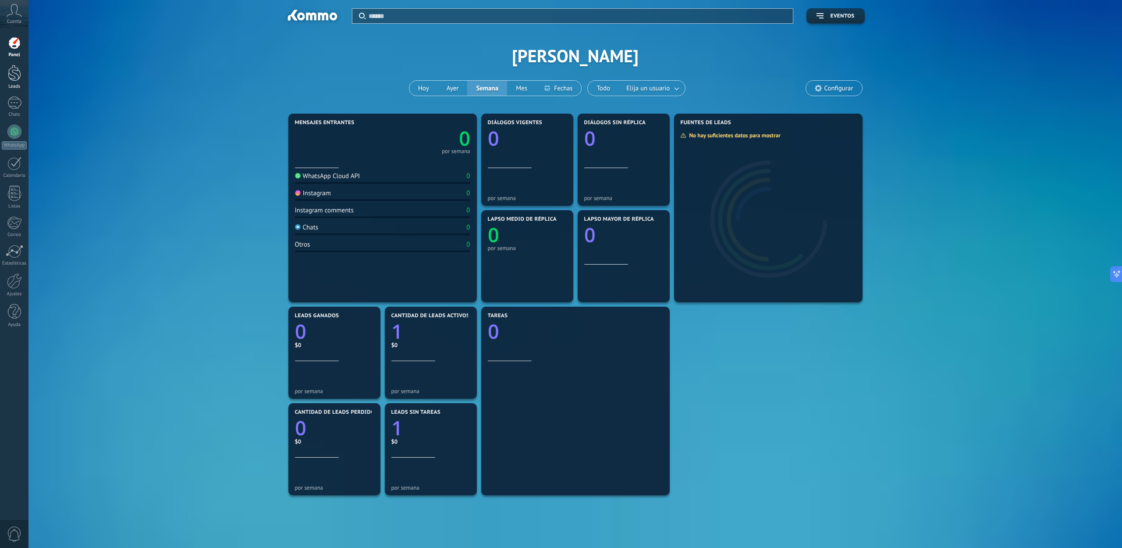
click at [14, 78] on div at bounding box center [14, 73] width 13 height 16
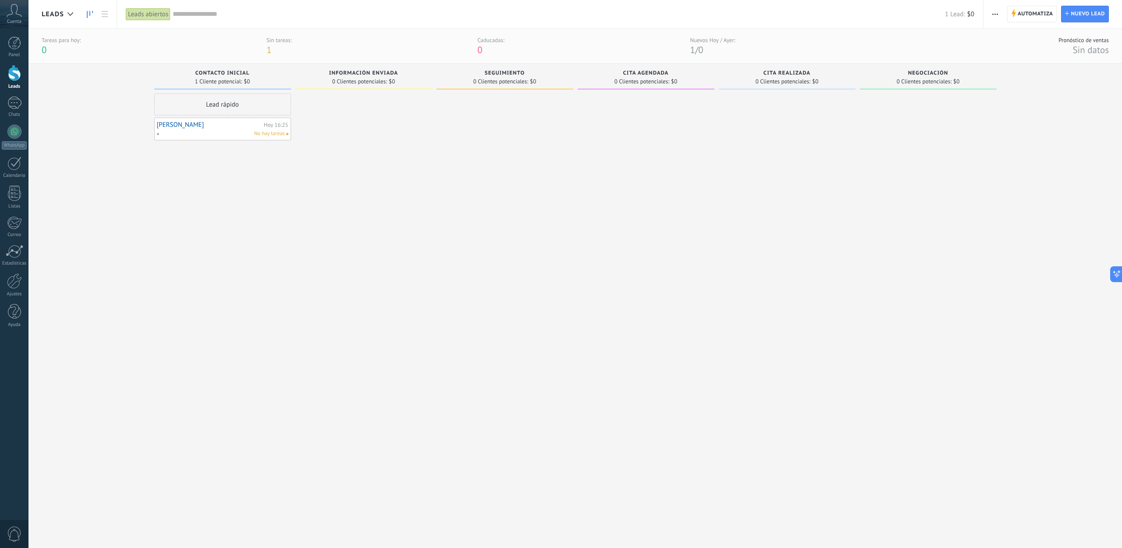
click at [777, 72] on span "Cita Realizada" at bounding box center [787, 73] width 47 height 6
click at [647, 75] on span "Cita Agendada" at bounding box center [646, 73] width 46 height 6
click at [796, 75] on span "Cita Realizada" at bounding box center [787, 73] width 47 height 6
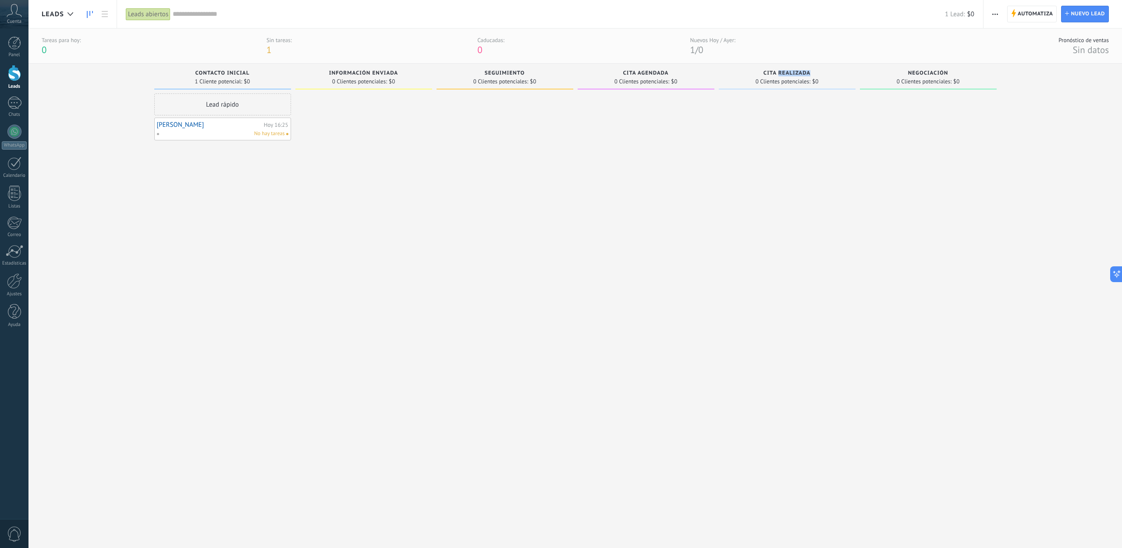
click at [796, 75] on span "Cita Realizada" at bounding box center [787, 73] width 47 height 6
click at [926, 75] on span "Negociación" at bounding box center [928, 73] width 40 height 6
click at [986, 155] on div at bounding box center [928, 309] width 137 height 433
click at [199, 132] on div "No hay tareas" at bounding box center [220, 134] width 128 height 8
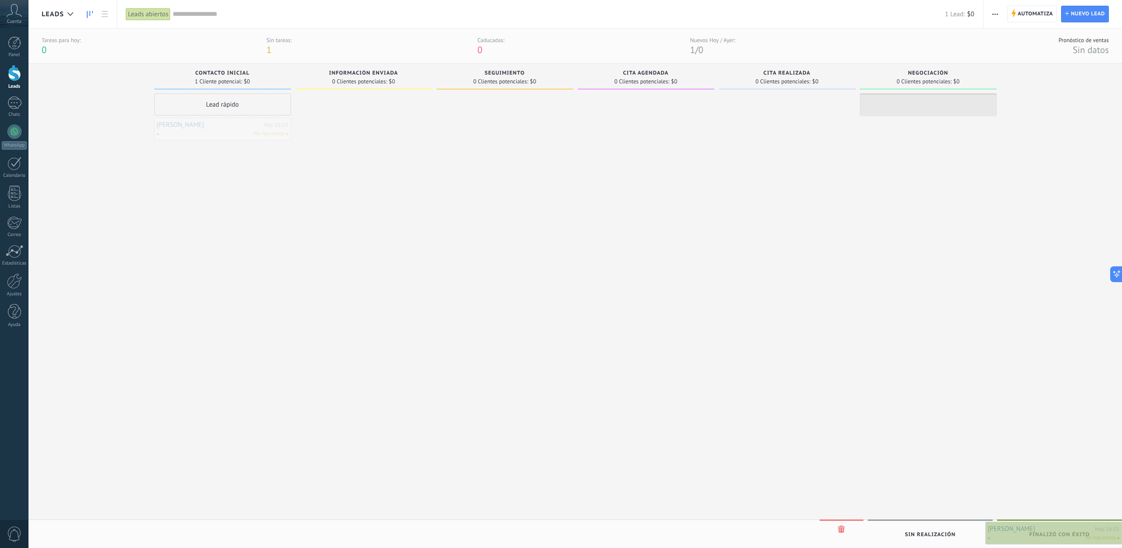
drag, startPoint x: 203, startPoint y: 128, endPoint x: 1071, endPoint y: 532, distance: 957.3
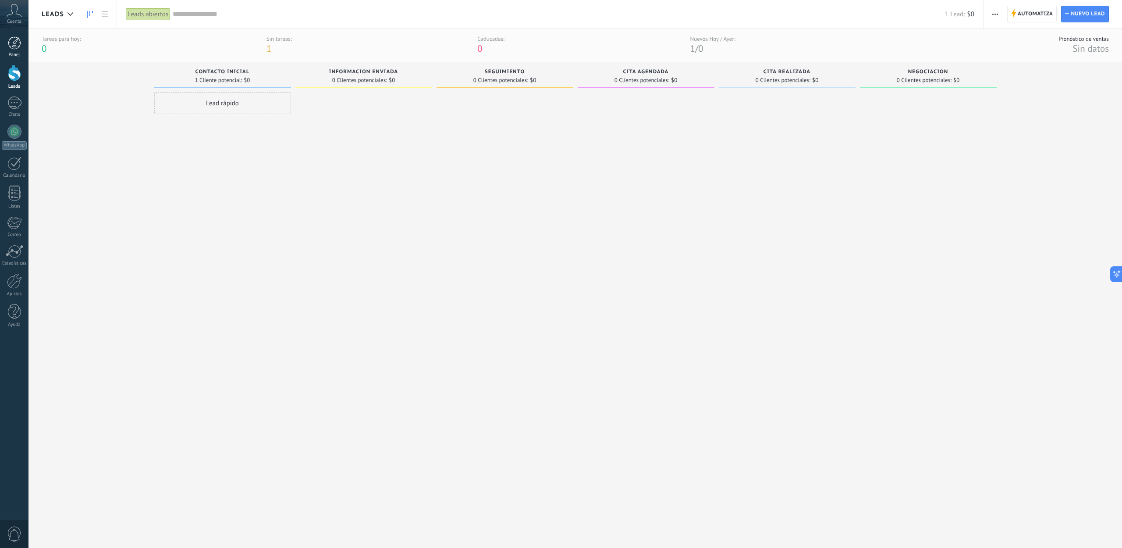
click at [19, 48] on div at bounding box center [14, 42] width 13 height 13
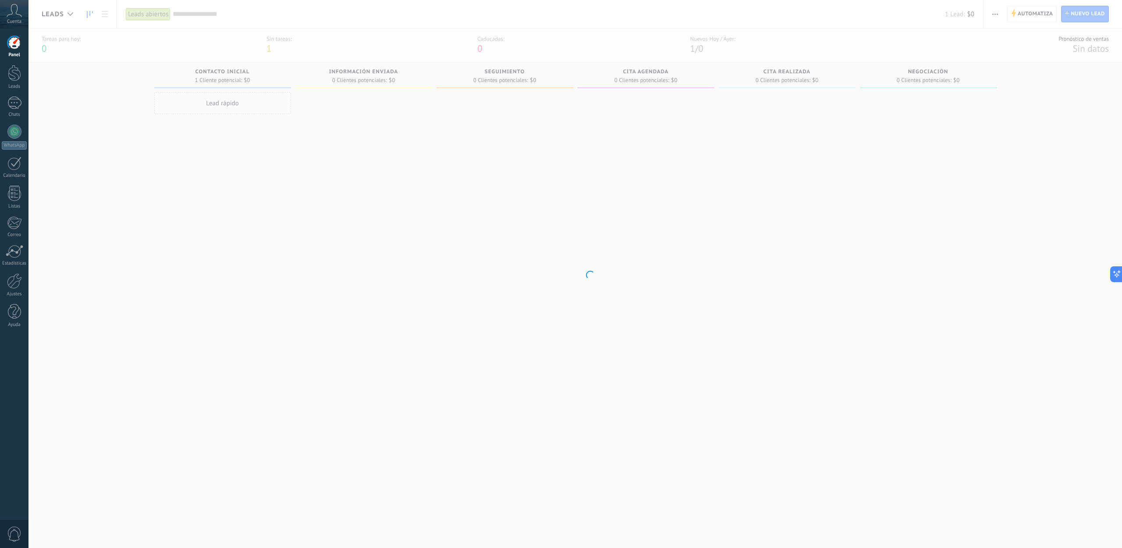
click at [105, 10] on body ".abccls-1,.abccls-2{fill-rule:evenodd}.abccls-2{fill:#fff} .abfcls-1{fill:none}…" at bounding box center [561, 273] width 1122 height 548
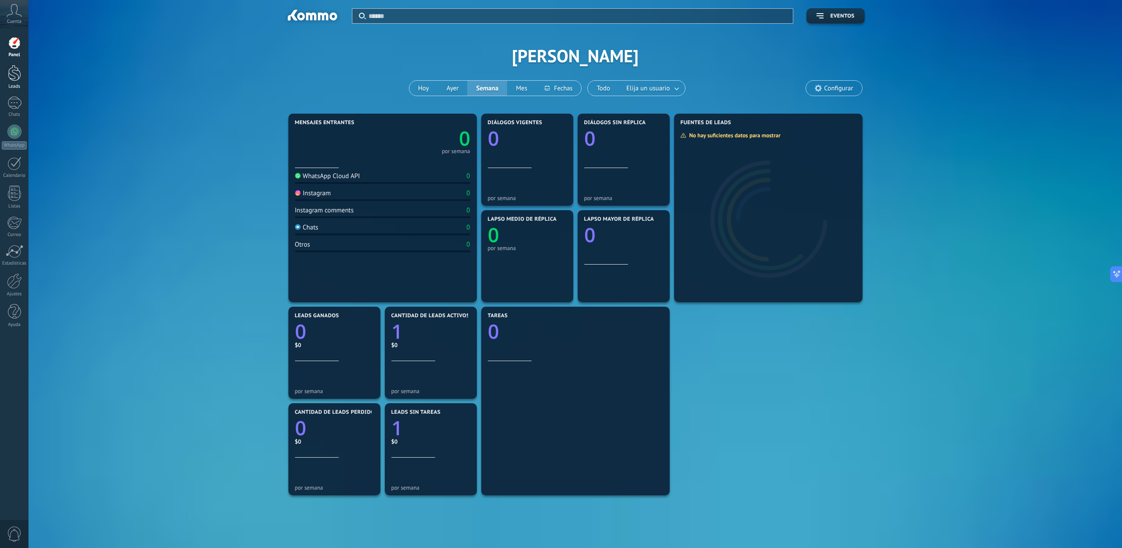
click at [9, 77] on div at bounding box center [14, 73] width 13 height 16
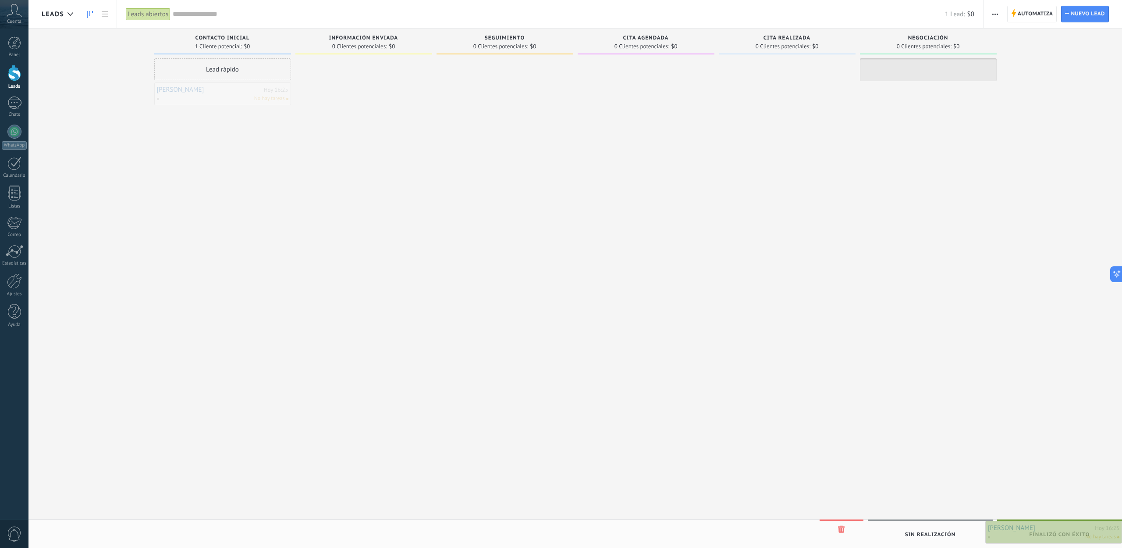
drag, startPoint x: 220, startPoint y: 93, endPoint x: 1065, endPoint y: 531, distance: 951.9
click at [15, 35] on div "Panel Leads Chats WhatsApp Clientes" at bounding box center [28, 273] width 57 height 491
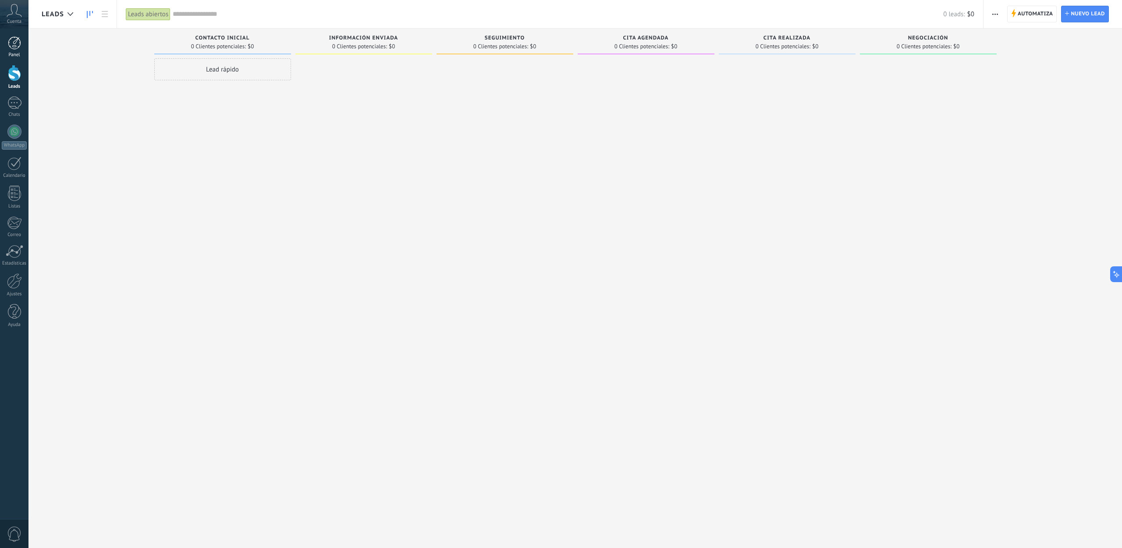
click at [14, 40] on div at bounding box center [14, 42] width 13 height 13
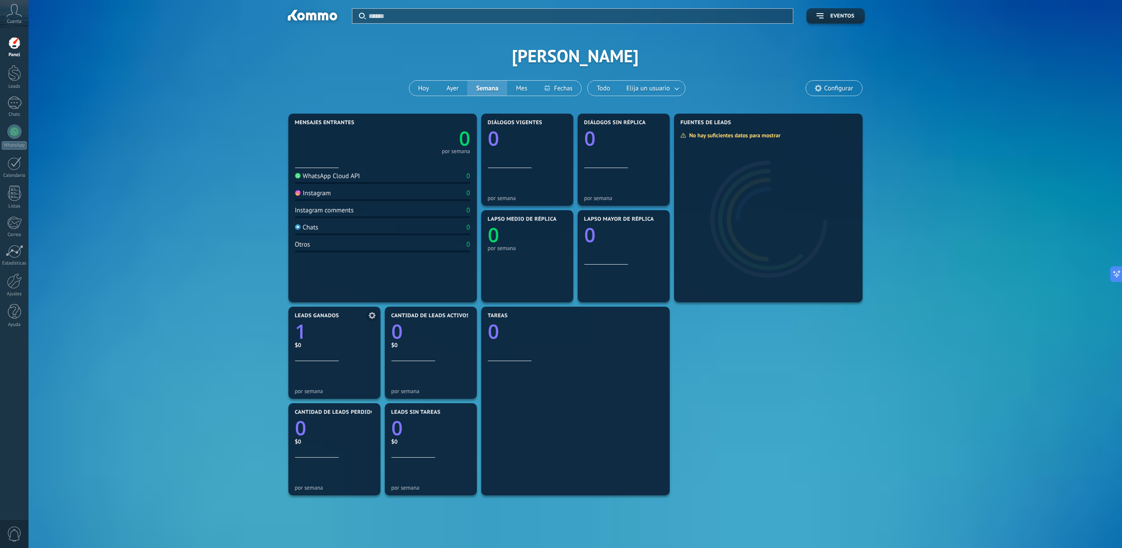
click at [310, 327] on icon "1" at bounding box center [334, 329] width 79 height 20
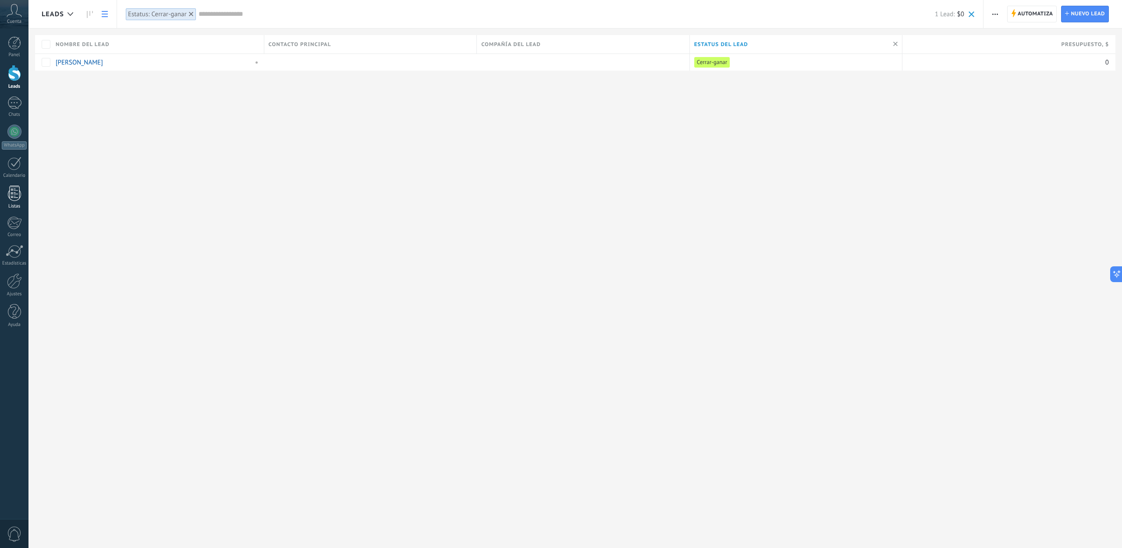
click at [12, 191] on div at bounding box center [14, 192] width 13 height 15
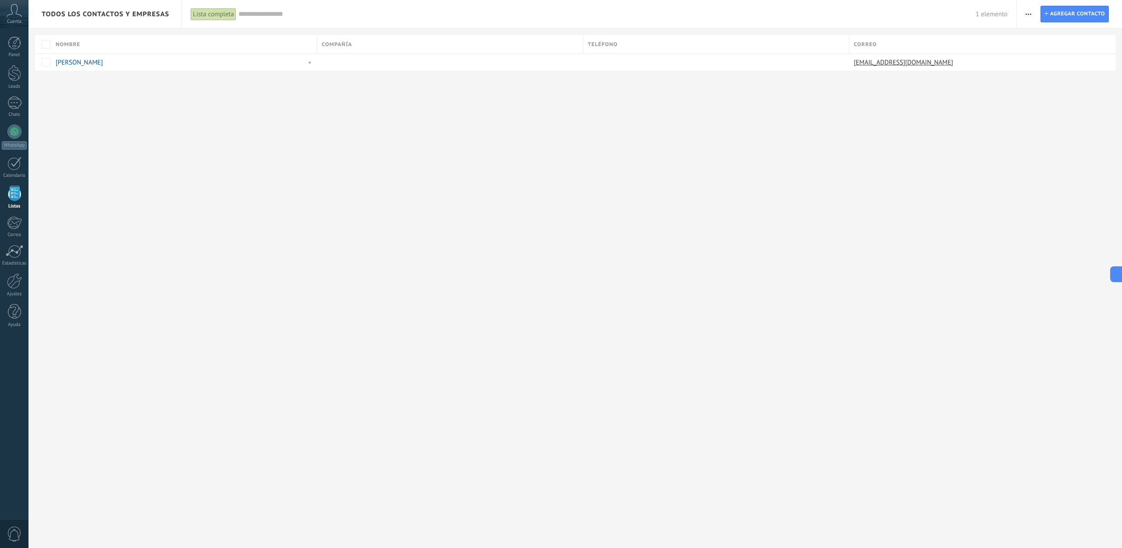
click at [259, 15] on input "text" at bounding box center [606, 14] width 737 height 9
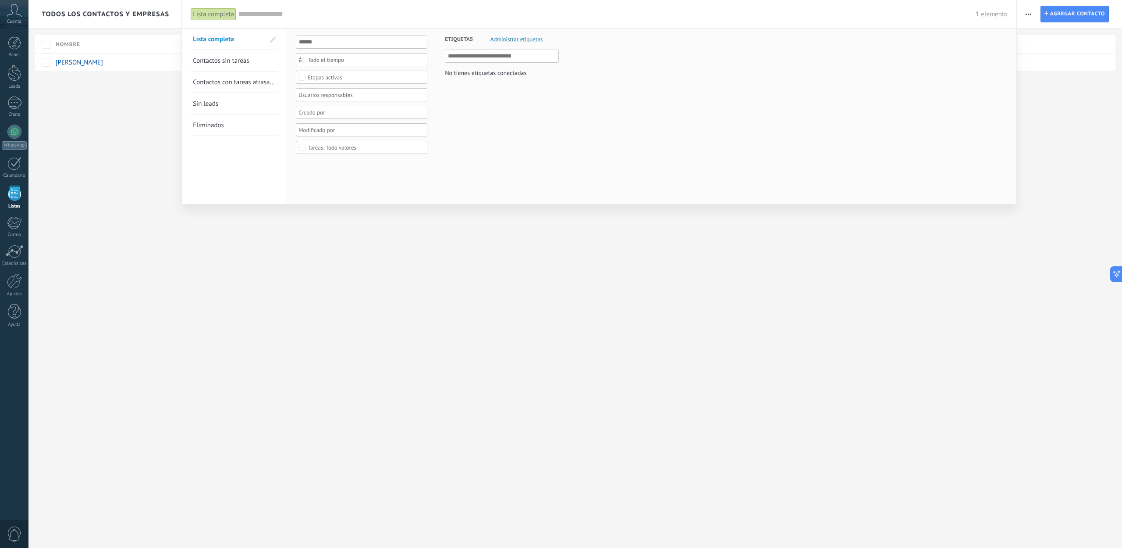
click at [319, 78] on div "Etapas activas" at bounding box center [325, 77] width 35 height 7
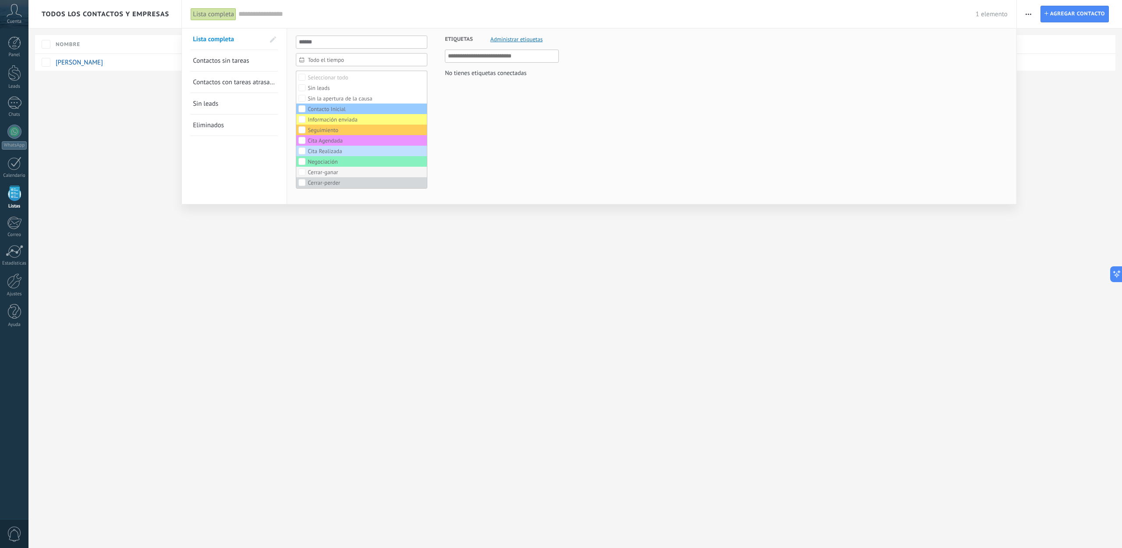
click at [329, 172] on div "Cerrar-ganar" at bounding box center [323, 172] width 30 height 6
click at [315, 197] on button "Aplicar" at bounding box center [314, 189] width 37 height 17
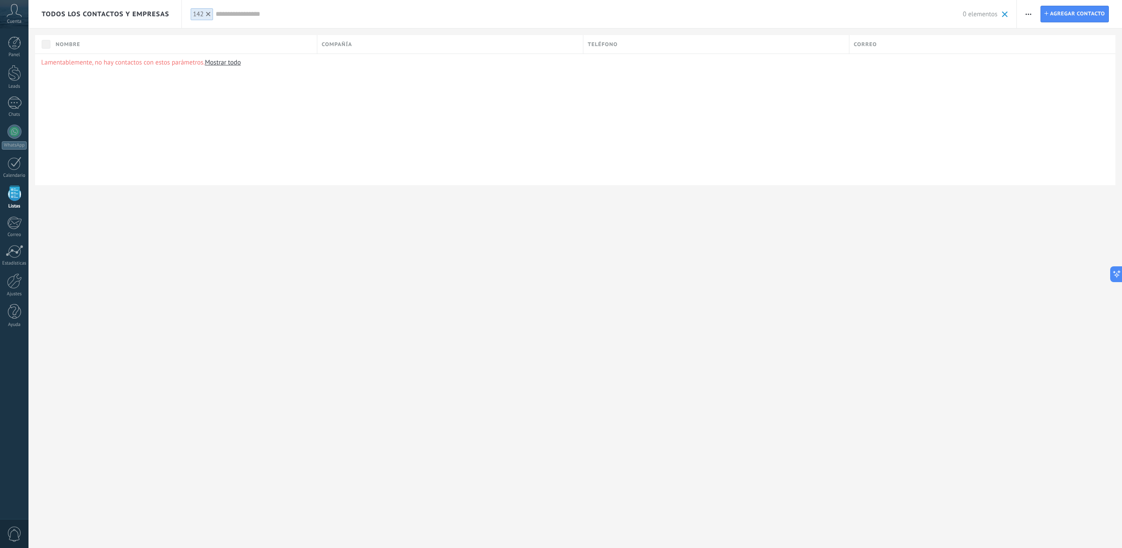
click at [217, 60] on link "Mostrar todo" at bounding box center [223, 62] width 36 height 8
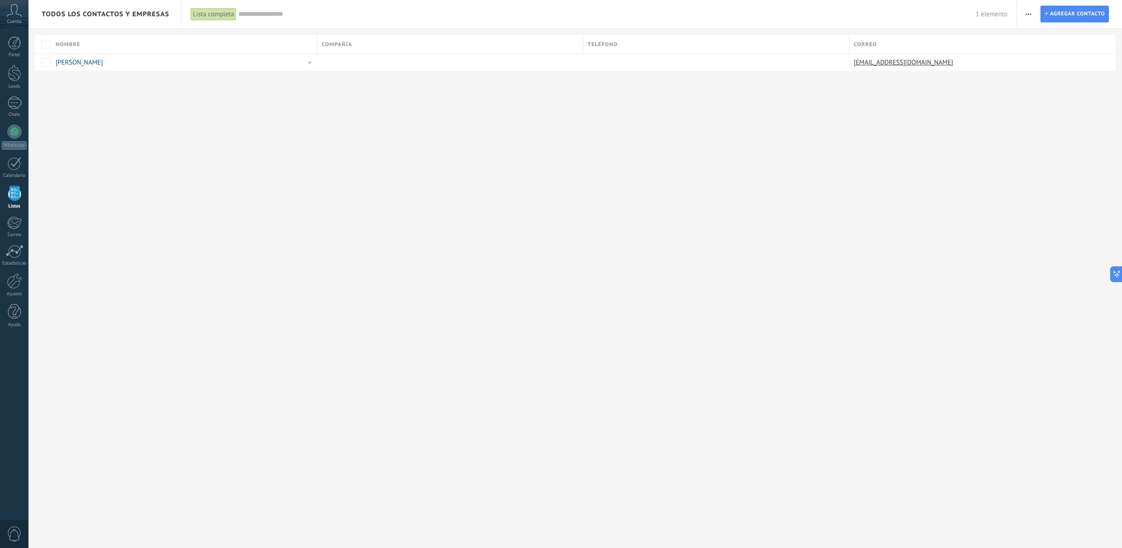
click at [6, 16] on div "Cuenta" at bounding box center [14, 14] width 28 height 28
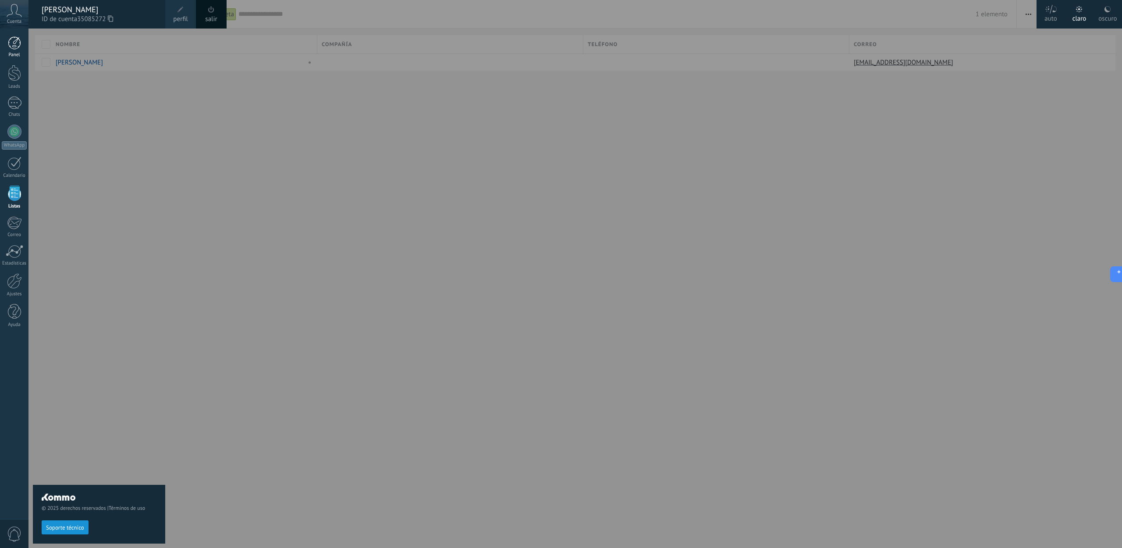
click at [18, 44] on div at bounding box center [14, 42] width 13 height 13
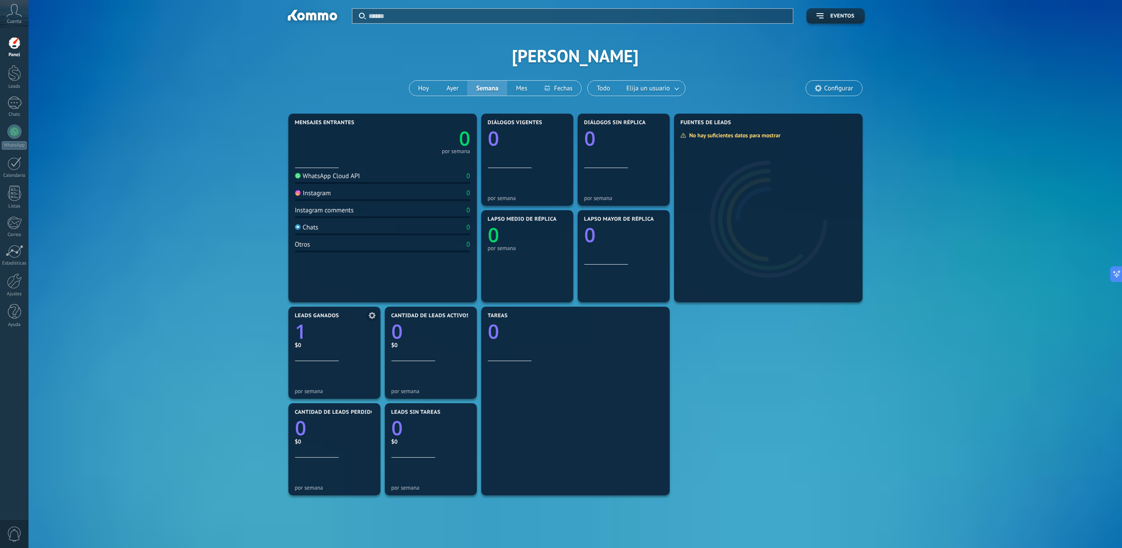
click at [323, 342] on link "1" at bounding box center [334, 331] width 79 height 27
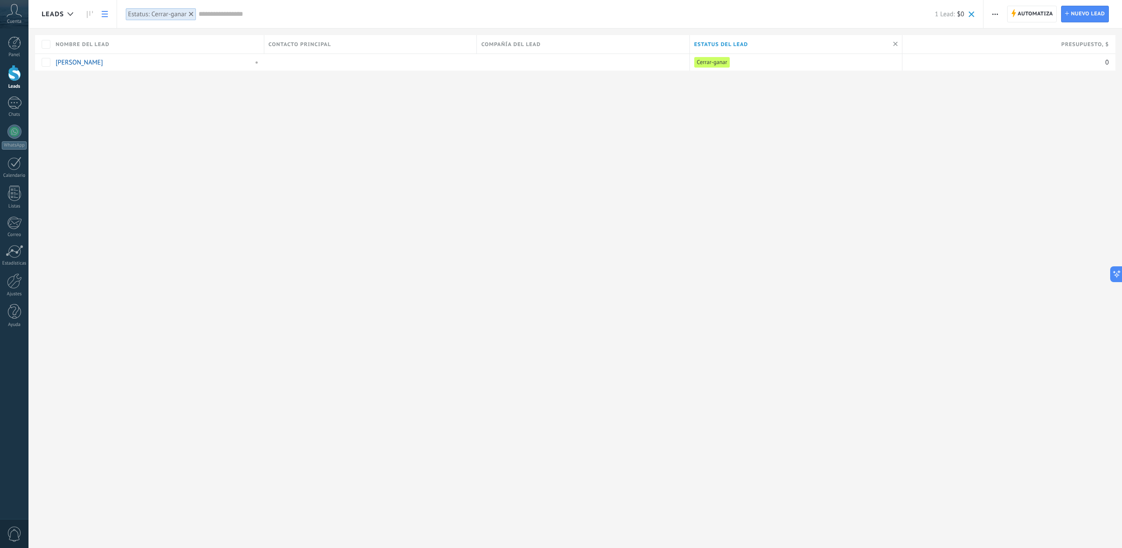
click at [12, 74] on div at bounding box center [14, 73] width 13 height 16
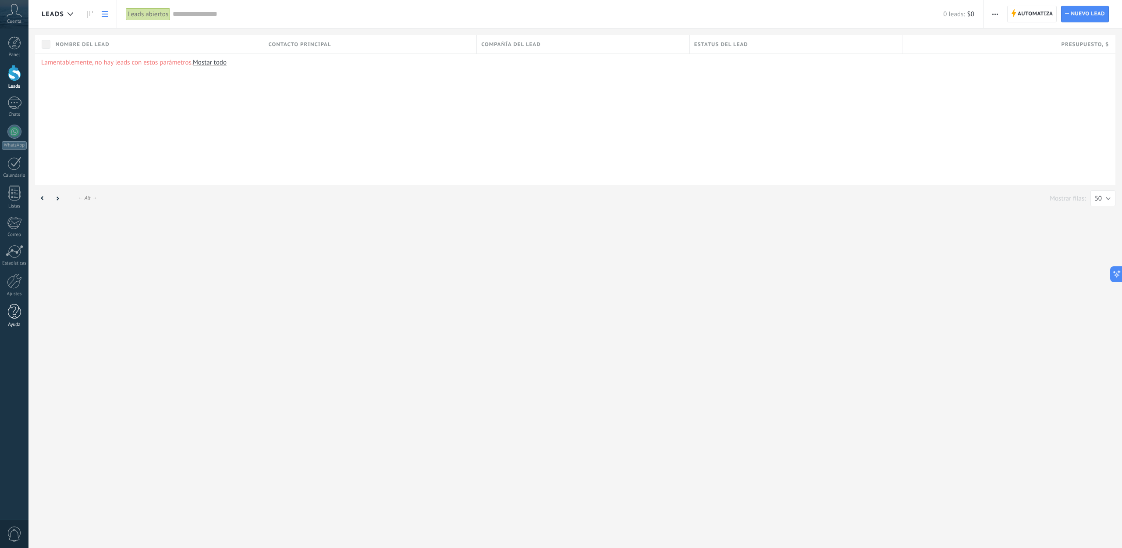
click at [12, 306] on div at bounding box center [14, 311] width 13 height 15
click at [14, 284] on div at bounding box center [14, 280] width 15 height 15
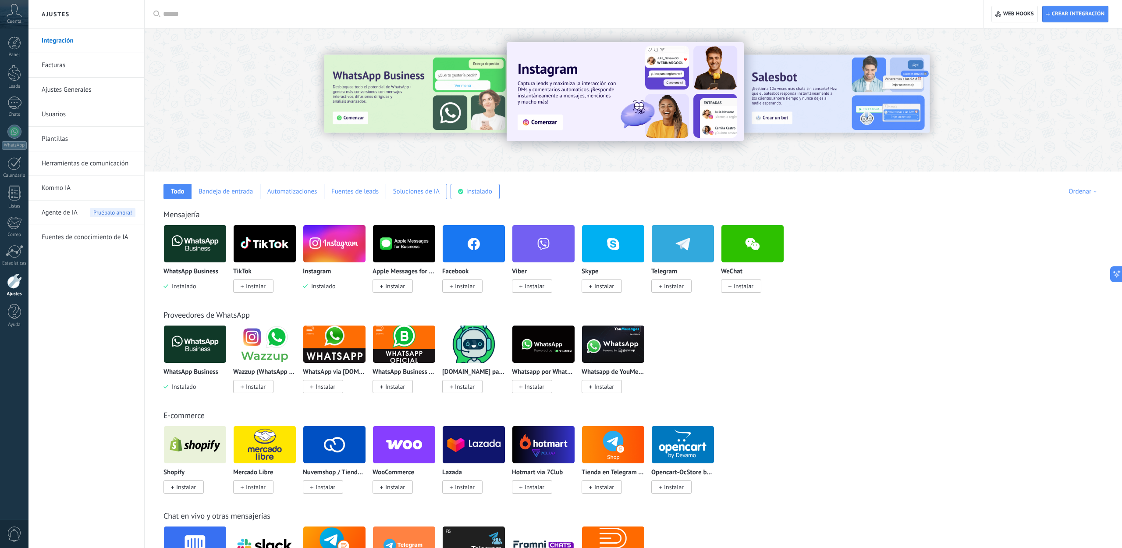
click at [62, 115] on link "Usuarios" at bounding box center [89, 114] width 94 height 25
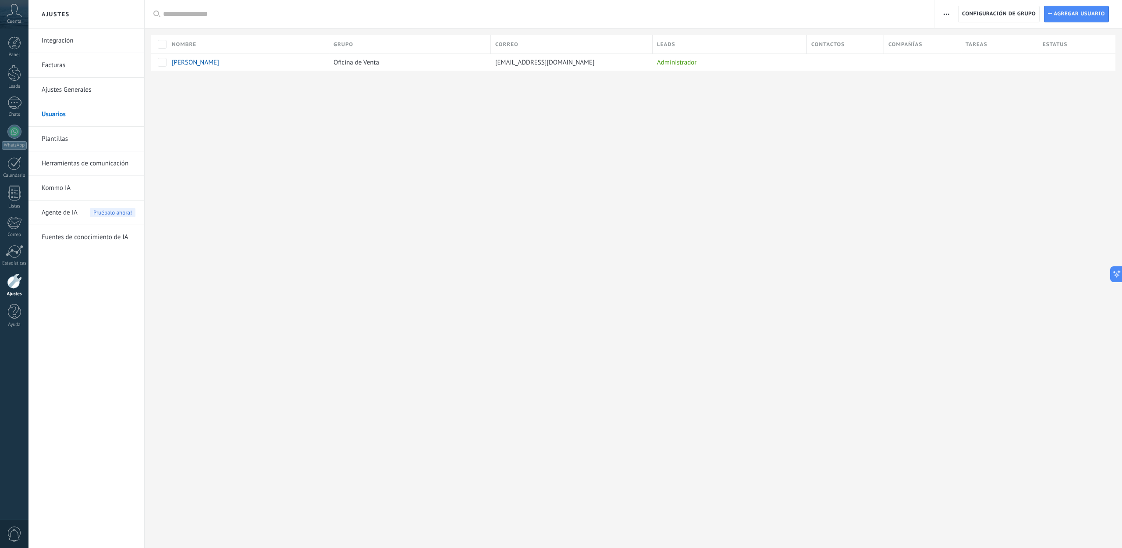
click at [3, 18] on div "Cuenta" at bounding box center [14, 14] width 28 height 28
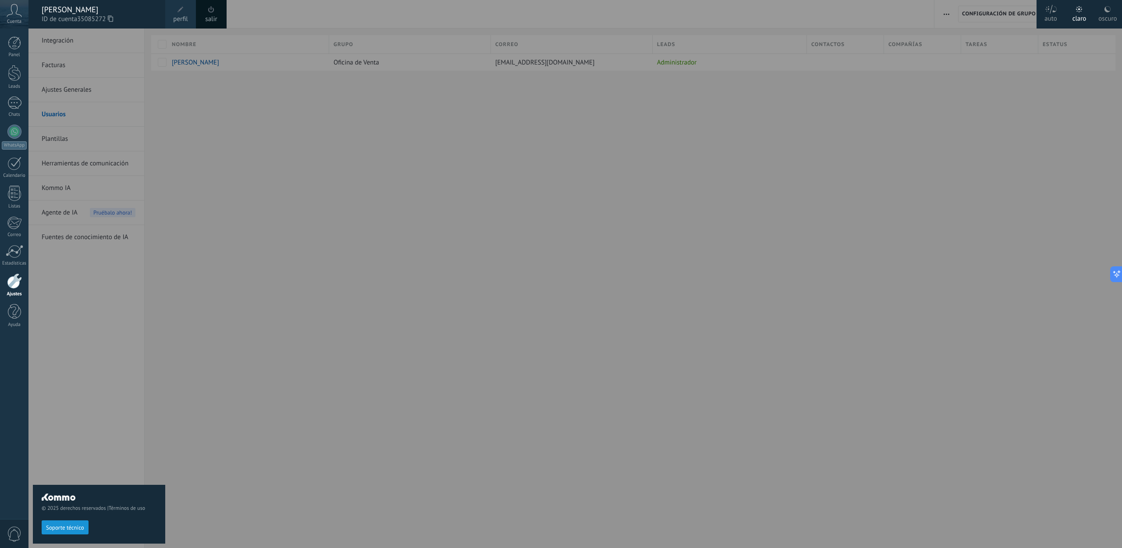
click at [91, 19] on span "35085272" at bounding box center [95, 19] width 36 height 10
drag, startPoint x: 14, startPoint y: 46, endPoint x: 132, endPoint y: 171, distance: 172.1
click at [14, 46] on div at bounding box center [14, 42] width 13 height 13
